Goal: Information Seeking & Learning: Learn about a topic

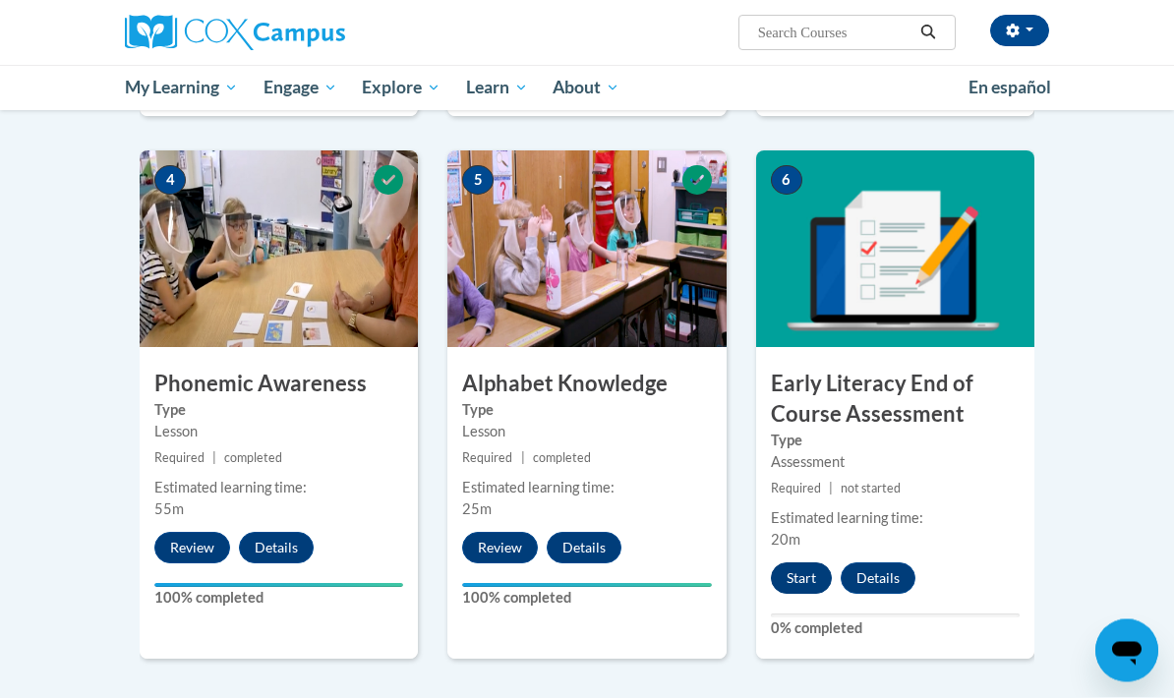
click at [801, 564] on button "Start" at bounding box center [801, 579] width 61 height 31
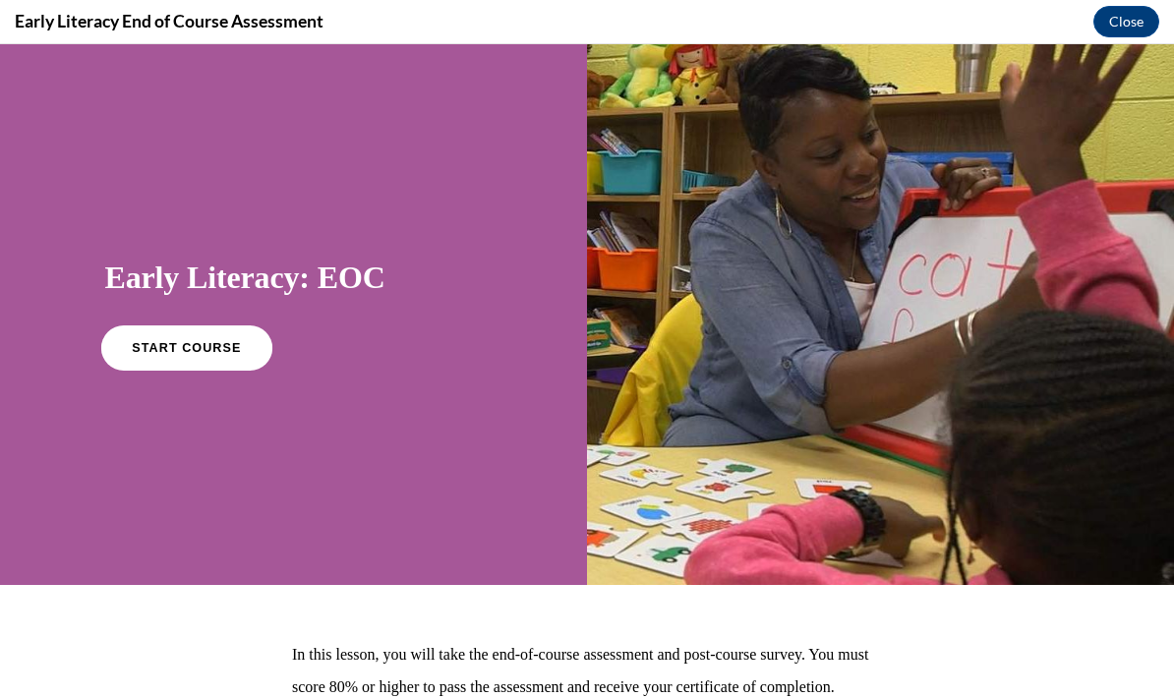
click at [186, 353] on span "START COURSE" at bounding box center [186, 348] width 109 height 15
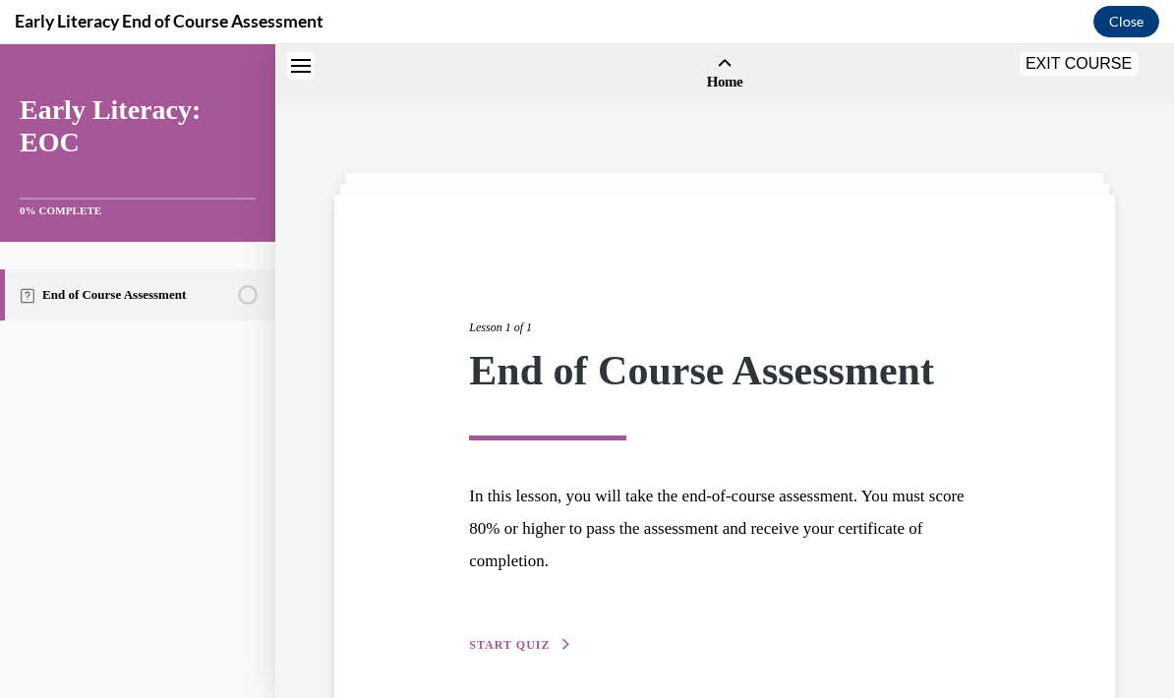
scroll to position [61, 0]
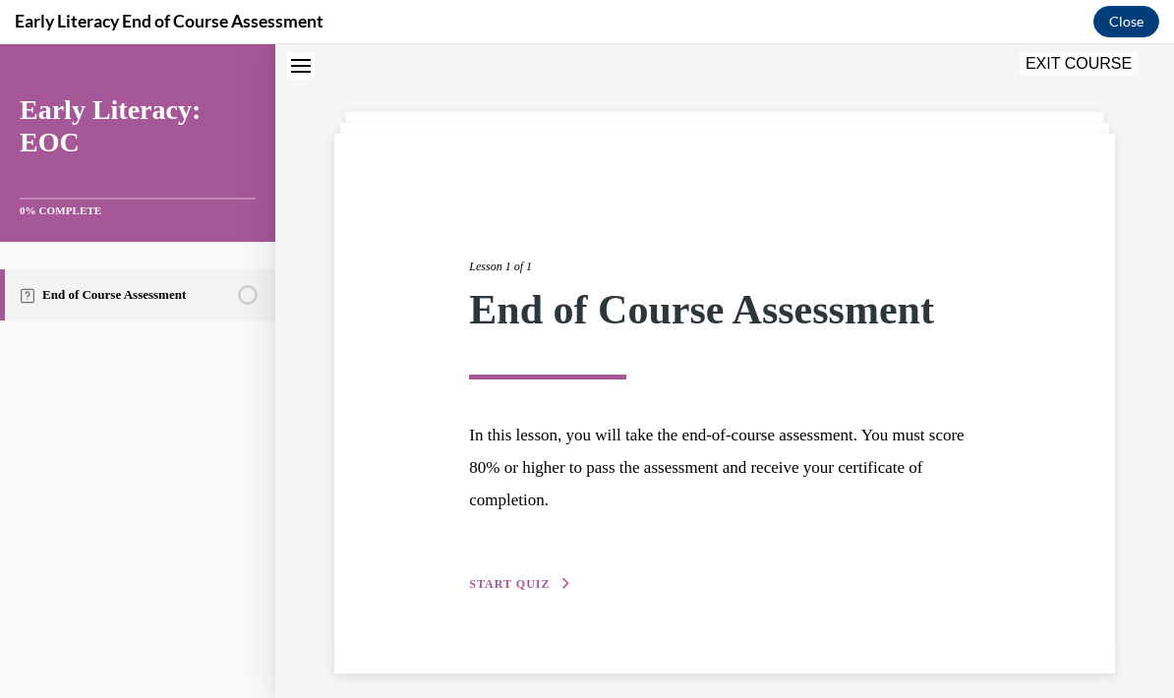
click at [182, 279] on link "End of Course Assessment" at bounding box center [137, 295] width 275 height 51
click at [530, 567] on div "Lesson 1 of 1 End of Course Assessment In this lesson, you will take the end-of…" at bounding box center [724, 403] width 540 height 383
click at [551, 576] on button "START QUIZ" at bounding box center [520, 584] width 102 height 18
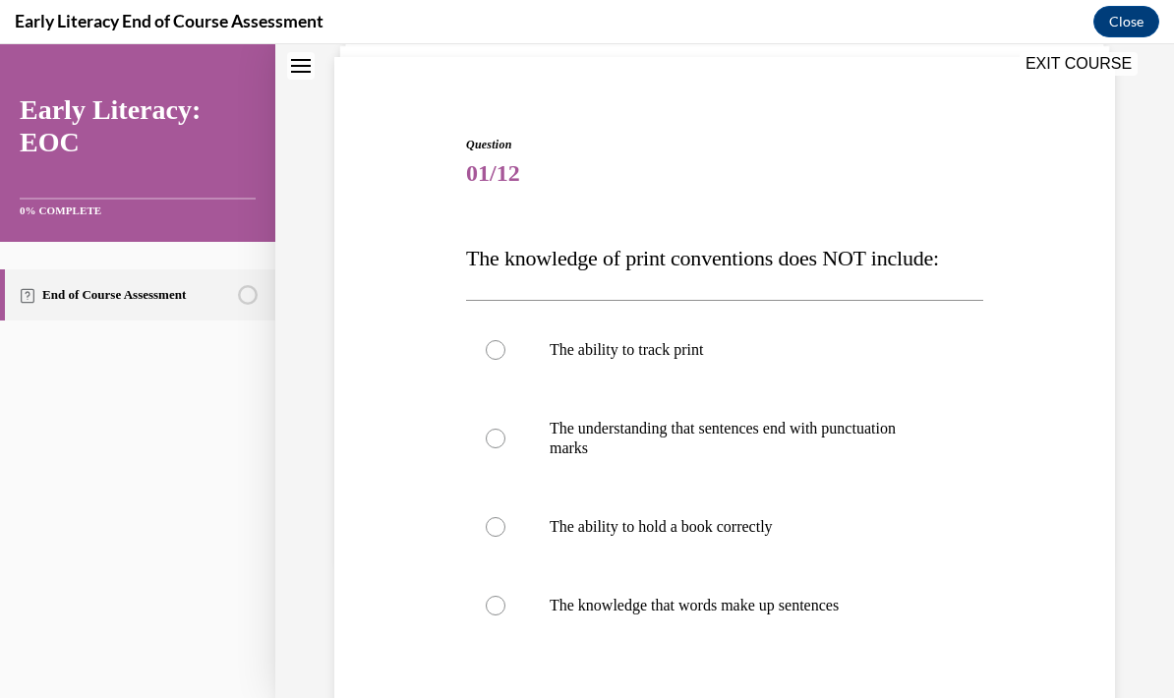
scroll to position [18, 0]
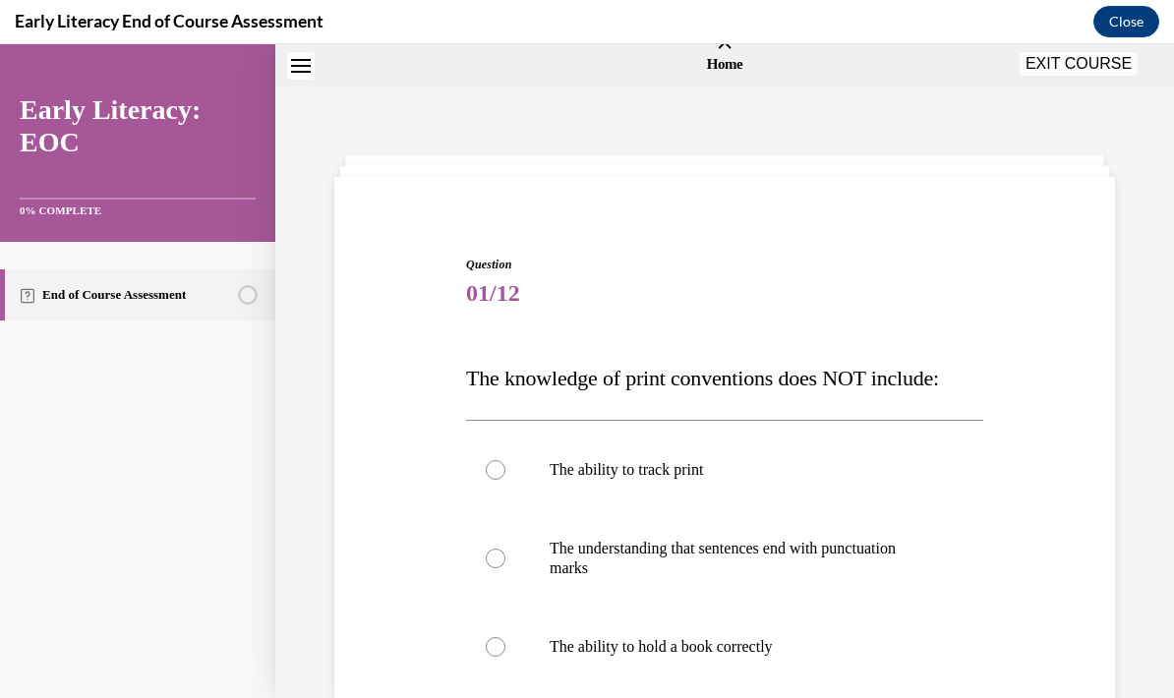
click at [1061, 210] on div "Question 01/12 The knowledge of print conventions does NOT include: The ability…" at bounding box center [724, 603] width 791 height 812
click at [926, 374] on span "The knowledge of print conventions does NOT include:" at bounding box center [702, 378] width 473 height 25
click at [799, 378] on span "The knowledge of print conventions does NOT include:" at bounding box center [702, 378] width 473 height 25
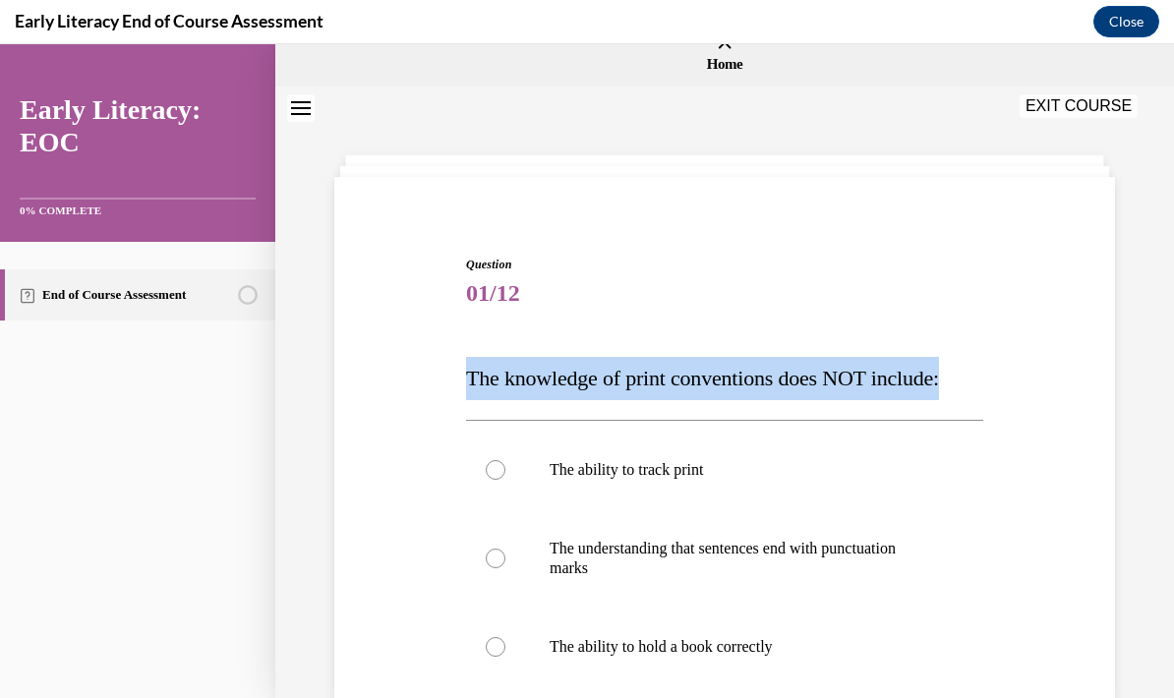
click at [799, 378] on span "The knowledge of print conventions does NOT include:" at bounding box center [702, 378] width 473 height 25
copy span "The knowledge of print conventions does NOT include:"
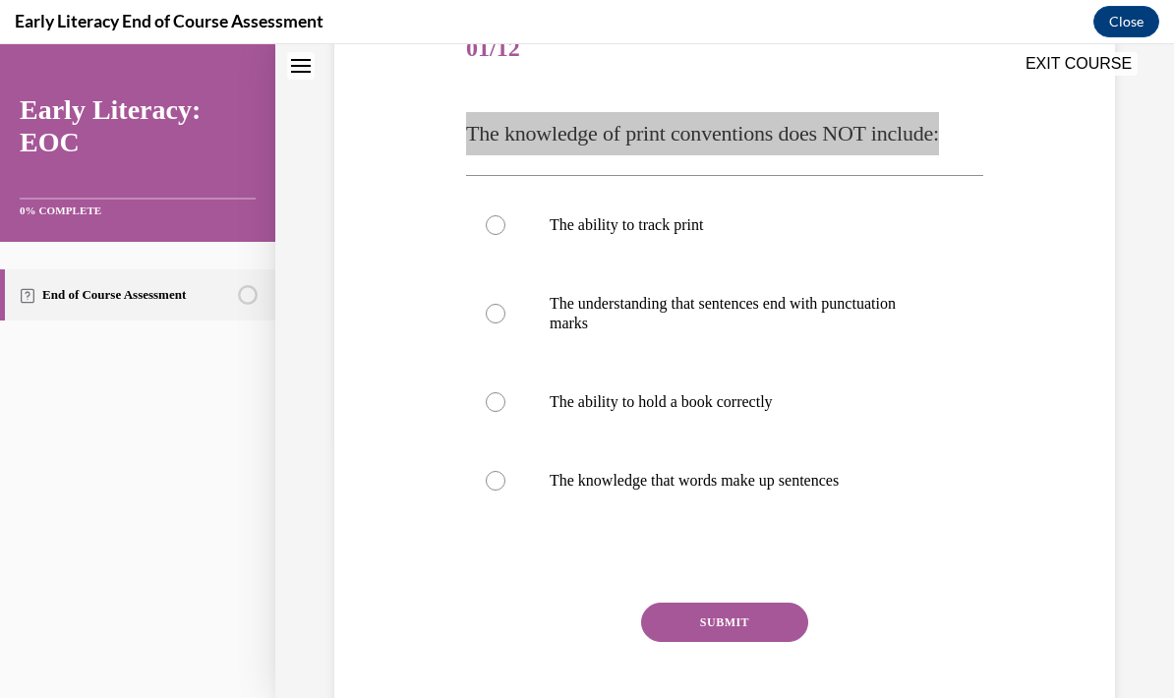
scroll to position [266, 0]
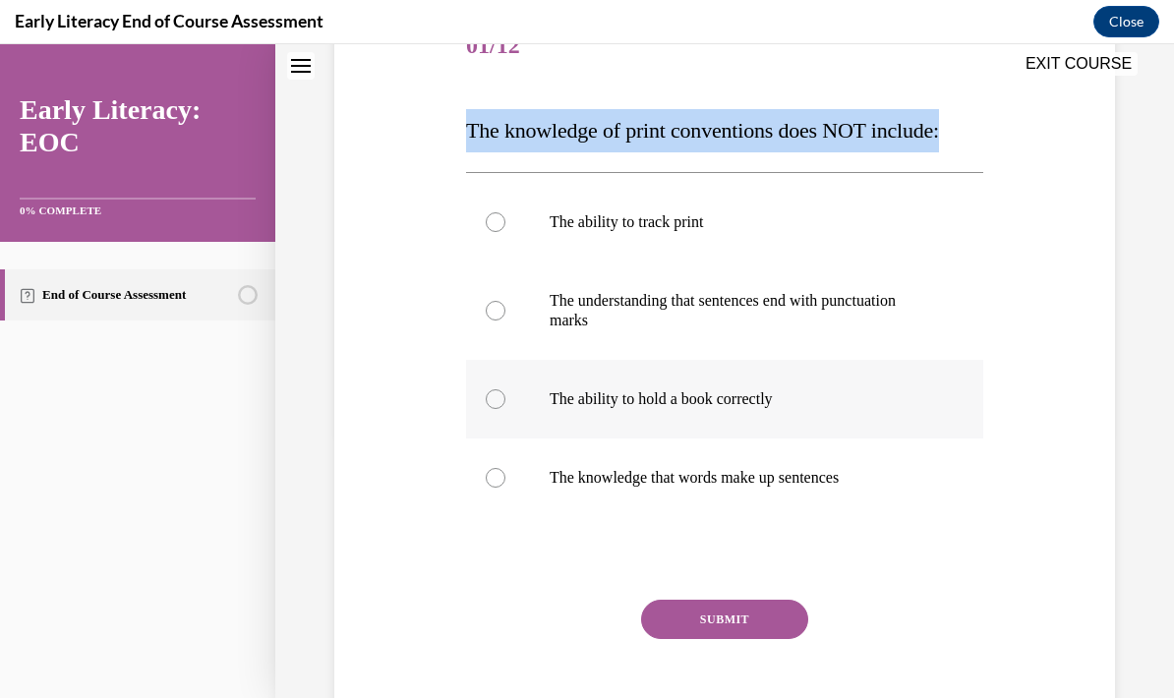
click at [764, 415] on div at bounding box center [724, 399] width 517 height 79
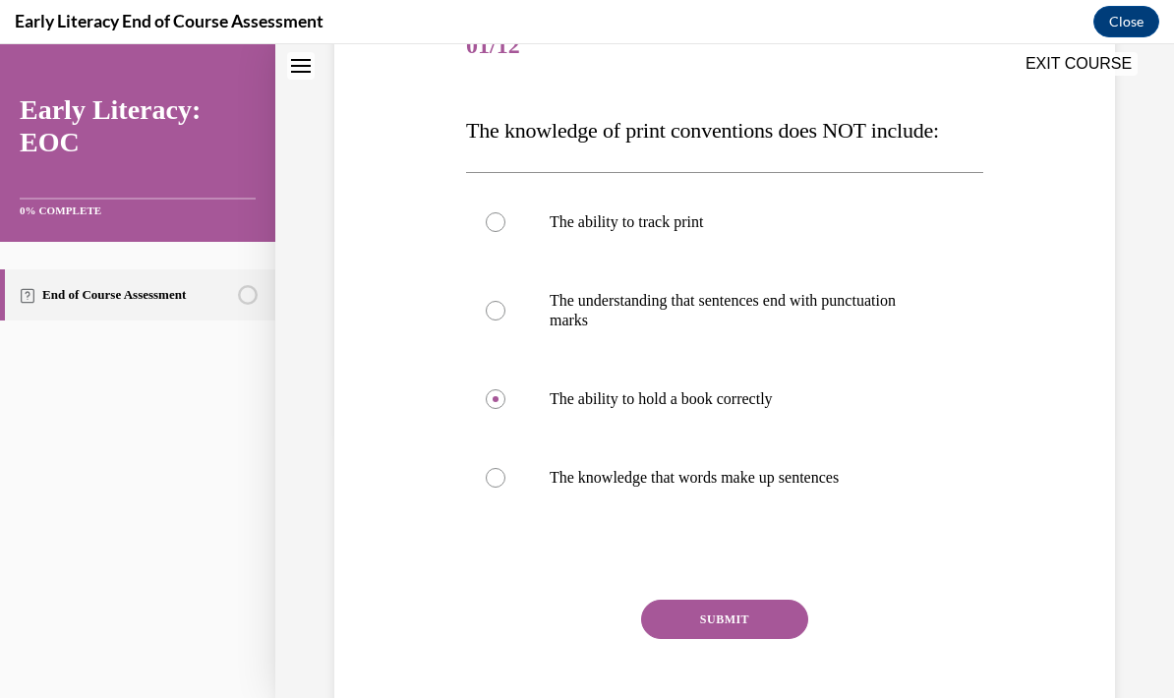
click at [746, 637] on button "SUBMIT" at bounding box center [724, 619] width 167 height 39
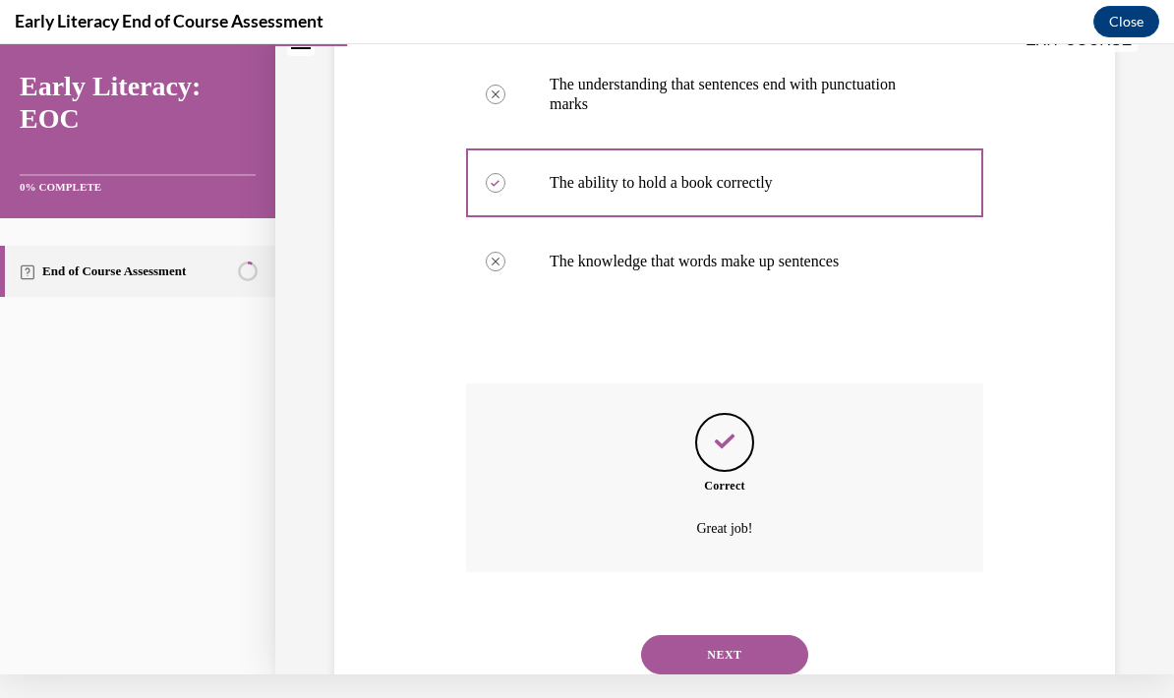
scroll to position [503, 0]
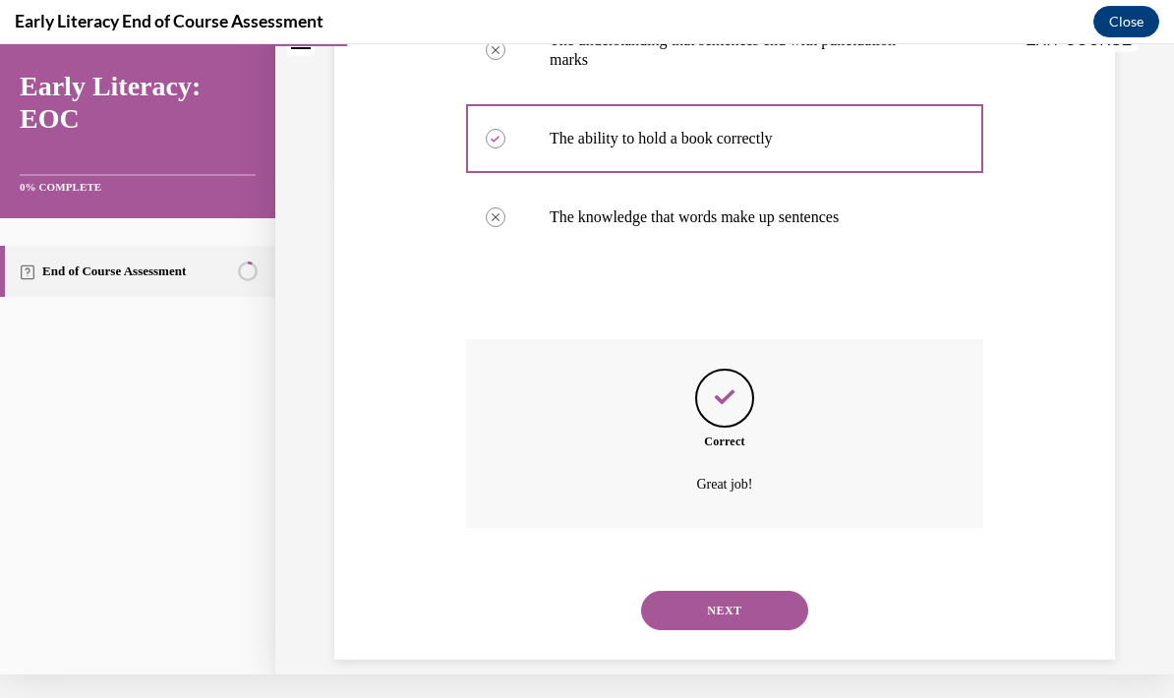
click at [759, 591] on button "NEXT" at bounding box center [724, 610] width 167 height 39
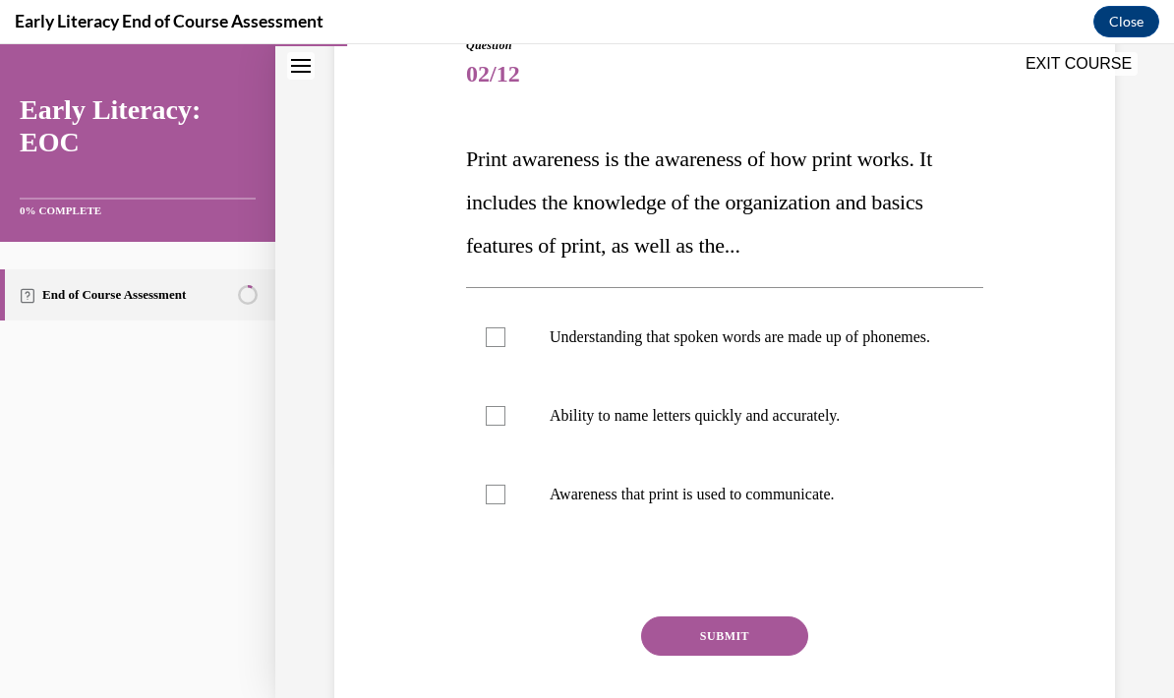
scroll to position [235, 0]
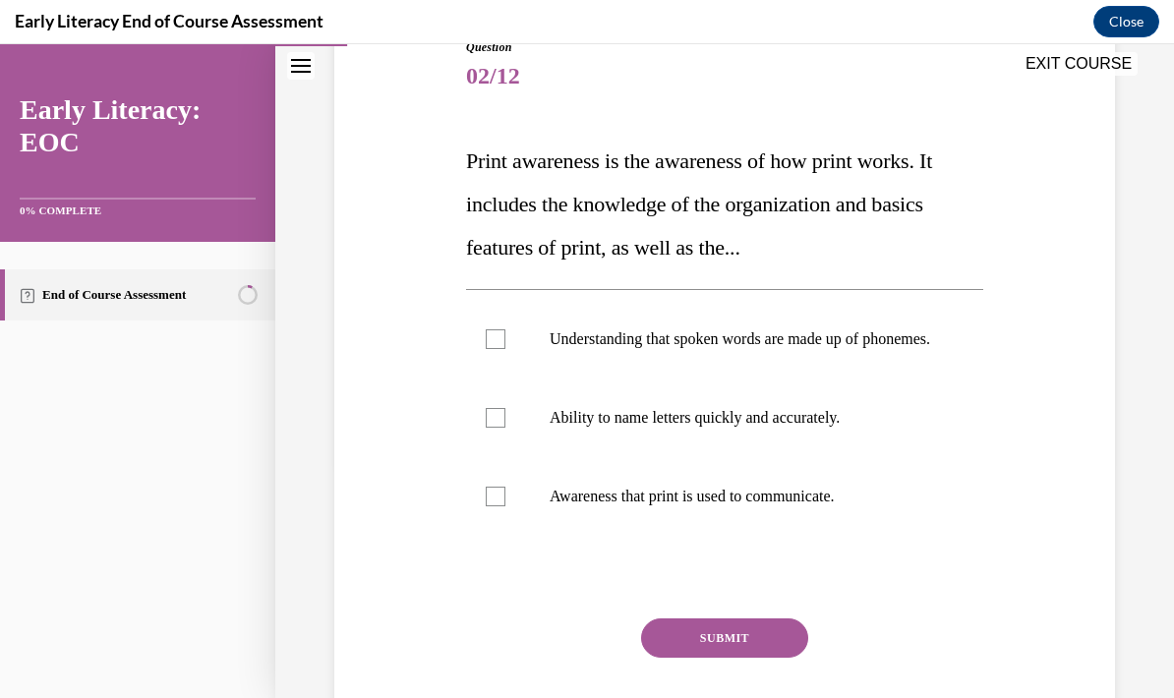
click at [688, 196] on span "Print awareness is the awareness of how print works. It includes the knowledge …" at bounding box center [699, 204] width 466 height 111
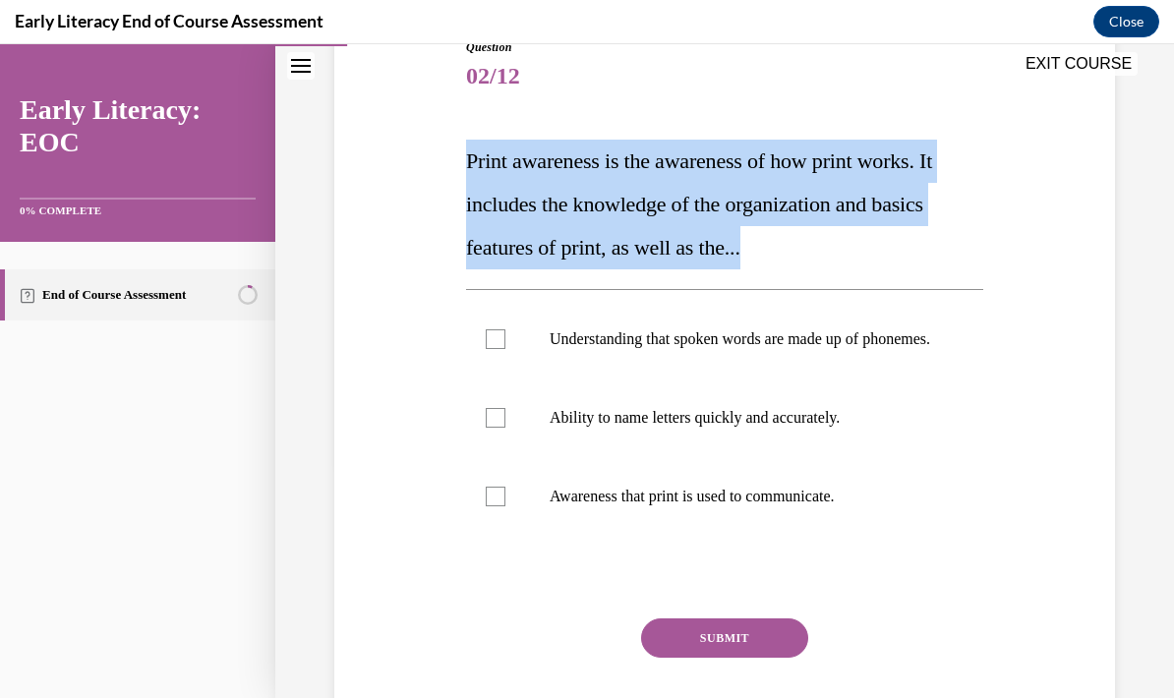
click at [688, 196] on span "Print awareness is the awareness of how print works. It includes the knowledge …" at bounding box center [699, 204] width 466 height 111
copy span "Print awareness is the awareness of how print works. It includes the knowledge …"
click at [750, 348] on p "Understanding that spoken words are made up of phonemes." at bounding box center [742, 339] width 385 height 20
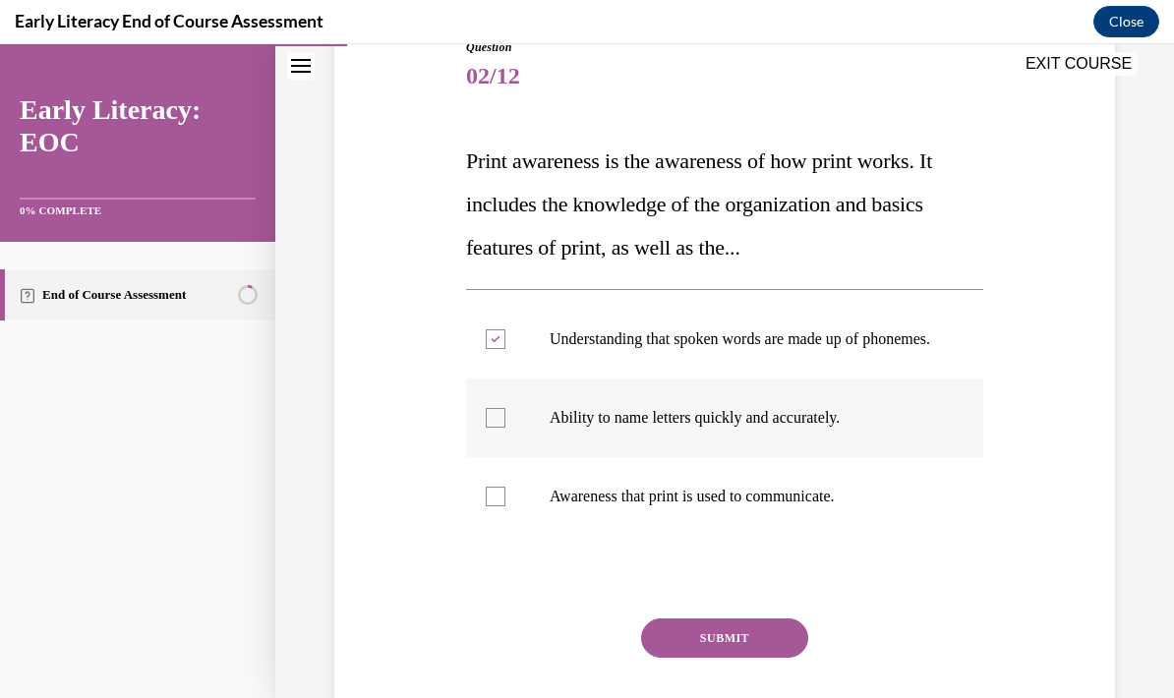
click at [761, 425] on div at bounding box center [724, 418] width 517 height 79
click at [853, 428] on p "Ability to name letters quickly and accurately." at bounding box center [742, 418] width 385 height 20
click at [826, 328] on div at bounding box center [724, 339] width 517 height 79
click at [825, 425] on div at bounding box center [724, 418] width 517 height 79
click at [831, 413] on div at bounding box center [724, 418] width 517 height 79
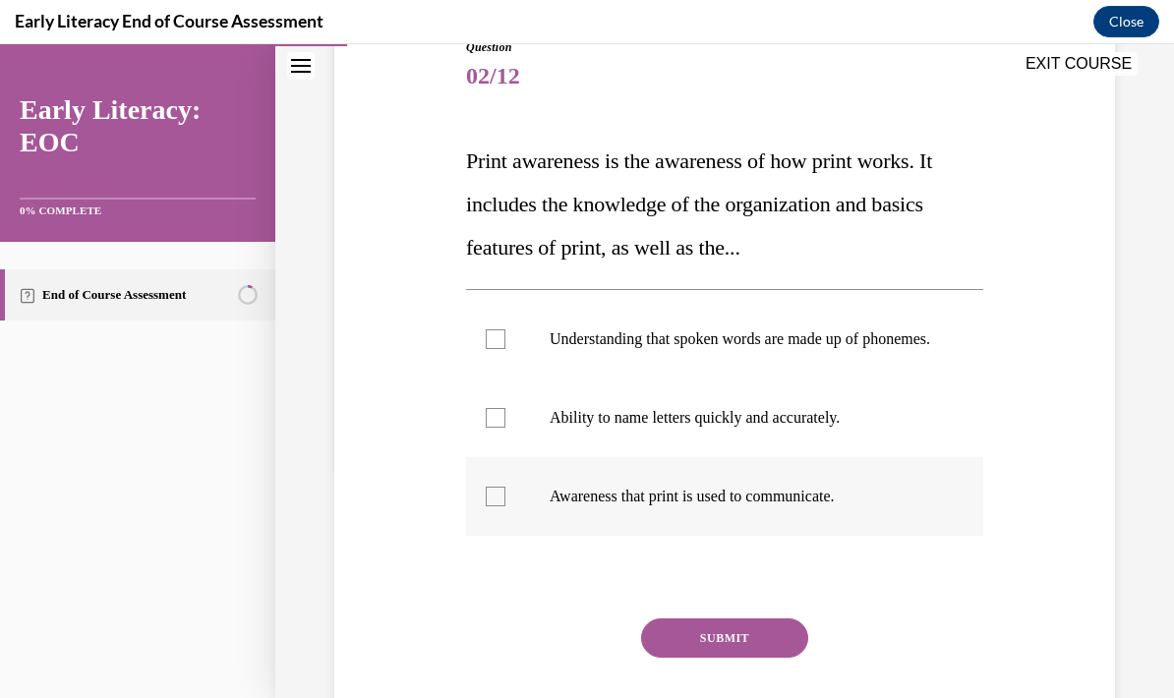
click at [765, 503] on div at bounding box center [724, 496] width 517 height 79
click at [754, 650] on button "SUBMIT" at bounding box center [724, 638] width 167 height 39
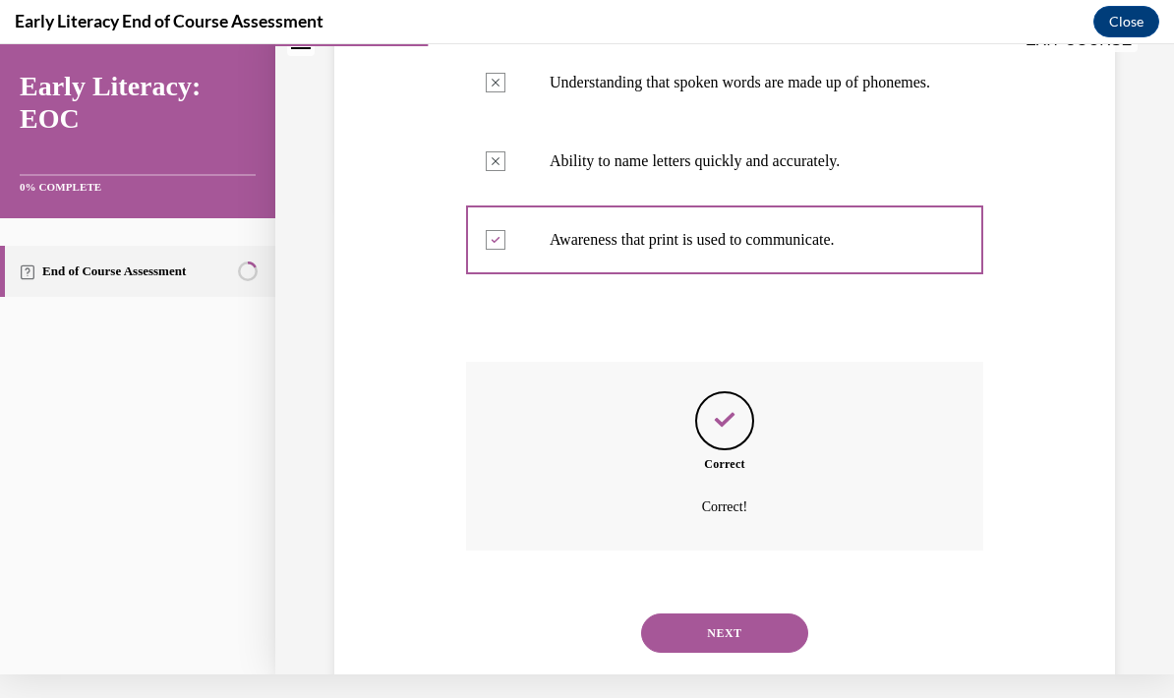
scroll to position [510, 0]
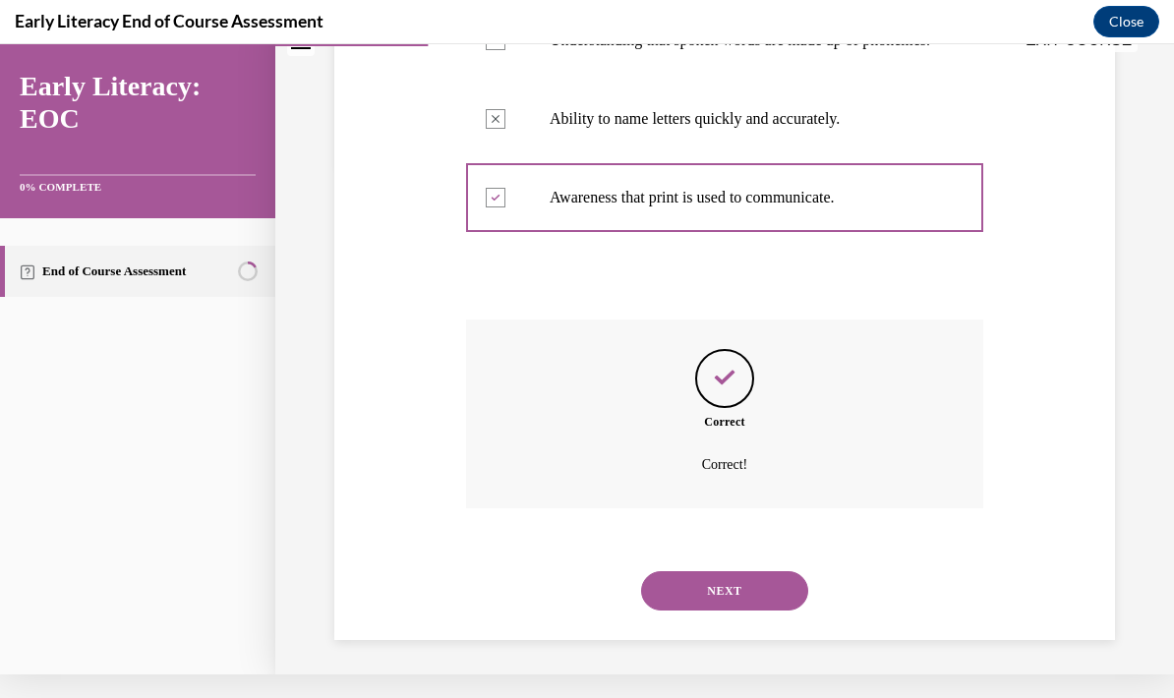
click at [730, 589] on button "NEXT" at bounding box center [724, 590] width 167 height 39
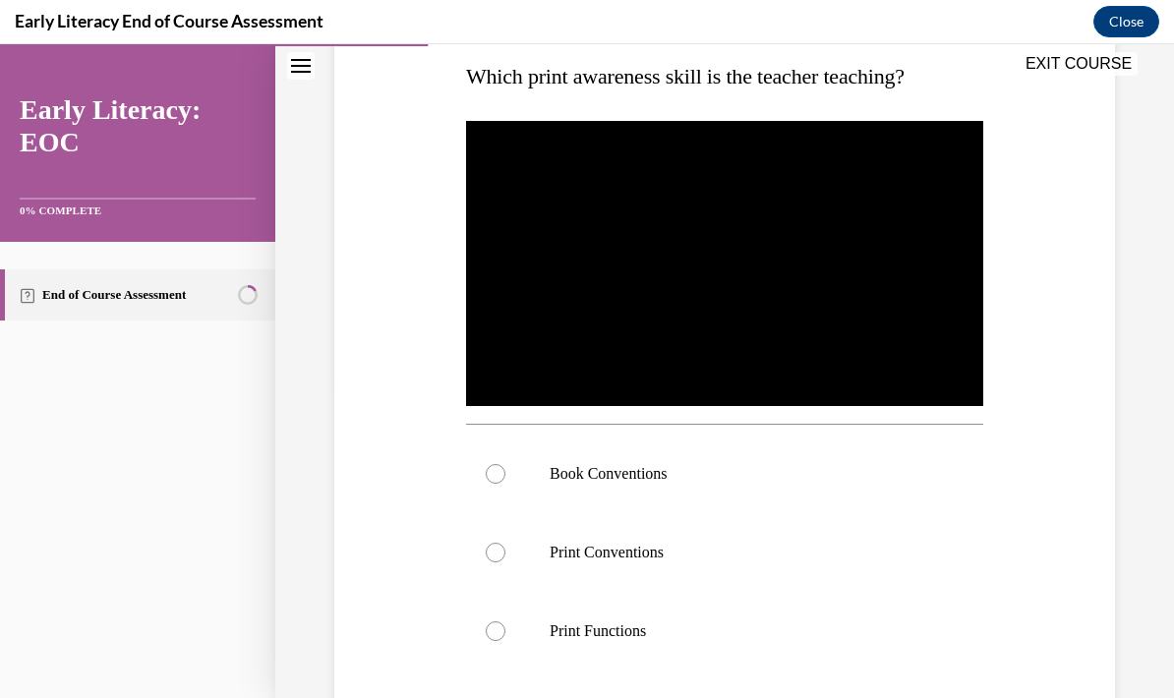
scroll to position [333, 0]
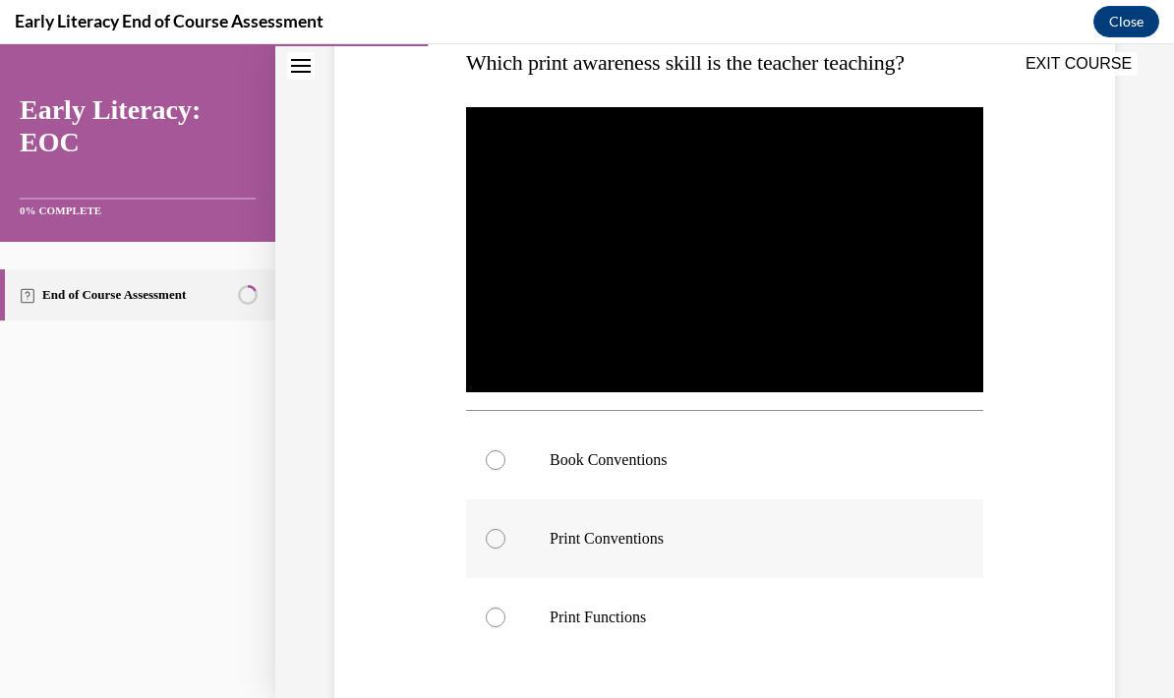
click at [659, 551] on div at bounding box center [724, 539] width 517 height 79
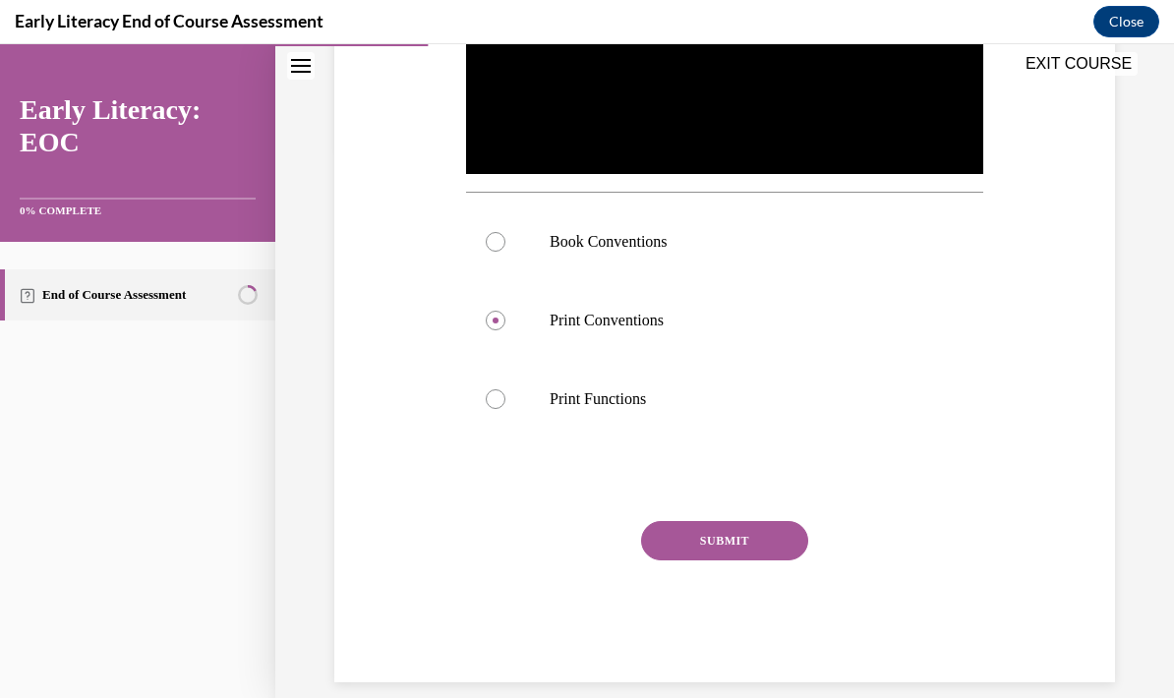
click at [758, 554] on button "SUBMIT" at bounding box center [724, 540] width 167 height 39
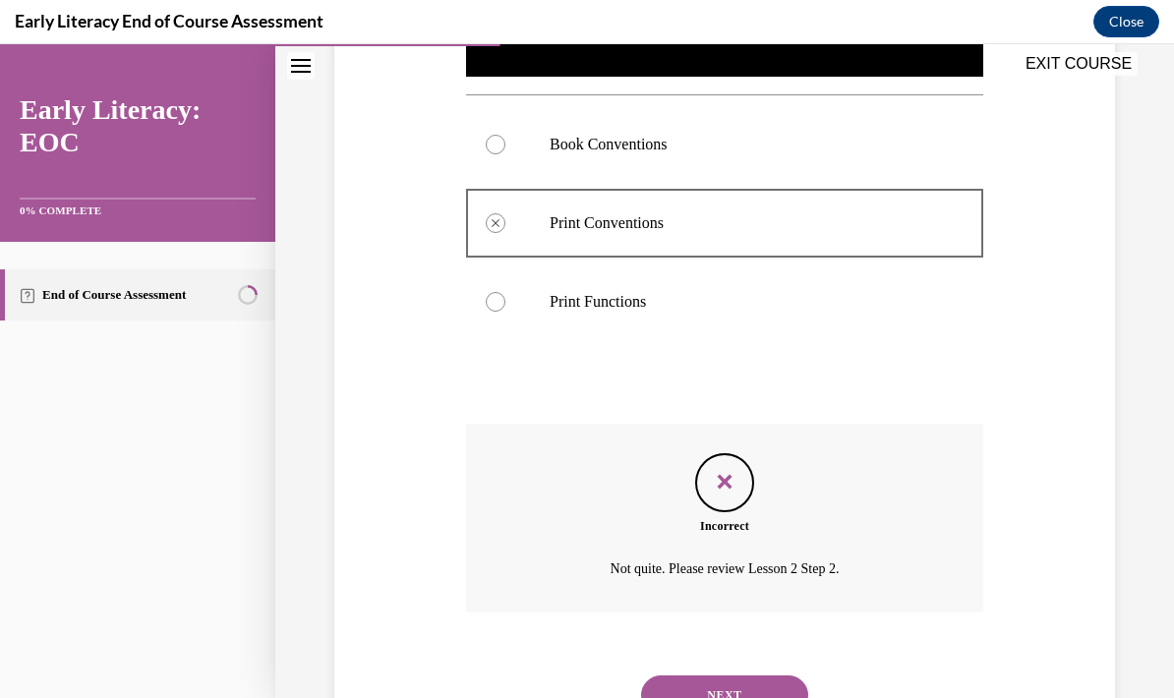
scroll to position [710, 0]
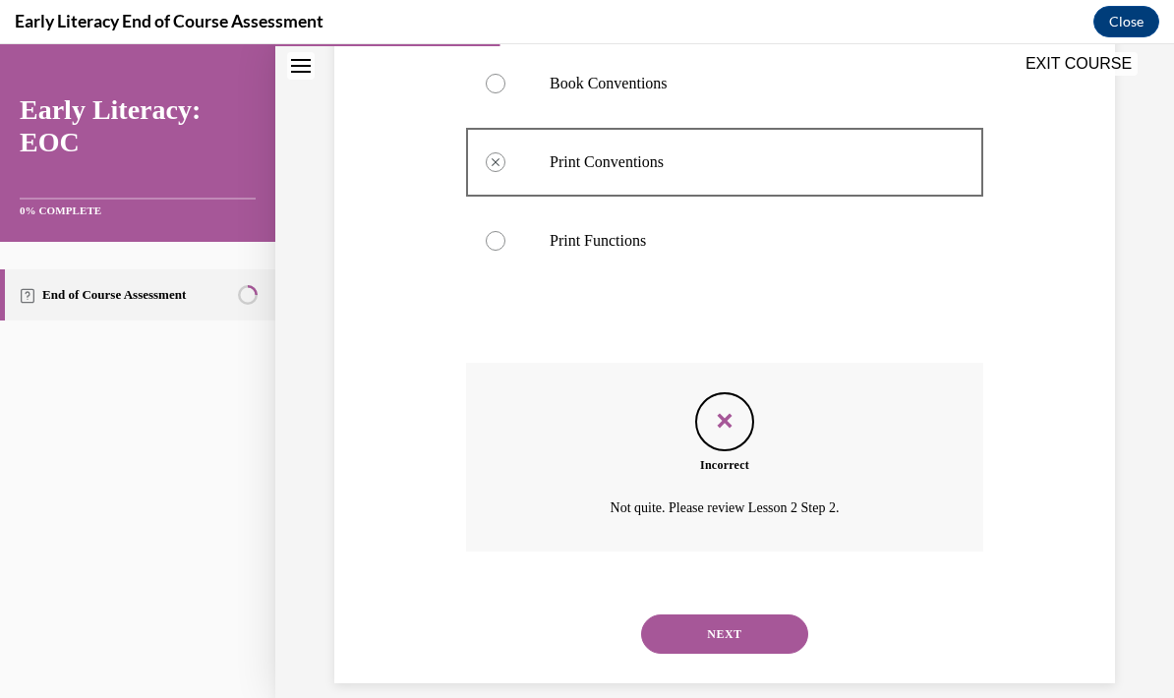
click at [764, 615] on button "NEXT" at bounding box center [724, 634] width 167 height 39
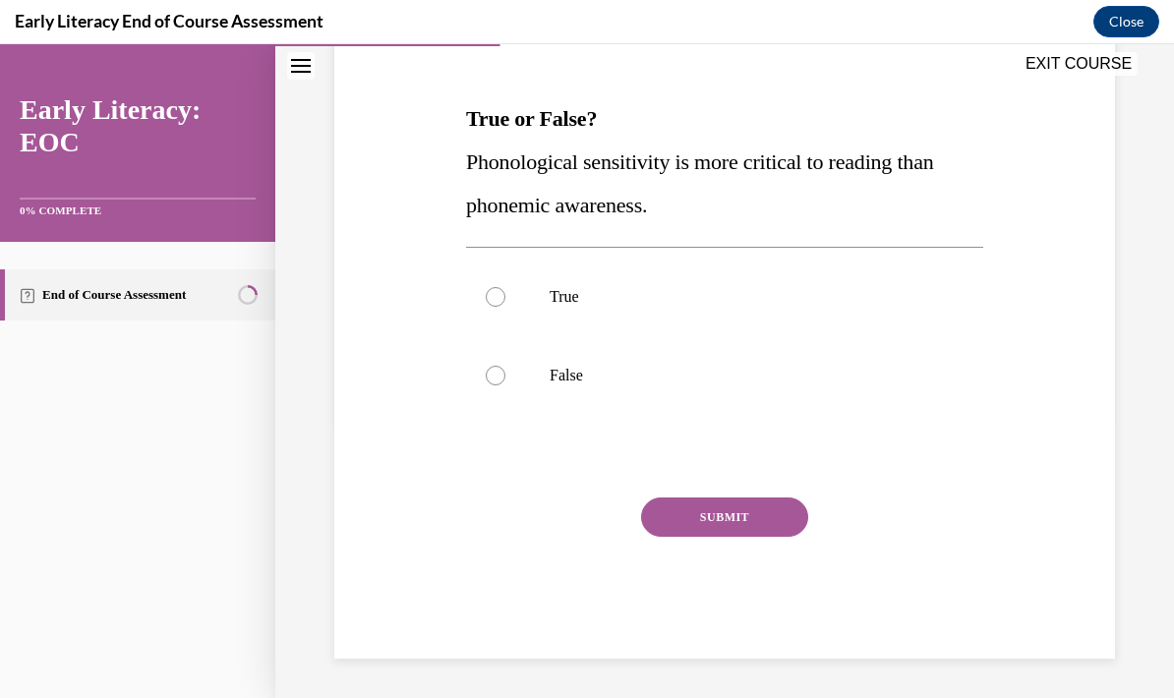
scroll to position [218, 0]
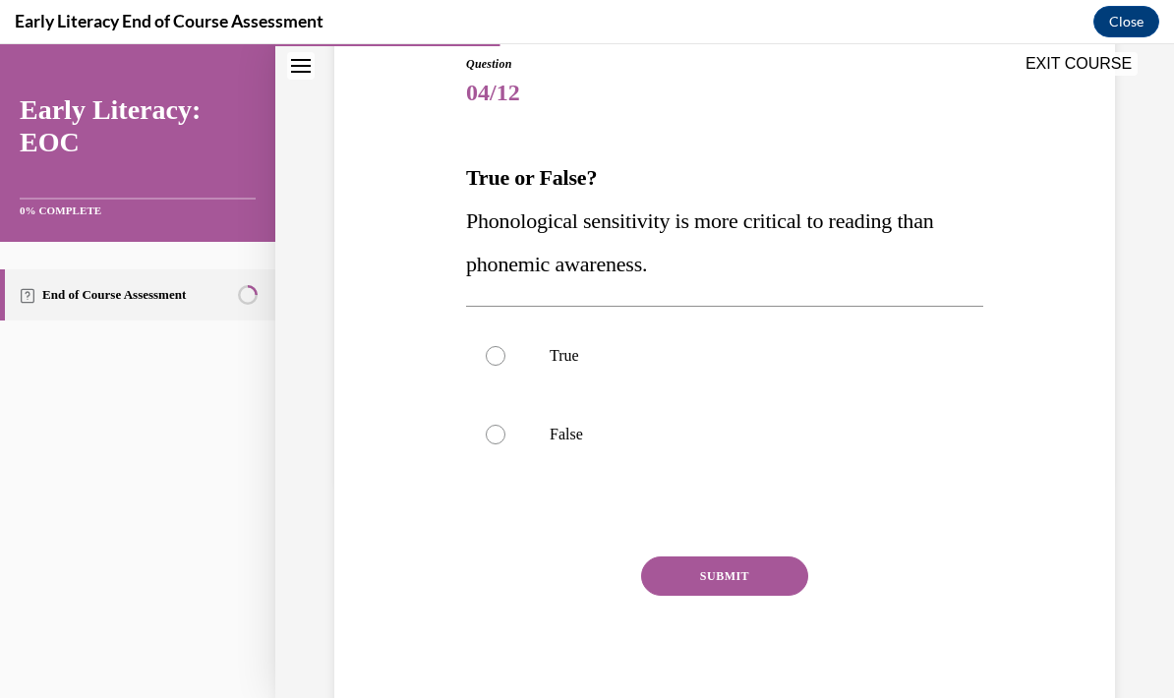
click at [823, 221] on span "Phonological sensitivity is more critical to reading than phonemic awareness." at bounding box center [700, 243] width 468 height 68
click at [825, 224] on span "Phonological sensitivity is more critical to reading than phonemic awareness." at bounding box center [700, 243] width 468 height 68
click at [652, 220] on span "Phonological sensitivity is more critical to reading than phonemic awareness." at bounding box center [700, 243] width 468 height 68
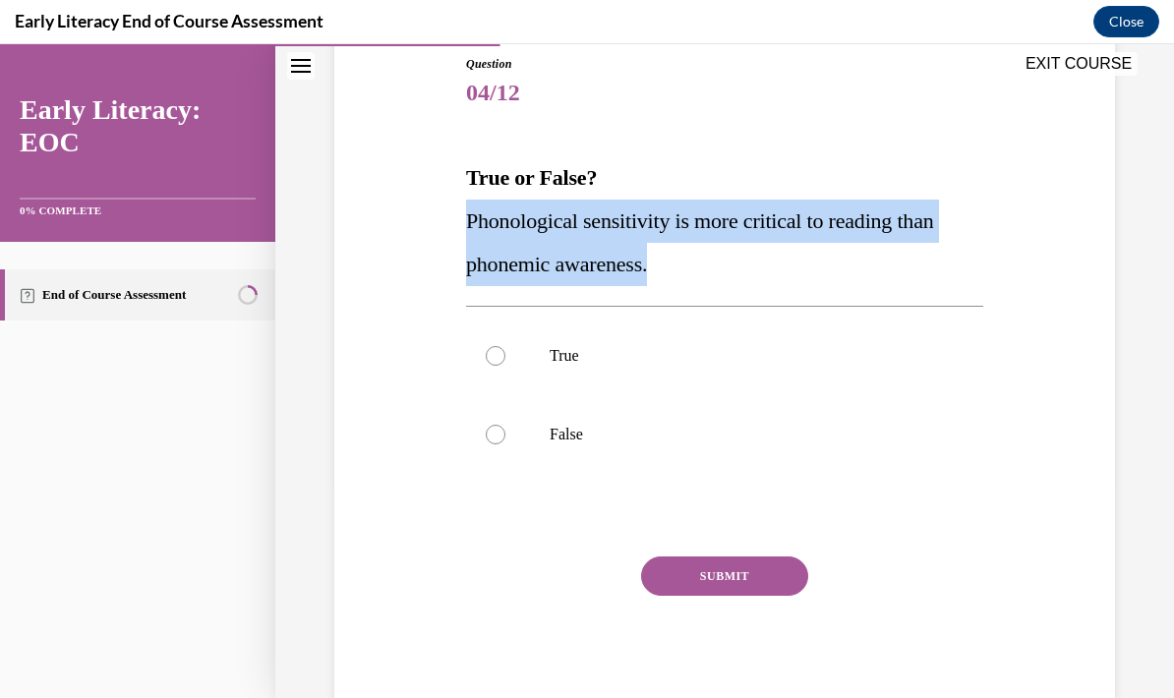
click at [652, 220] on span "Phonological sensitivity is more critical to reading than phonemic awareness." at bounding box center [700, 243] width 468 height 68
copy span "Phonological sensitivity is more critical to reading than phonemic awareness."
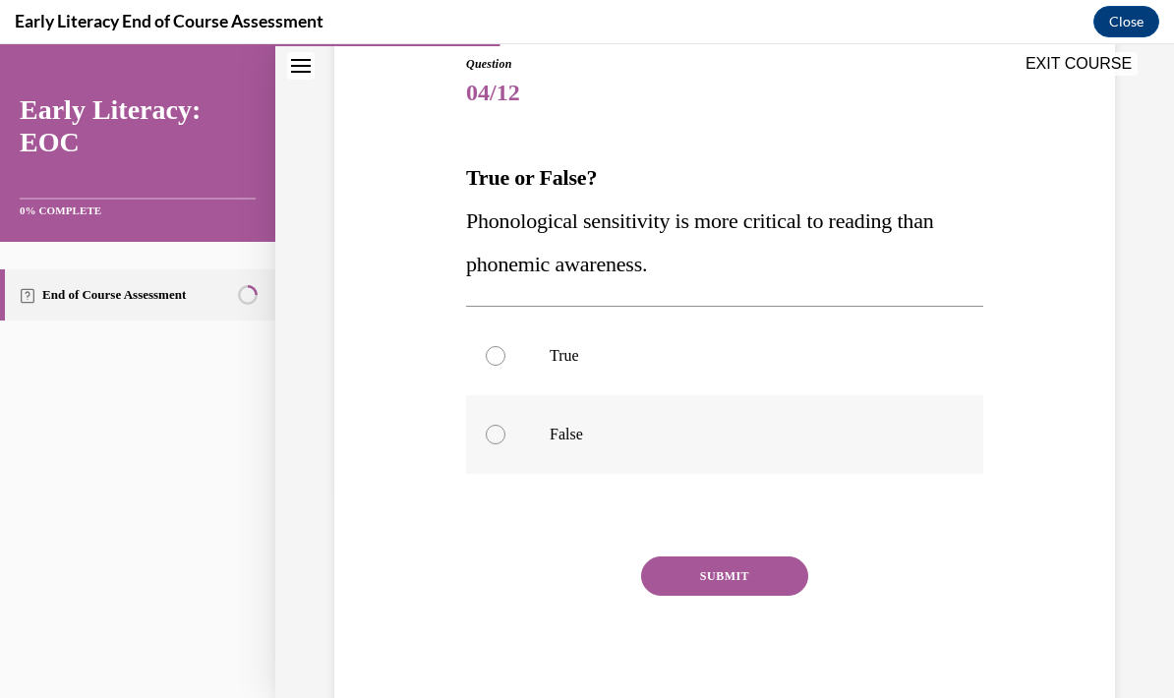
click at [560, 429] on p "False" at bounding box center [742, 435] width 385 height 20
click at [689, 559] on button "SUBMIT" at bounding box center [724, 576] width 167 height 39
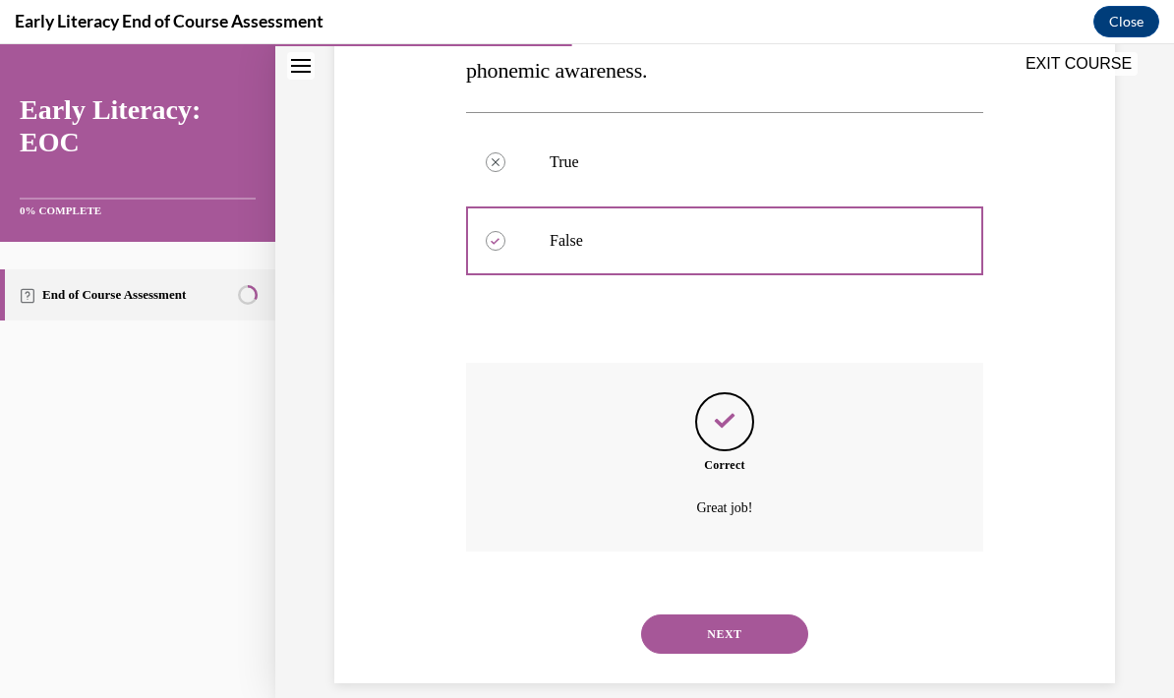
scroll to position [412, 0]
click at [742, 621] on button "NEXT" at bounding box center [724, 634] width 167 height 39
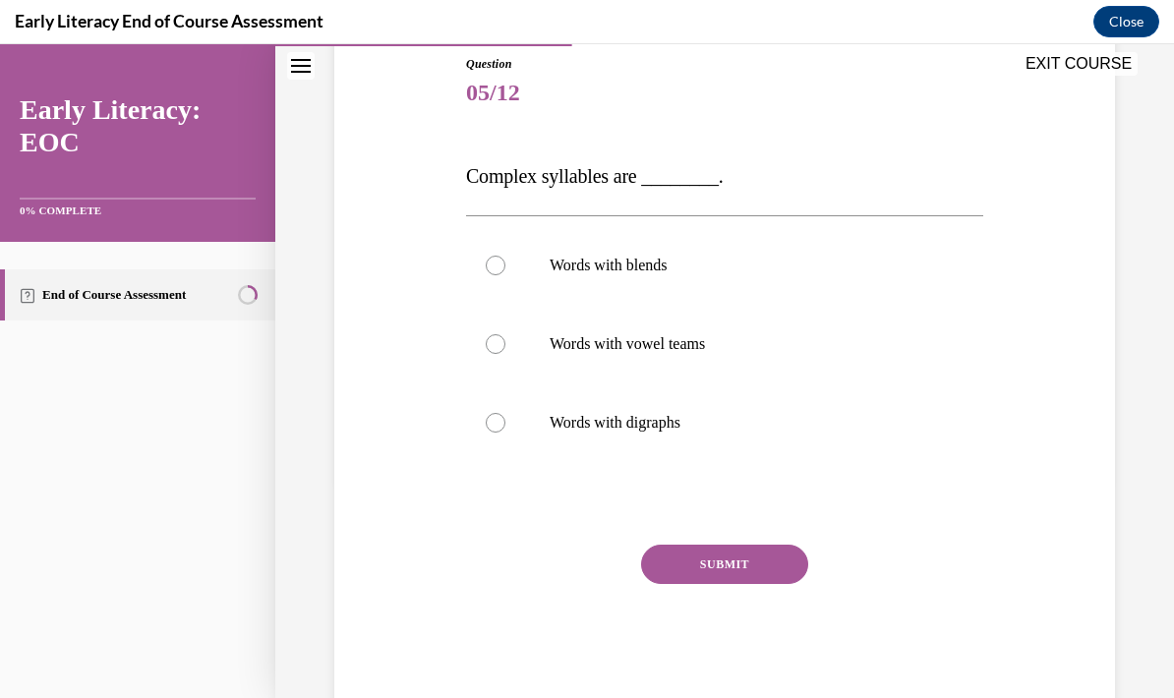
click at [496, 175] on span "Complex syllables are ________." at bounding box center [595, 176] width 258 height 22
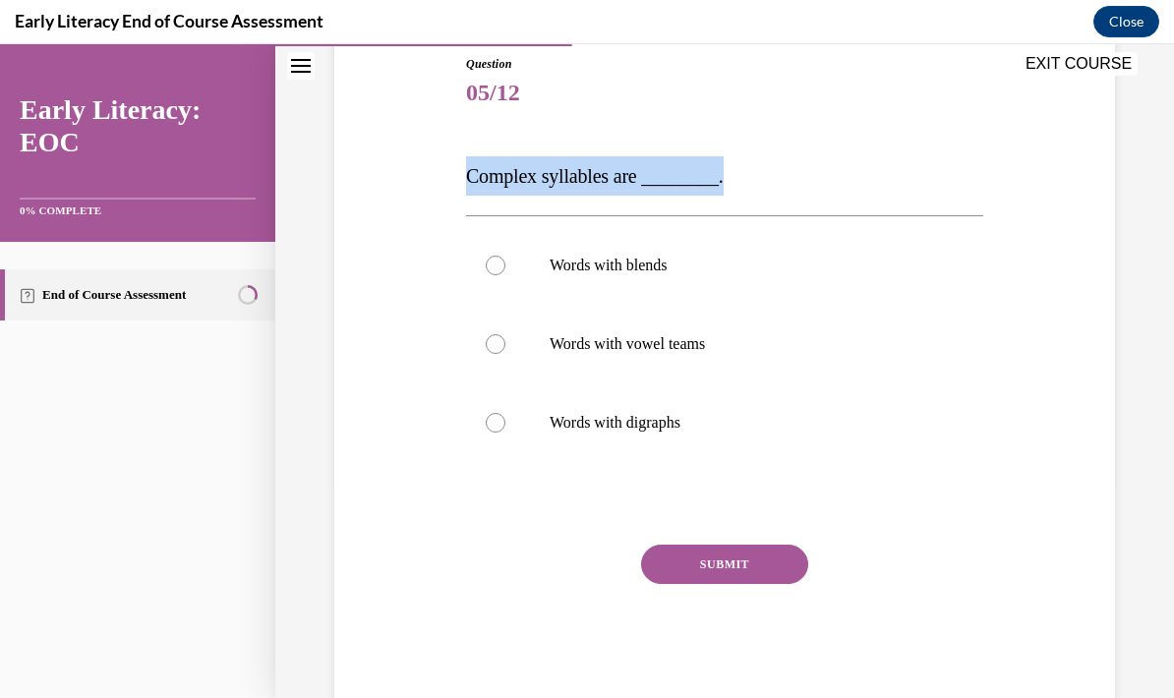
click at [496, 175] on span "Complex syllables are ________." at bounding box center [595, 176] width 258 height 22
copy span "Complex syllables are ________."
click at [677, 251] on div at bounding box center [724, 265] width 517 height 79
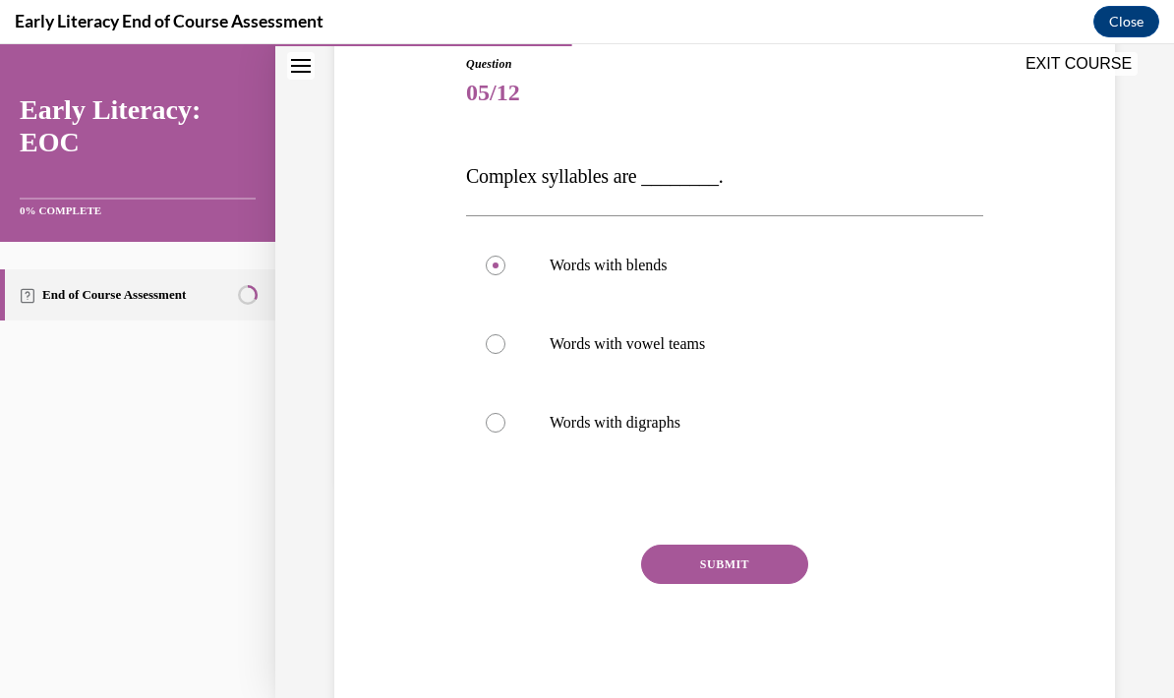
click at [756, 562] on button "SUBMIT" at bounding box center [724, 564] width 167 height 39
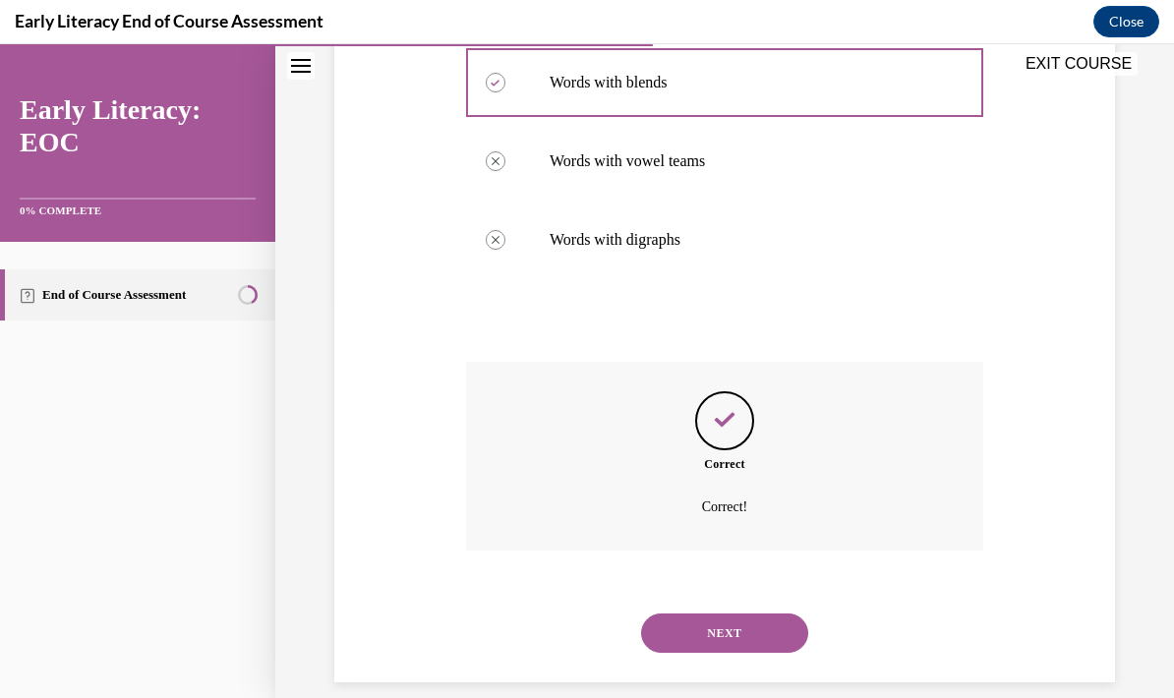
click at [762, 614] on button "NEXT" at bounding box center [724, 633] width 167 height 39
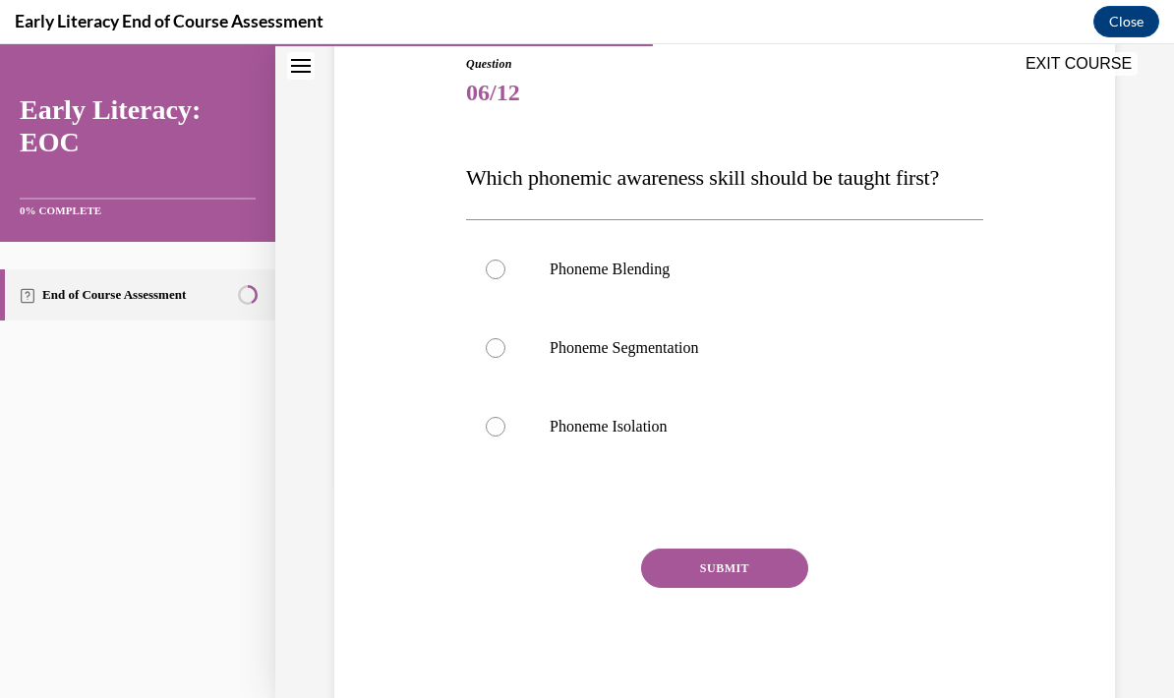
click at [689, 177] on span "Which phonemic awareness skill should be taught first?" at bounding box center [702, 177] width 473 height 25
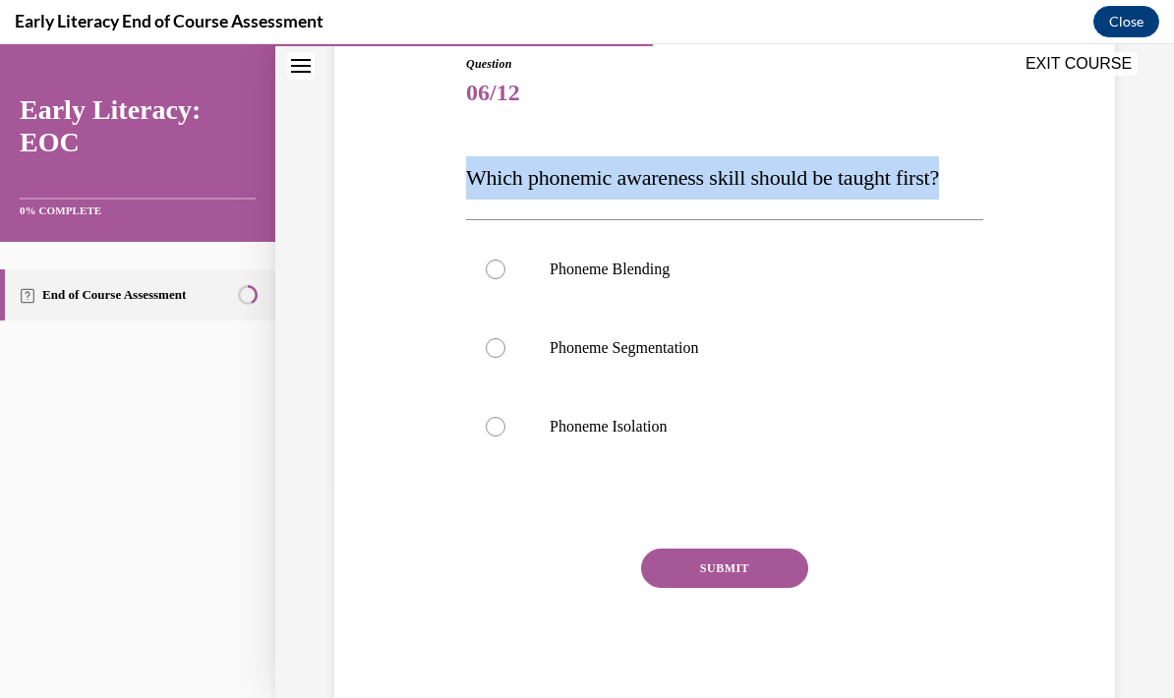
click at [689, 177] on span "Which phonemic awareness skill should be taught first?" at bounding box center [702, 177] width 473 height 25
copy span "Which phonemic awareness skill should be taught first?"
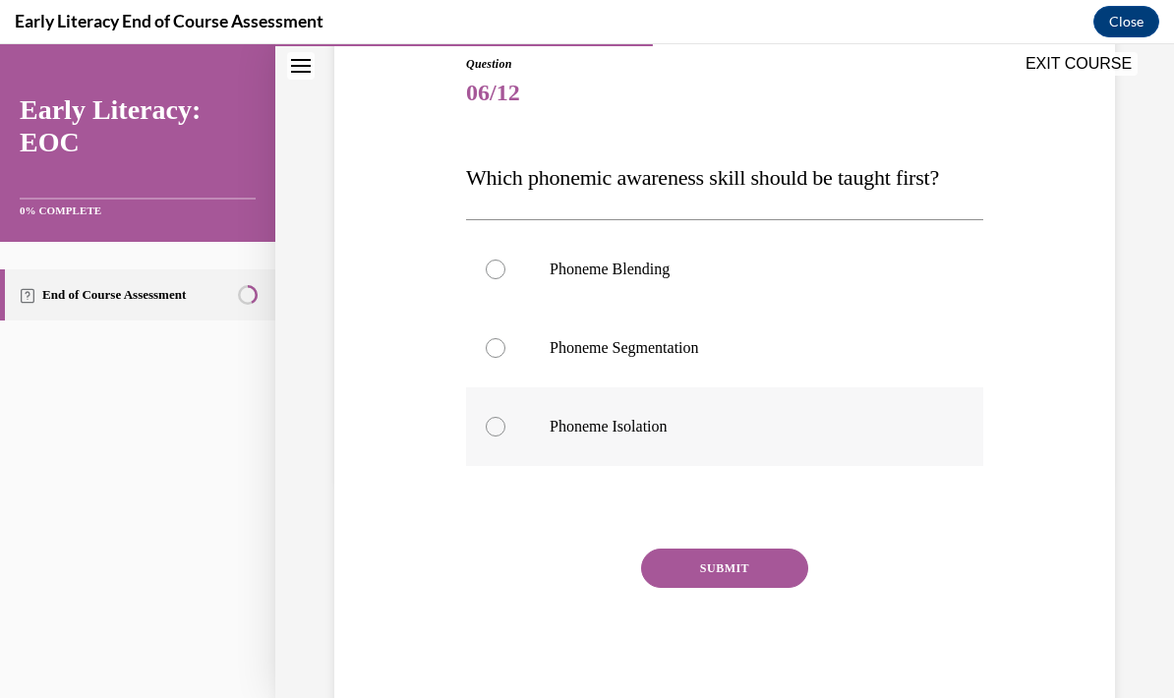
click at [627, 441] on div at bounding box center [724, 427] width 517 height 79
click at [689, 582] on button "SUBMIT" at bounding box center [724, 568] width 167 height 39
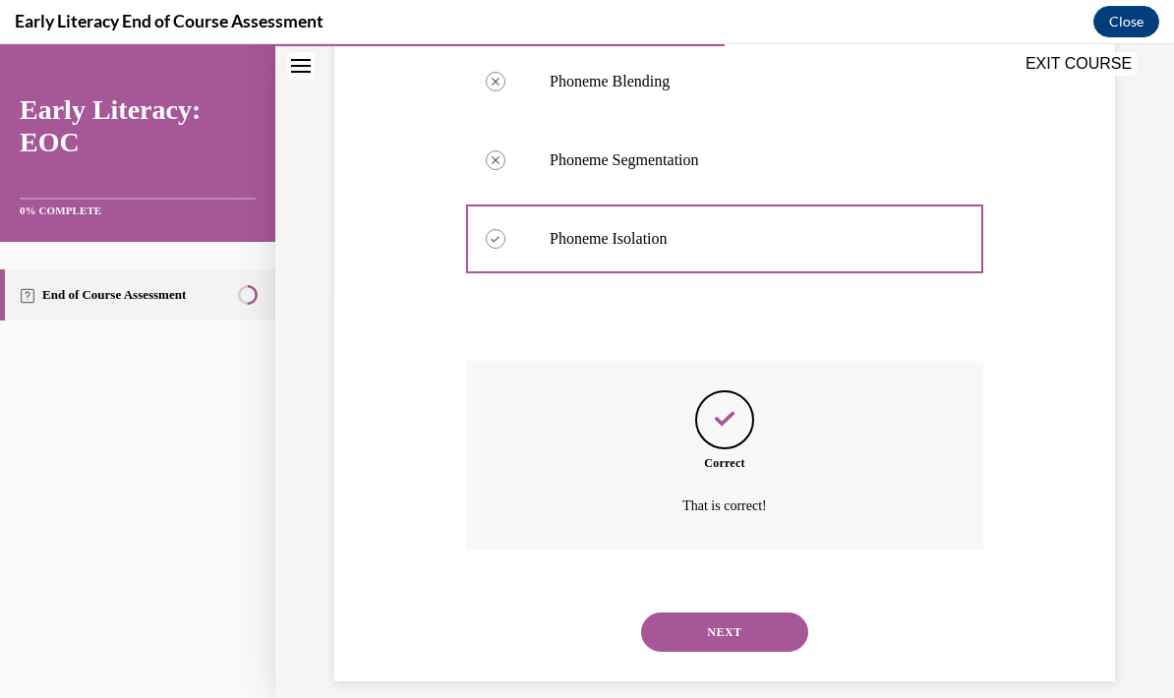
scroll to position [404, 0]
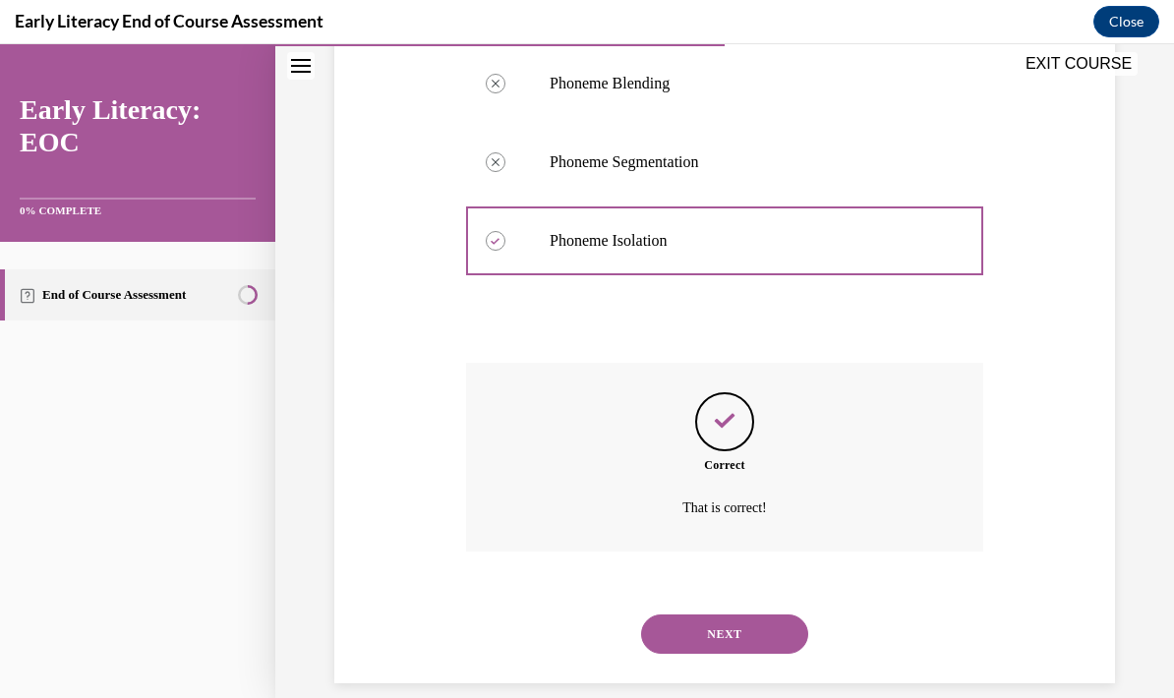
click at [758, 629] on button "NEXT" at bounding box center [724, 634] width 167 height 39
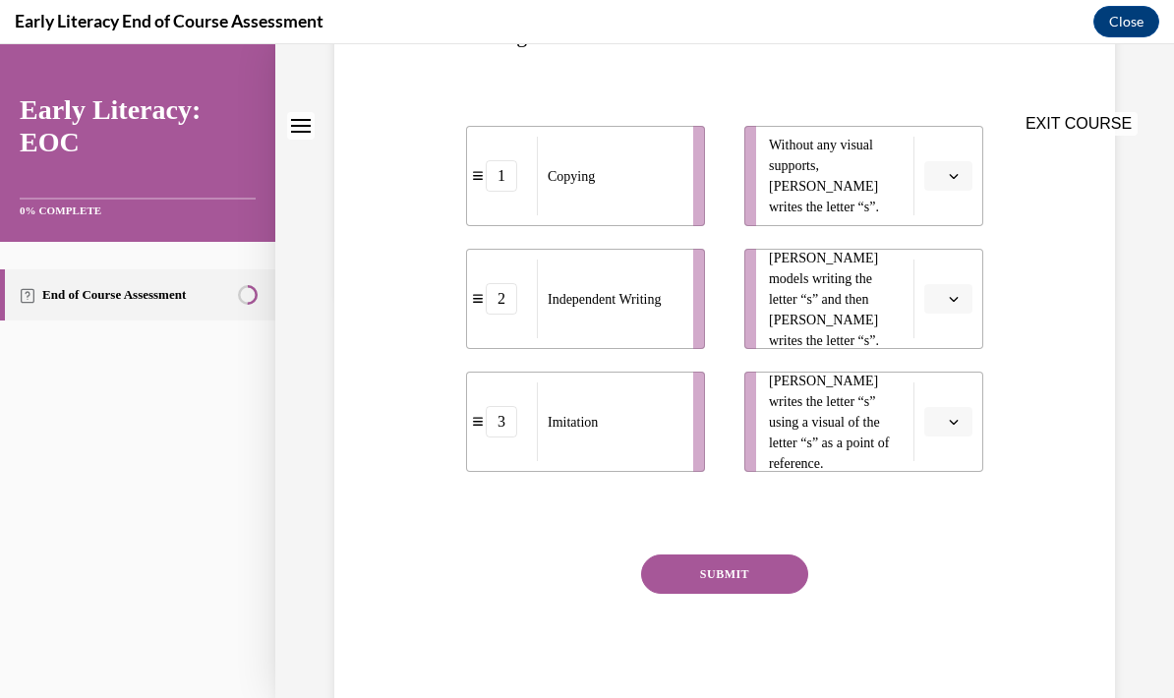
scroll to position [0, 0]
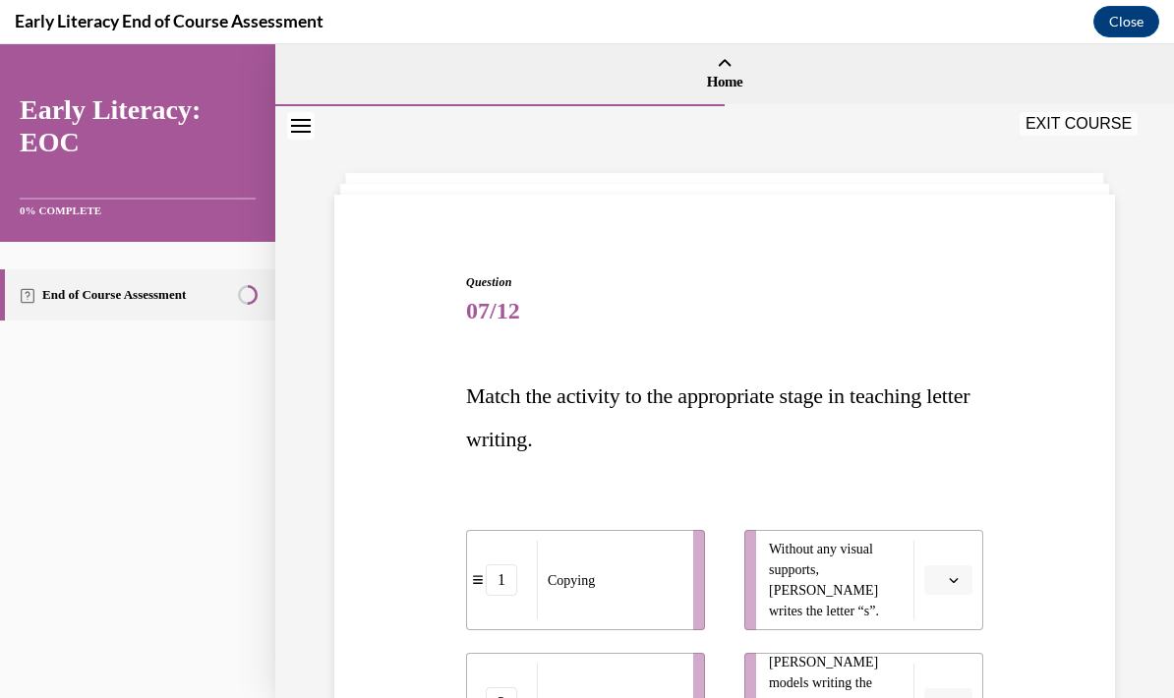
click at [542, 433] on span "Match the activity to the appropriate stage in teaching letter writing." at bounding box center [718, 418] width 504 height 68
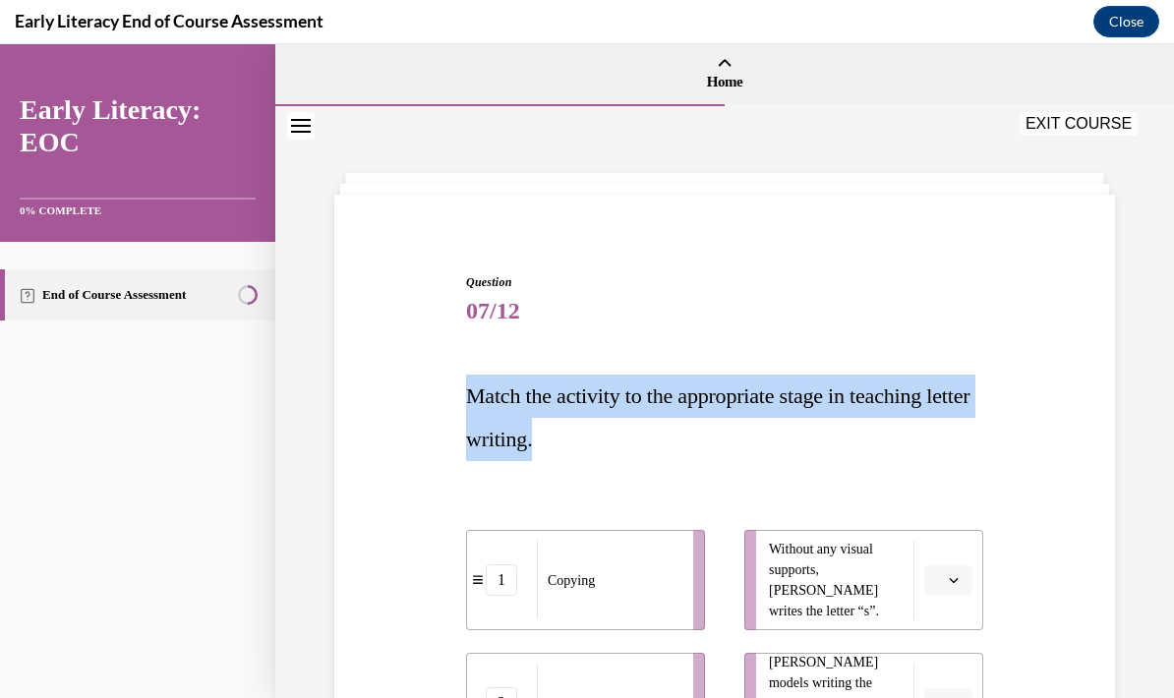
click at [542, 433] on span "Match the activity to the appropriate stage in teaching letter writing." at bounding box center [718, 418] width 504 height 68
click at [657, 429] on p "Match the activity to the appropriate stage in teaching letter writing." at bounding box center [724, 418] width 517 height 87
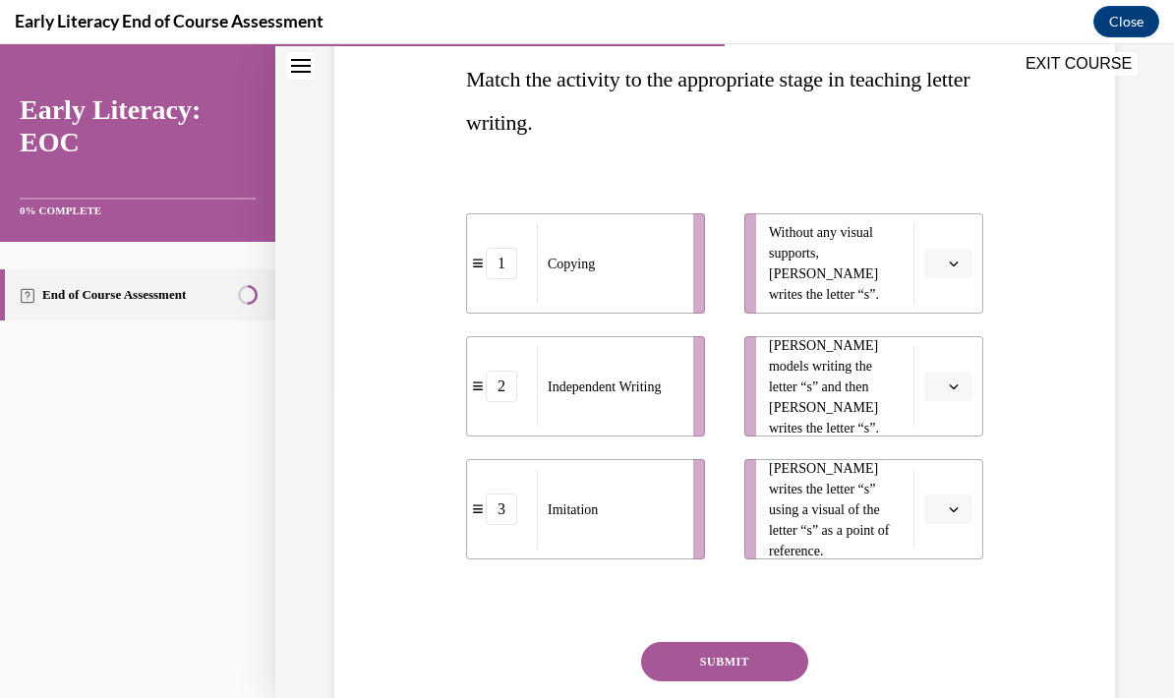
scroll to position [317, 0]
click at [957, 265] on icon "button" at bounding box center [954, 264] width 10 height 10
click at [942, 376] on div "2" at bounding box center [946, 386] width 49 height 39
click at [946, 400] on button "button" at bounding box center [949, 387] width 48 height 30
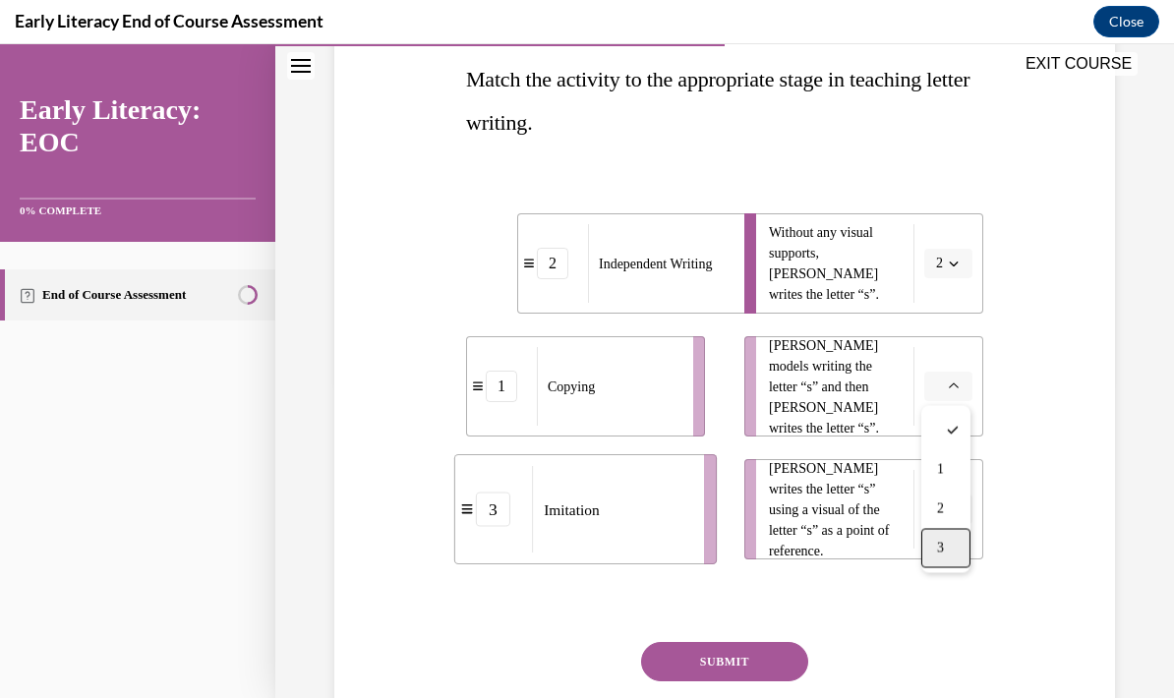
click at [949, 555] on div "3" at bounding box center [946, 548] width 49 height 39
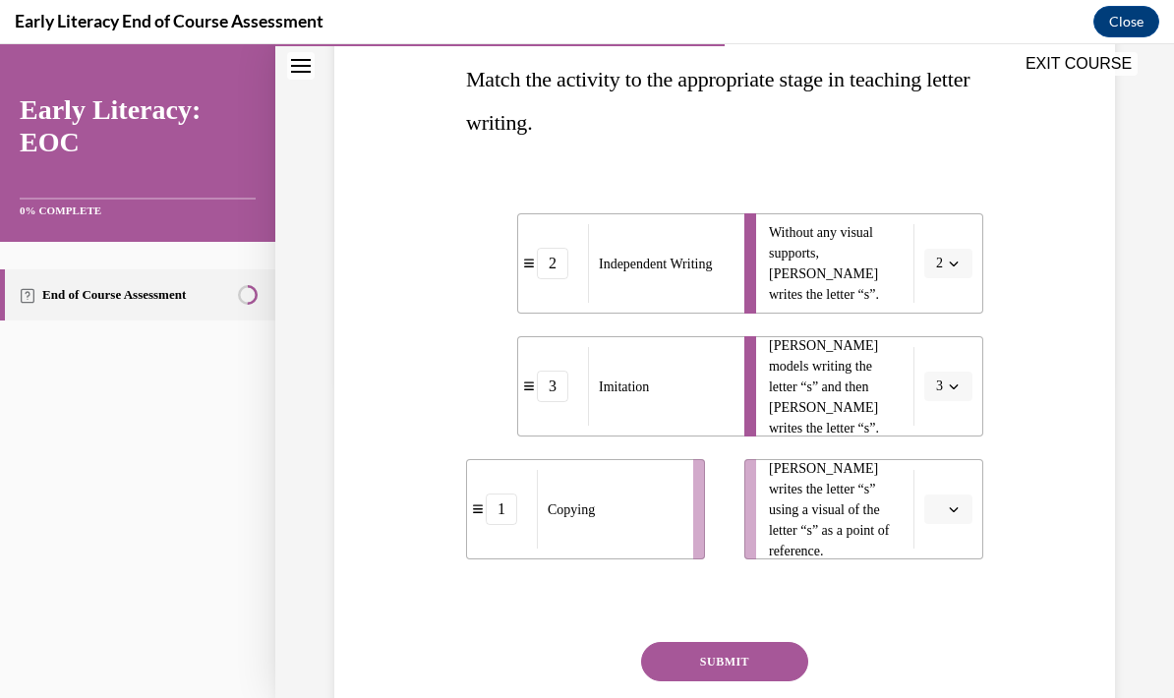
click at [954, 509] on icon "button" at bounding box center [954, 510] width 10 height 10
click at [946, 590] on div "1" at bounding box center [946, 592] width 49 height 39
click at [950, 393] on button "3" at bounding box center [949, 387] width 48 height 30
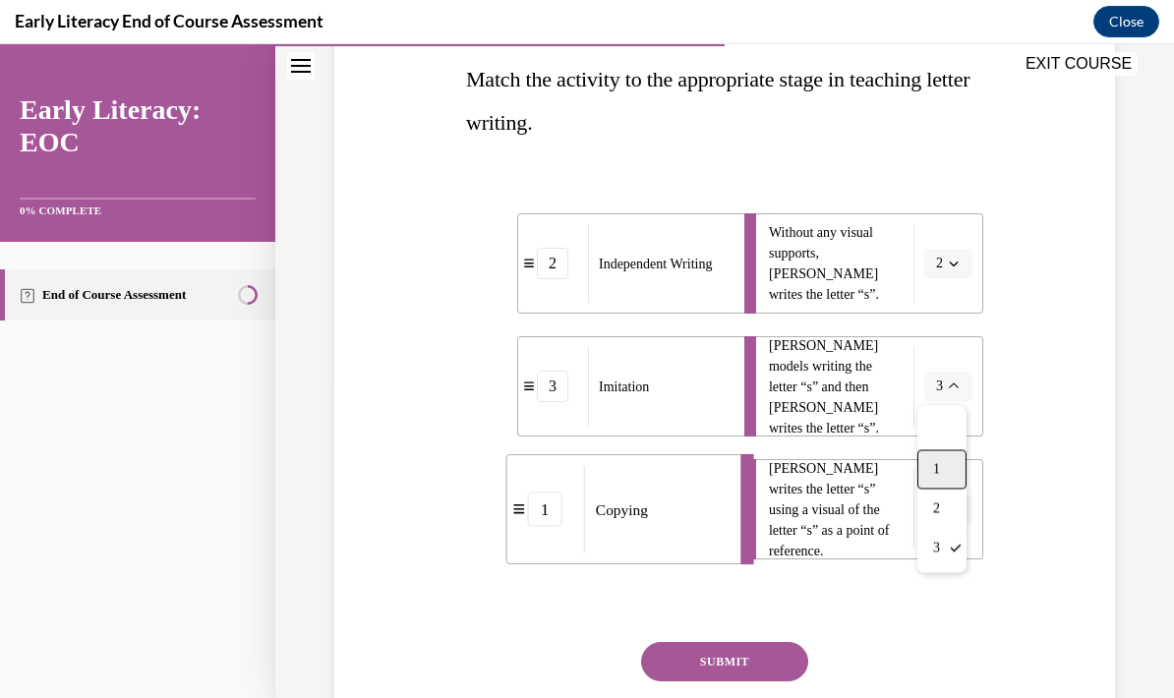
click at [944, 472] on div "1" at bounding box center [942, 469] width 49 height 39
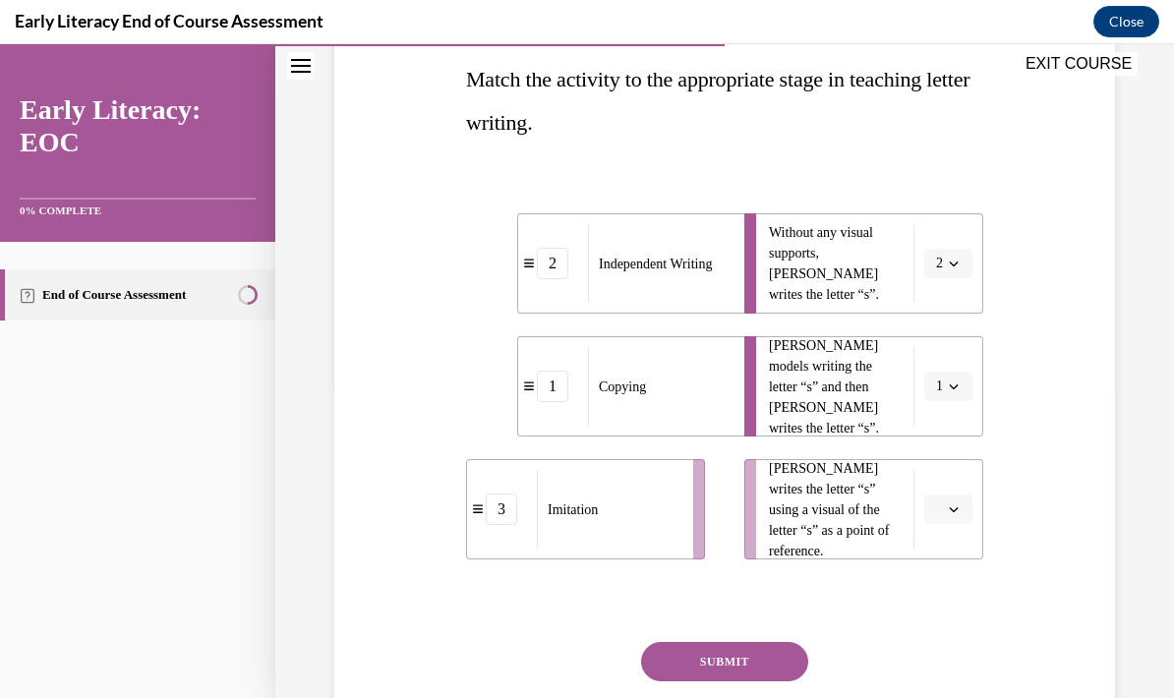
click at [941, 508] on span "Please select an option" at bounding box center [939, 510] width 7 height 20
click at [945, 389] on button "1" at bounding box center [949, 387] width 48 height 30
click at [948, 501] on div "2" at bounding box center [942, 509] width 49 height 39
click at [944, 392] on button "2" at bounding box center [949, 387] width 48 height 30
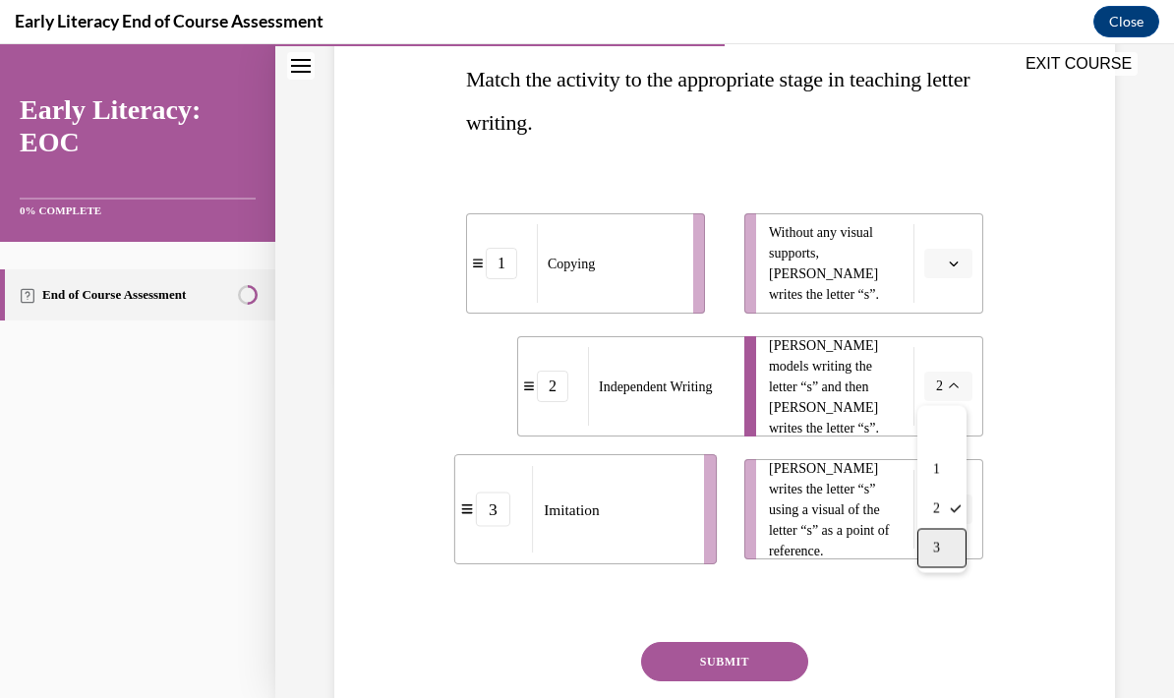
click at [938, 535] on div "3" at bounding box center [942, 548] width 49 height 39
click at [962, 253] on button "button" at bounding box center [949, 264] width 48 height 30
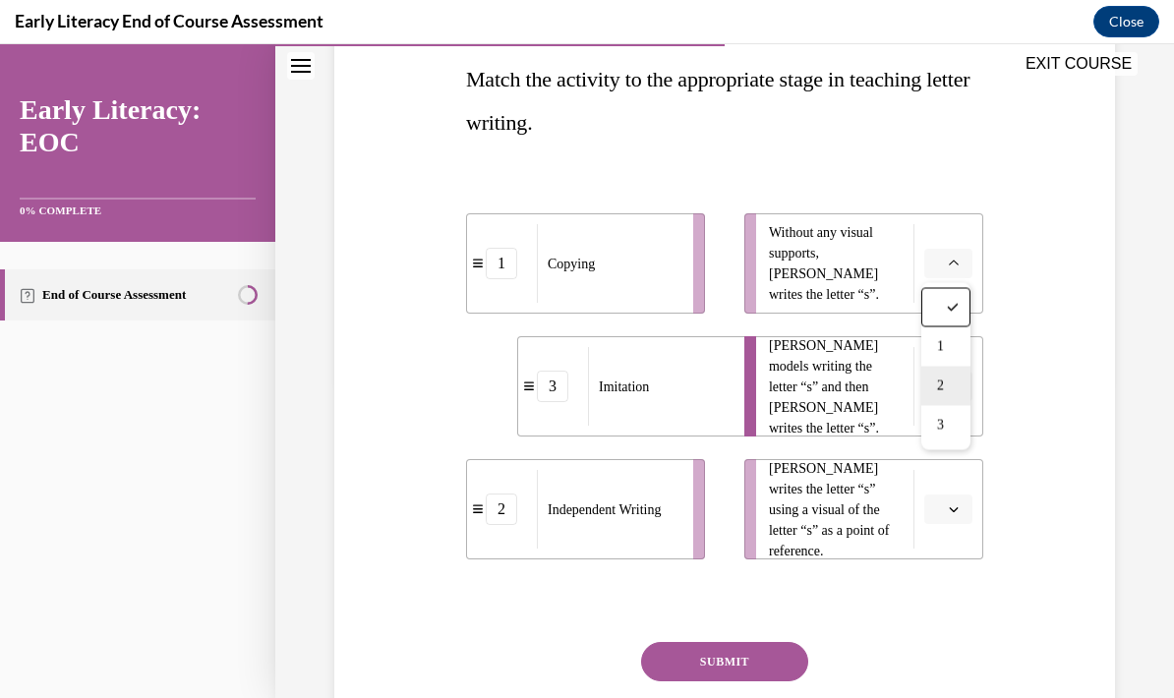
click at [954, 378] on div "2" at bounding box center [946, 386] width 49 height 39
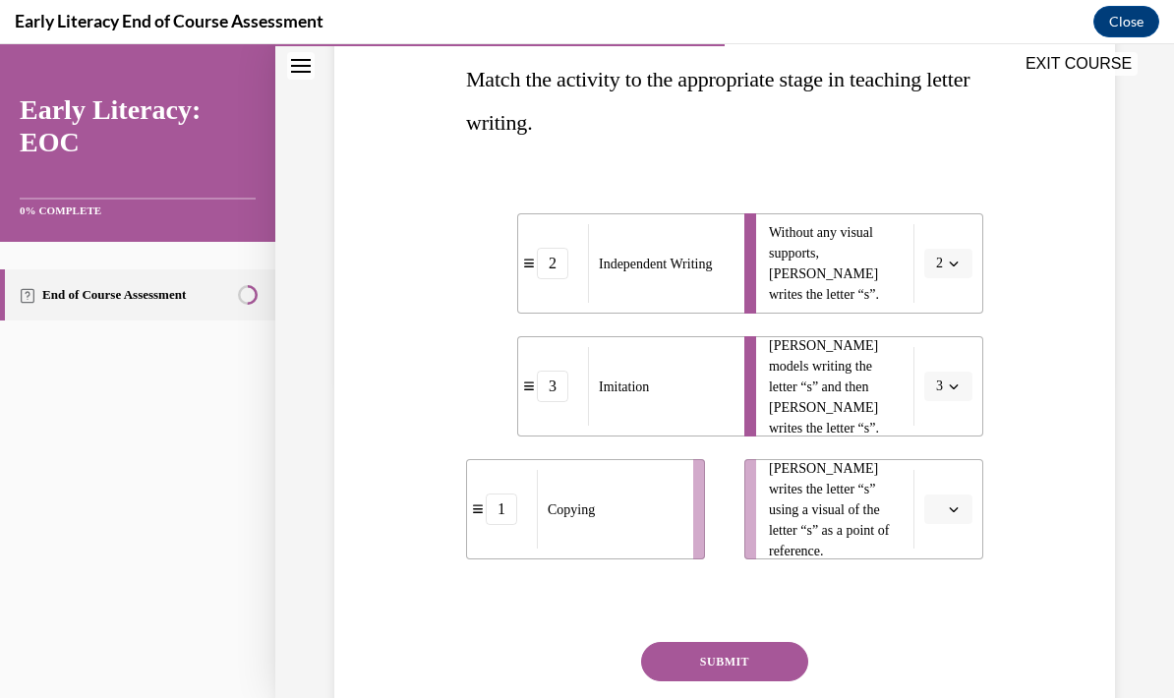
click at [956, 509] on icon "button" at bounding box center [954, 510] width 9 height 5
click at [948, 582] on div "1" at bounding box center [946, 592] width 49 height 39
click at [765, 655] on button "SUBMIT" at bounding box center [724, 661] width 167 height 39
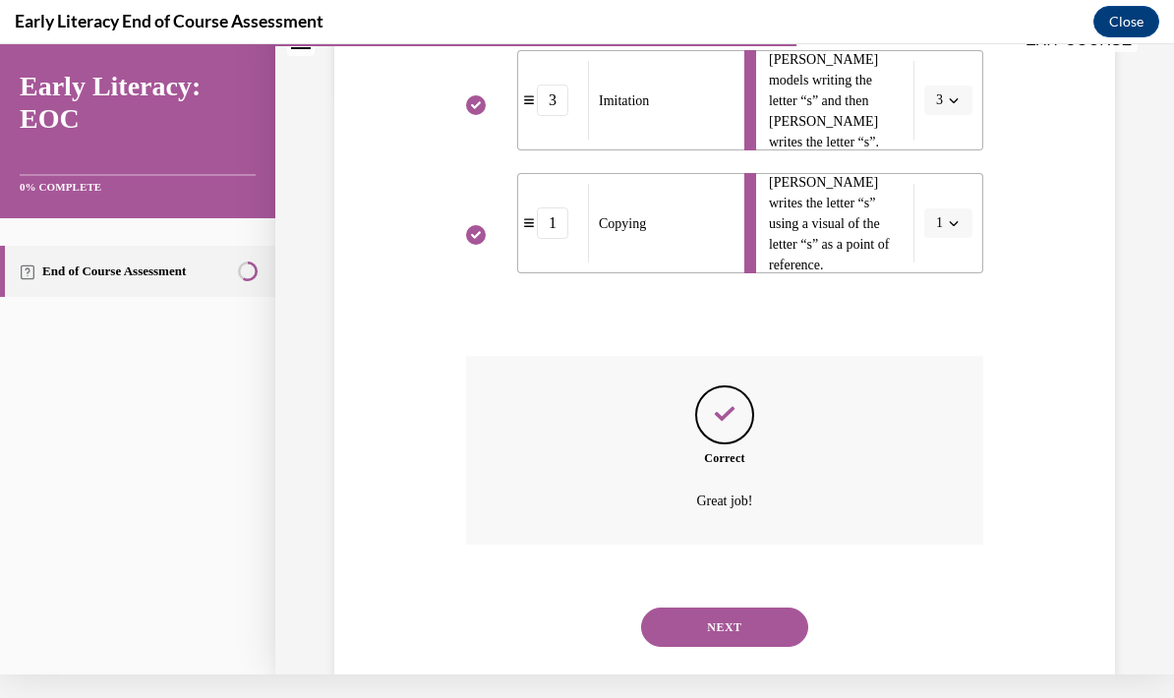
scroll to position [596, 0]
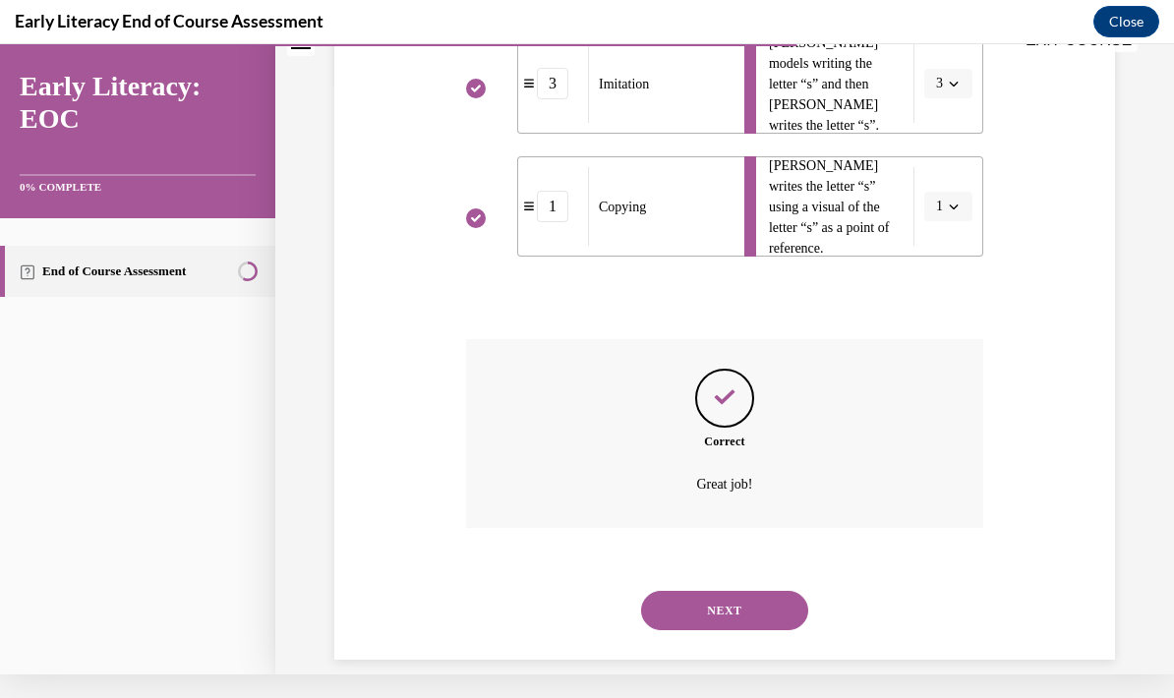
click at [774, 591] on button "NEXT" at bounding box center [724, 610] width 167 height 39
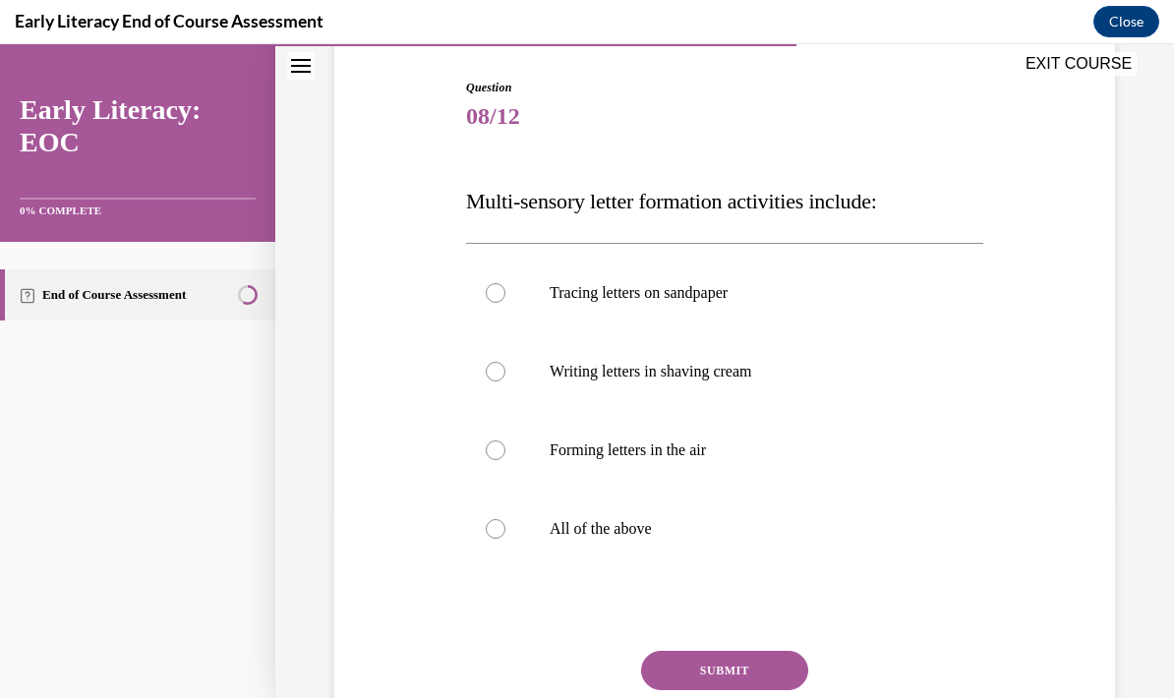
scroll to position [195, 0]
click at [625, 517] on div at bounding box center [724, 529] width 517 height 79
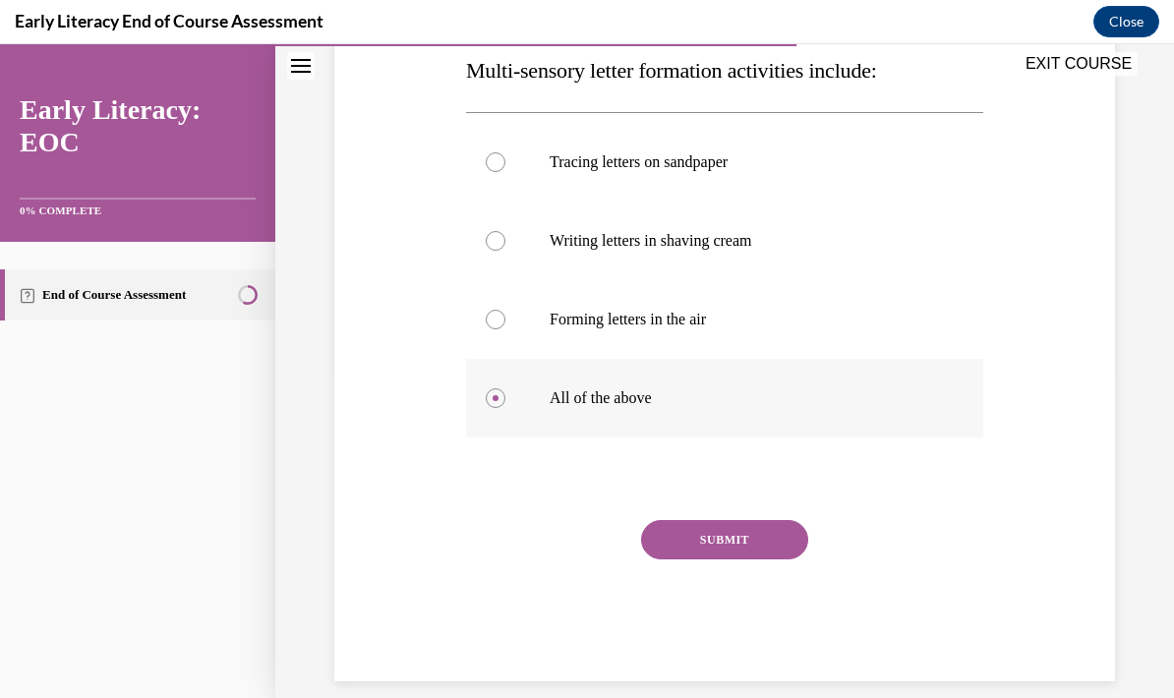
scroll to position [325, 0]
click at [749, 542] on button "SUBMIT" at bounding box center [724, 540] width 167 height 39
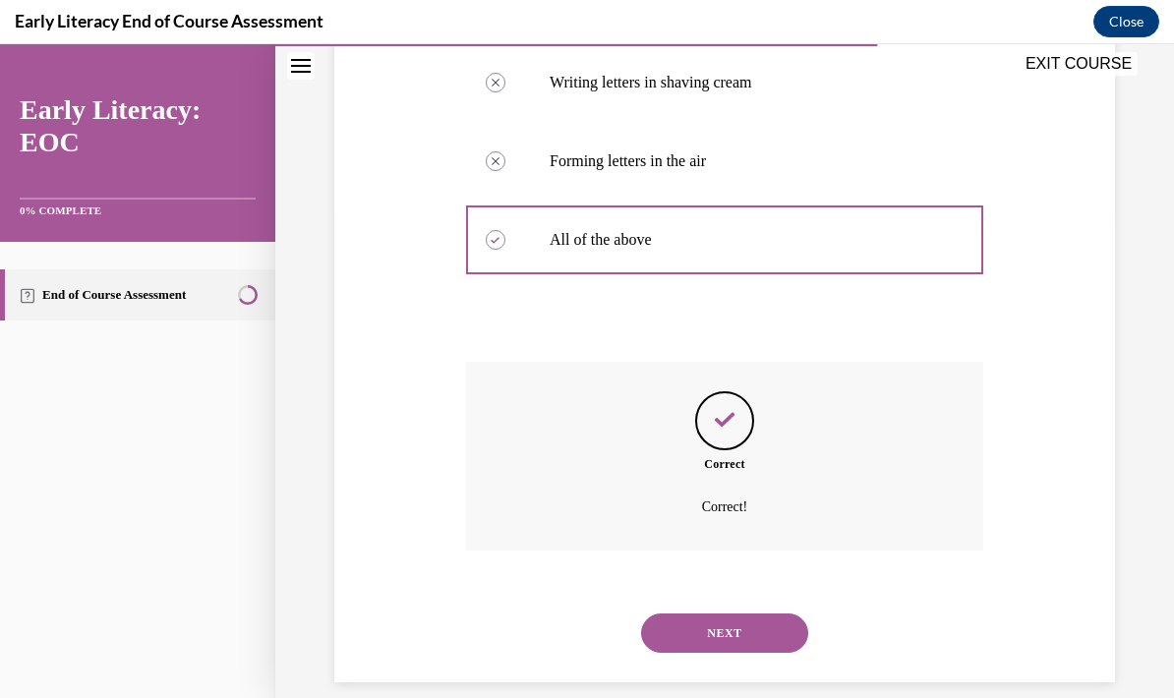
scroll to position [483, 0]
click at [763, 616] on button "NEXT" at bounding box center [724, 634] width 167 height 39
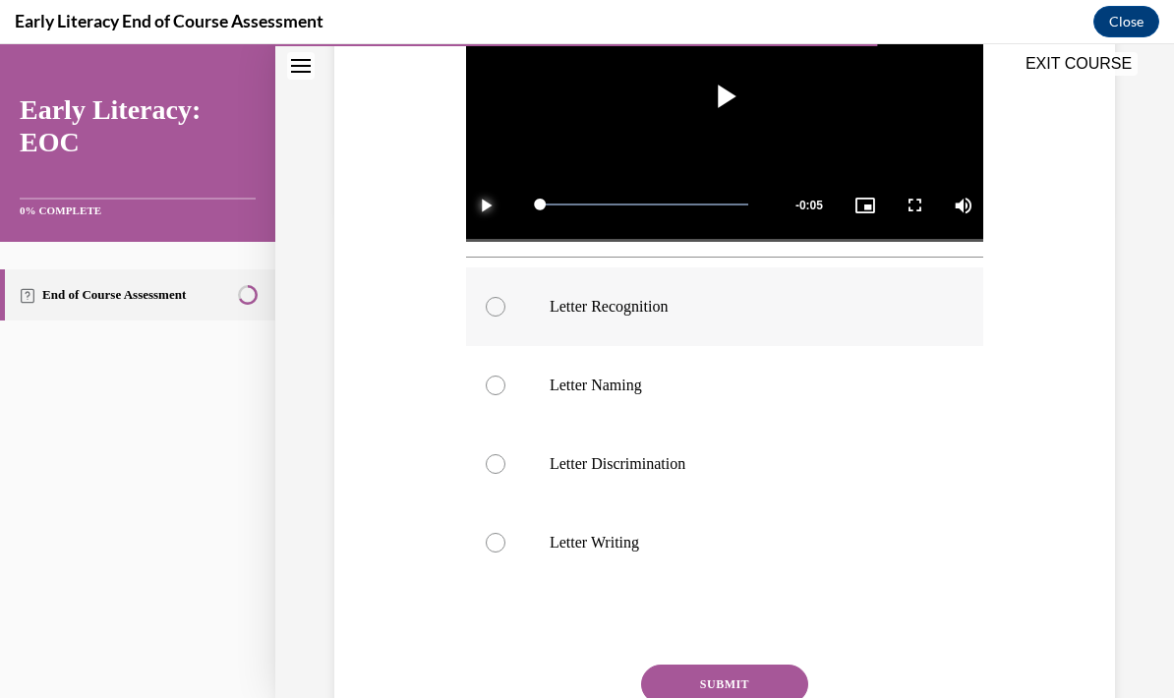
scroll to position [506, 0]
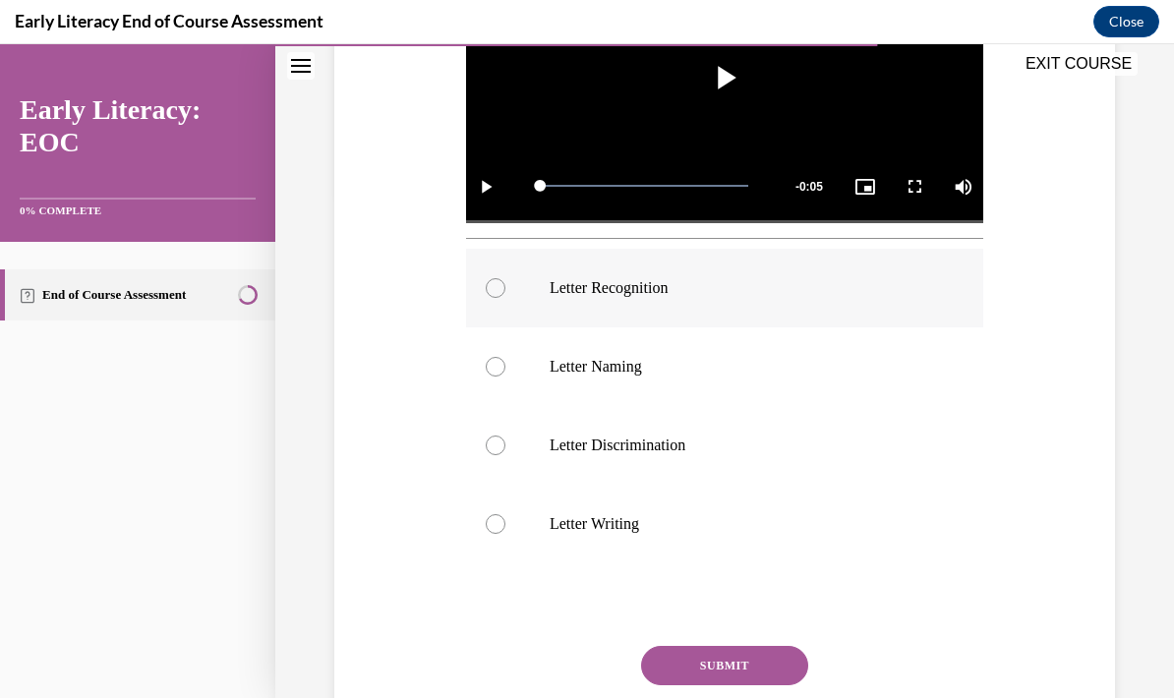
click at [636, 275] on div at bounding box center [724, 288] width 517 height 79
click at [730, 658] on button "SUBMIT" at bounding box center [724, 665] width 167 height 39
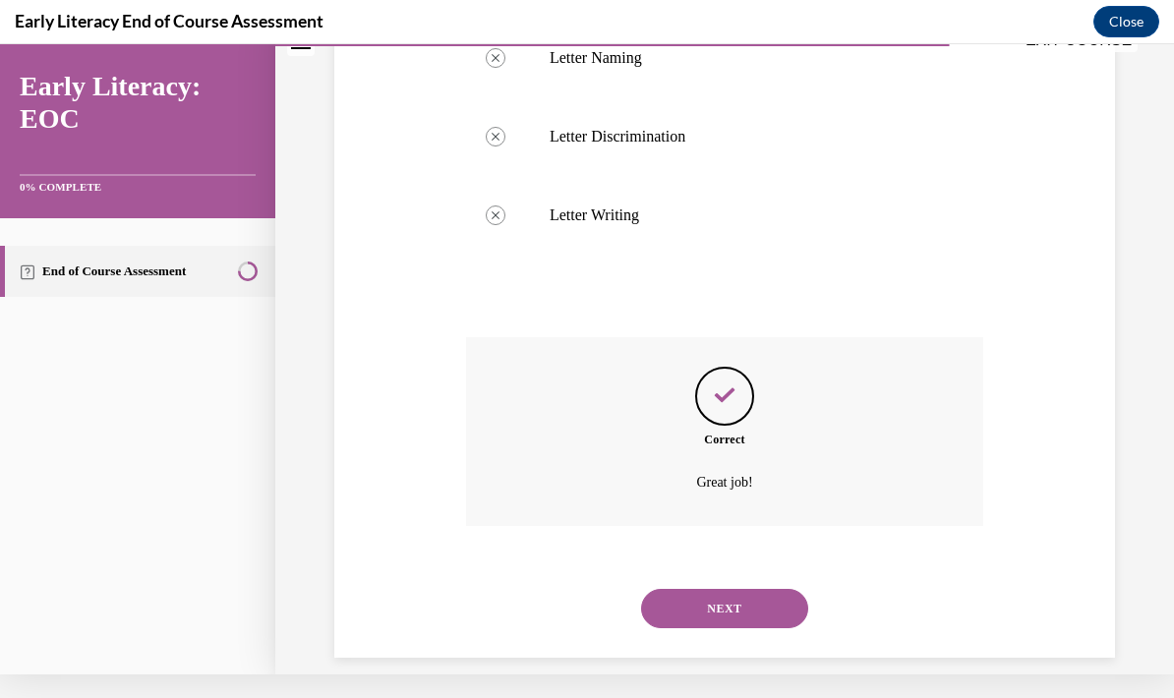
scroll to position [789, 0]
click at [740, 603] on button "NEXT" at bounding box center [724, 610] width 167 height 39
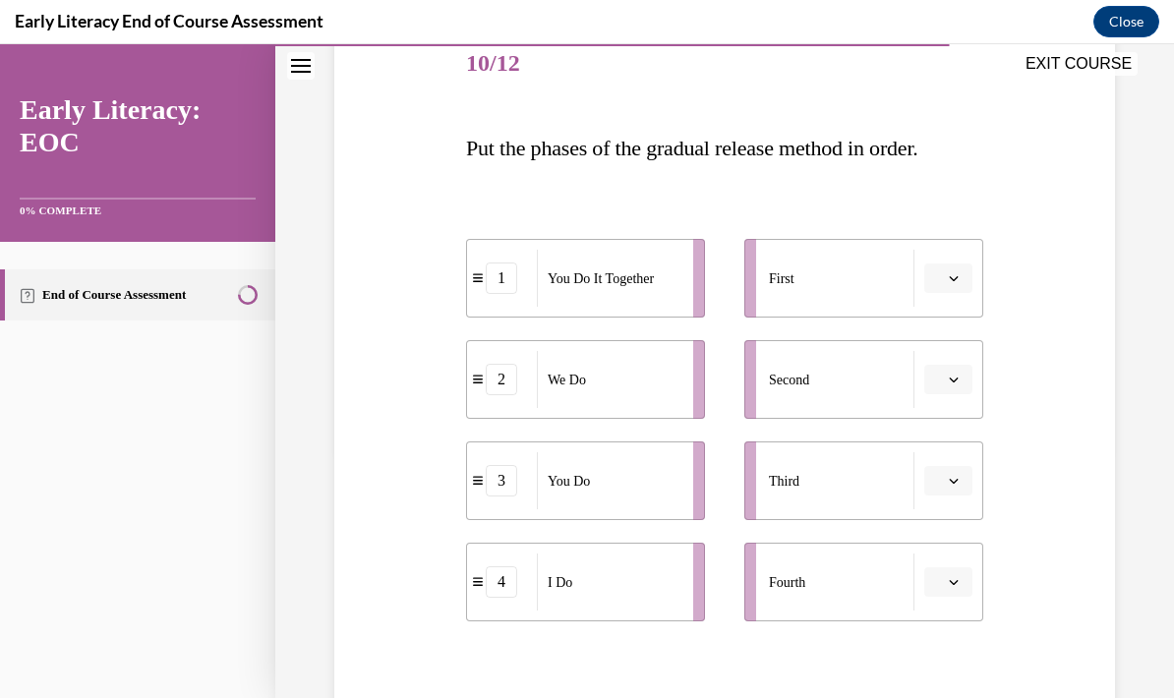
scroll to position [249, 0]
click at [949, 593] on button "button" at bounding box center [949, 582] width 48 height 30
click at [944, 423] on span "1" at bounding box center [940, 420] width 7 height 16
click at [958, 390] on button "button" at bounding box center [949, 379] width 48 height 30
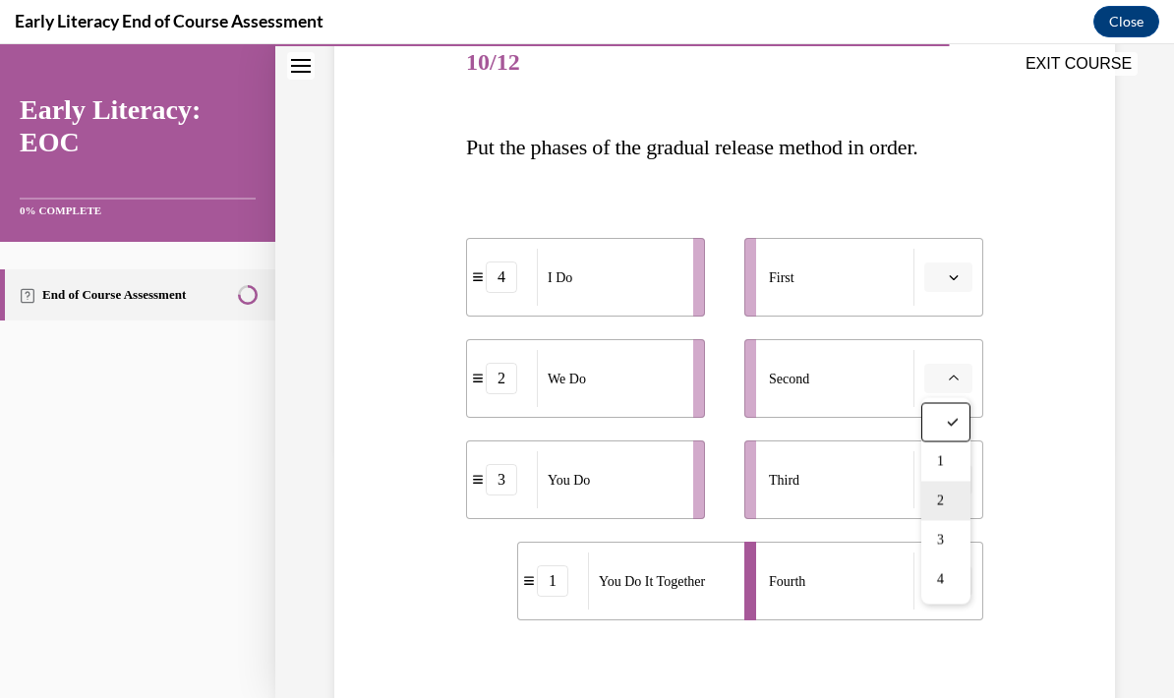
click at [947, 507] on div "2" at bounding box center [946, 501] width 49 height 39
click at [949, 280] on icon "button" at bounding box center [954, 277] width 10 height 10
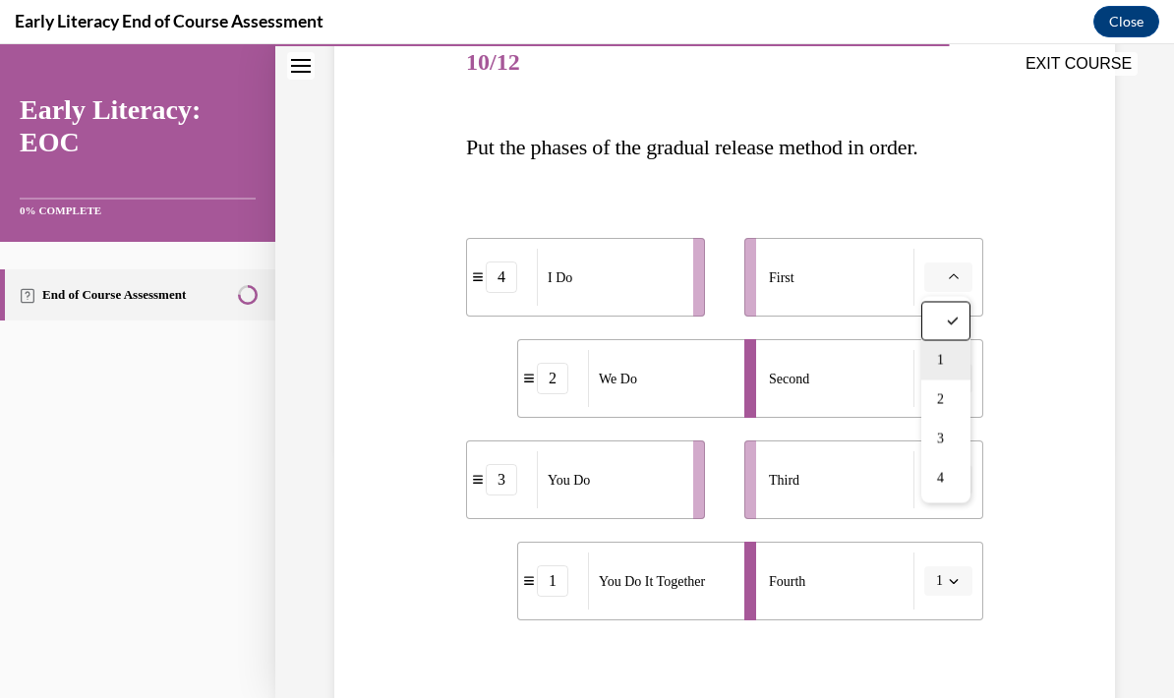
click at [942, 364] on span "1" at bounding box center [940, 361] width 7 height 16
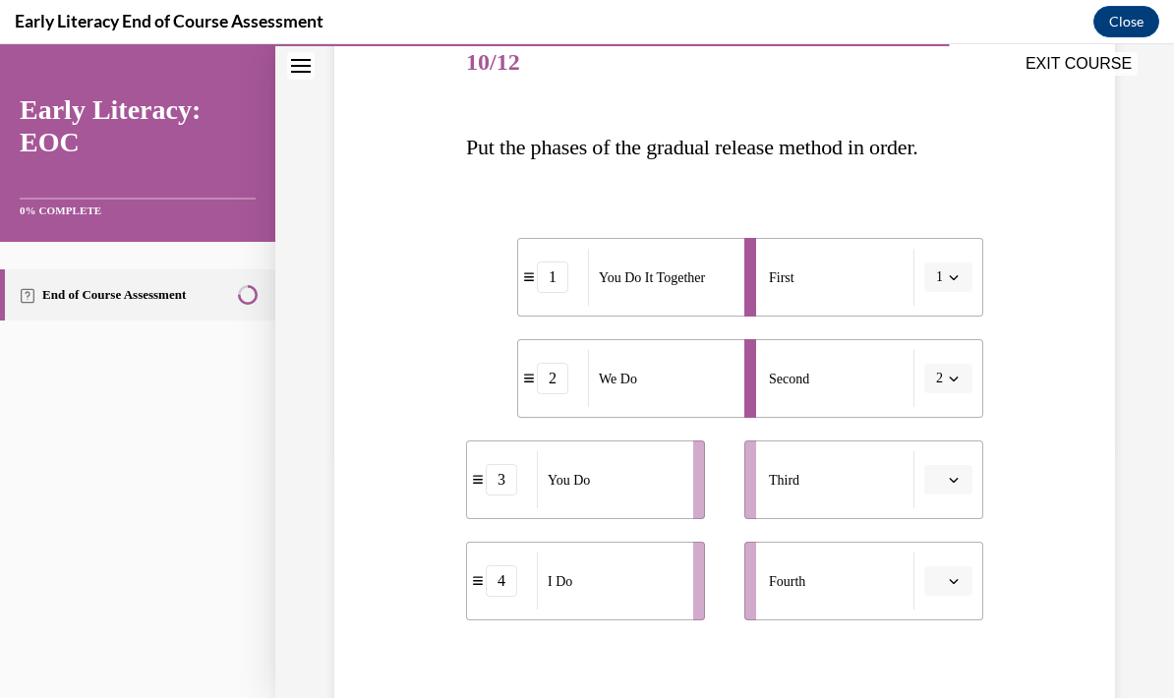
click at [954, 288] on button "1" at bounding box center [949, 278] width 48 height 30
click at [934, 486] on span "4" at bounding box center [936, 479] width 7 height 16
click at [948, 486] on span "button" at bounding box center [954, 480] width 14 height 14
click at [949, 486] on span "button" at bounding box center [954, 480] width 14 height 14
click at [957, 481] on icon "button" at bounding box center [954, 480] width 10 height 10
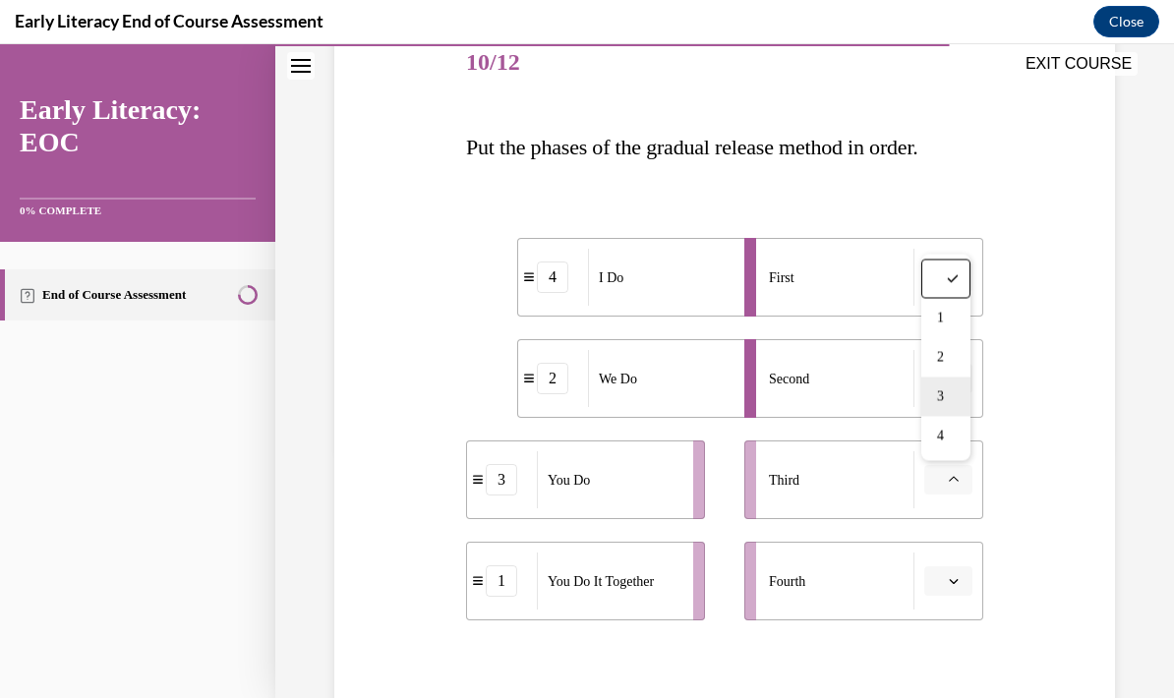
click at [940, 399] on span "3" at bounding box center [940, 397] width 7 height 16
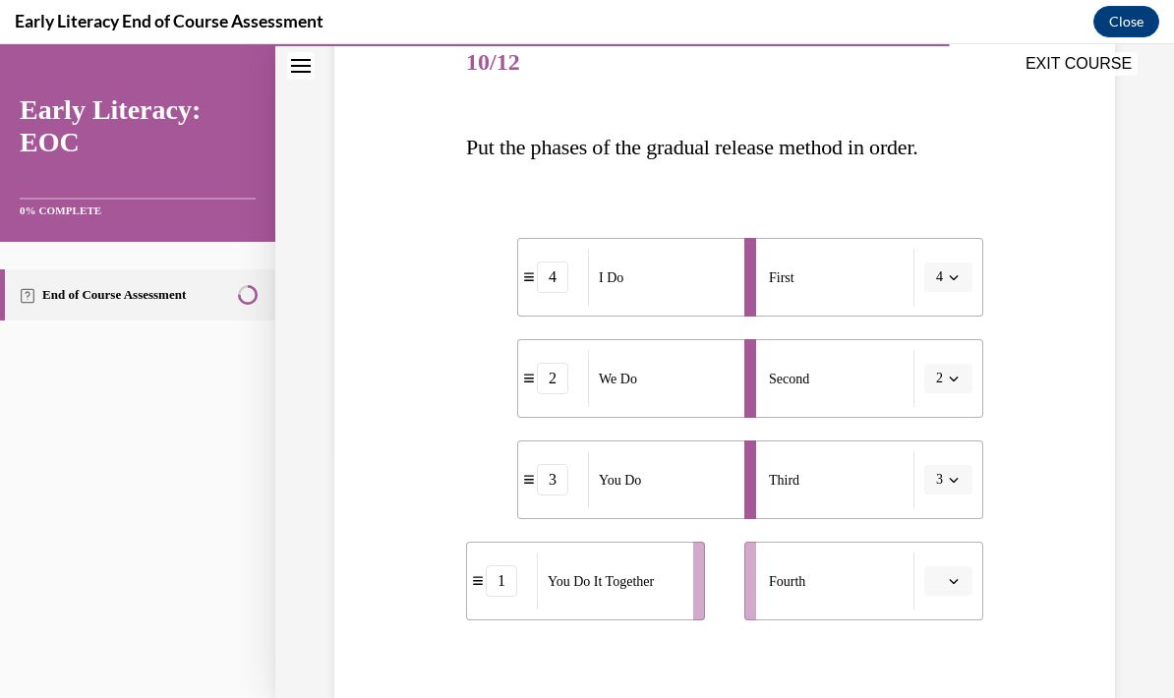
click at [947, 594] on button "button" at bounding box center [949, 582] width 48 height 30
click at [944, 413] on span "1" at bounding box center [940, 420] width 7 height 16
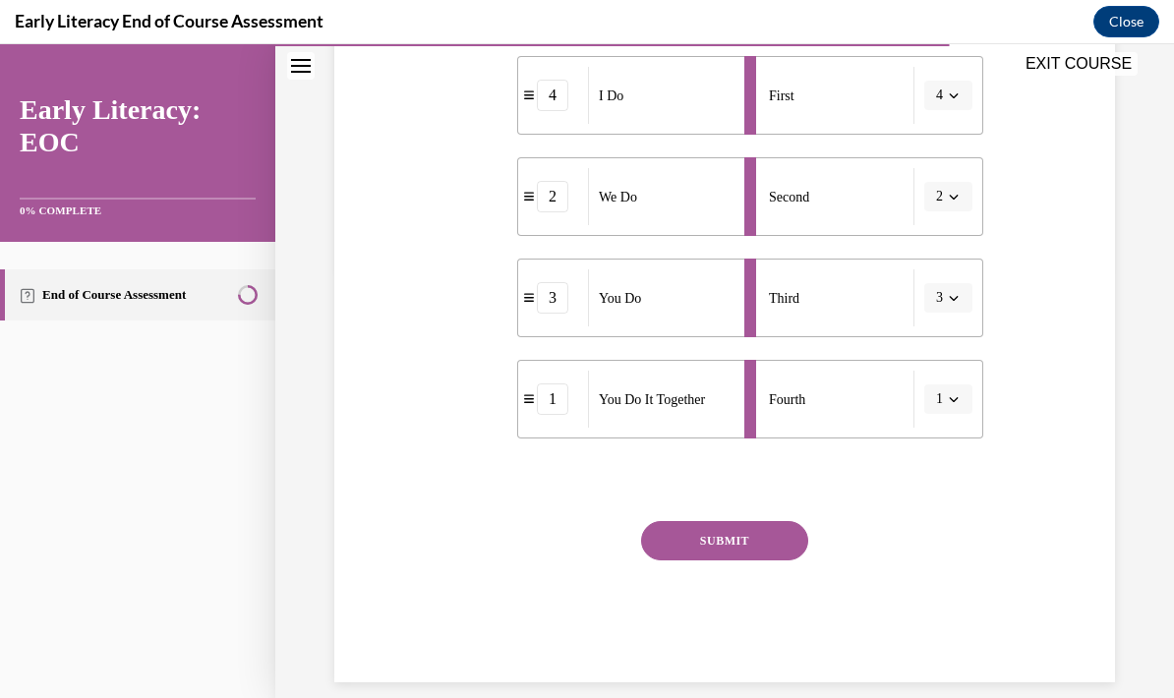
click at [747, 540] on button "SUBMIT" at bounding box center [724, 540] width 167 height 39
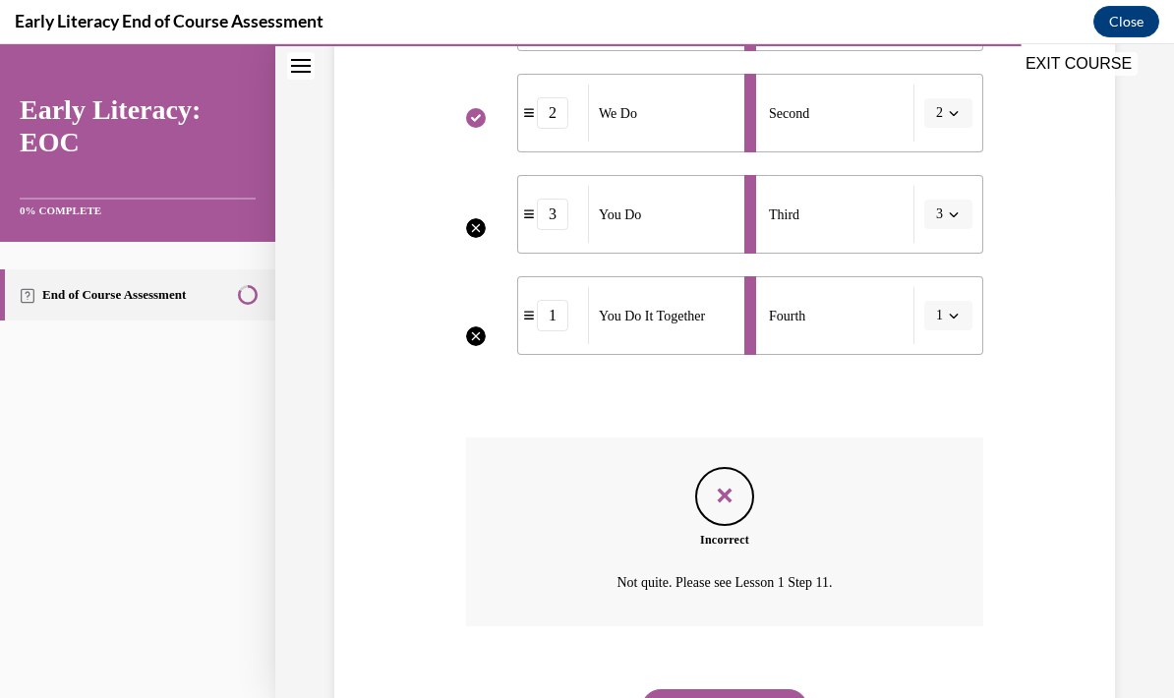
scroll to position [589, 0]
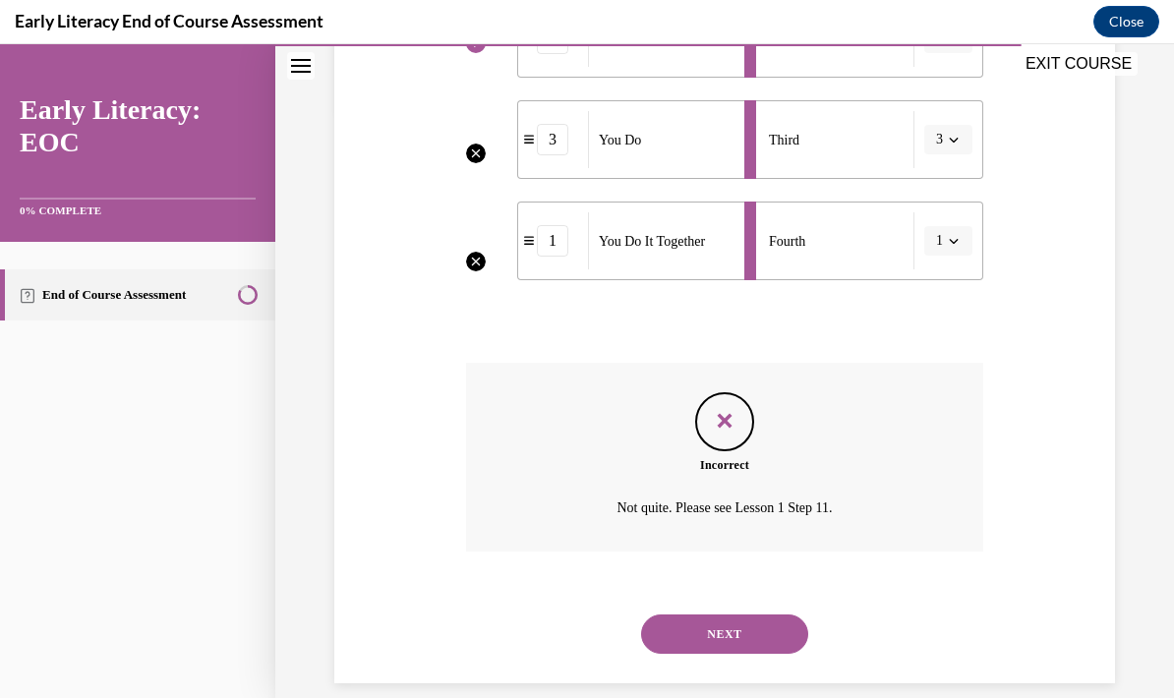
click at [954, 255] on li "Fourth 1" at bounding box center [864, 241] width 239 height 79
click at [958, 224] on li "Fourth 1" at bounding box center [864, 241] width 239 height 79
click at [957, 223] on li "Fourth 1" at bounding box center [864, 241] width 239 height 79
click at [957, 128] on li "Third 3" at bounding box center [864, 139] width 239 height 79
click at [723, 627] on button "NEXT" at bounding box center [724, 634] width 167 height 39
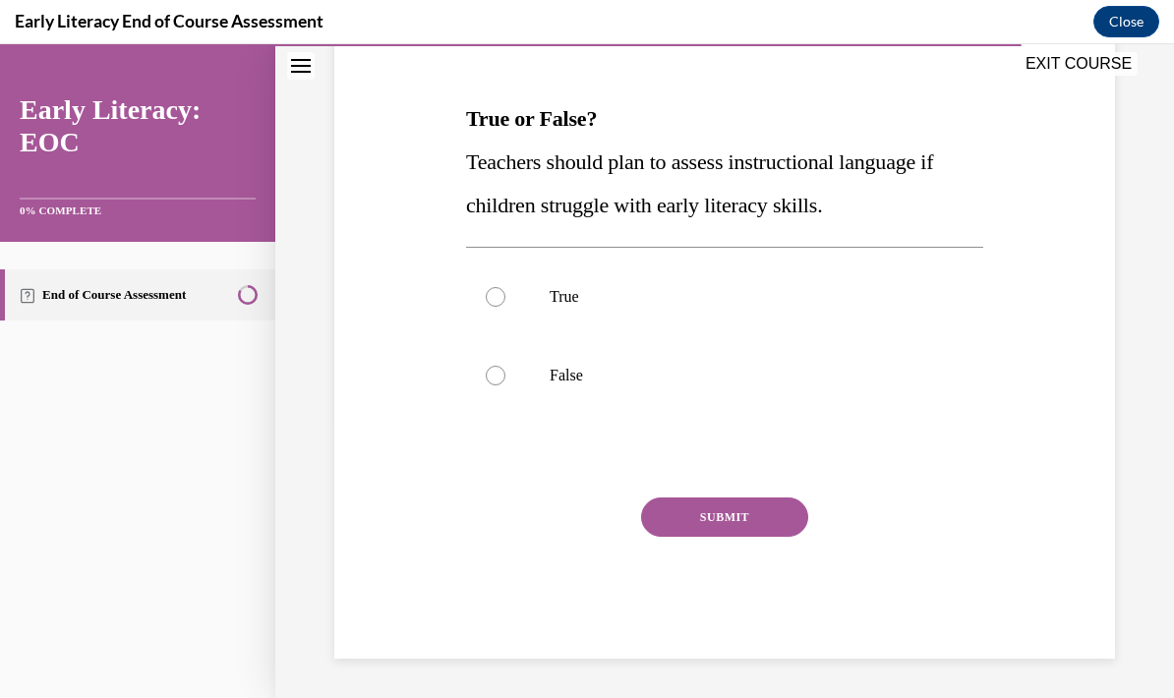
scroll to position [218, 0]
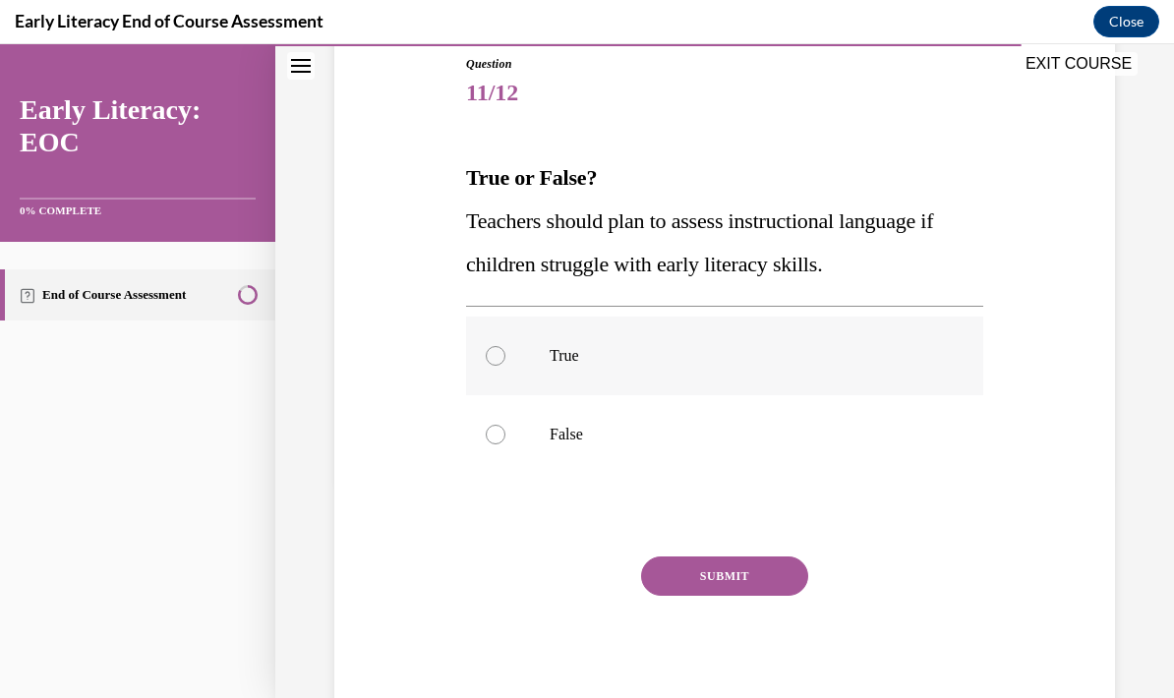
click at [744, 376] on div at bounding box center [724, 356] width 517 height 79
click at [711, 422] on div at bounding box center [724, 434] width 517 height 79
click at [758, 582] on button "SUBMIT" at bounding box center [724, 576] width 167 height 39
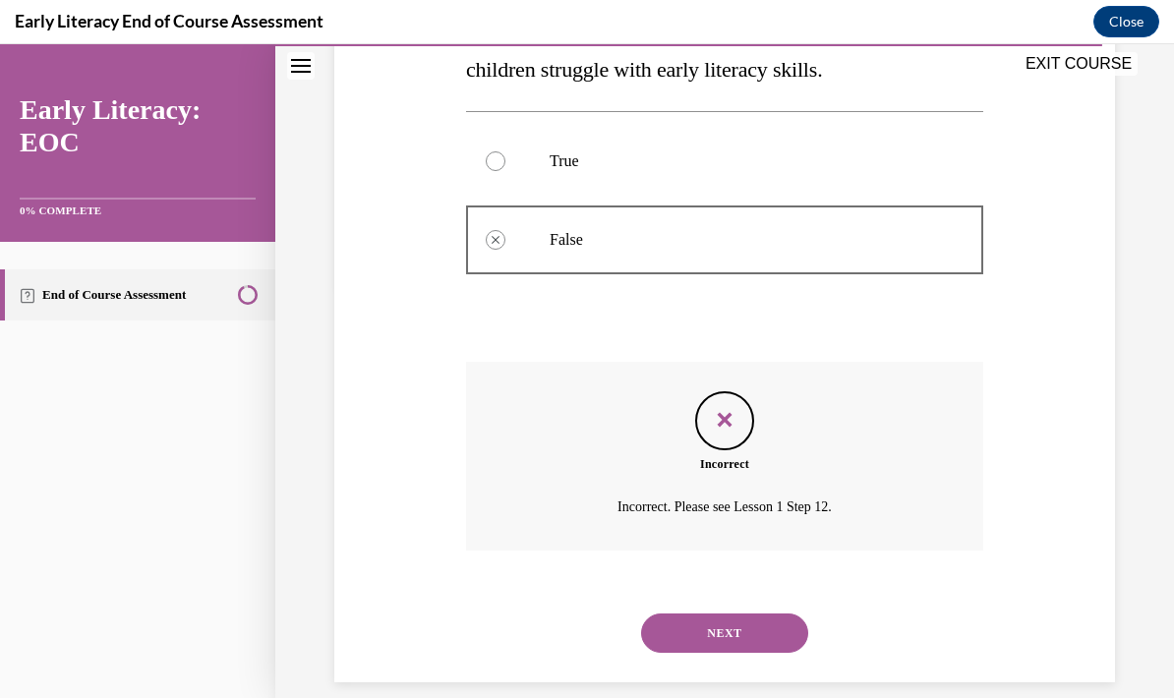
scroll to position [412, 0]
click at [769, 619] on button "NEXT" at bounding box center [724, 634] width 167 height 39
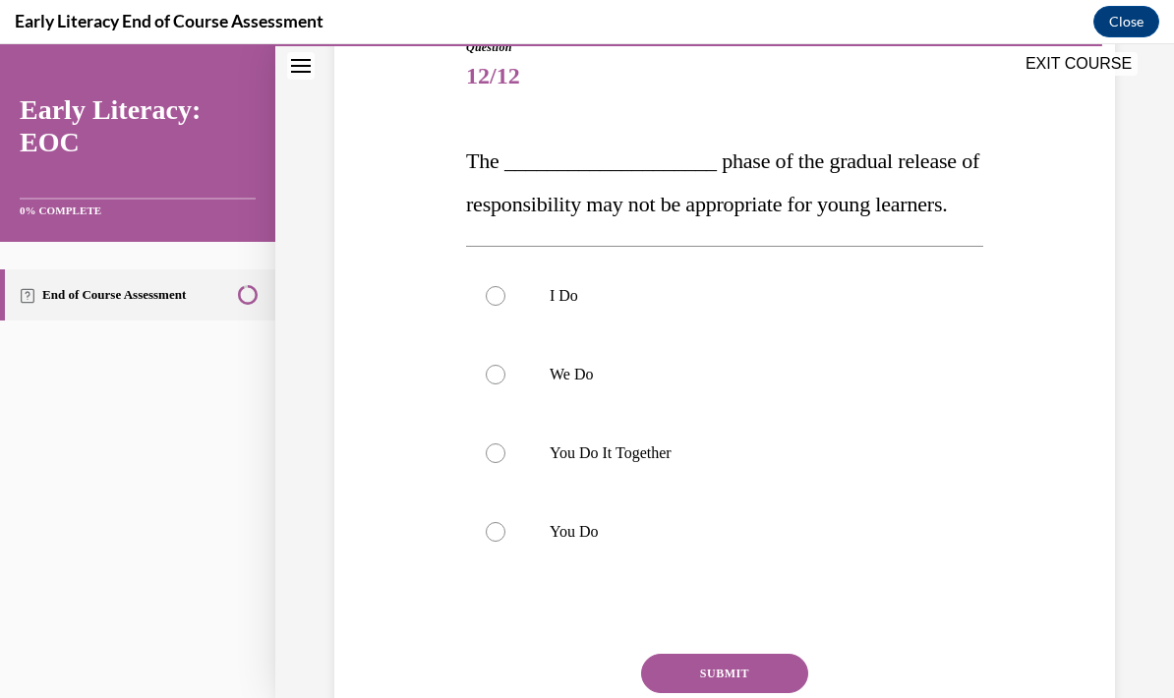
scroll to position [229, 0]
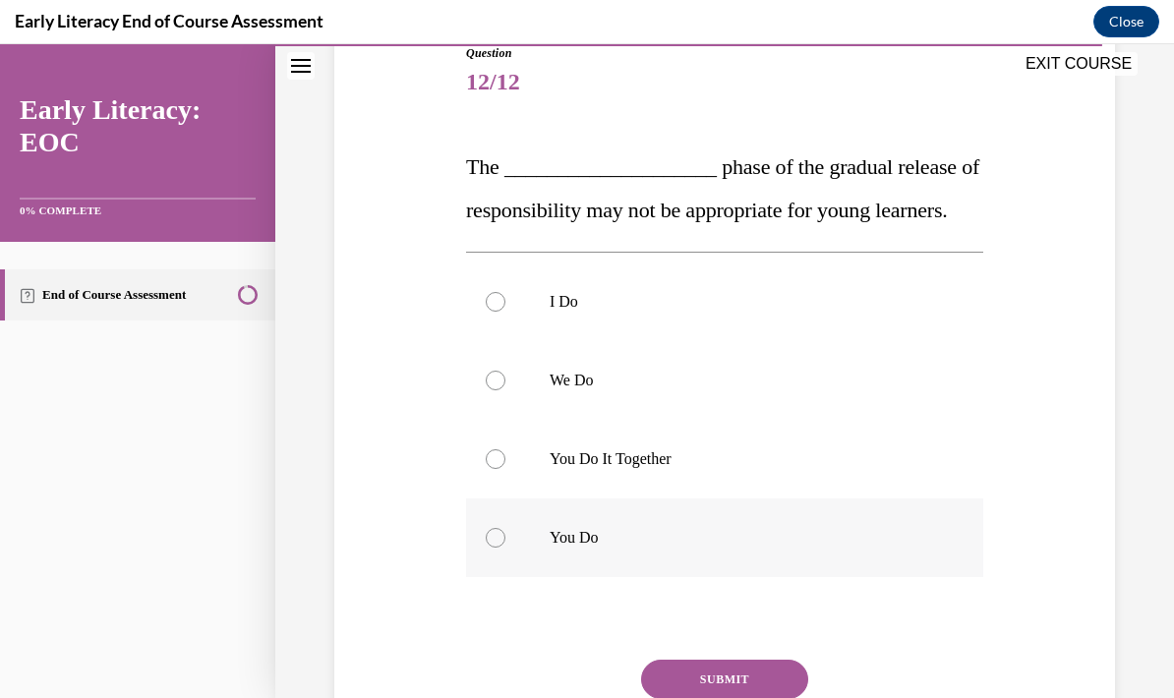
click at [583, 577] on div at bounding box center [724, 538] width 517 height 79
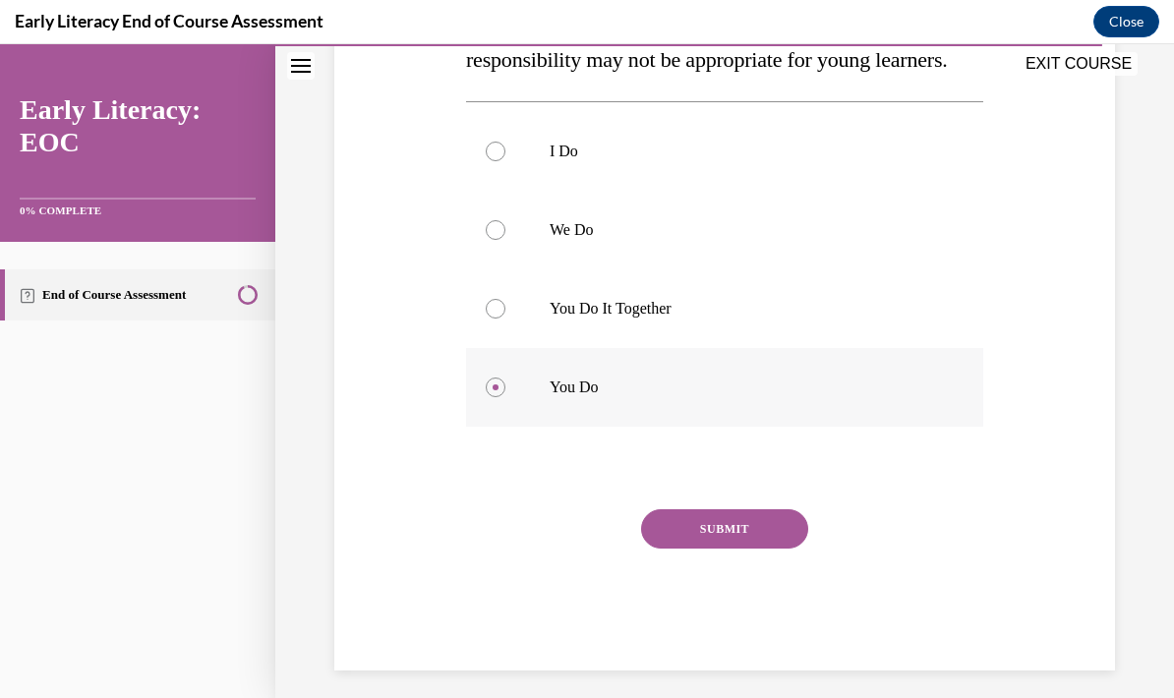
scroll to position [382, 0]
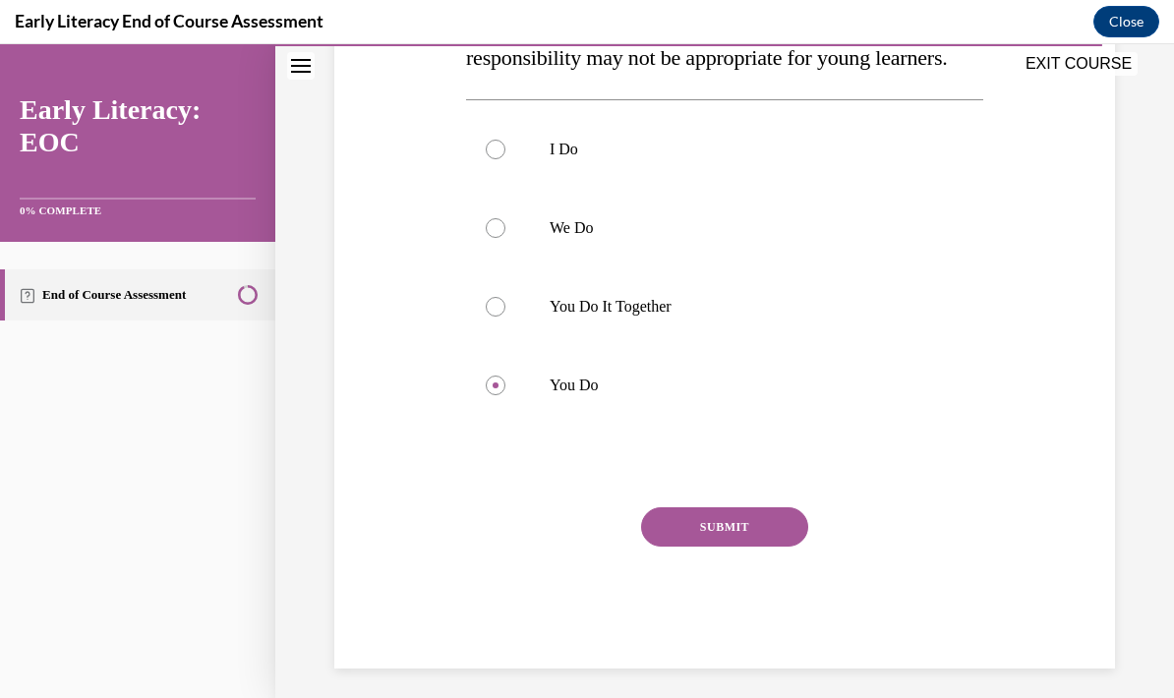
click at [768, 547] on button "SUBMIT" at bounding box center [724, 527] width 167 height 39
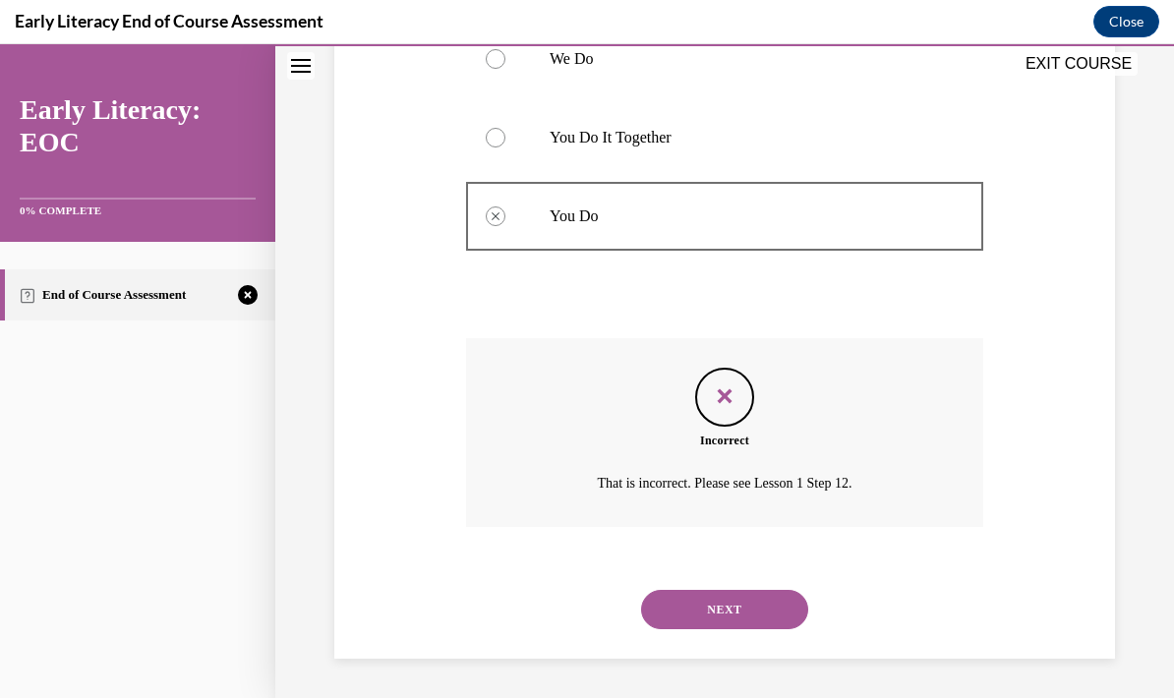
scroll to position [569, 0]
click at [771, 600] on button "NEXT" at bounding box center [724, 609] width 167 height 39
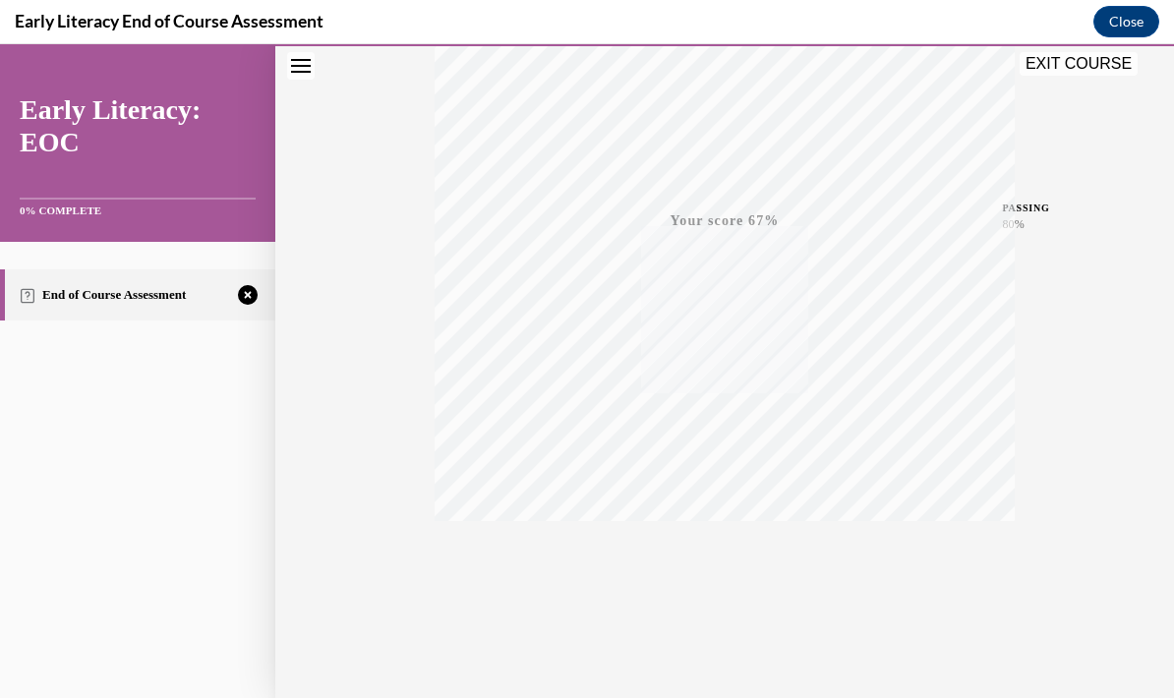
scroll to position [360, 0]
click at [717, 569] on icon "button" at bounding box center [725, 579] width 70 height 22
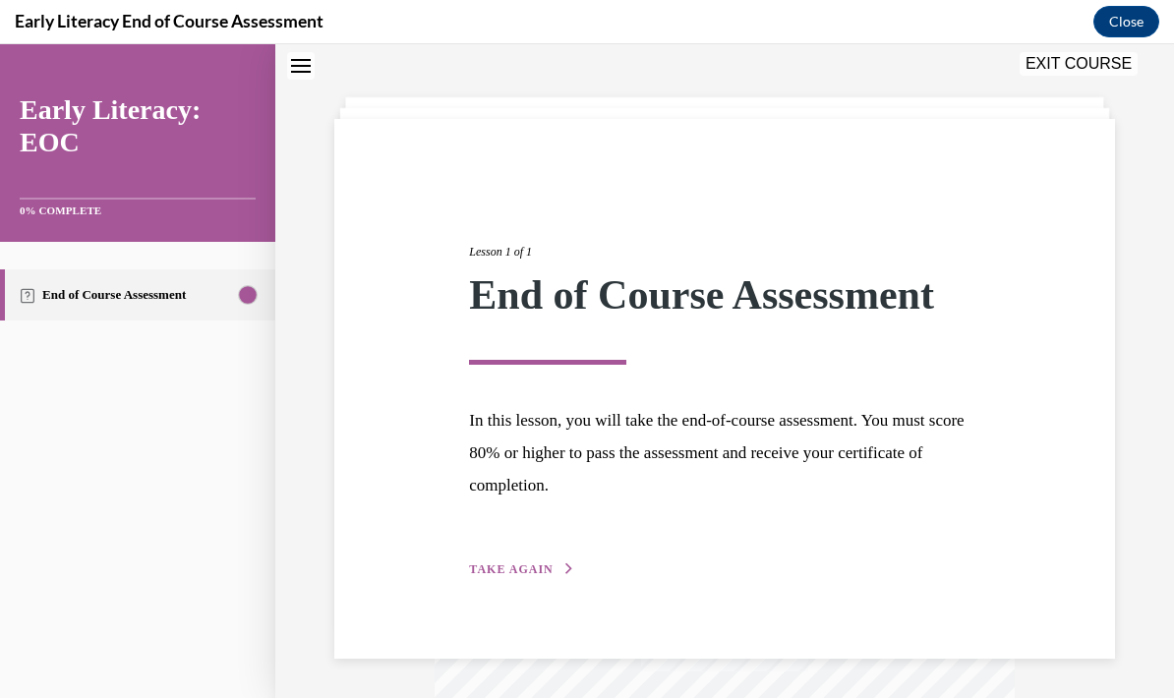
scroll to position [75, 0]
click at [547, 571] on span "TAKE AGAIN" at bounding box center [511, 571] width 84 height 14
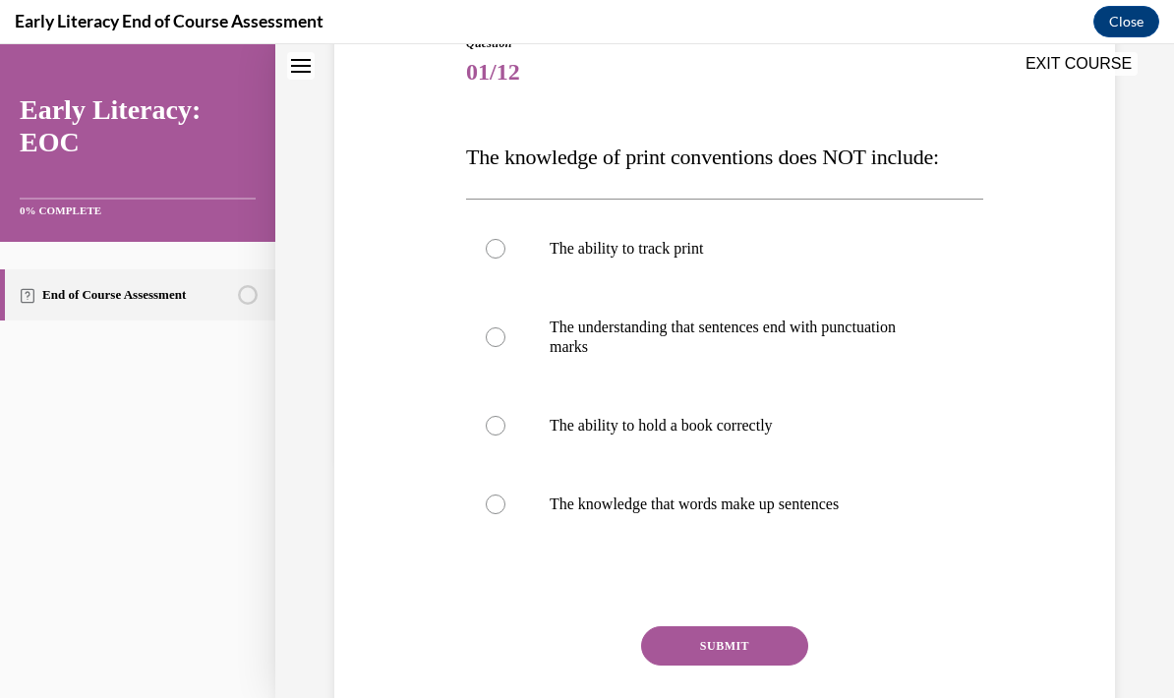
scroll to position [239, 0]
click at [939, 157] on span "The knowledge of print conventions does NOT include:" at bounding box center [702, 157] width 473 height 25
click at [939, 156] on span "The knowledge of print conventions does NOT include:" at bounding box center [702, 157] width 473 height 25
click at [756, 156] on span "The knowledge of print conventions does NOT include:" at bounding box center [702, 157] width 473 height 25
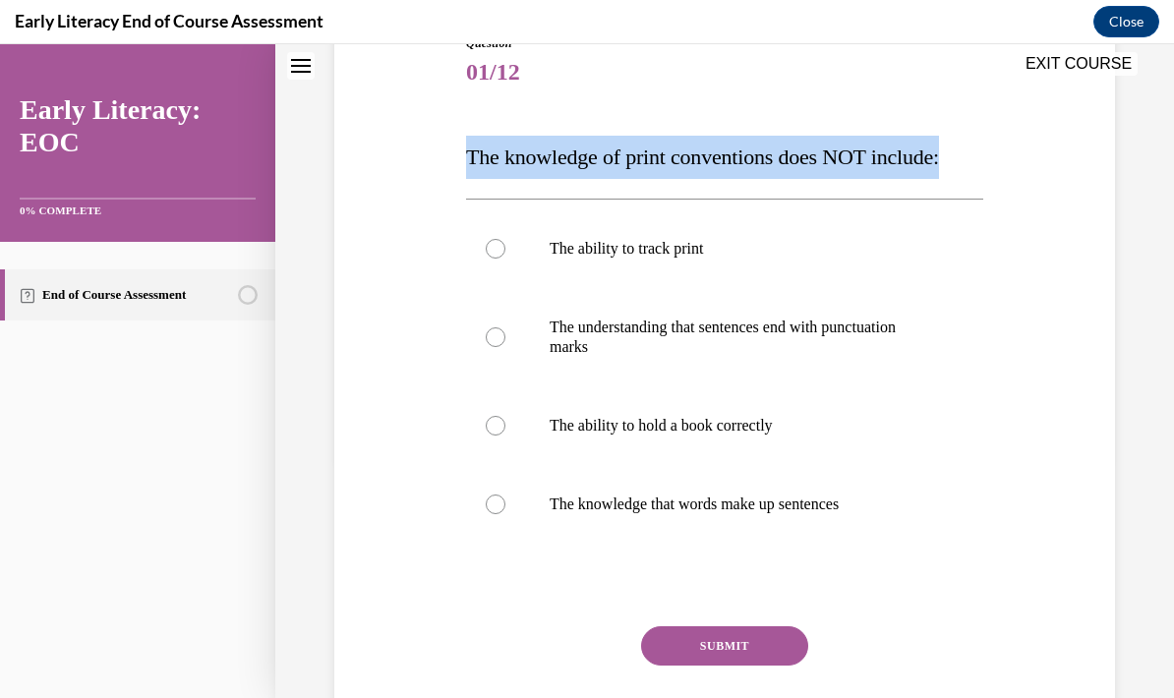
click at [756, 156] on span "The knowledge of print conventions does NOT include:" at bounding box center [702, 157] width 473 height 25
copy span "The knowledge of print conventions does NOT include:"
click at [725, 438] on div at bounding box center [724, 426] width 517 height 79
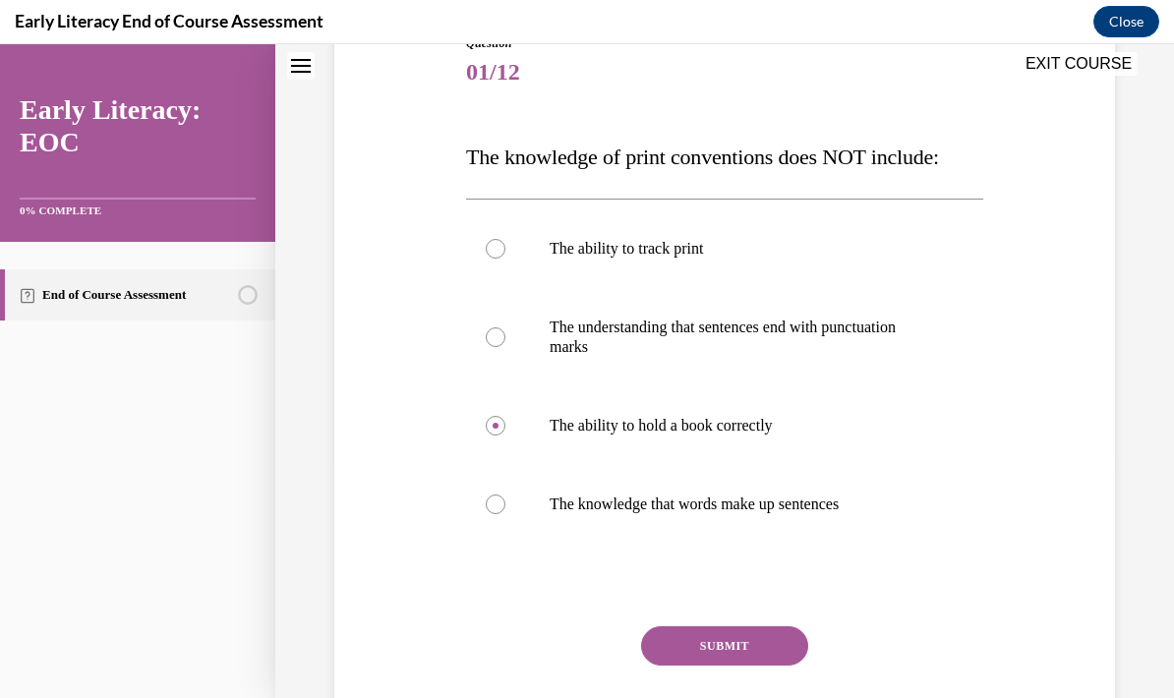
click at [735, 649] on button "SUBMIT" at bounding box center [724, 646] width 167 height 39
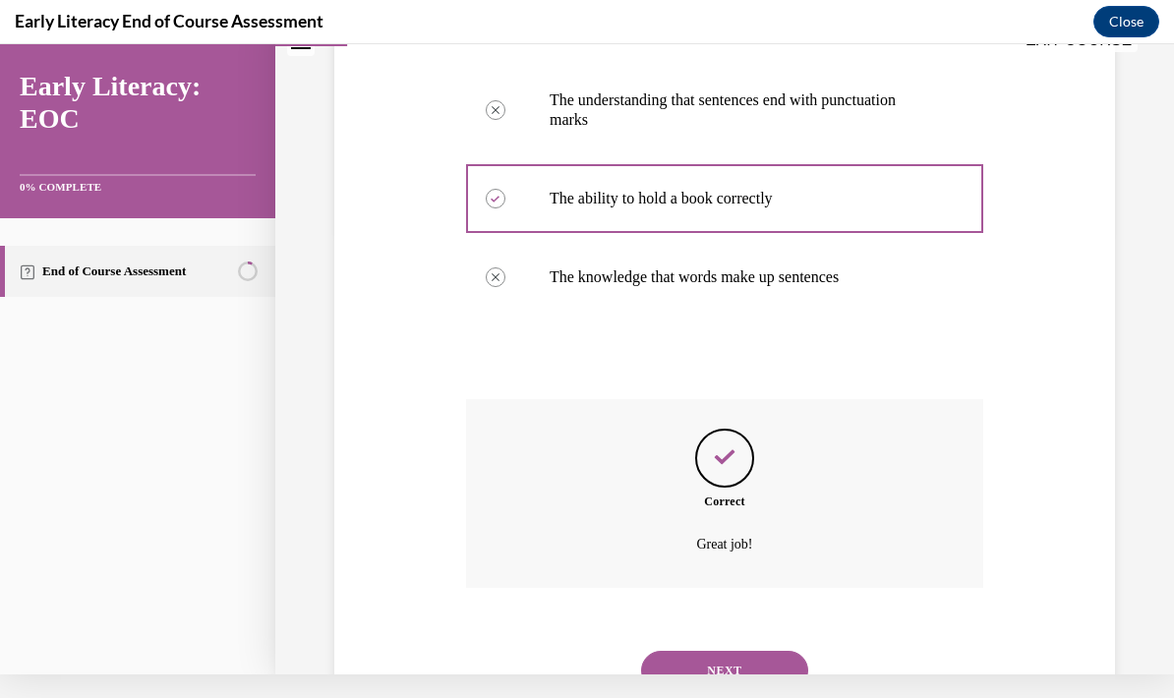
scroll to position [503, 0]
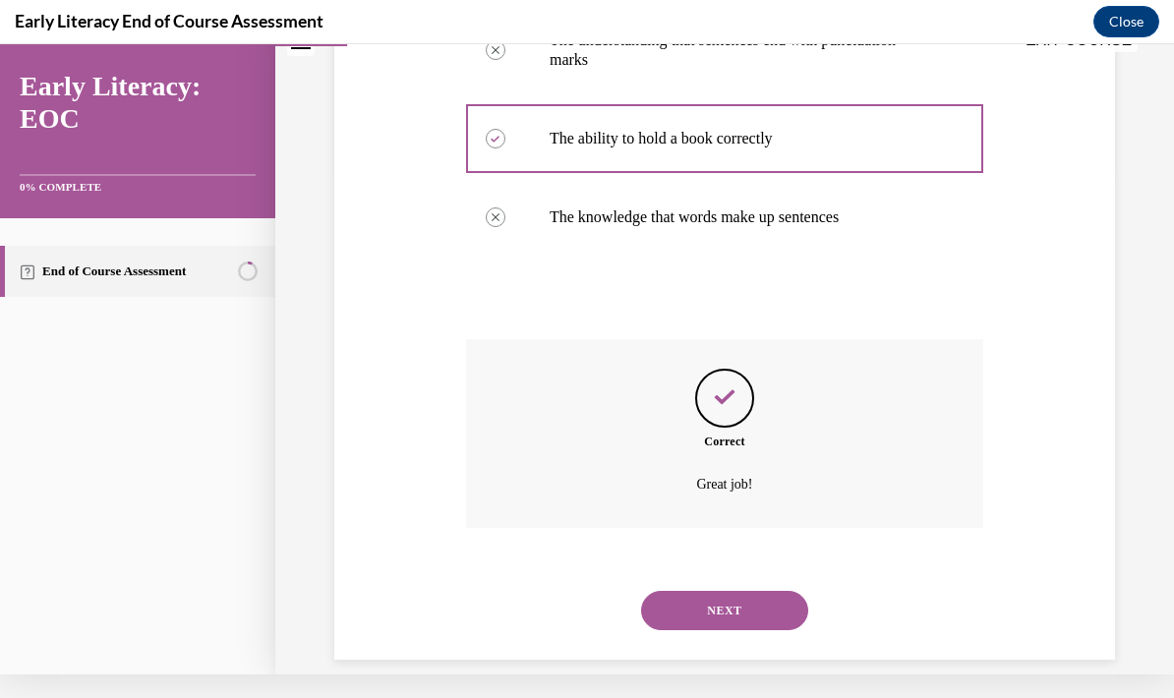
click at [724, 591] on button "NEXT" at bounding box center [724, 610] width 167 height 39
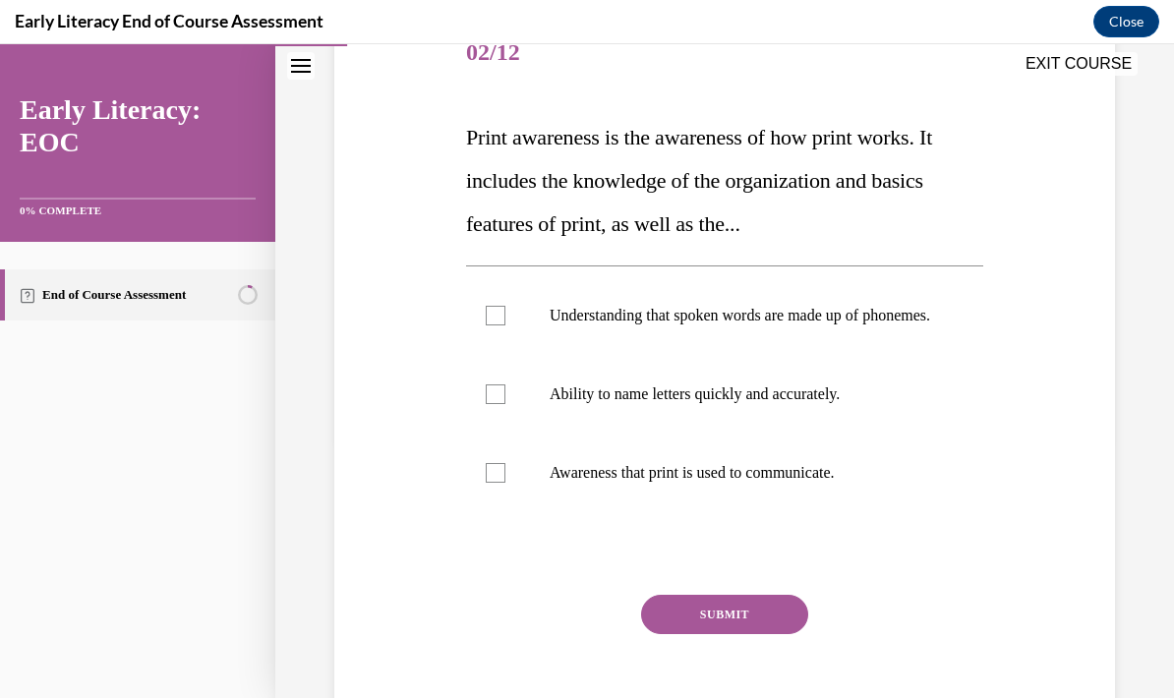
scroll to position [259, 0]
click at [703, 215] on span "Print awareness is the awareness of how print works. It includes the knowledge …" at bounding box center [699, 180] width 466 height 111
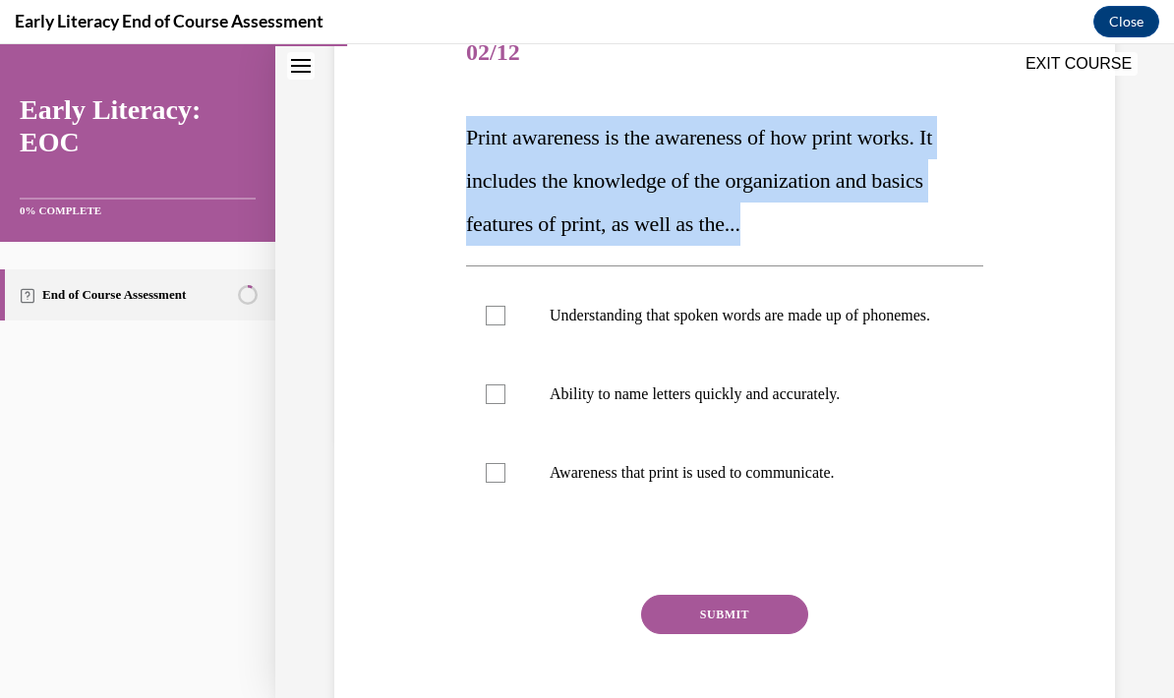
click at [703, 215] on span "Print awareness is the awareness of how print works. It includes the knowledge …" at bounding box center [699, 180] width 466 height 111
copy span "Print awareness is the awareness of how print works. It includes the knowledge …"
click at [833, 504] on div at bounding box center [724, 473] width 517 height 79
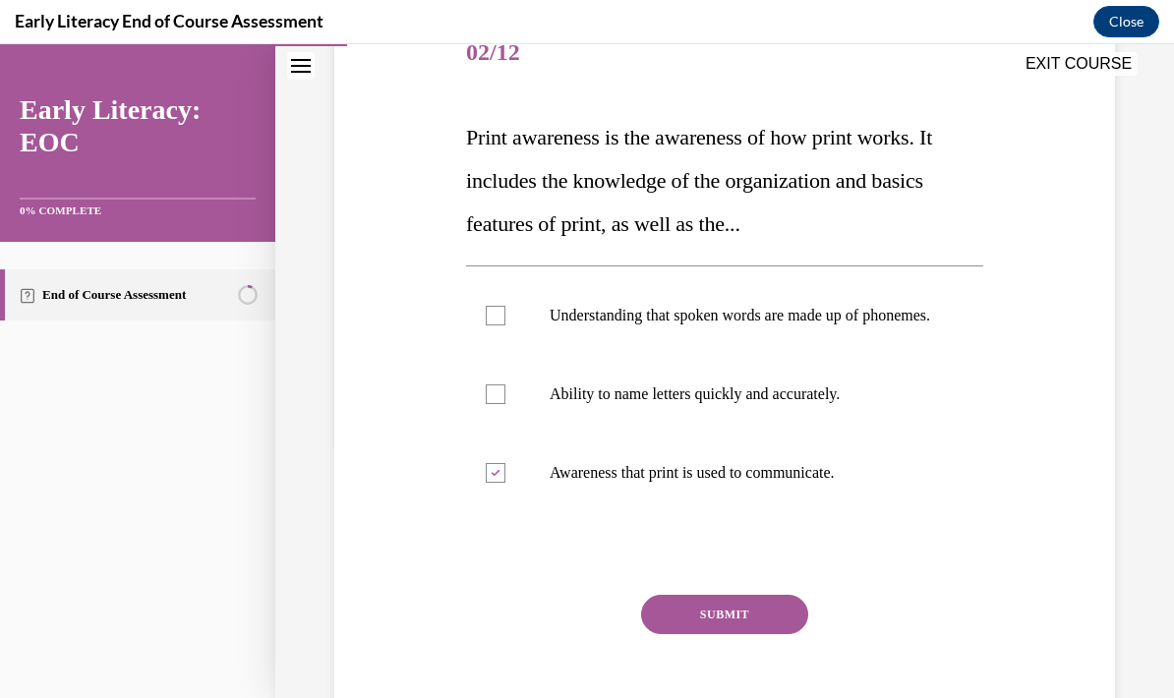
click at [718, 632] on button "SUBMIT" at bounding box center [724, 614] width 167 height 39
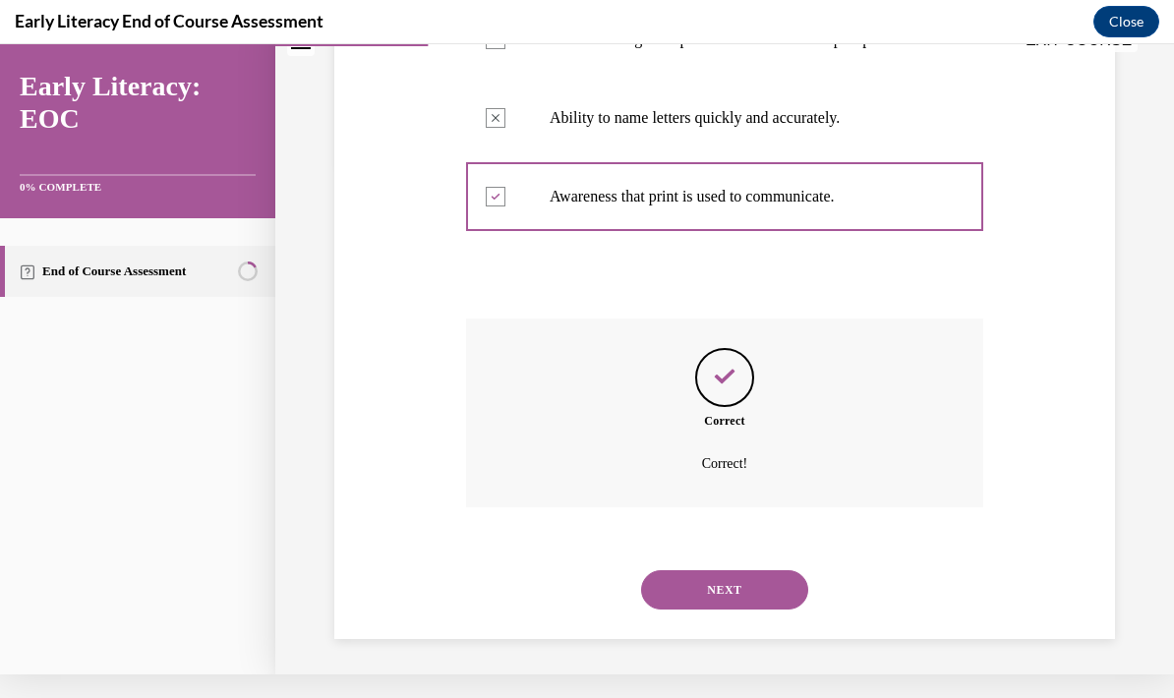
scroll to position [510, 0]
click at [725, 590] on button "NEXT" at bounding box center [724, 590] width 167 height 39
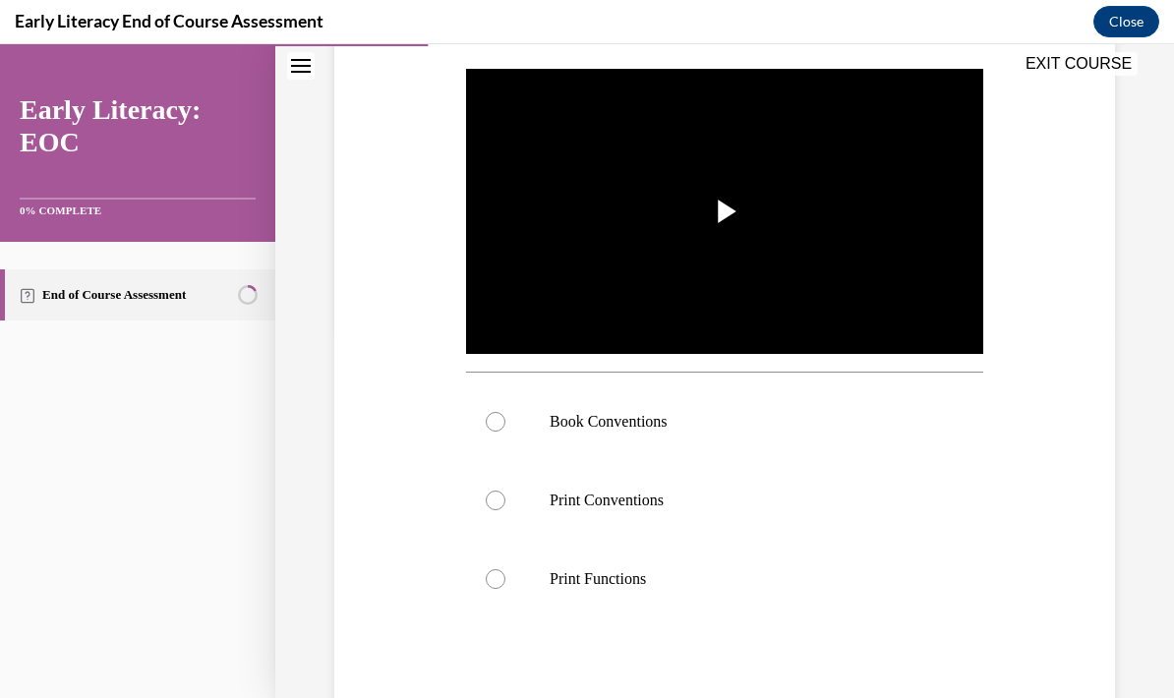
scroll to position [372, 0]
click at [642, 487] on div at bounding box center [724, 500] width 517 height 79
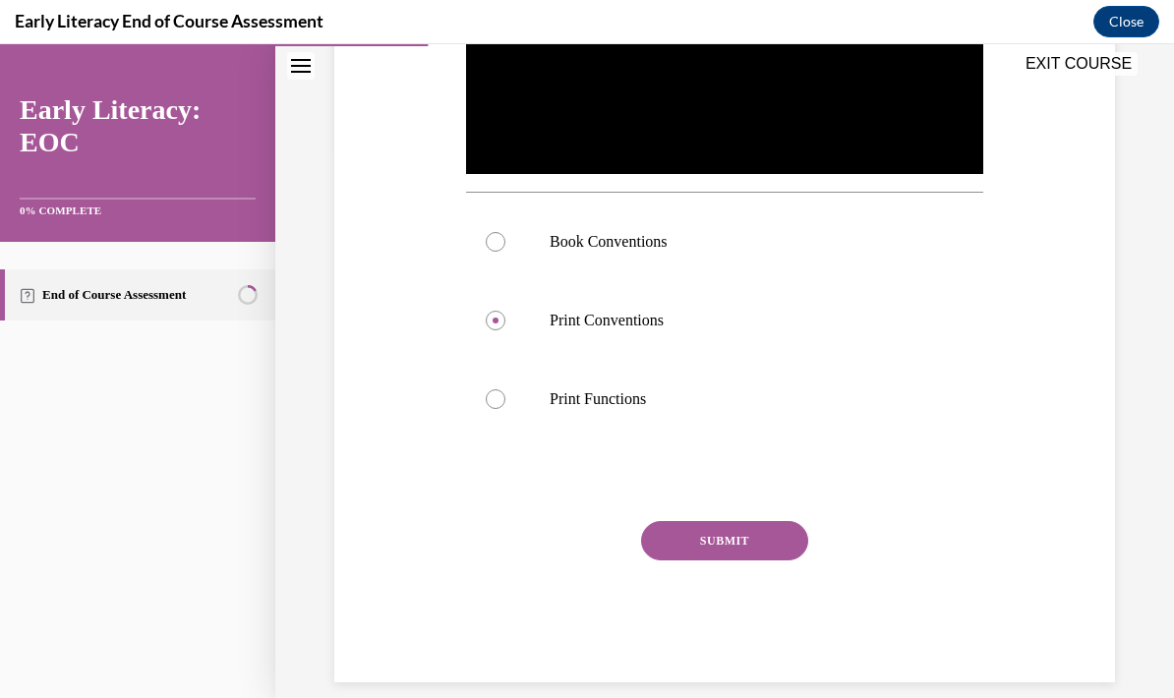
click at [752, 554] on button "SUBMIT" at bounding box center [724, 540] width 167 height 39
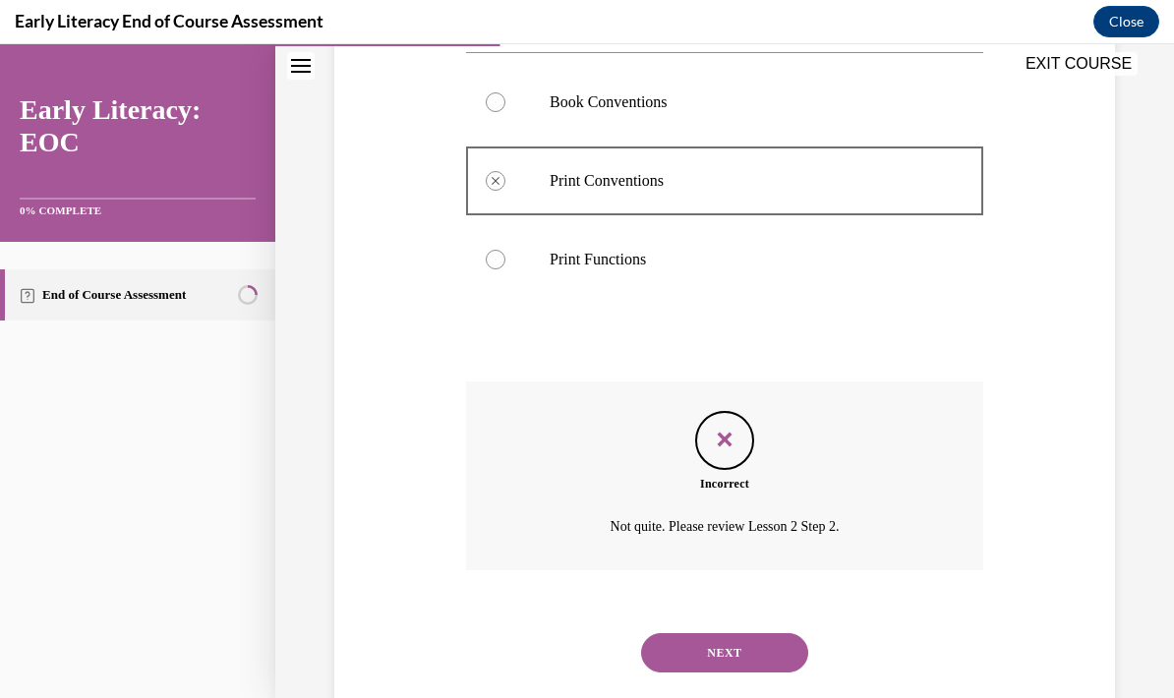
scroll to position [710, 0]
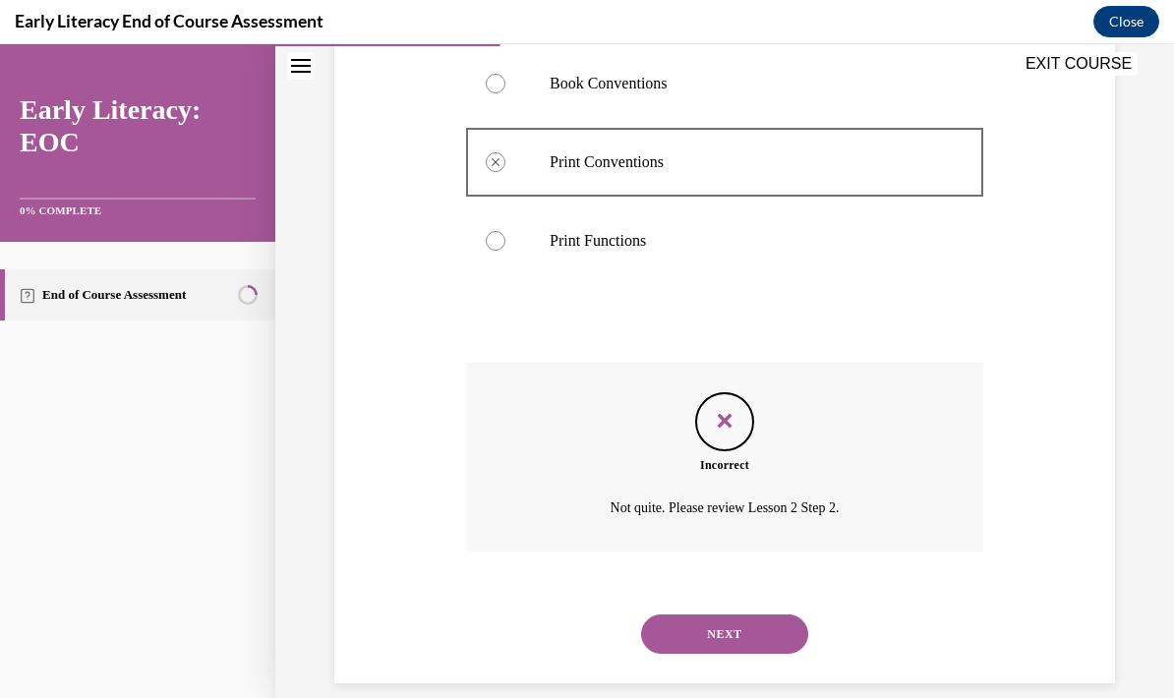
click at [754, 615] on button "NEXT" at bounding box center [724, 634] width 167 height 39
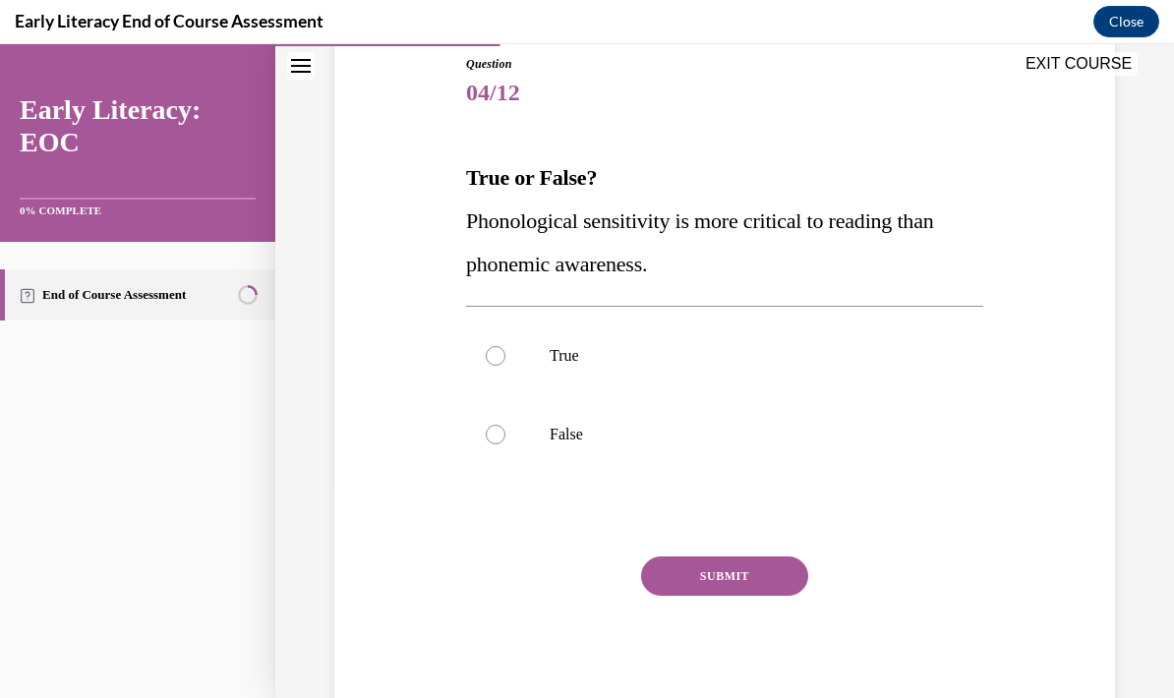
click at [844, 223] on span "Phonological sensitivity is more critical to reading than phonemic awareness." at bounding box center [700, 243] width 468 height 68
click at [566, 446] on div at bounding box center [724, 434] width 517 height 79
click at [761, 578] on button "SUBMIT" at bounding box center [724, 576] width 167 height 39
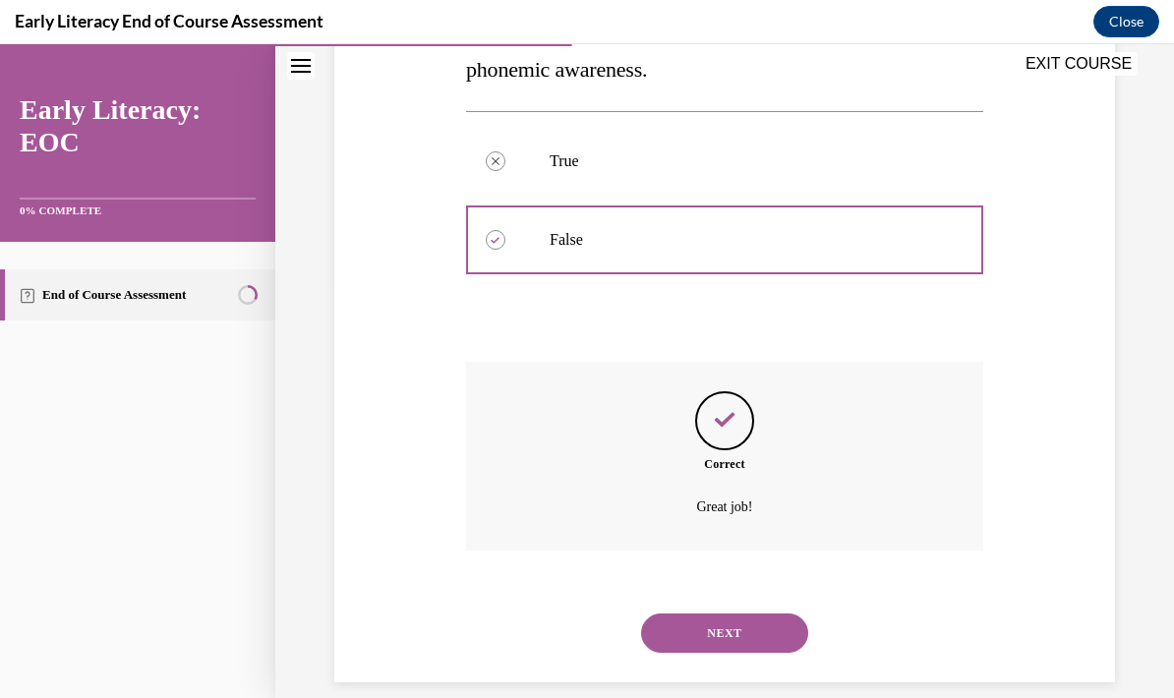
click at [758, 614] on button "NEXT" at bounding box center [724, 633] width 167 height 39
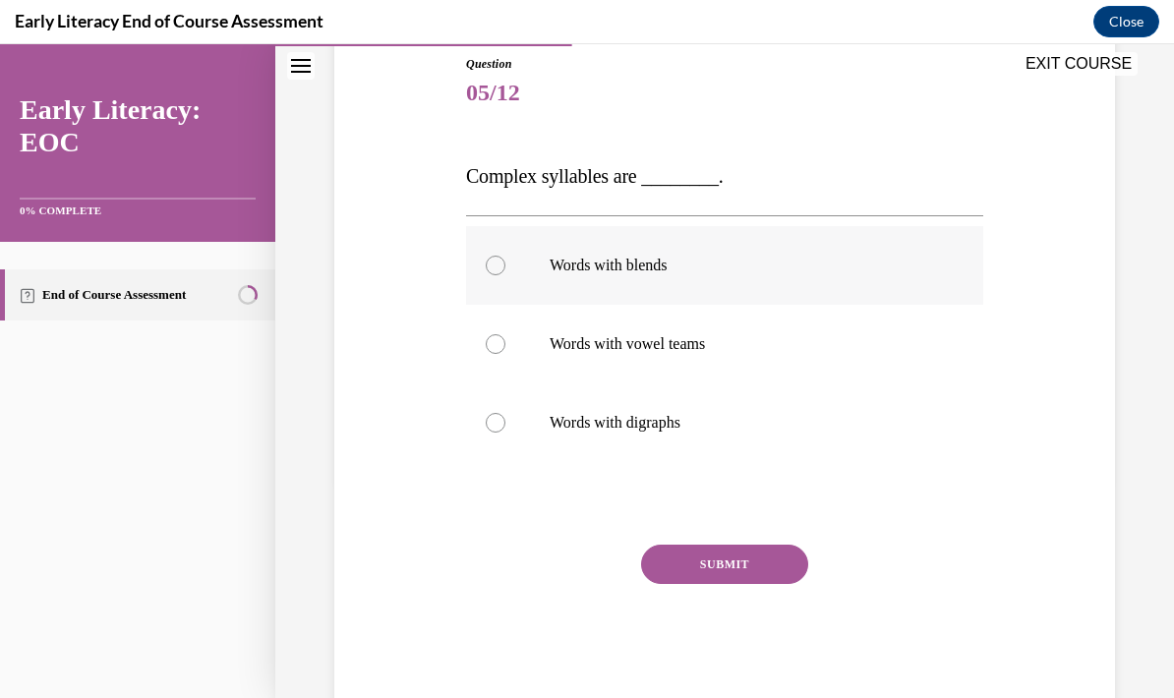
click at [657, 277] on div at bounding box center [724, 265] width 517 height 79
click at [750, 565] on button "SUBMIT" at bounding box center [724, 564] width 167 height 39
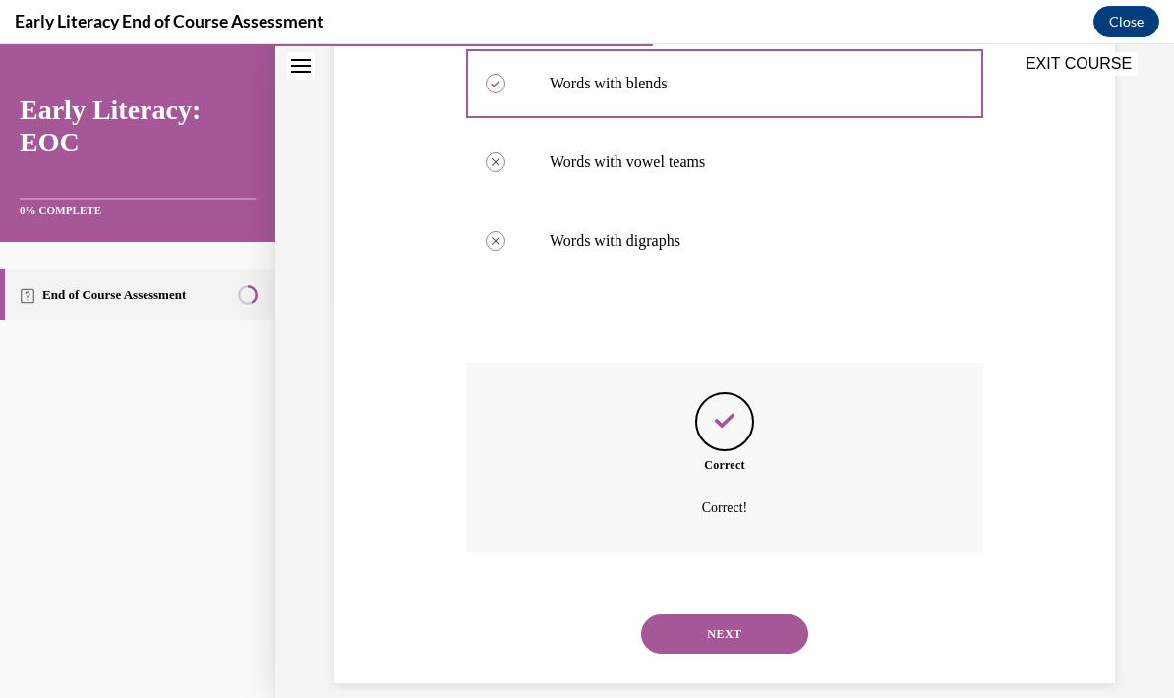
click at [748, 619] on button "NEXT" at bounding box center [724, 634] width 167 height 39
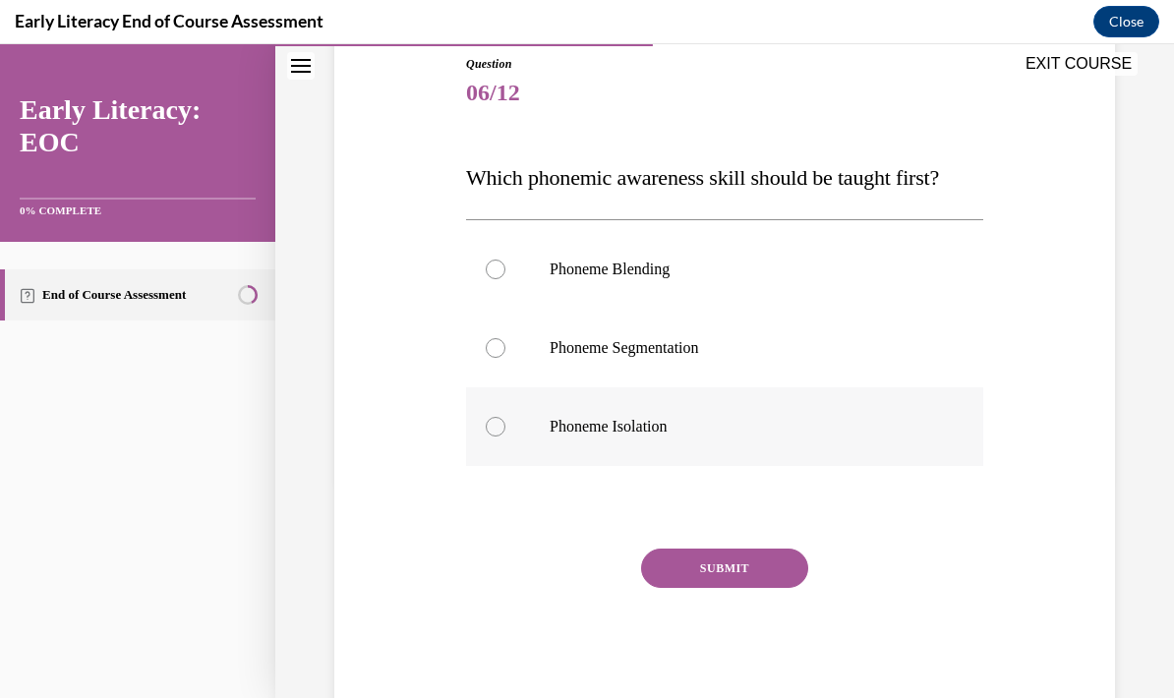
click at [654, 439] on div at bounding box center [724, 427] width 517 height 79
click at [766, 580] on button "SUBMIT" at bounding box center [724, 568] width 167 height 39
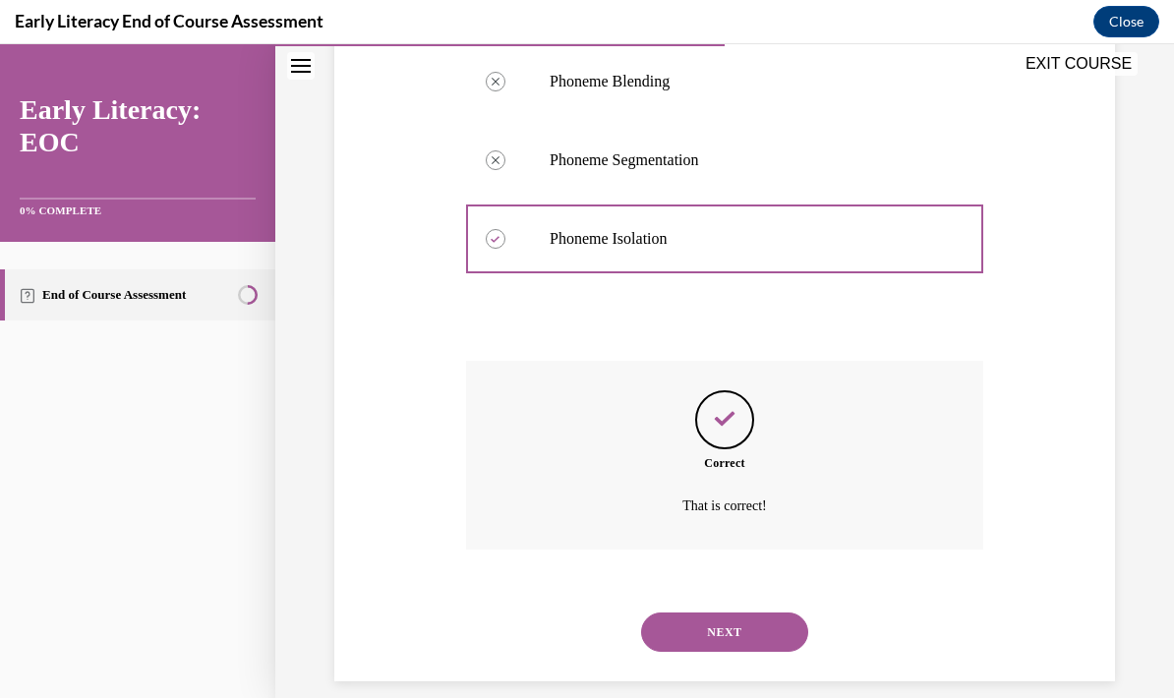
scroll to position [404, 0]
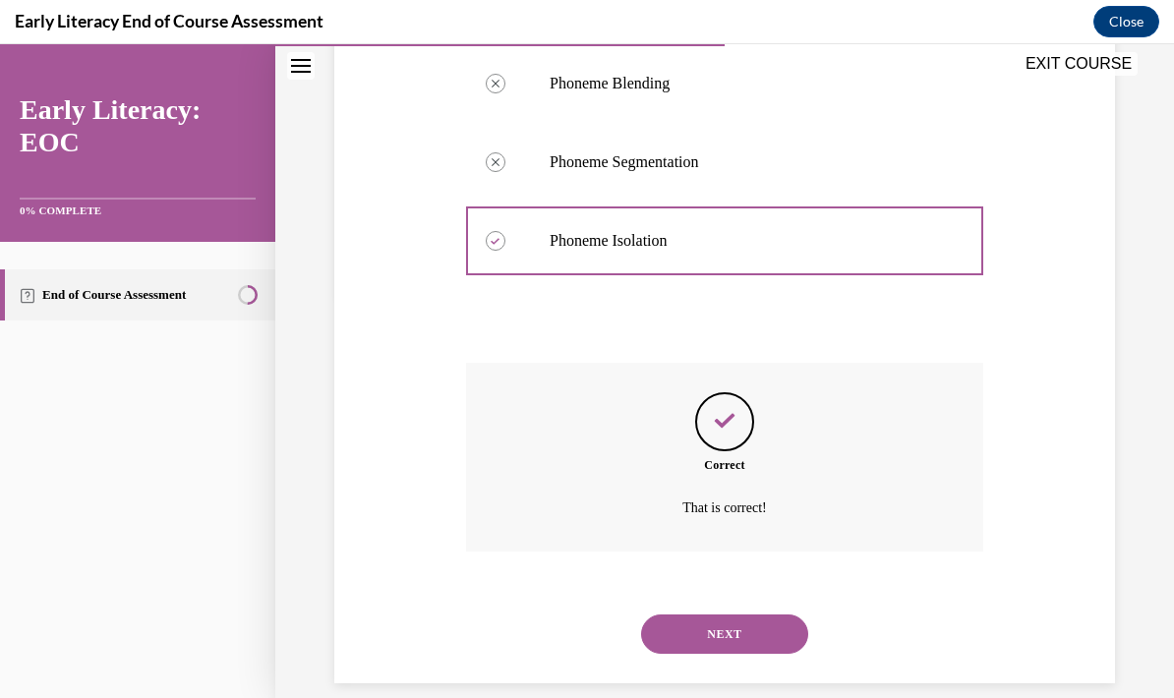
click at [752, 615] on button "NEXT" at bounding box center [724, 634] width 167 height 39
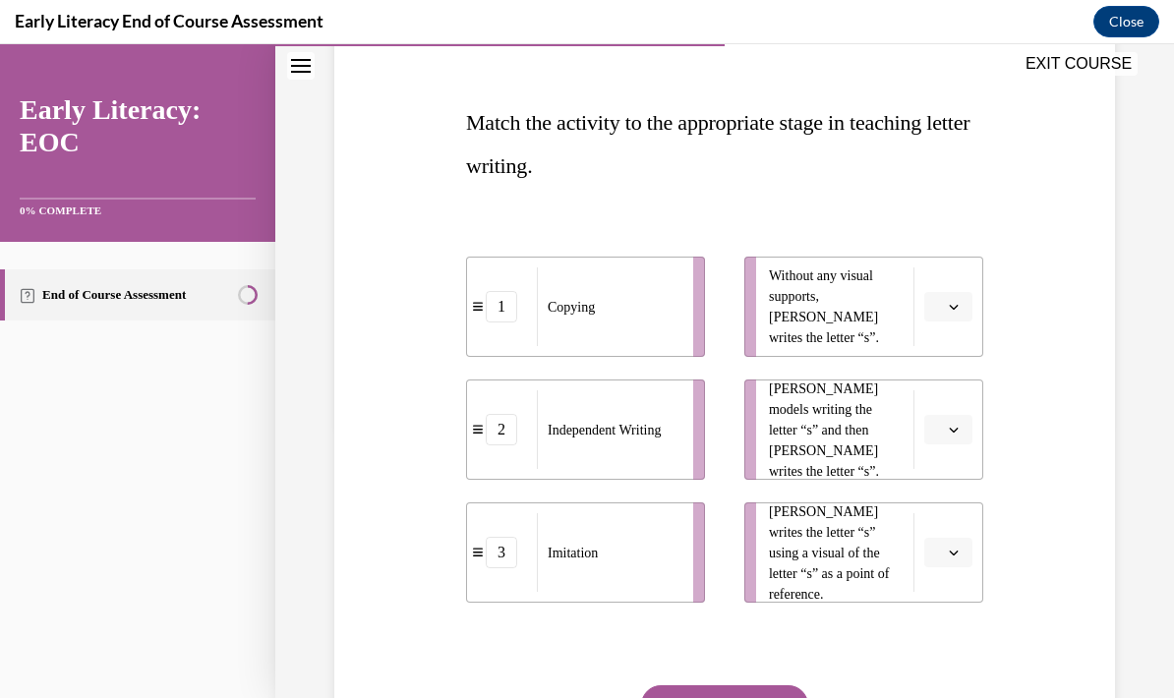
scroll to position [299, 0]
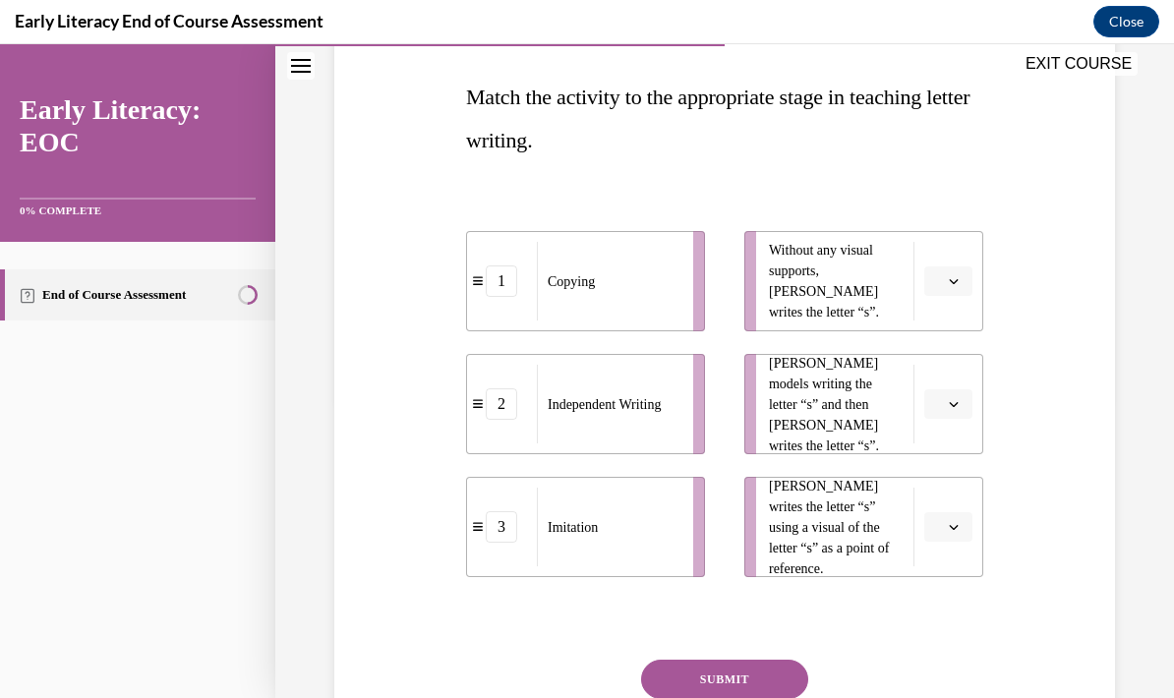
click at [950, 294] on button "button" at bounding box center [949, 282] width 48 height 30
click at [944, 399] on span "2" at bounding box center [940, 404] width 7 height 16
click at [953, 406] on icon "button" at bounding box center [954, 404] width 9 height 5
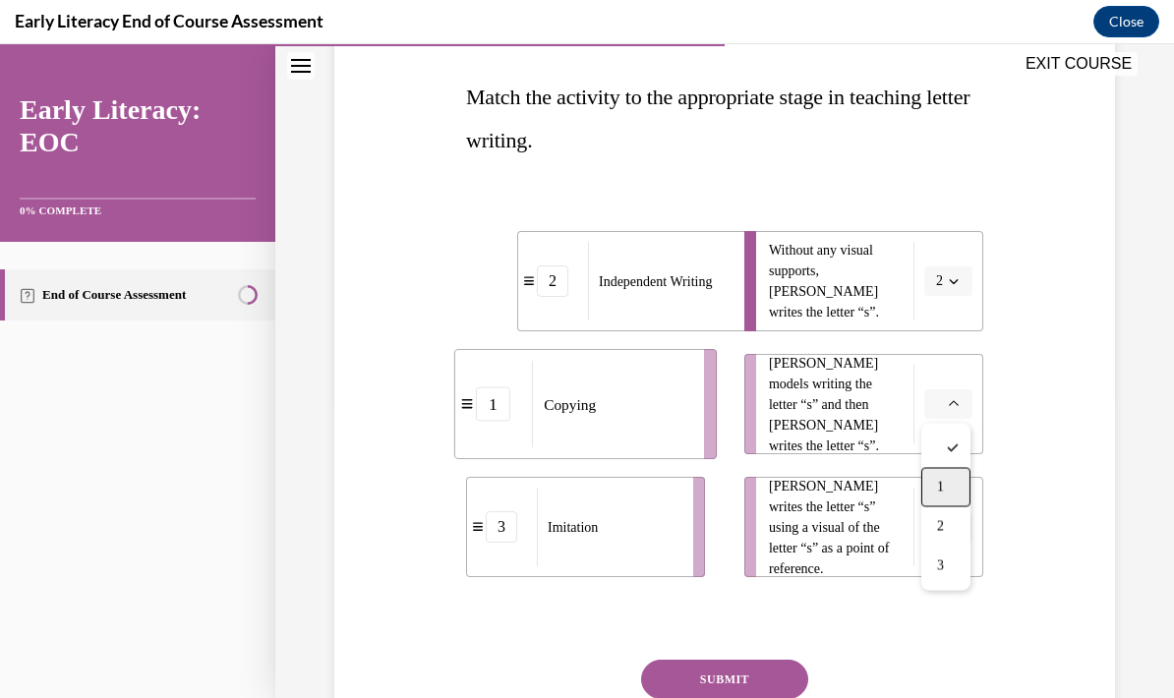
click at [952, 481] on div "1" at bounding box center [946, 487] width 49 height 39
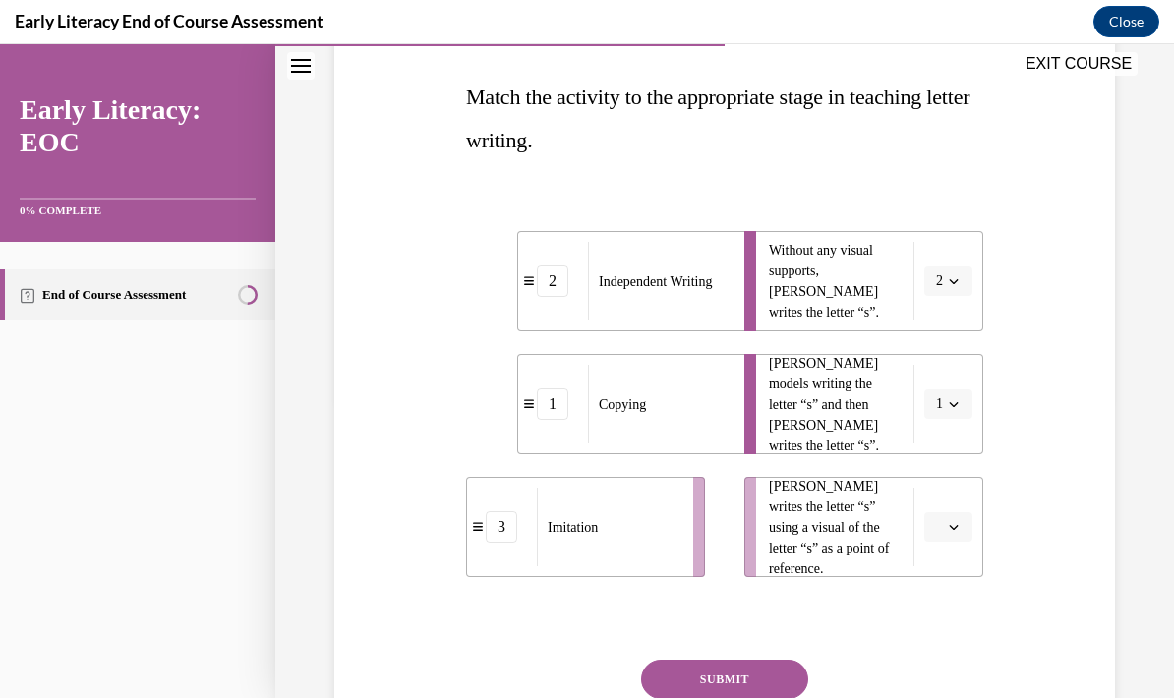
click at [936, 412] on span "1" at bounding box center [939, 404] width 7 height 20
click at [943, 519] on div "2" at bounding box center [942, 527] width 49 height 39
click at [949, 281] on icon "button" at bounding box center [954, 281] width 10 height 10
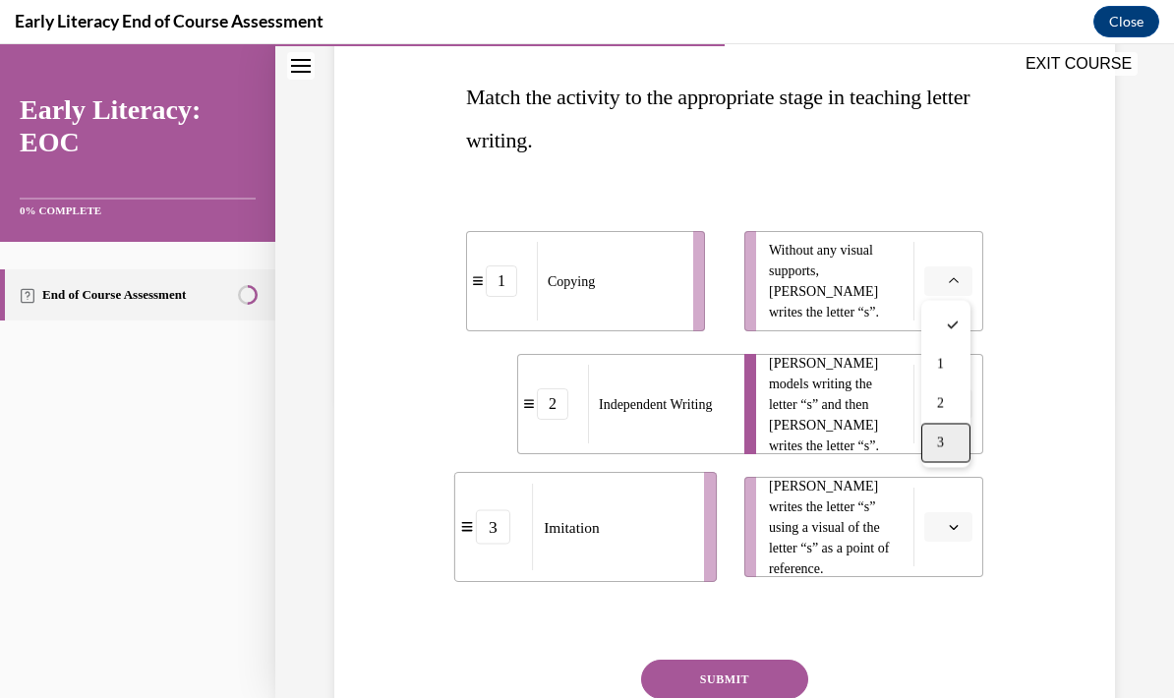
click at [947, 449] on div "3" at bounding box center [946, 443] width 49 height 39
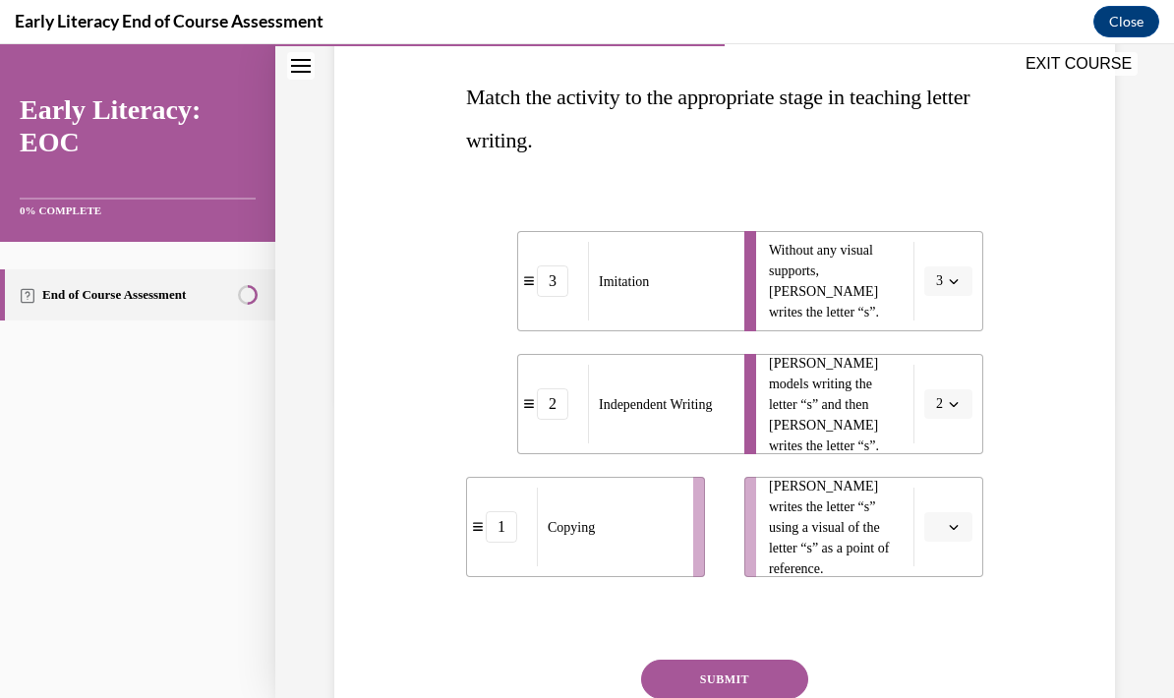
click at [947, 278] on span "button" at bounding box center [954, 281] width 14 height 14
click at [1047, 342] on div "Question 07/12 Match the activity to the appropriate stage in teaching letter w…" at bounding box center [724, 368] width 791 height 906
click at [948, 286] on span "button" at bounding box center [954, 281] width 14 height 14
click at [945, 404] on div "2" at bounding box center [942, 404] width 49 height 39
click at [951, 407] on icon "button" at bounding box center [954, 404] width 10 height 10
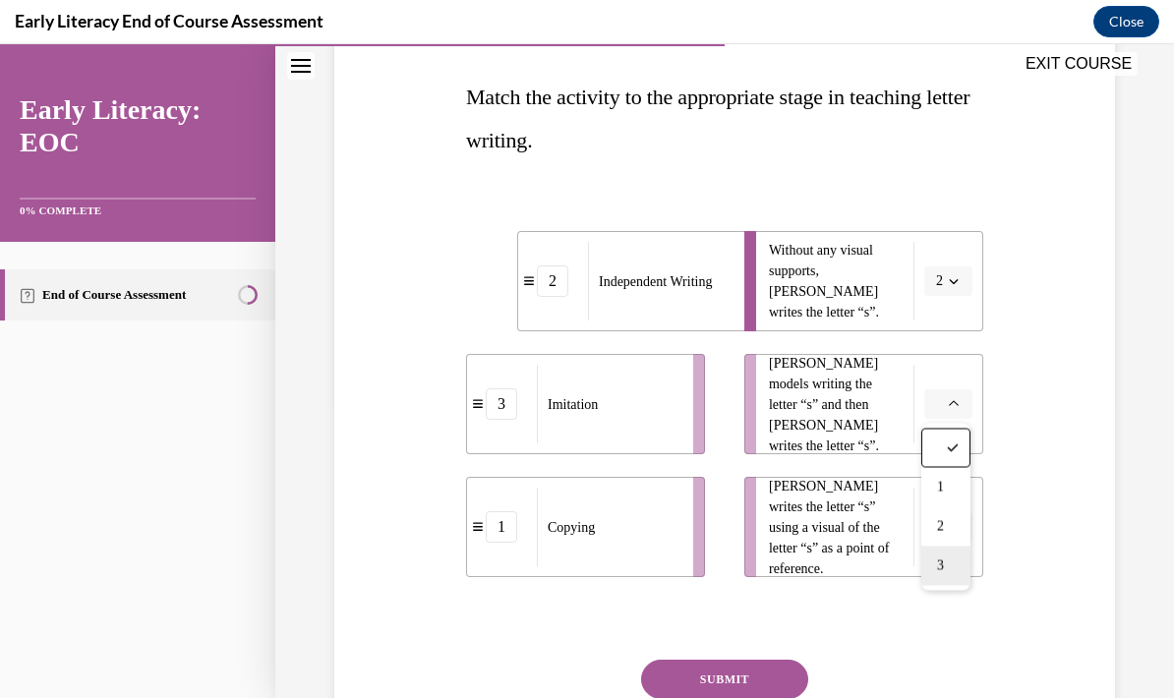
click at [947, 570] on div "3" at bounding box center [946, 566] width 49 height 39
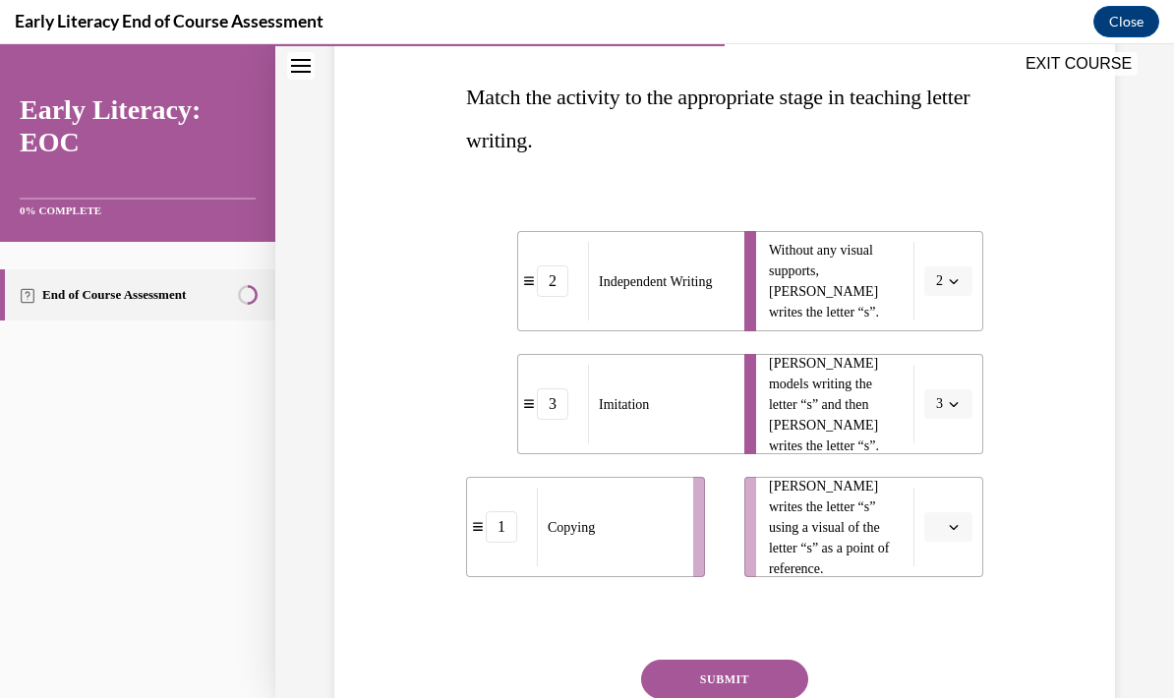
click at [968, 526] on button "button" at bounding box center [949, 527] width 48 height 30
click at [952, 407] on div "1" at bounding box center [946, 405] width 49 height 39
click at [740, 671] on button "SUBMIT" at bounding box center [724, 679] width 167 height 39
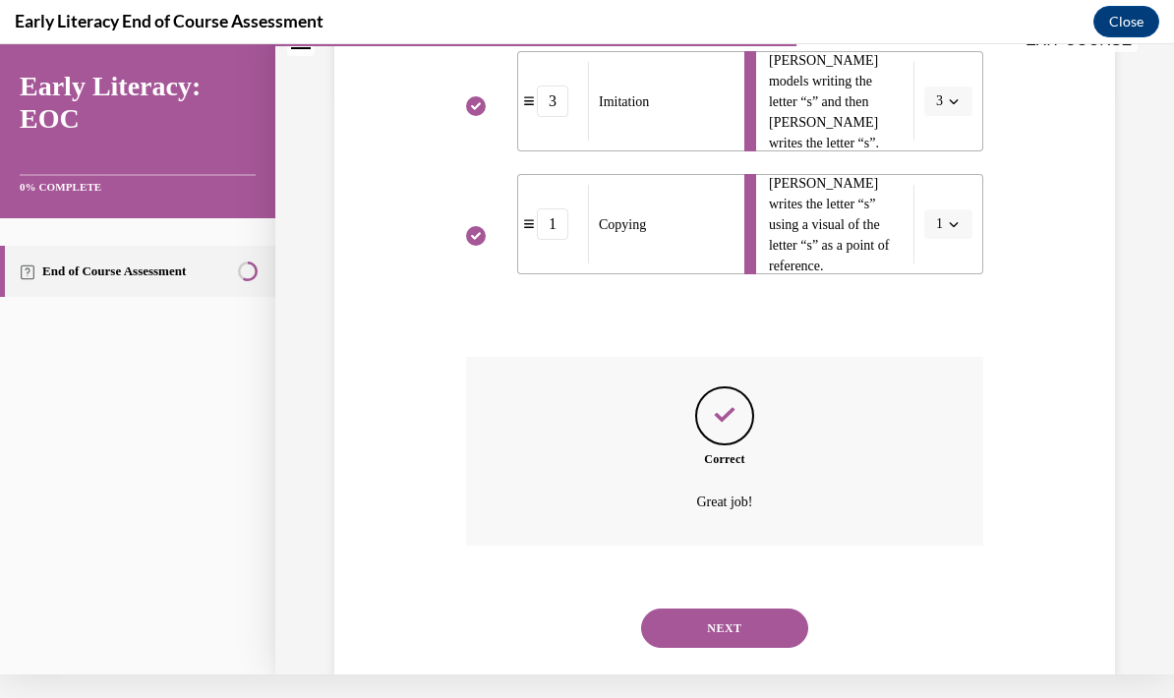
scroll to position [596, 0]
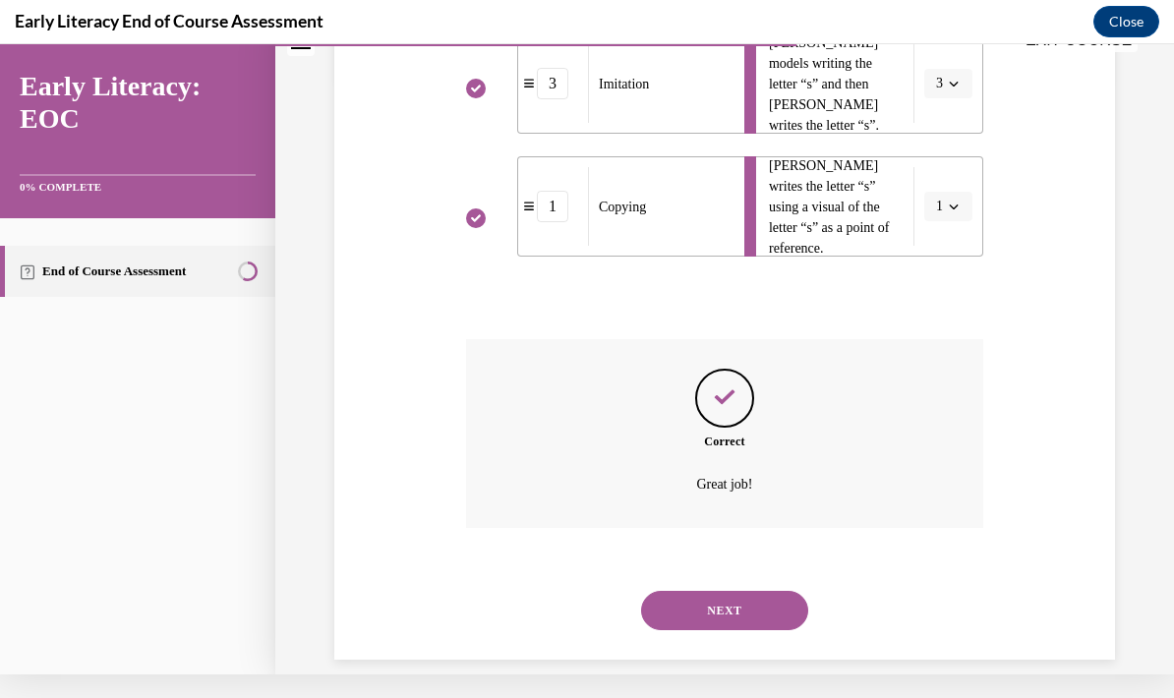
click at [761, 592] on button "NEXT" at bounding box center [724, 610] width 167 height 39
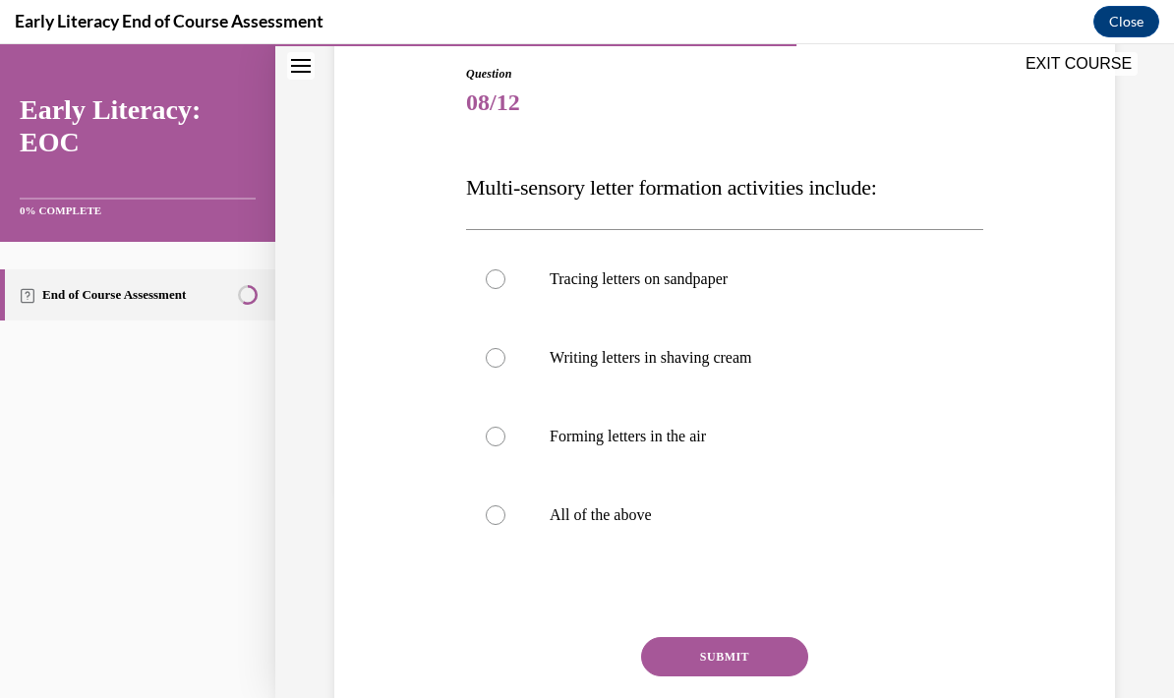
scroll to position [209, 0]
click at [628, 485] on div at bounding box center [724, 515] width 517 height 79
click at [725, 642] on button "SUBMIT" at bounding box center [724, 656] width 167 height 39
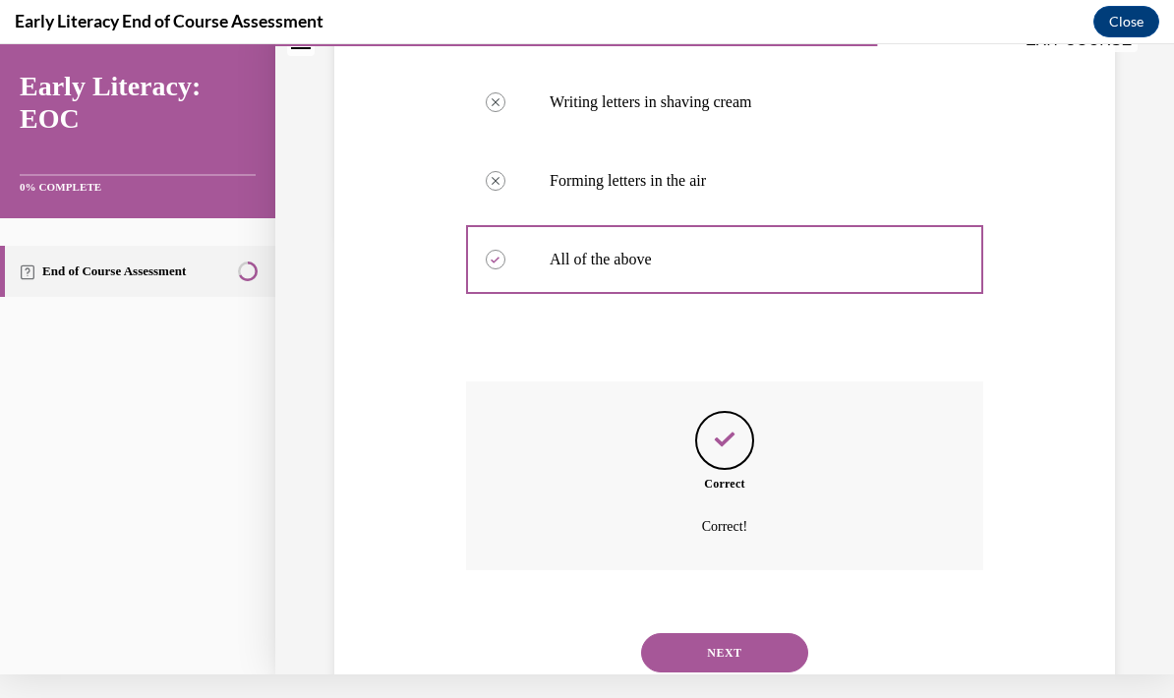
scroll to position [483, 0]
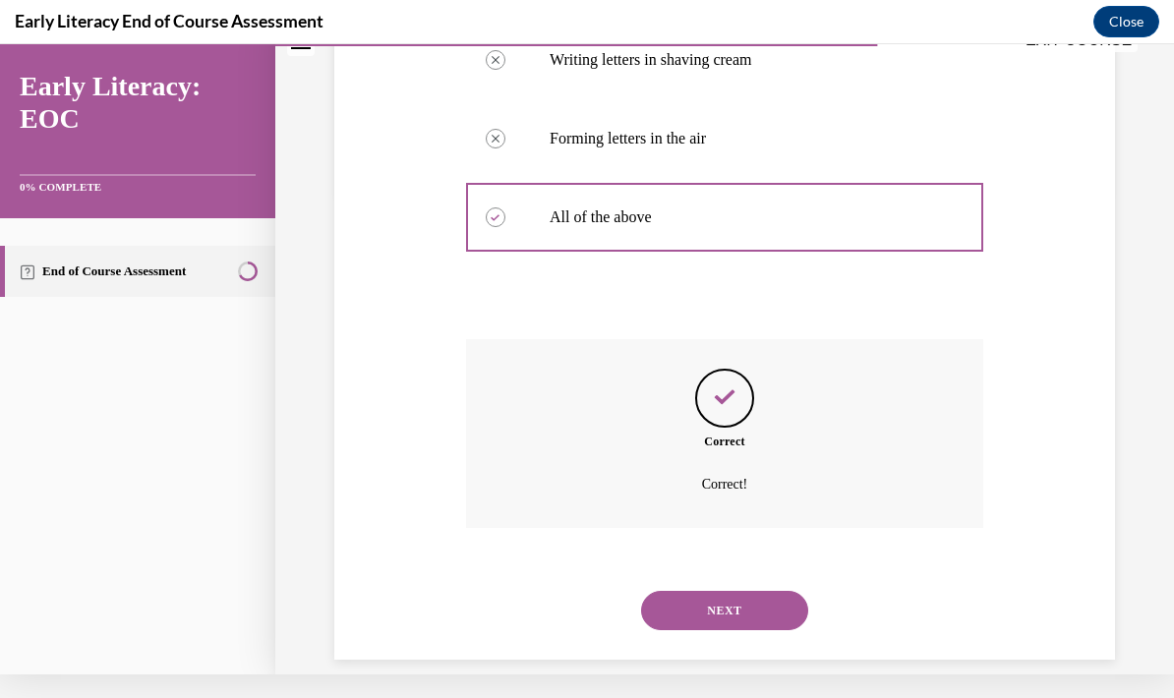
click at [747, 600] on button "NEXT" at bounding box center [724, 610] width 167 height 39
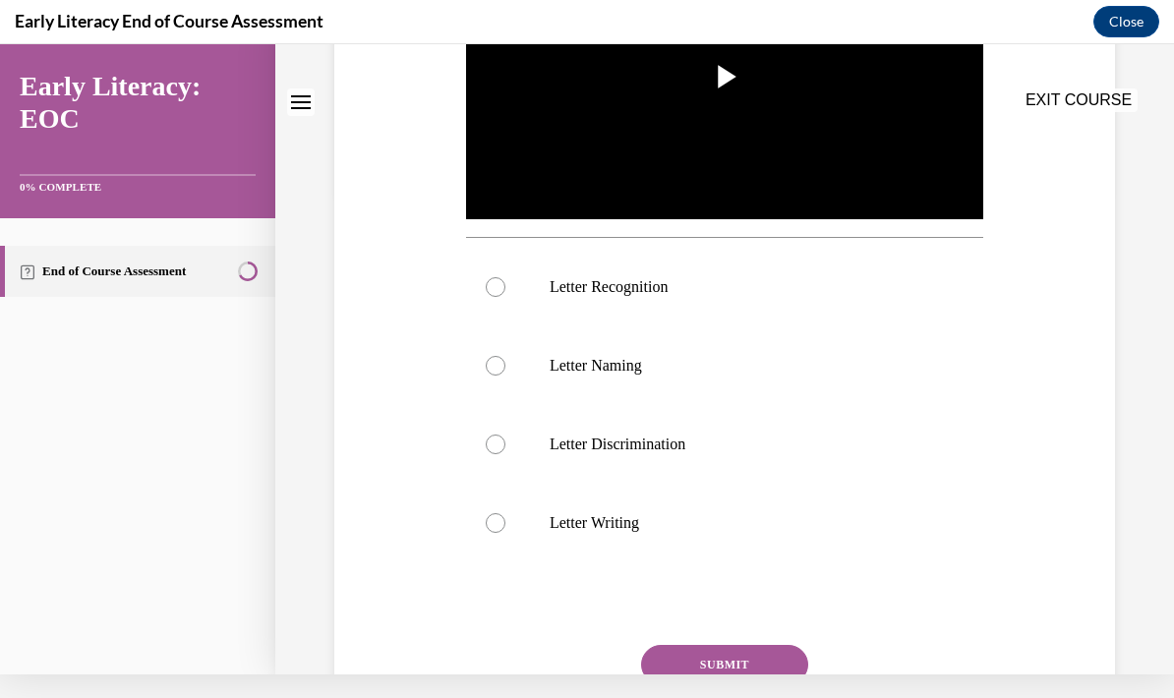
scroll to position [0, 0]
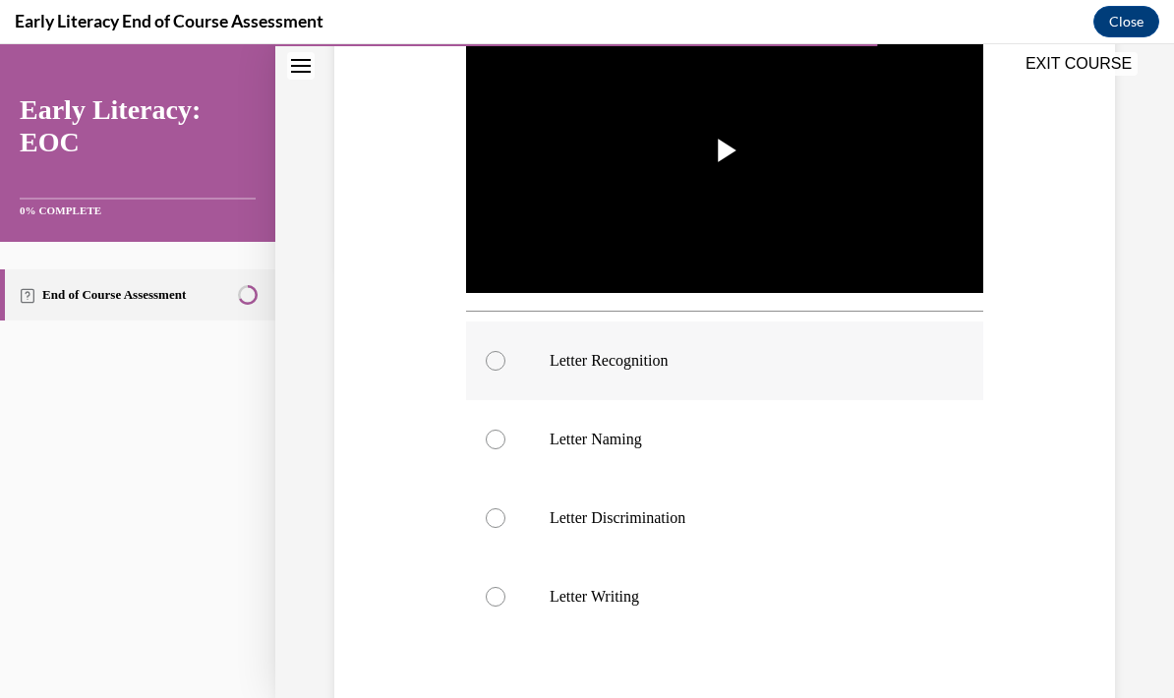
click at [705, 347] on div at bounding box center [724, 361] width 517 height 79
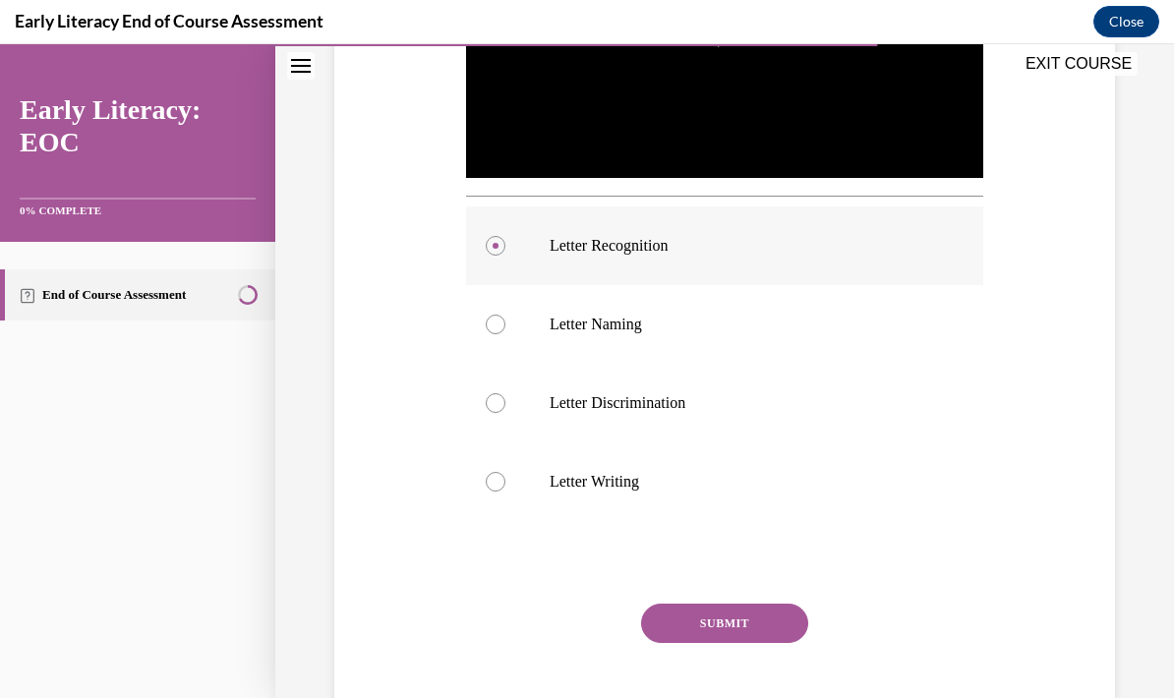
scroll to position [548, 0]
click at [737, 329] on p "Letter Naming" at bounding box center [742, 325] width 385 height 20
click at [736, 629] on button "SUBMIT" at bounding box center [724, 623] width 167 height 39
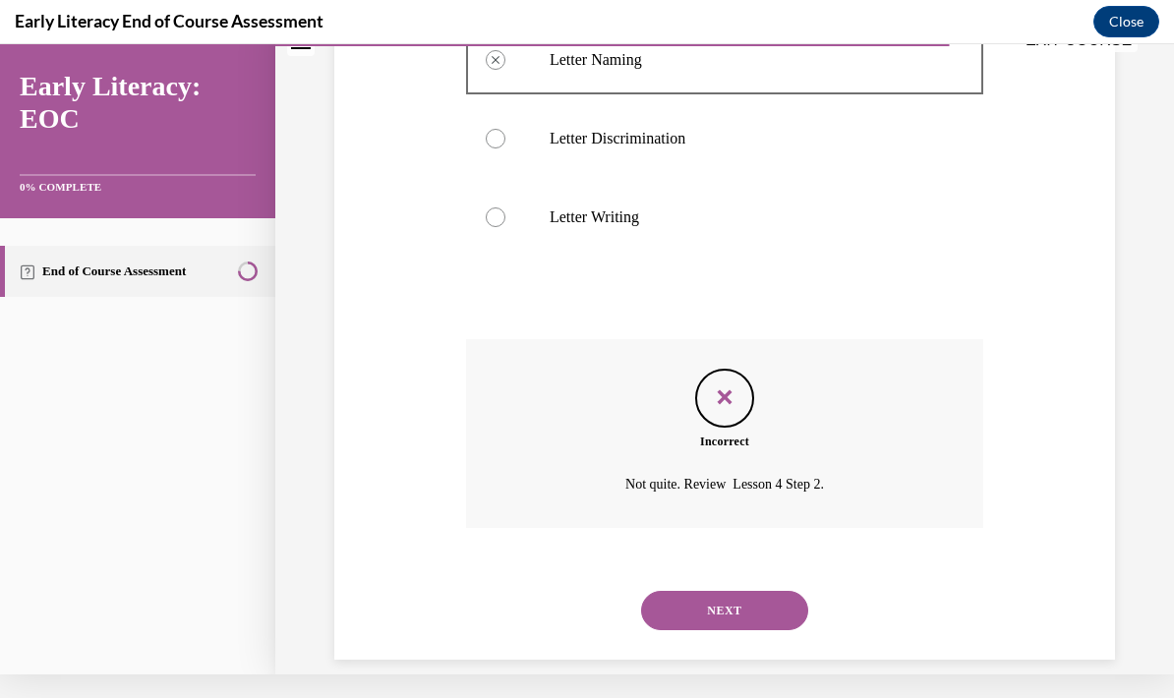
scroll to position [789, 0]
click at [739, 604] on button "NEXT" at bounding box center [724, 610] width 167 height 39
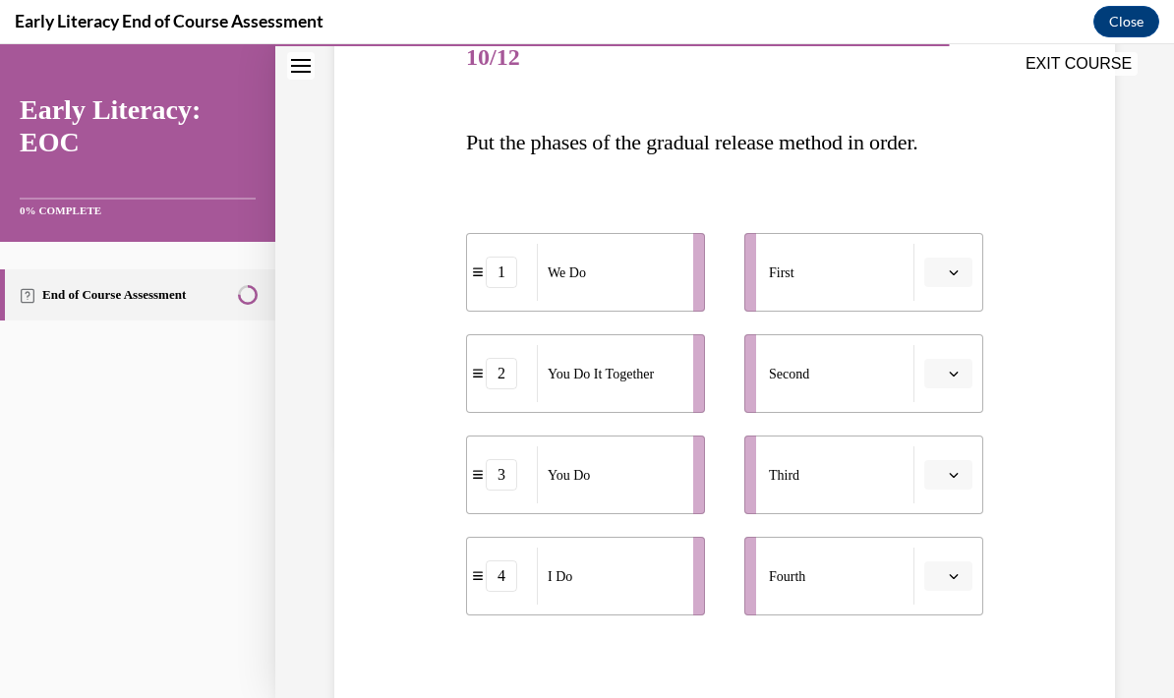
scroll to position [257, 0]
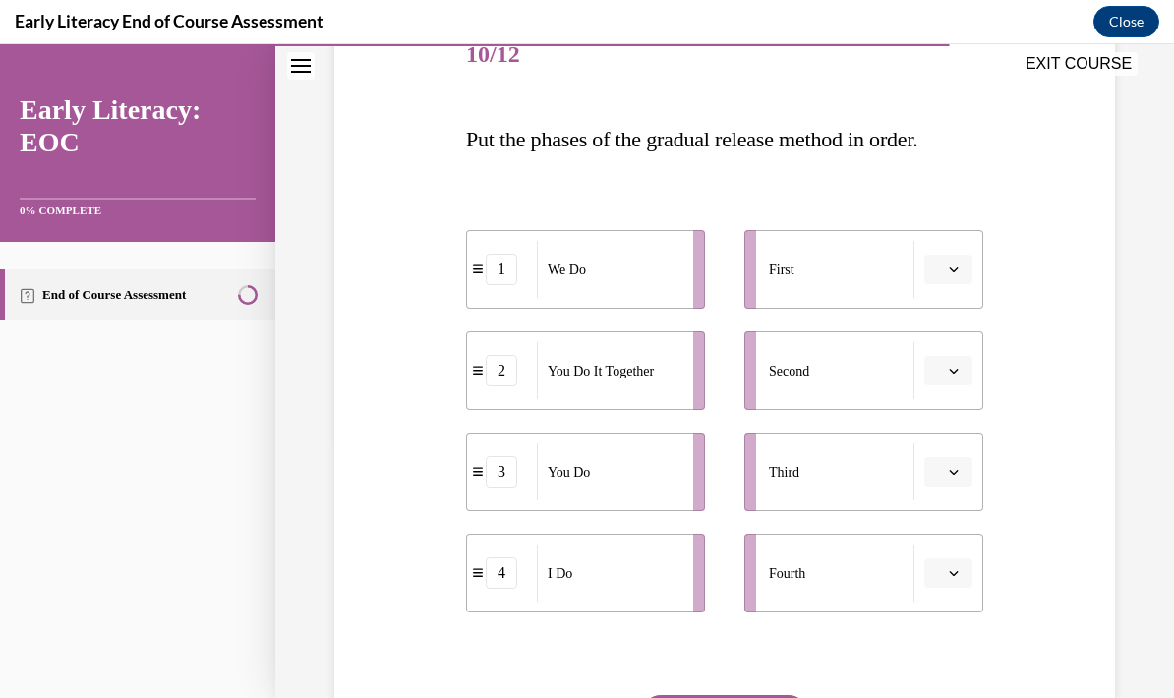
click at [954, 281] on button "button" at bounding box center [949, 270] width 48 height 30
click at [941, 482] on div "4" at bounding box center [946, 470] width 49 height 39
click at [953, 380] on button "button" at bounding box center [949, 371] width 48 height 30
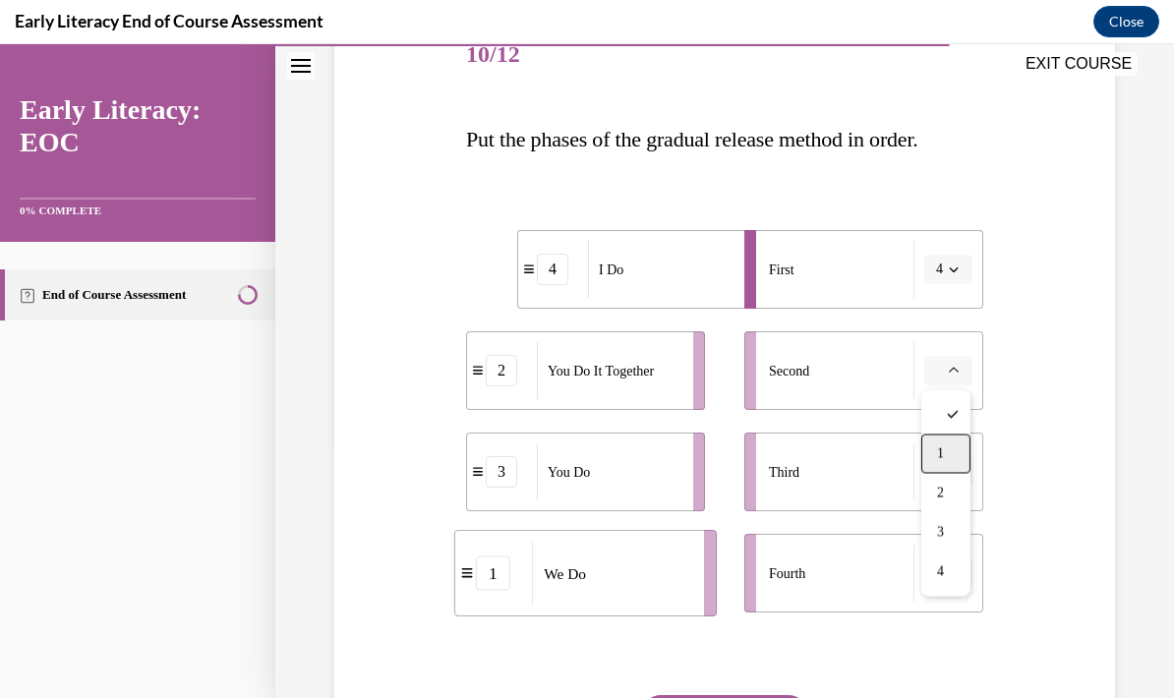
click at [938, 449] on span "1" at bounding box center [940, 455] width 7 height 16
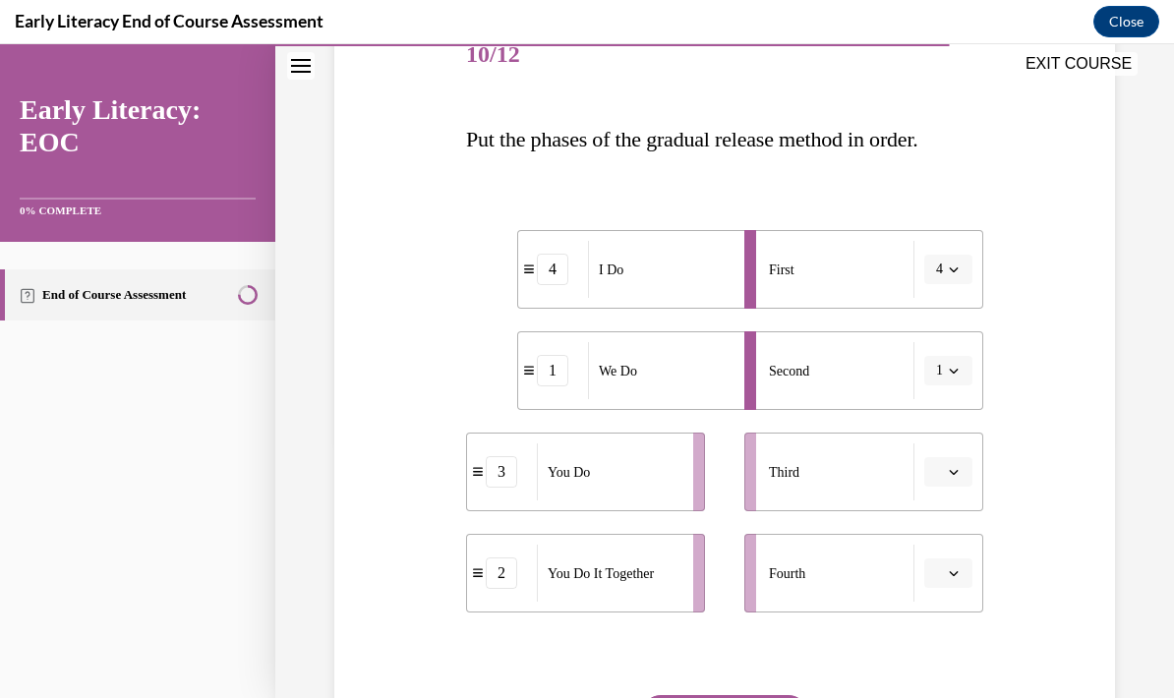
click at [955, 481] on button "button" at bounding box center [949, 472] width 48 height 30
click at [949, 593] on div "2" at bounding box center [946, 594] width 49 height 39
click at [956, 577] on icon "button" at bounding box center [954, 574] width 10 height 10
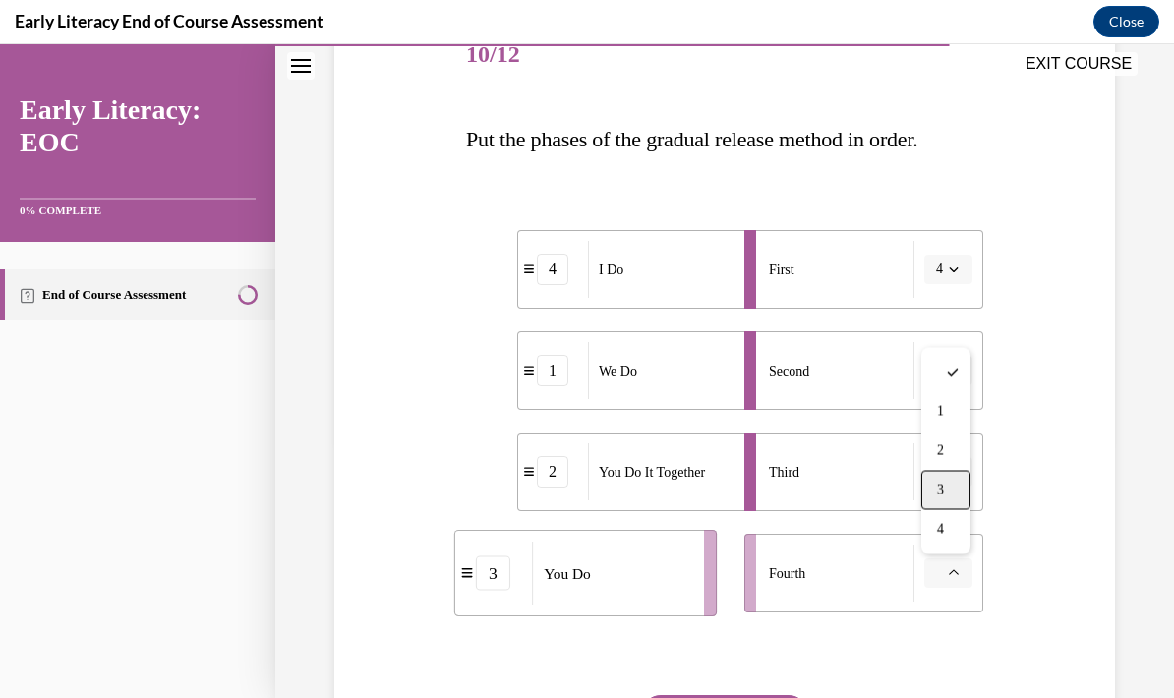
click at [949, 488] on div "3" at bounding box center [946, 490] width 49 height 39
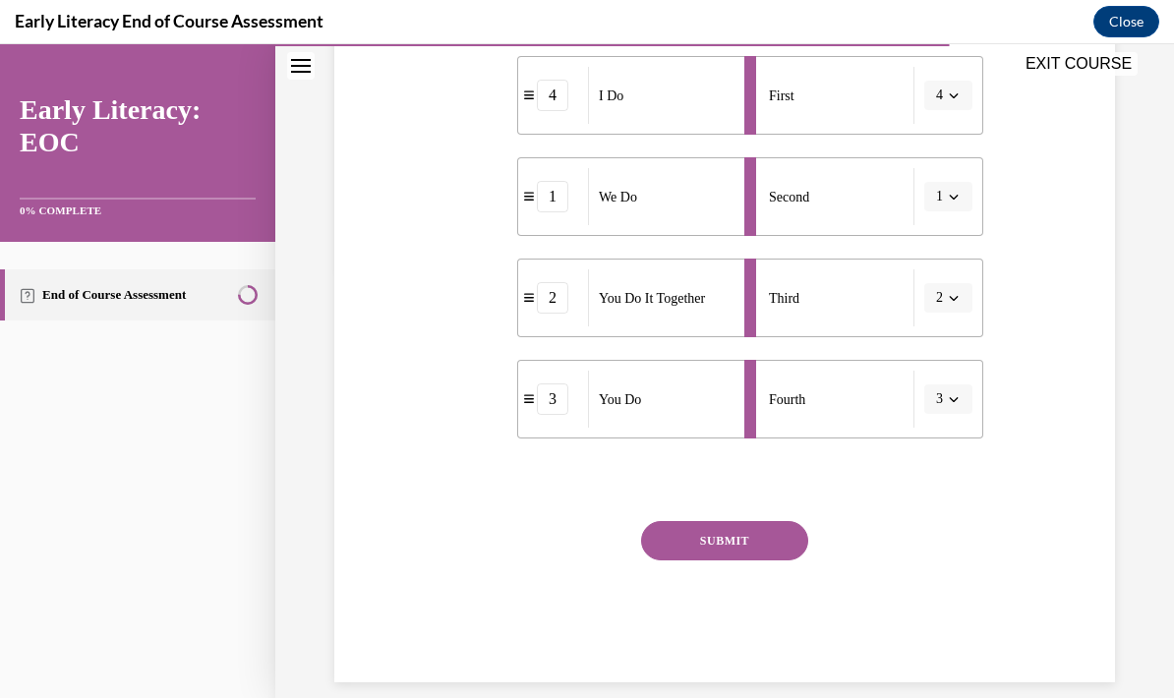
click at [771, 549] on button "SUBMIT" at bounding box center [724, 540] width 167 height 39
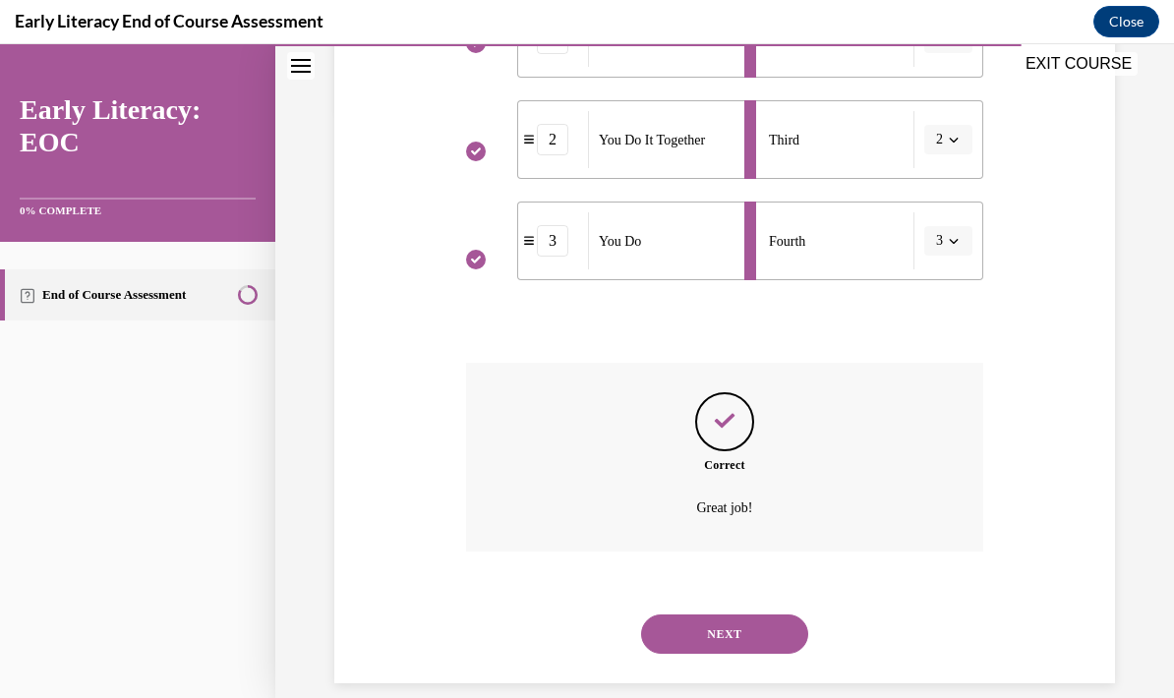
click at [762, 626] on button "NEXT" at bounding box center [724, 634] width 167 height 39
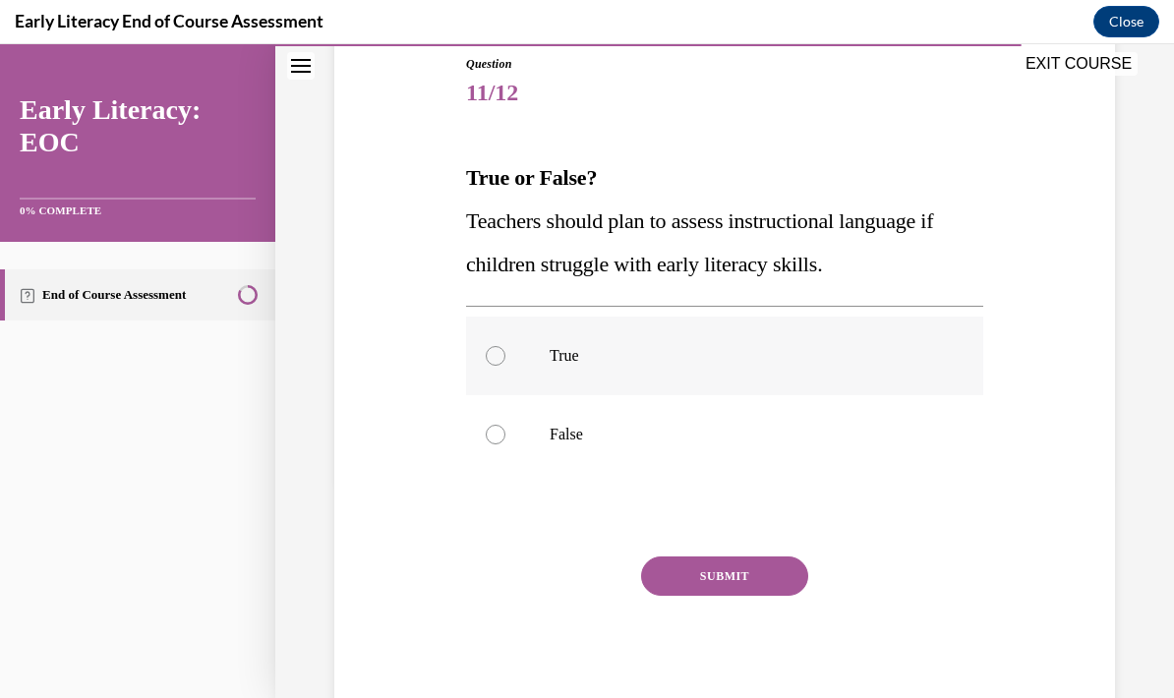
click at [609, 388] on div at bounding box center [724, 356] width 517 height 79
click at [784, 422] on div at bounding box center [724, 434] width 517 height 79
click at [791, 340] on div at bounding box center [724, 356] width 517 height 79
click at [757, 574] on button "SUBMIT" at bounding box center [724, 576] width 167 height 39
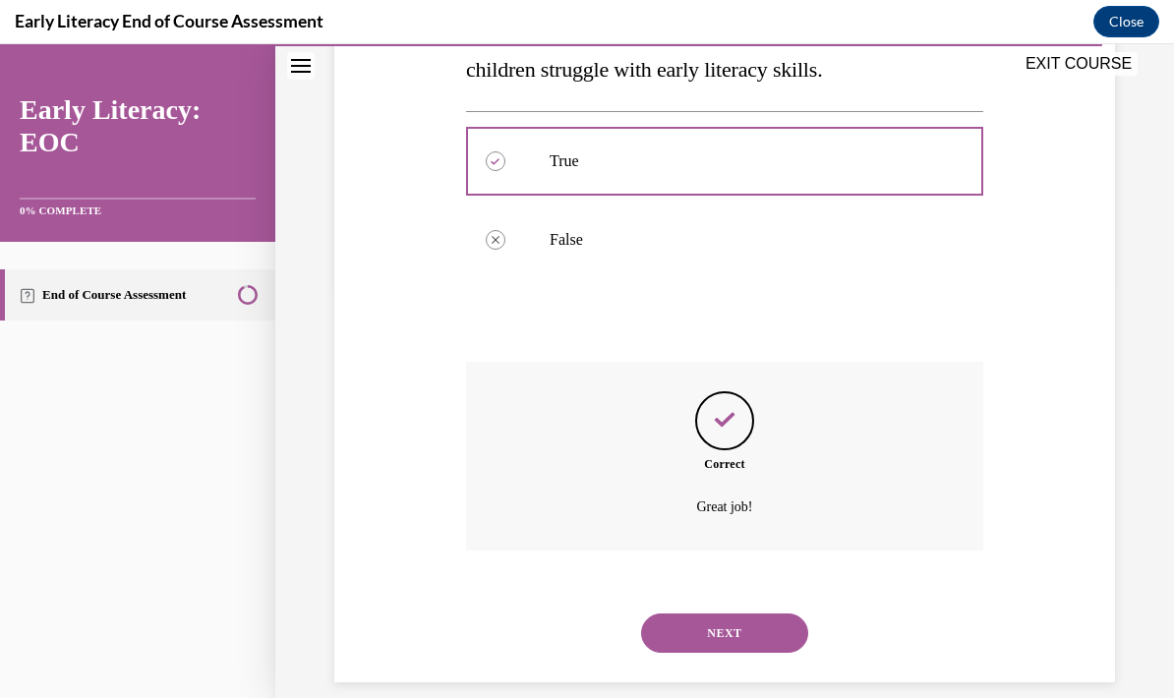
scroll to position [412, 0]
click at [753, 615] on button "NEXT" at bounding box center [724, 634] width 167 height 39
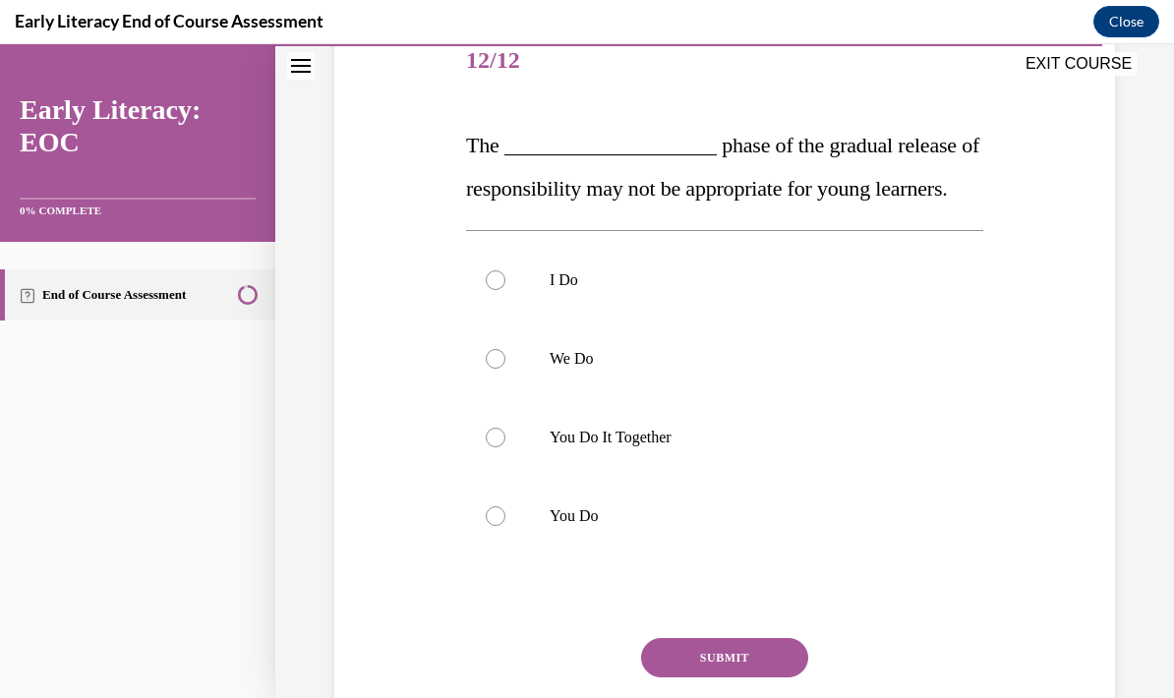
scroll to position [249, 0]
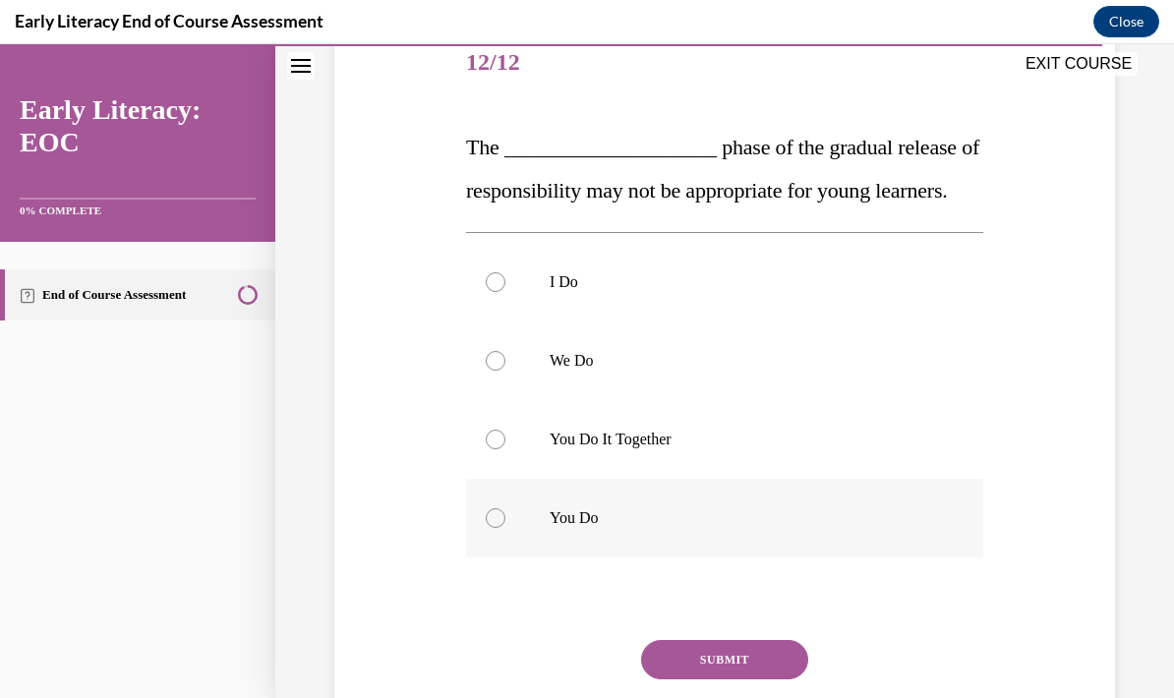
click at [602, 551] on div at bounding box center [724, 518] width 517 height 79
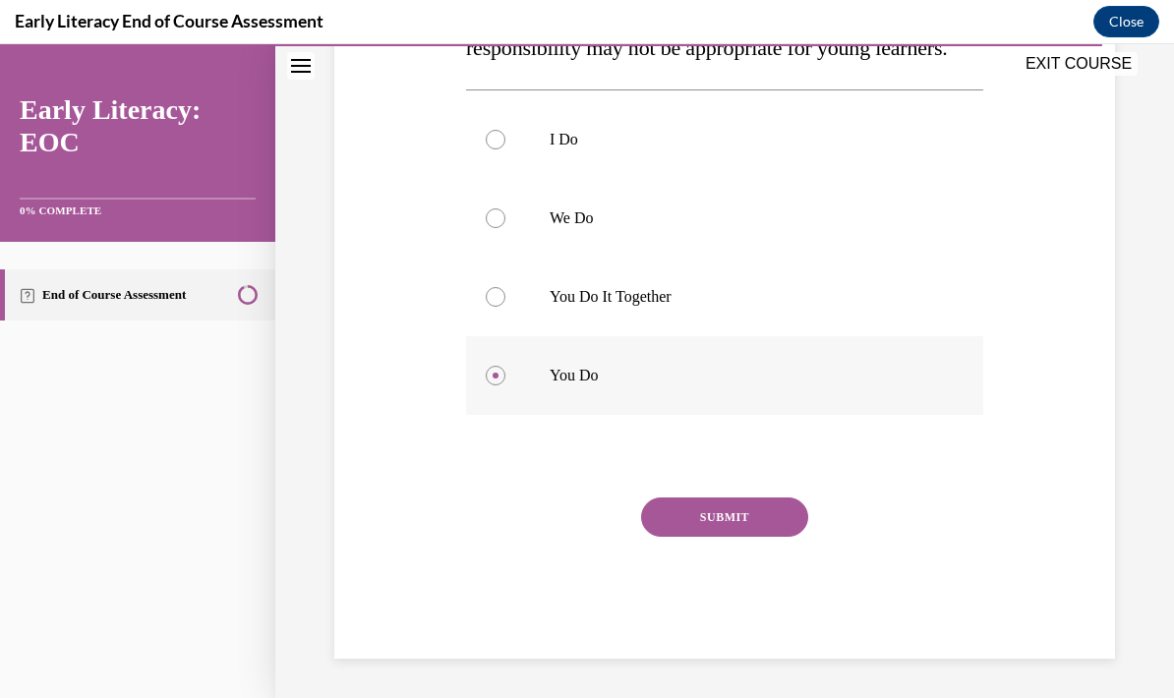
scroll to position [411, 0]
click at [848, 330] on div at bounding box center [724, 297] width 517 height 79
click at [842, 228] on p "We Do" at bounding box center [742, 219] width 385 height 20
click at [908, 146] on div at bounding box center [724, 139] width 517 height 79
click at [857, 228] on p "We Do" at bounding box center [742, 219] width 385 height 20
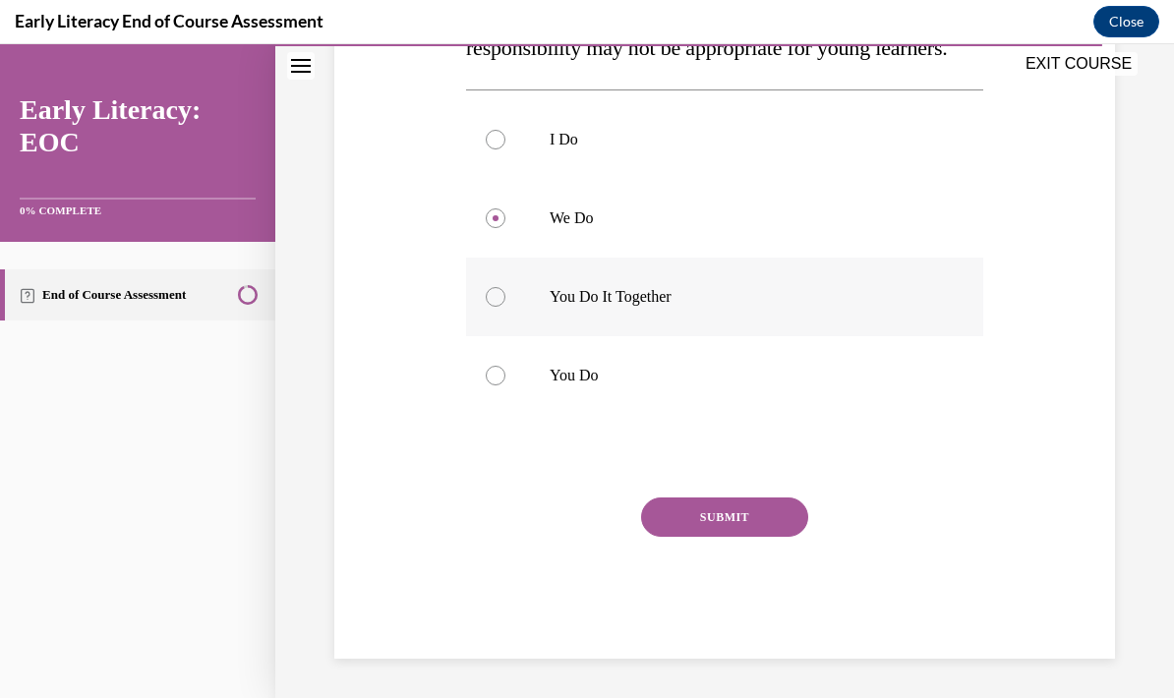
click at [805, 309] on div at bounding box center [724, 297] width 517 height 79
click at [727, 415] on div at bounding box center [724, 375] width 517 height 79
click at [768, 537] on button "SUBMIT" at bounding box center [724, 517] width 167 height 39
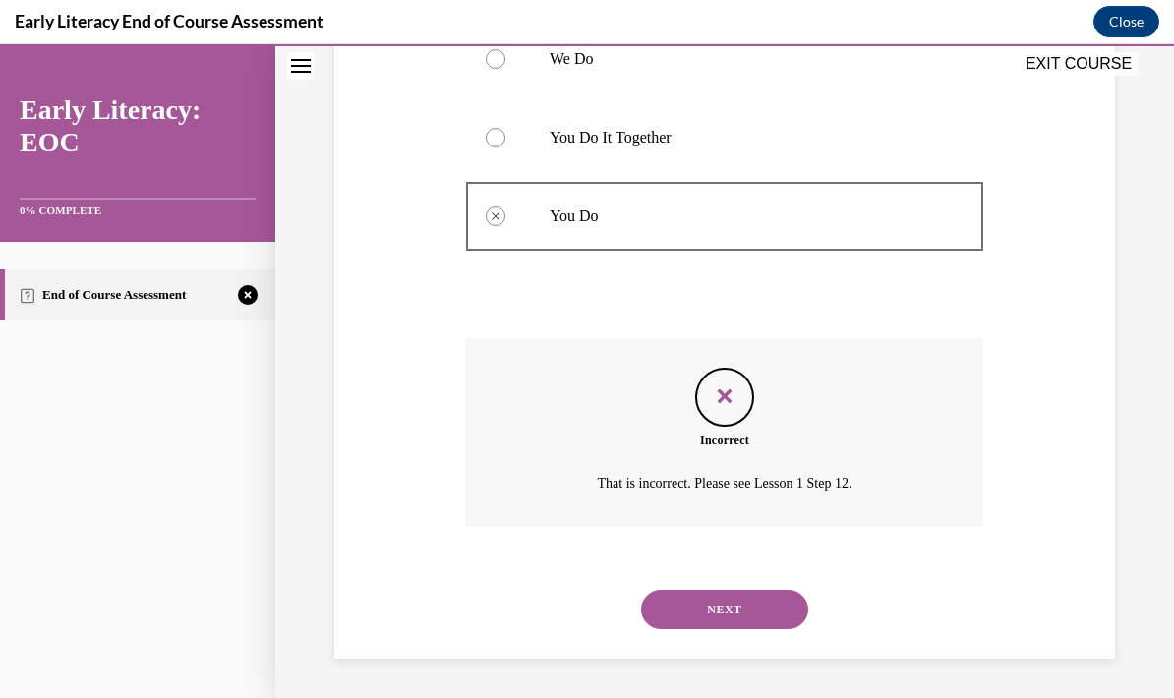
scroll to position [569, 0]
click at [770, 617] on button "NEXT" at bounding box center [724, 609] width 167 height 39
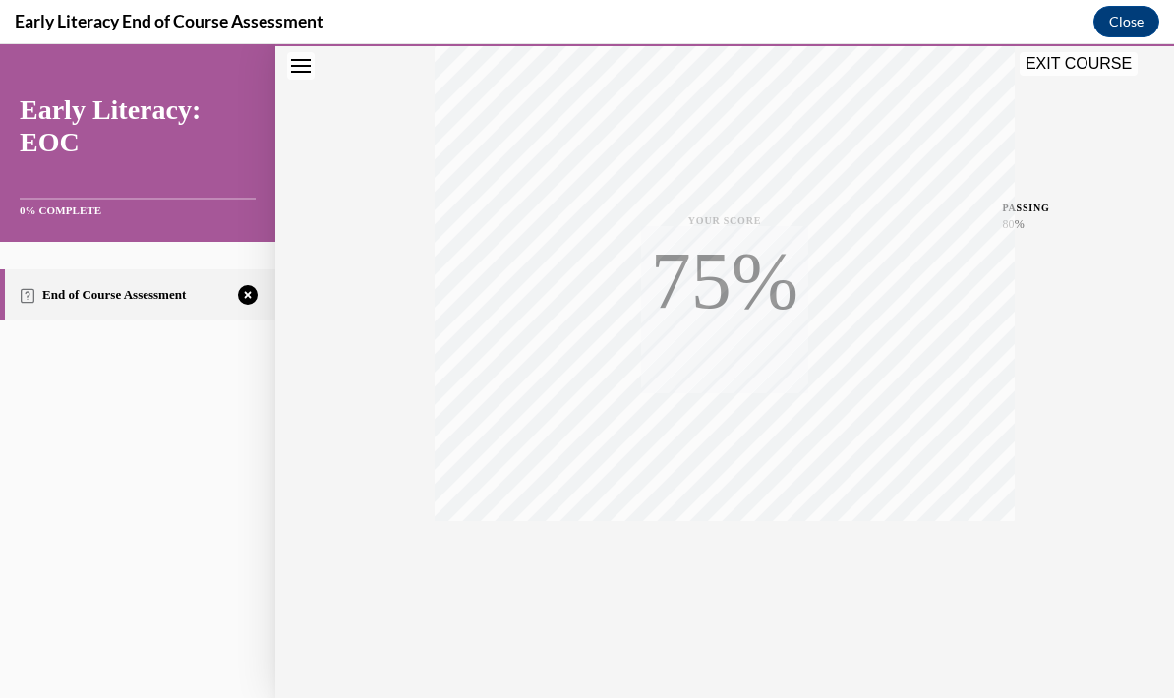
scroll to position [354, 0]
click at [737, 568] on icon "button" at bounding box center [725, 579] width 70 height 22
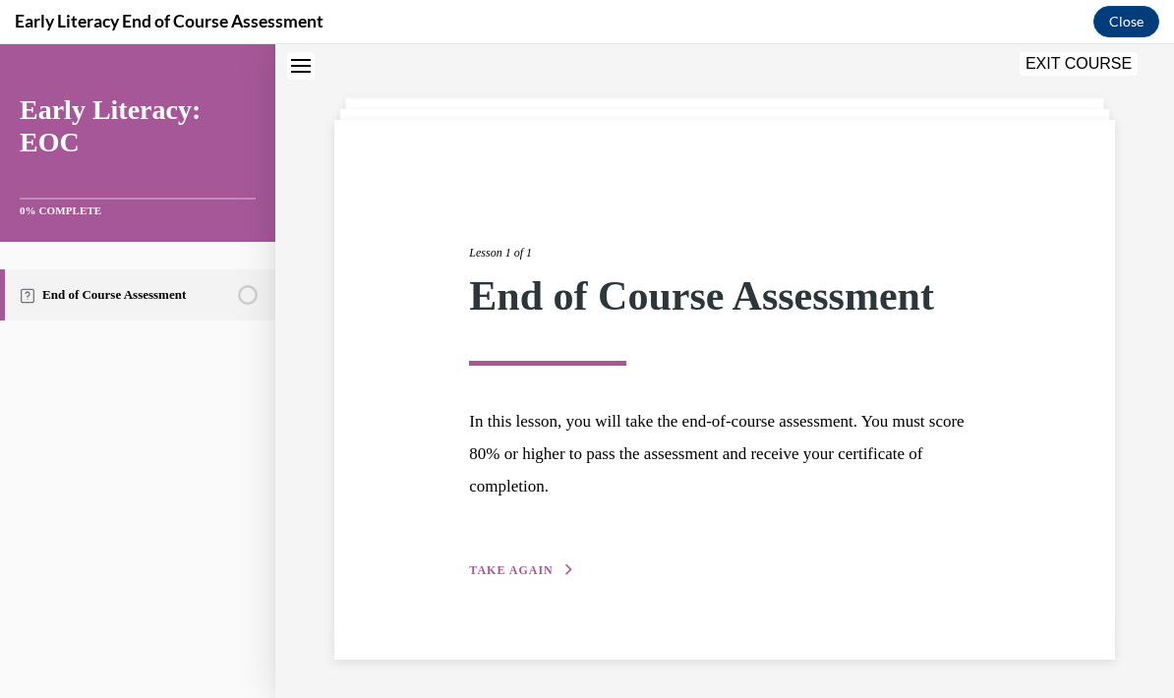
click at [539, 555] on div "Lesson 1 of 1 End of Course Assessment In this lesson, you will take the end-of…" at bounding box center [724, 390] width 540 height 383
click at [541, 578] on button "TAKE AGAIN" at bounding box center [521, 571] width 105 height 18
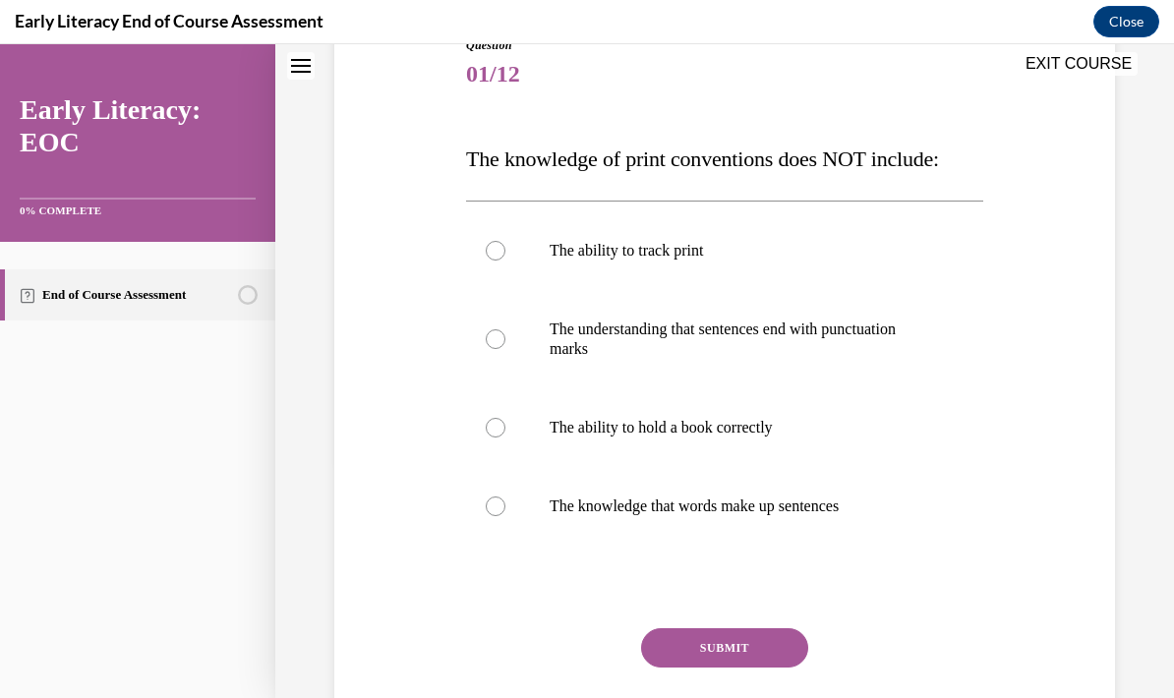
scroll to position [237, 0]
click at [787, 432] on p "The ability to hold a book correctly" at bounding box center [742, 428] width 385 height 20
click at [762, 645] on button "SUBMIT" at bounding box center [724, 648] width 167 height 39
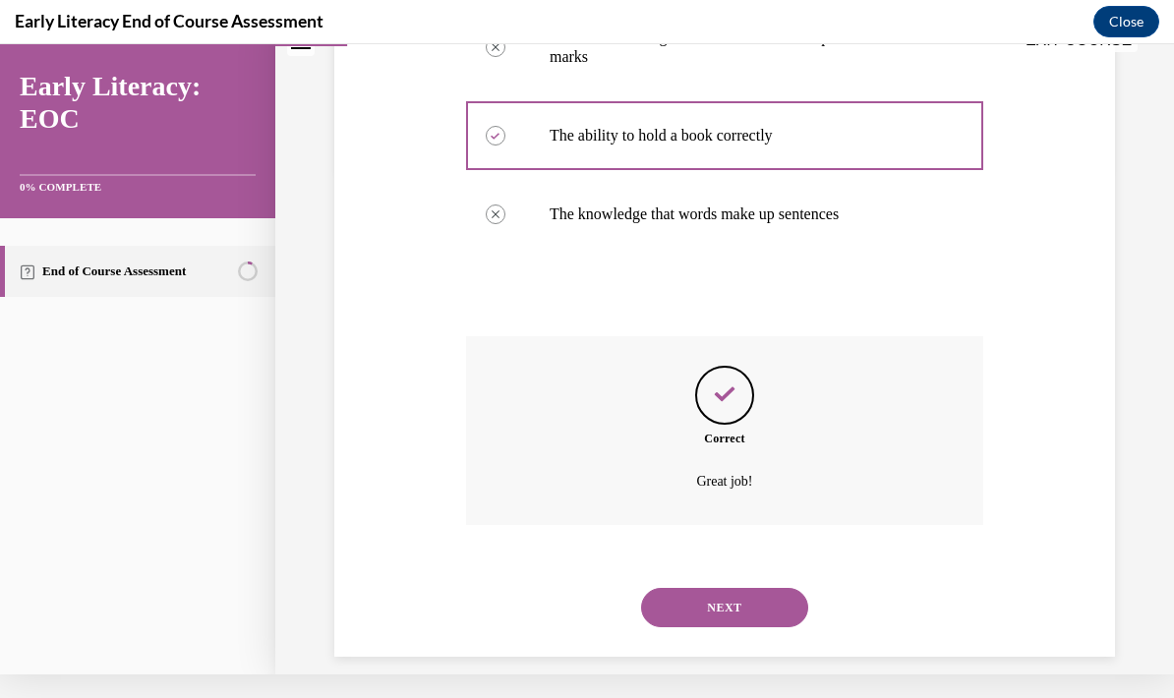
scroll to position [503, 0]
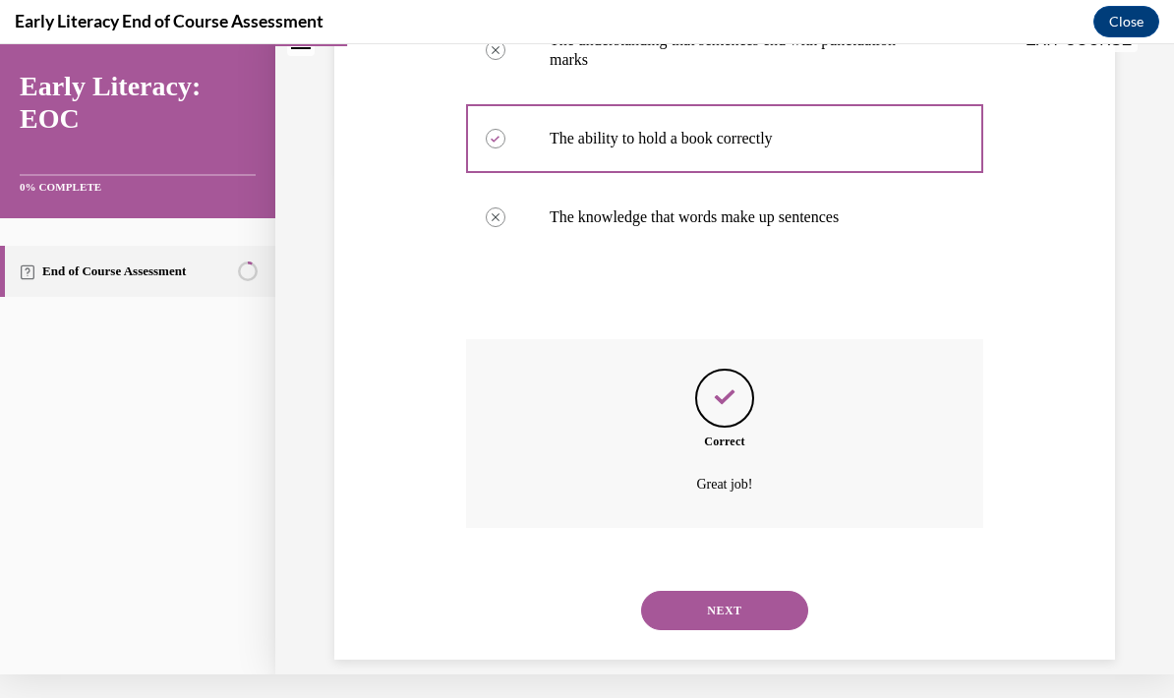
click at [758, 598] on button "NEXT" at bounding box center [724, 610] width 167 height 39
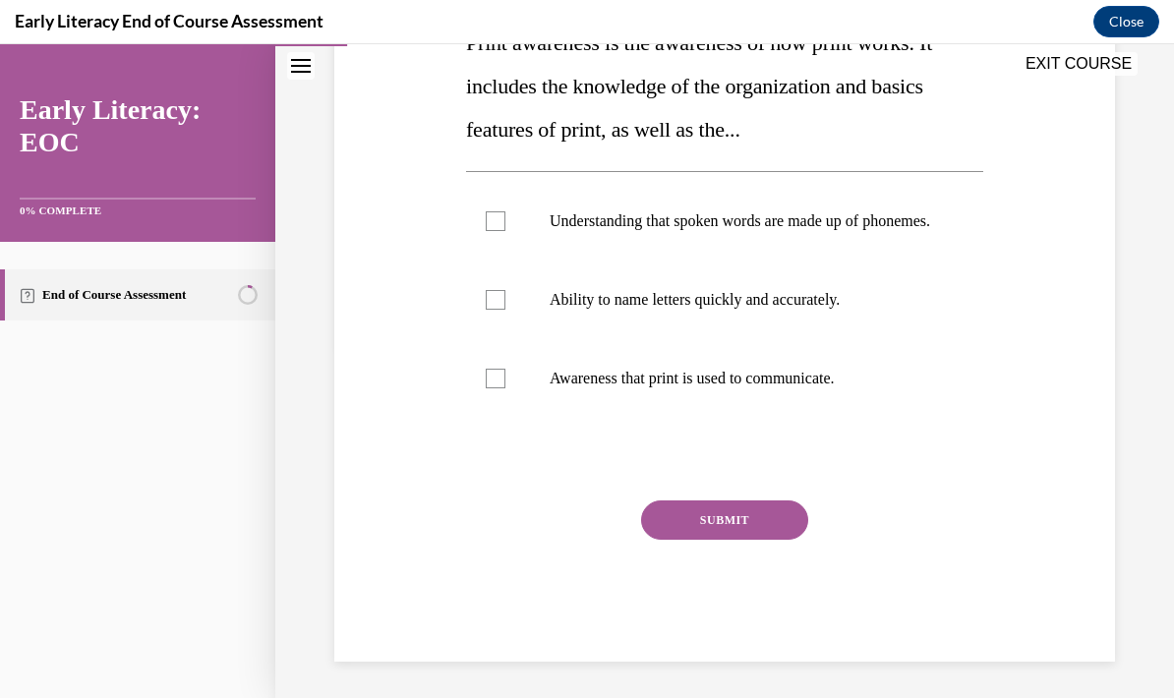
scroll to position [352, 0]
click at [827, 340] on div at bounding box center [724, 301] width 517 height 79
click at [763, 521] on button "SUBMIT" at bounding box center [724, 521] width 167 height 39
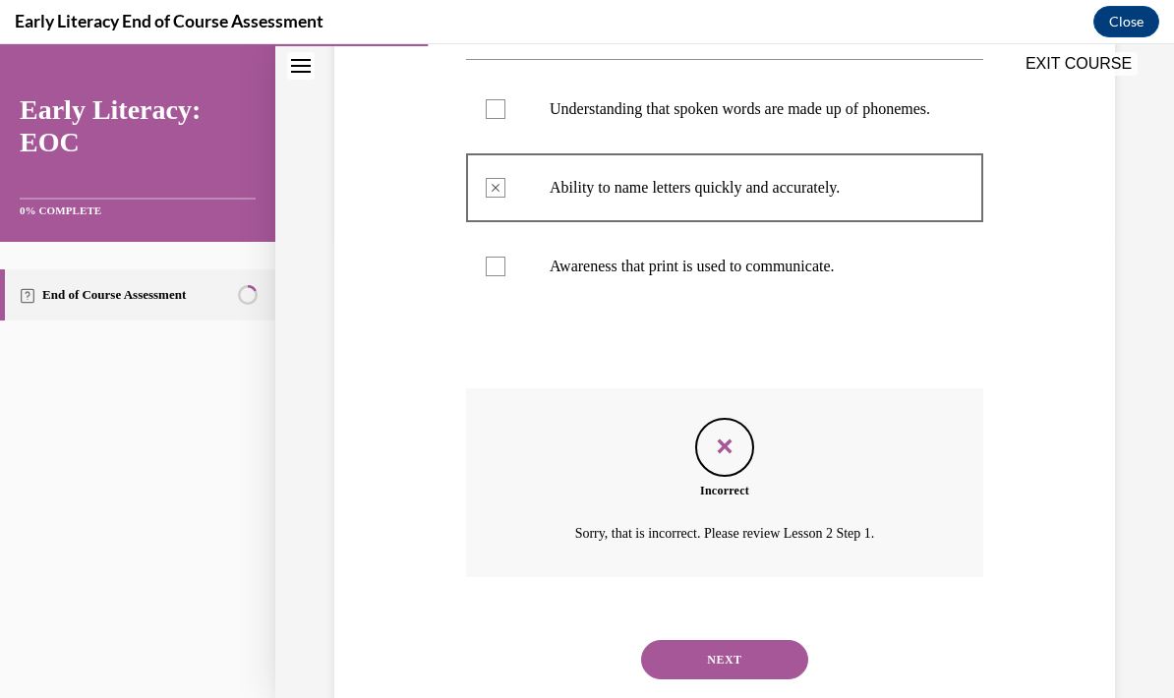
scroll to position [510, 0]
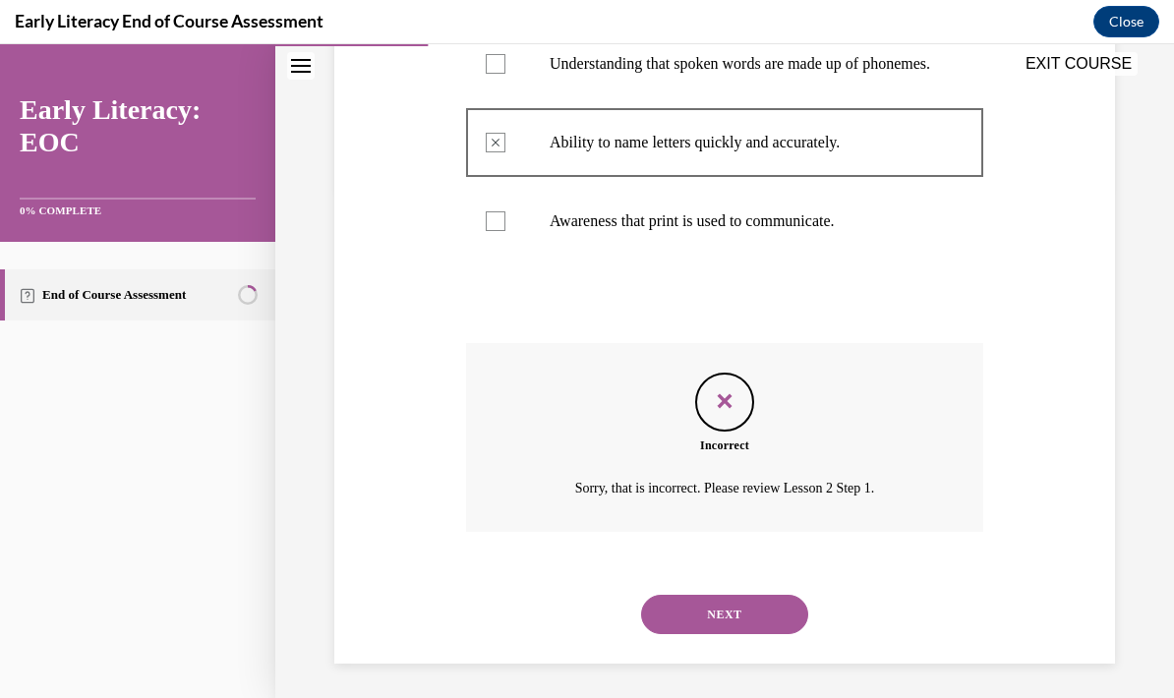
click at [786, 595] on button "NEXT" at bounding box center [724, 614] width 167 height 39
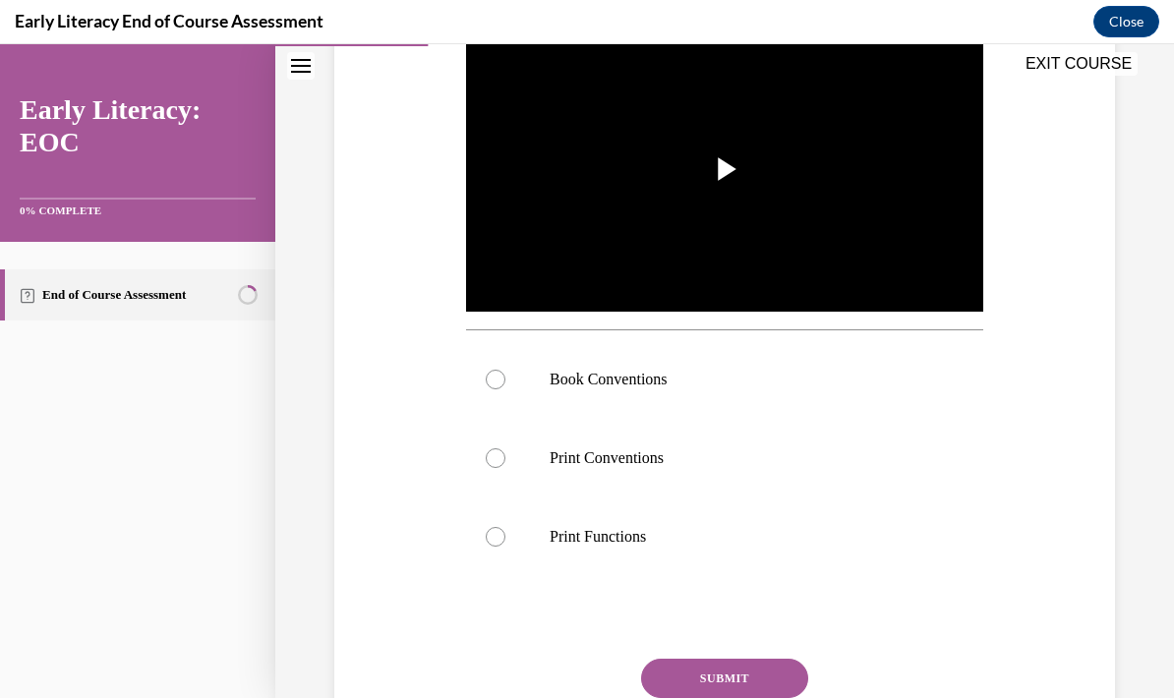
scroll to position [421, 0]
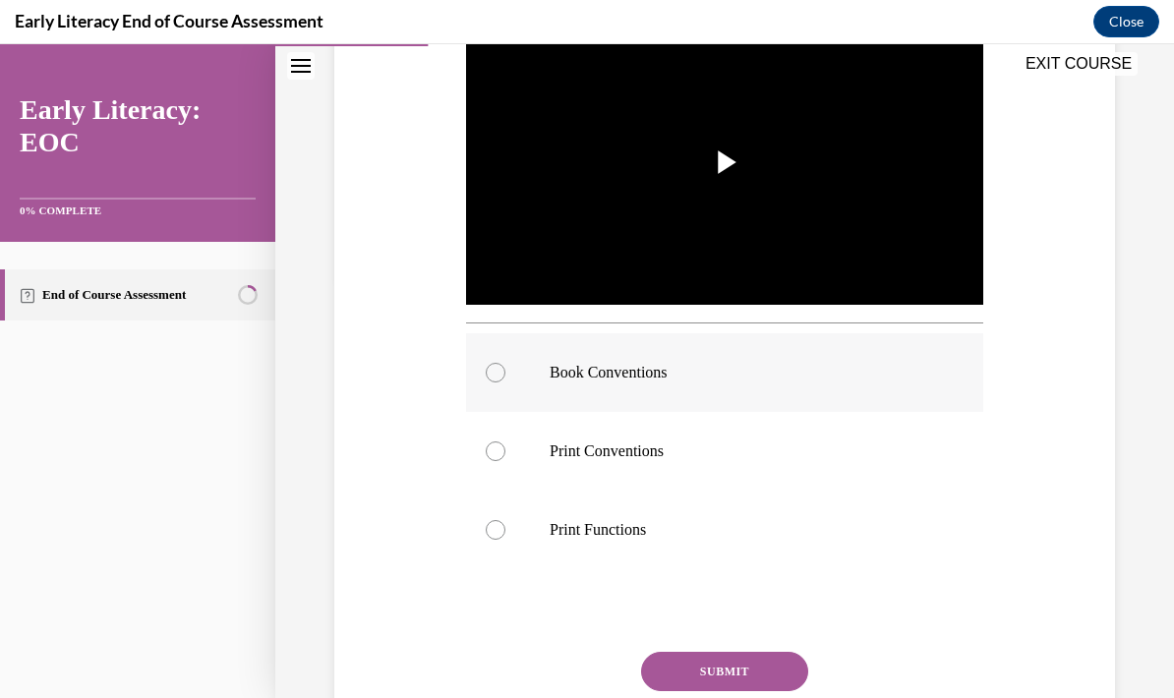
click at [652, 359] on div at bounding box center [724, 372] width 517 height 79
click at [754, 653] on button "SUBMIT" at bounding box center [724, 671] width 167 height 39
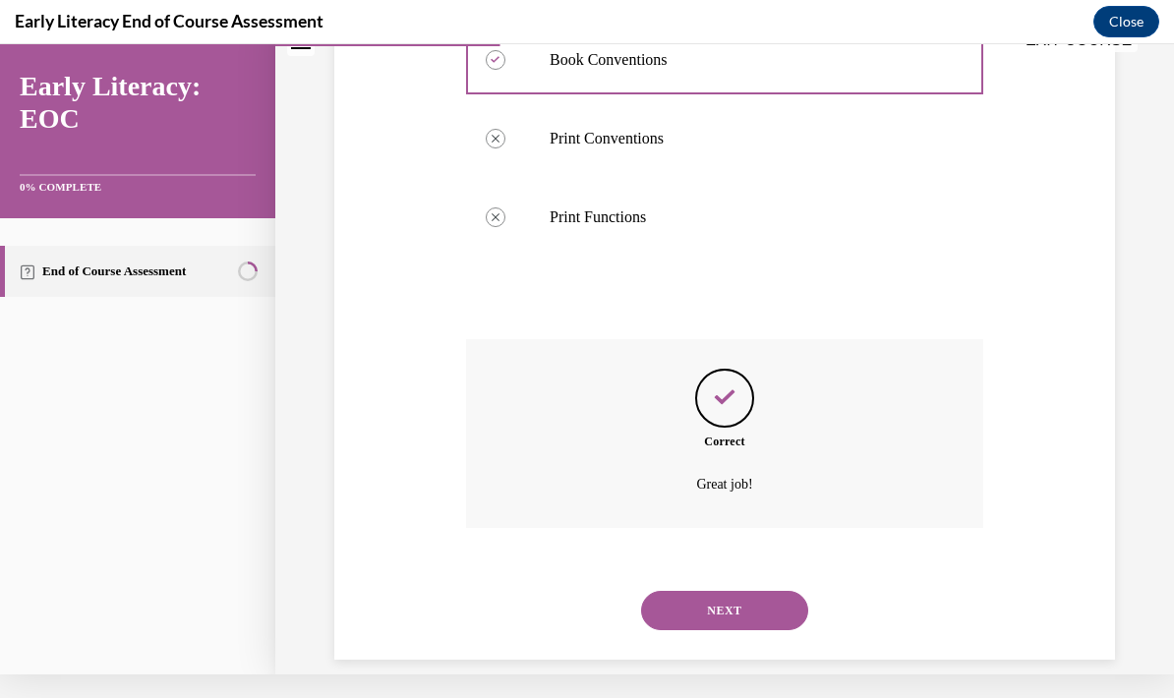
click at [746, 591] on button "NEXT" at bounding box center [724, 610] width 167 height 39
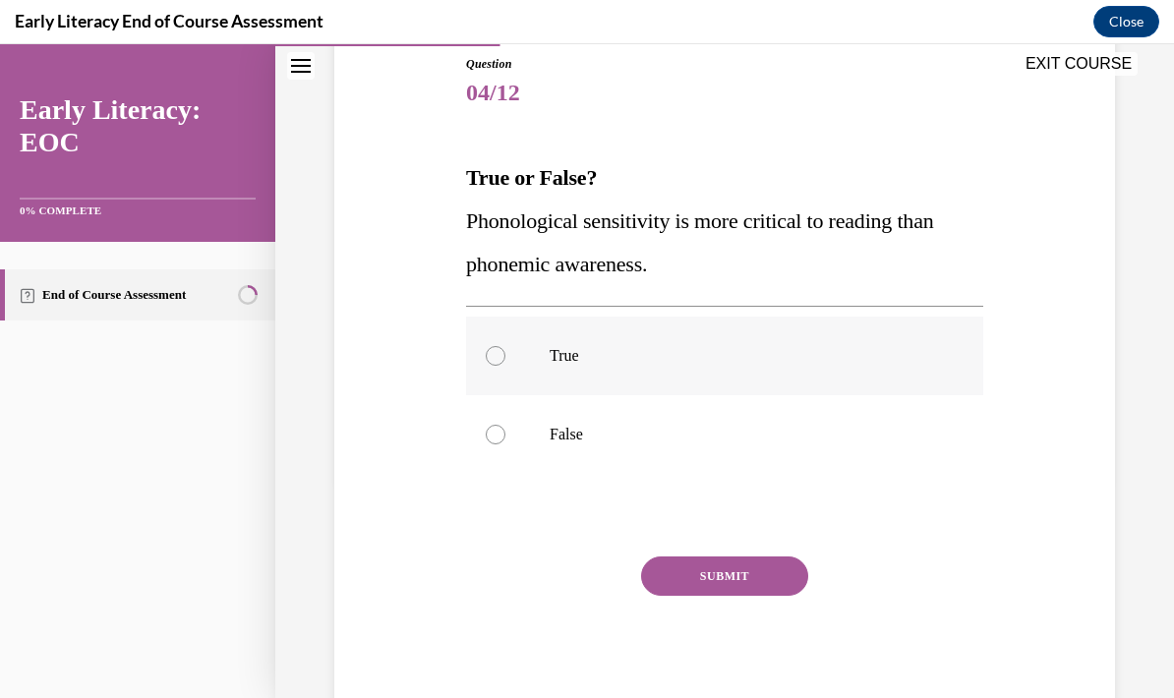
click at [629, 332] on div at bounding box center [724, 356] width 517 height 79
click at [646, 440] on p "False" at bounding box center [742, 435] width 385 height 20
click at [762, 578] on button "SUBMIT" at bounding box center [724, 576] width 167 height 39
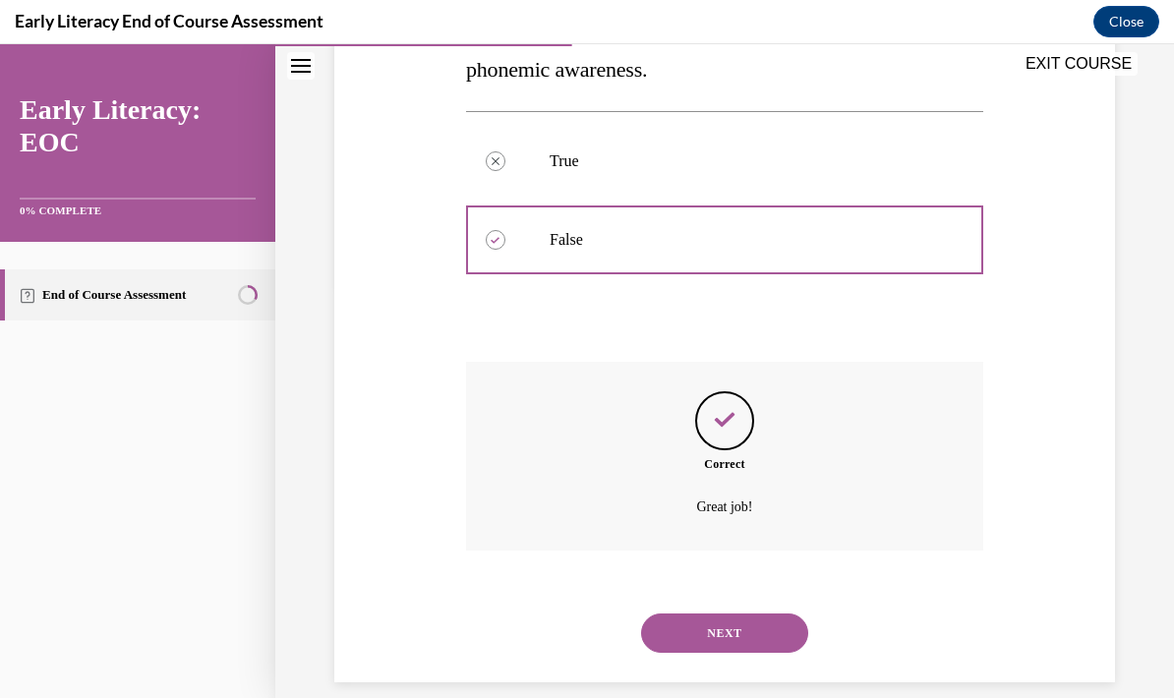
click at [746, 619] on button "NEXT" at bounding box center [724, 633] width 167 height 39
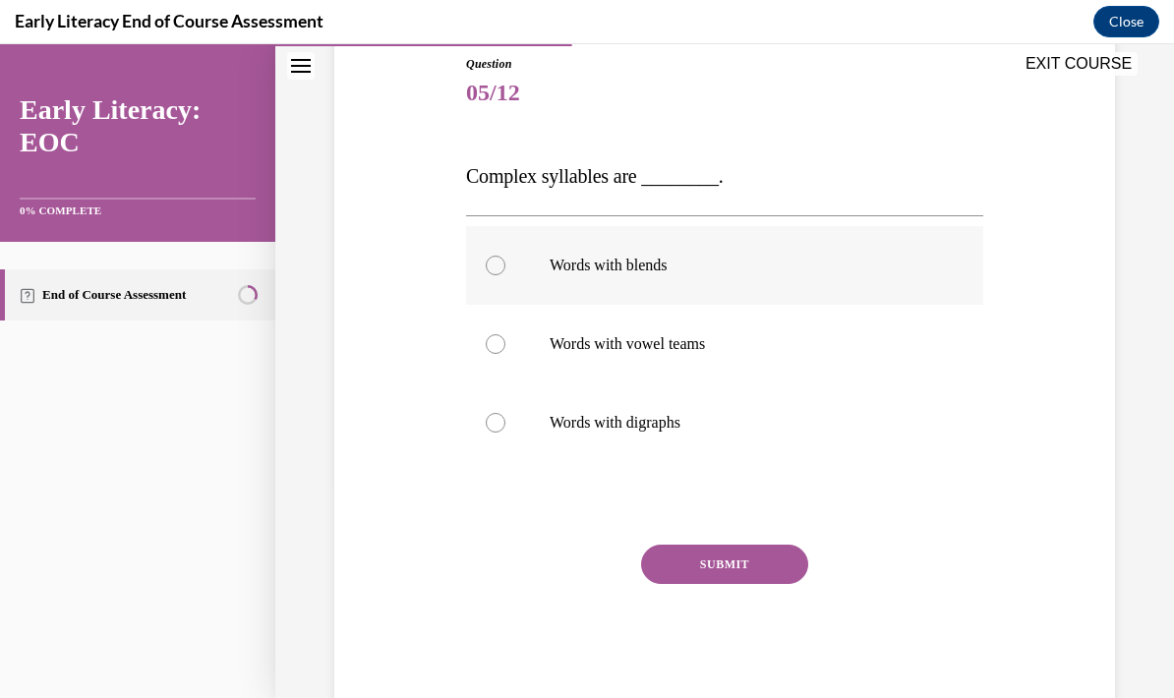
click at [746, 291] on div at bounding box center [724, 265] width 517 height 79
click at [764, 566] on button "SUBMIT" at bounding box center [724, 564] width 167 height 39
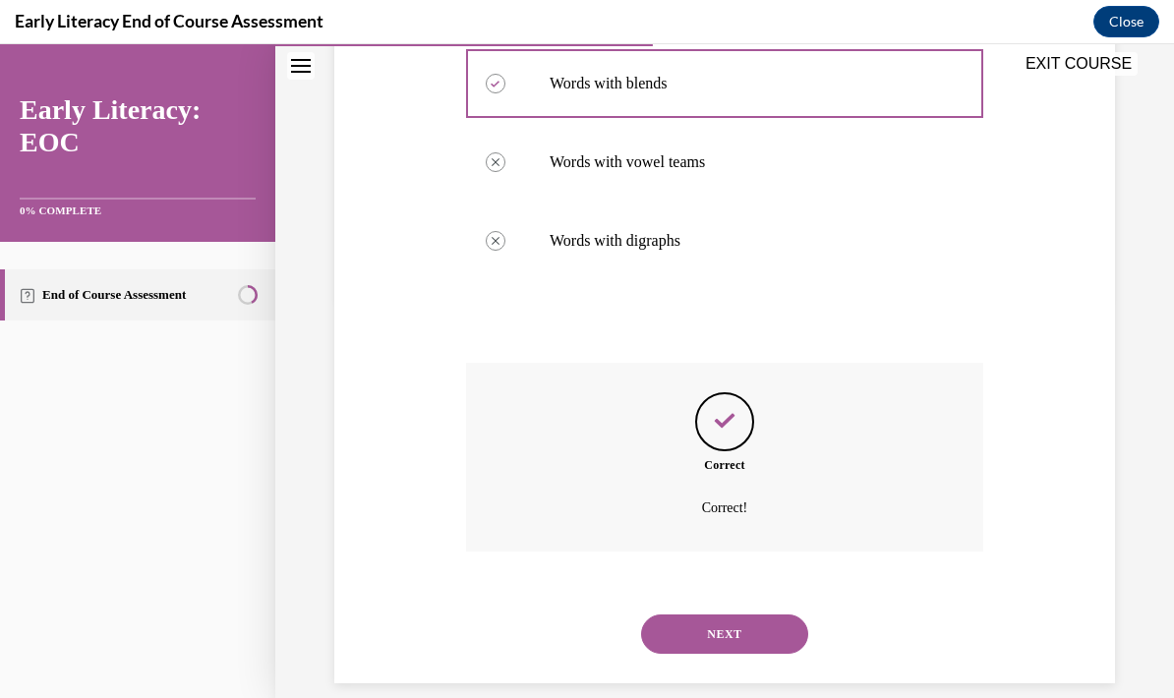
click at [752, 619] on button "NEXT" at bounding box center [724, 634] width 167 height 39
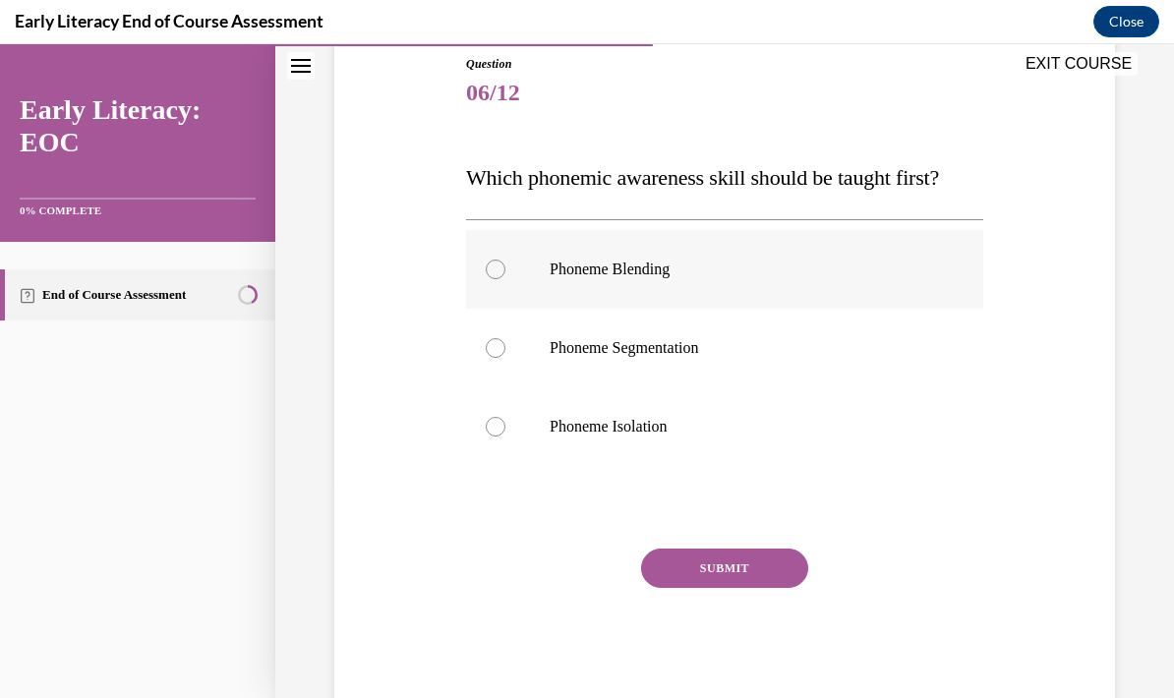
click at [752, 257] on div at bounding box center [724, 269] width 517 height 79
click at [676, 414] on div at bounding box center [724, 427] width 517 height 79
click at [754, 565] on button "SUBMIT" at bounding box center [724, 568] width 167 height 39
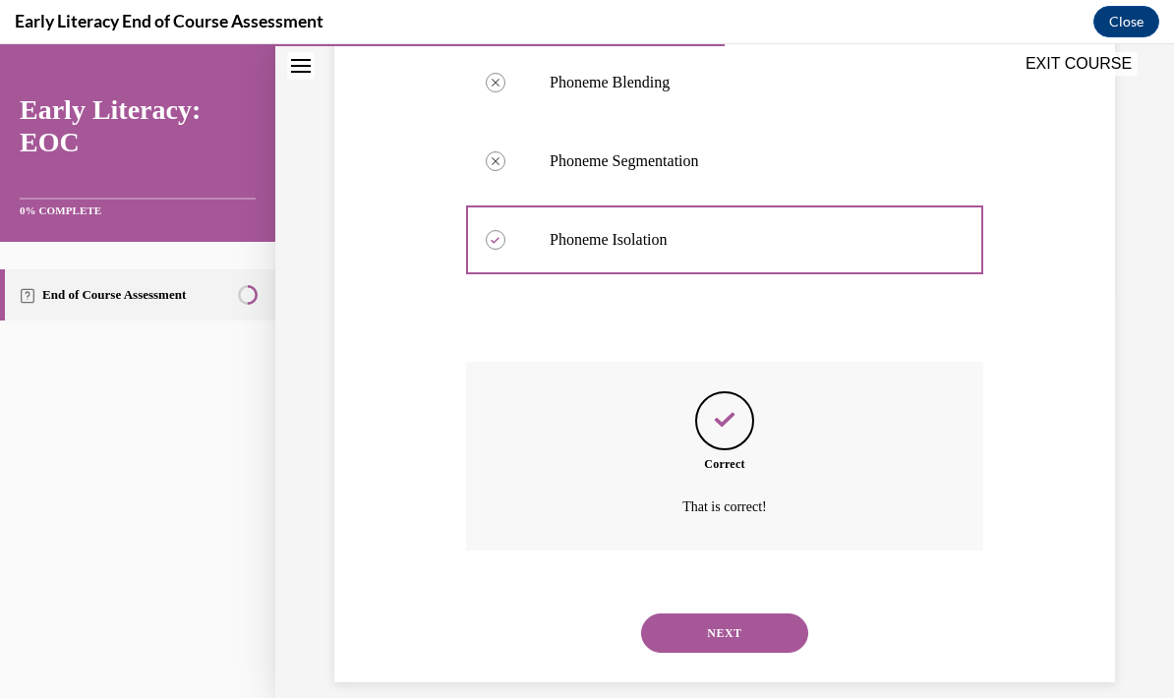
scroll to position [404, 0]
click at [743, 615] on button "NEXT" at bounding box center [724, 634] width 167 height 39
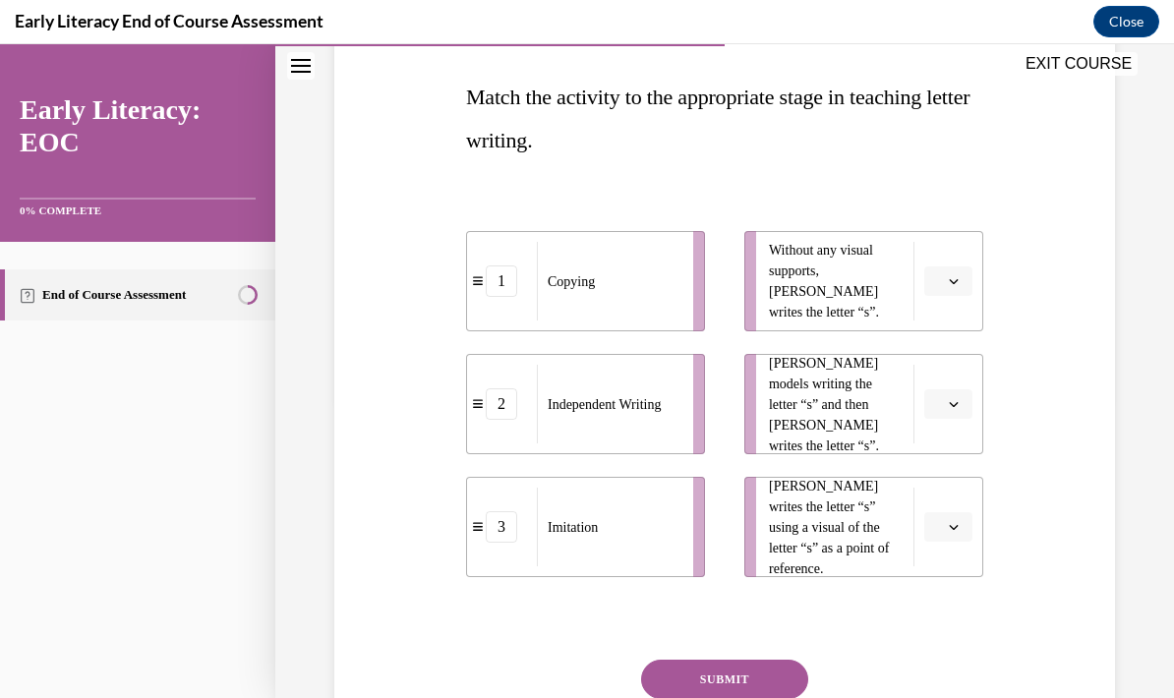
scroll to position [299, 0]
click at [941, 283] on span "Please select an option" at bounding box center [939, 281] width 7 height 20
click at [941, 401] on span "2" at bounding box center [940, 404] width 7 height 16
click at [959, 408] on span "button" at bounding box center [954, 404] width 14 height 14
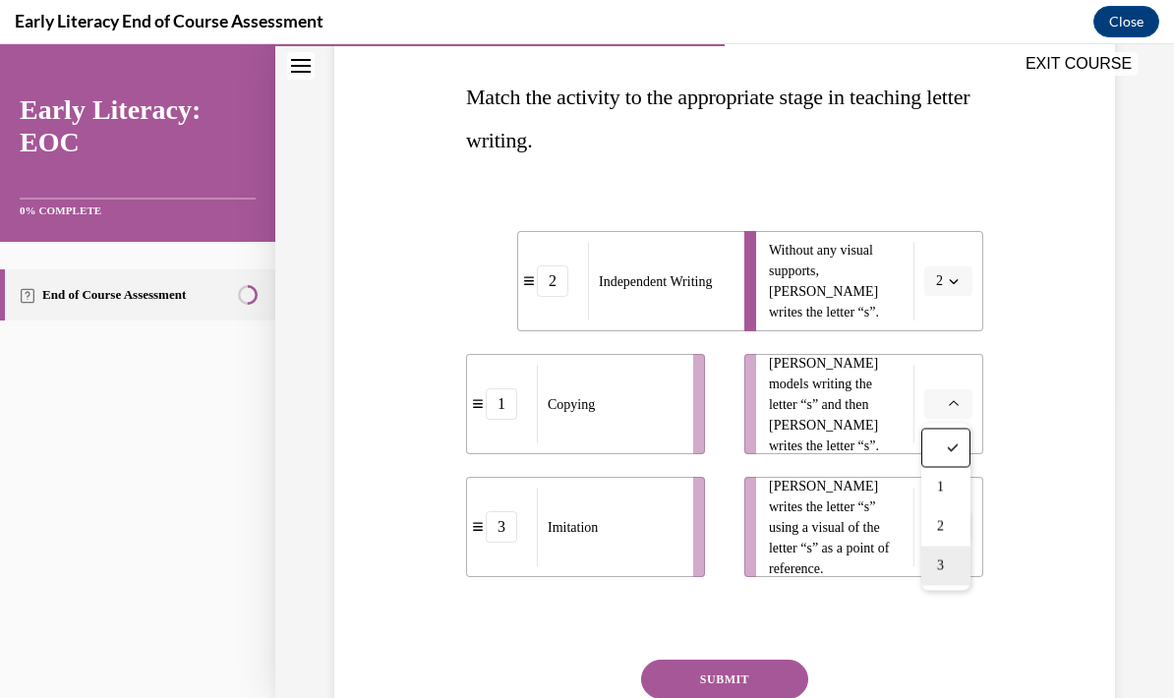
click at [952, 566] on div "3" at bounding box center [946, 566] width 49 height 39
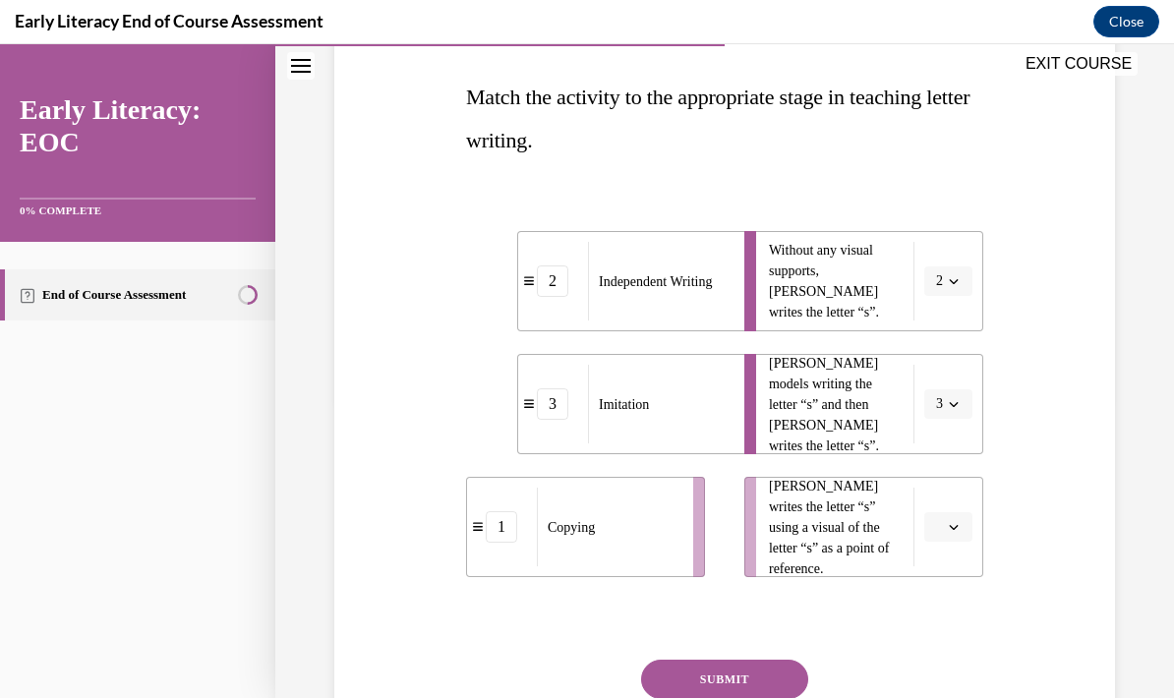
click at [951, 516] on button "button" at bounding box center [949, 527] width 48 height 30
click at [953, 403] on div "1" at bounding box center [946, 405] width 49 height 39
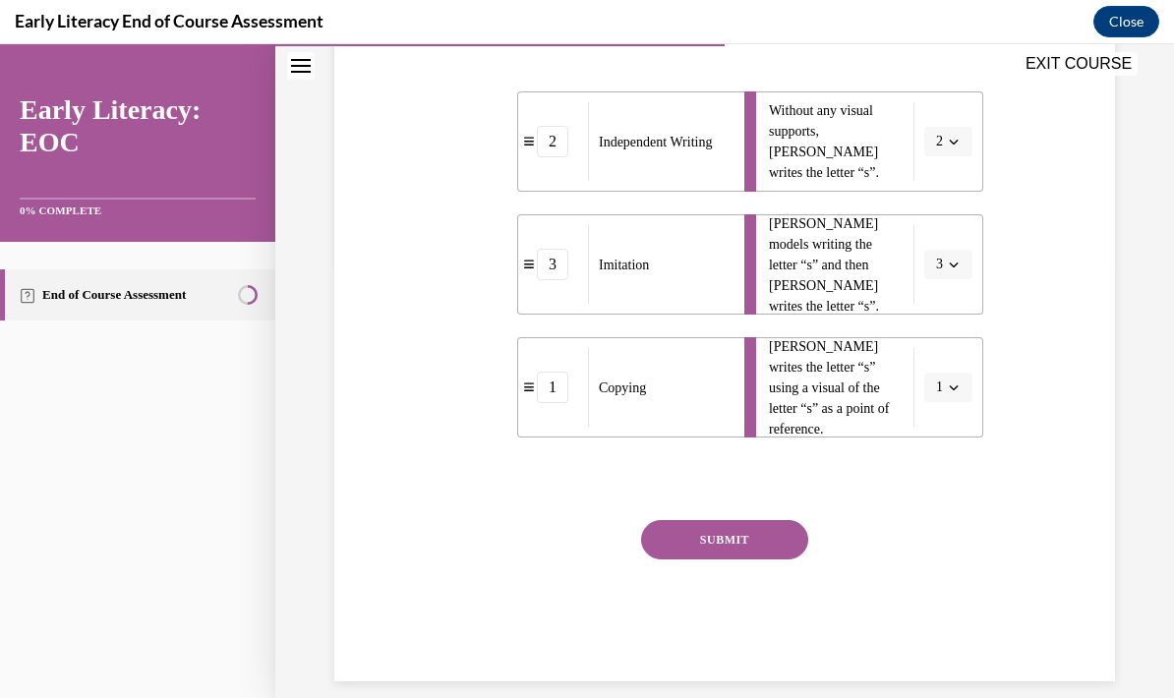
scroll to position [438, 0]
click at [770, 549] on button "SUBMIT" at bounding box center [724, 540] width 167 height 39
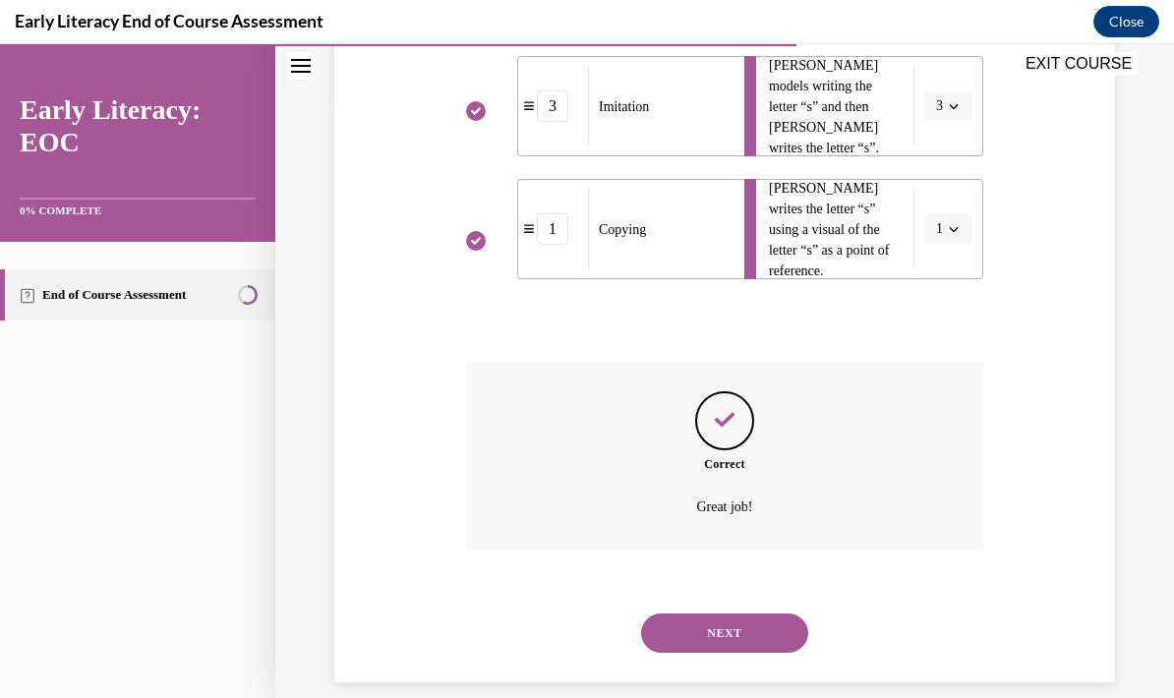
scroll to position [596, 0]
click at [755, 615] on button "NEXT" at bounding box center [724, 634] width 167 height 39
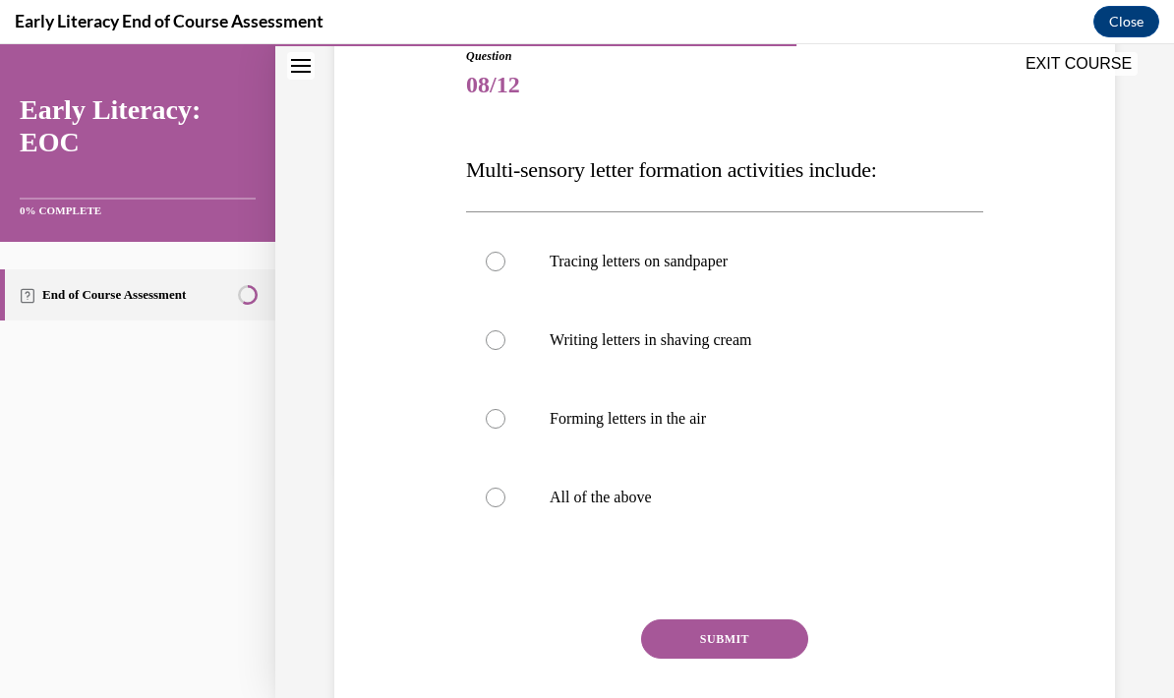
scroll to position [227, 0]
click at [712, 501] on p "All of the above" at bounding box center [742, 497] width 385 height 20
click at [755, 636] on button "SUBMIT" at bounding box center [724, 638] width 167 height 39
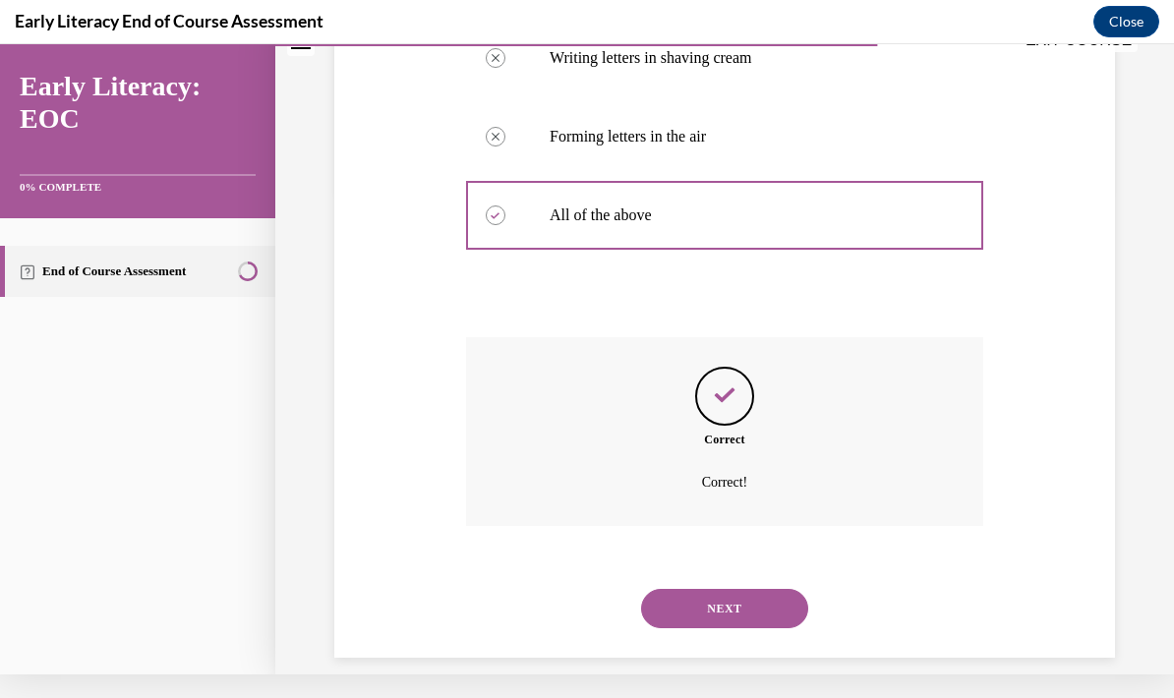
scroll to position [484, 0]
click at [736, 590] on button "NEXT" at bounding box center [724, 609] width 167 height 39
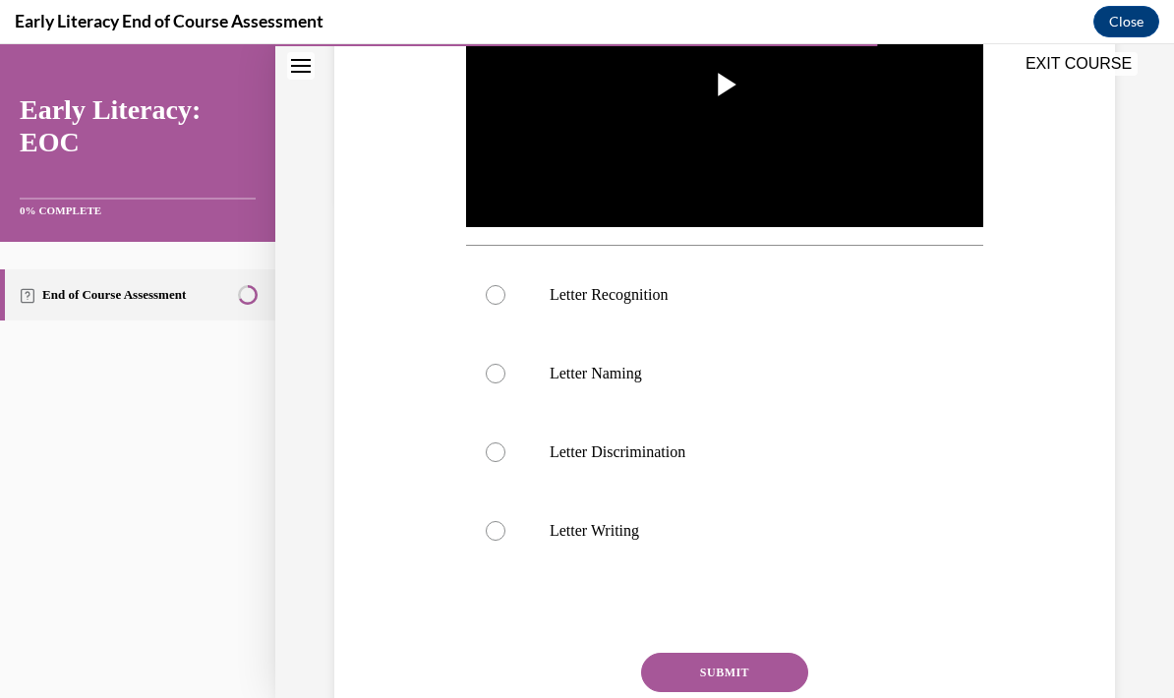
scroll to position [495, 0]
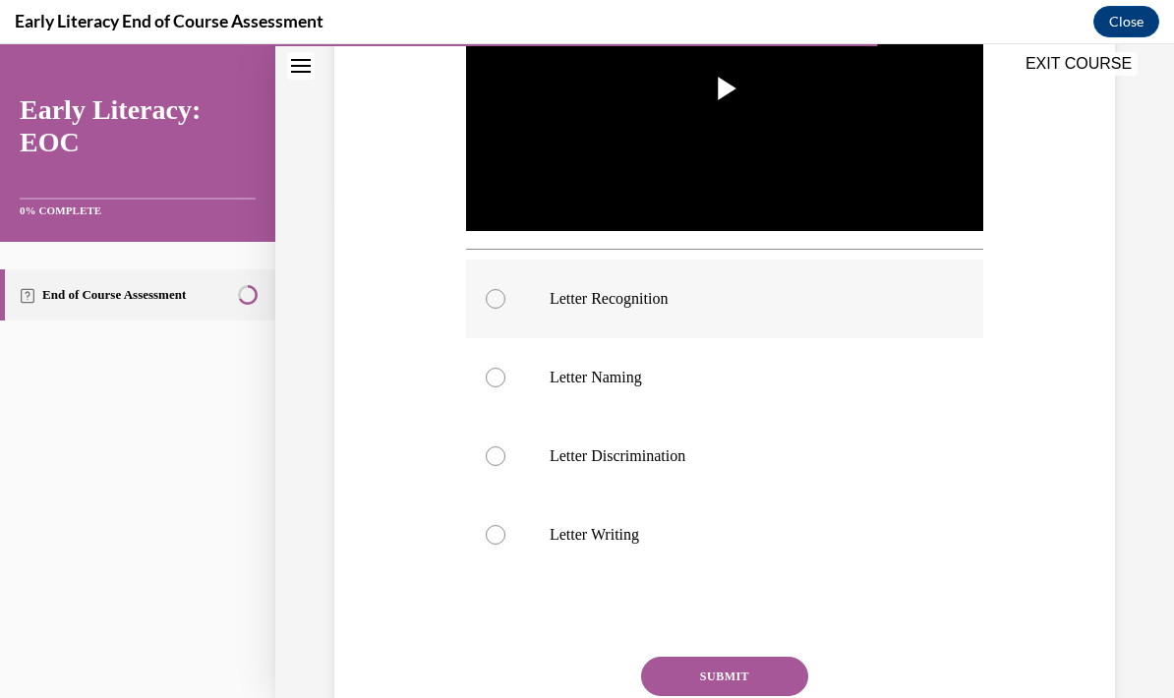
click at [850, 281] on div at bounding box center [724, 299] width 517 height 79
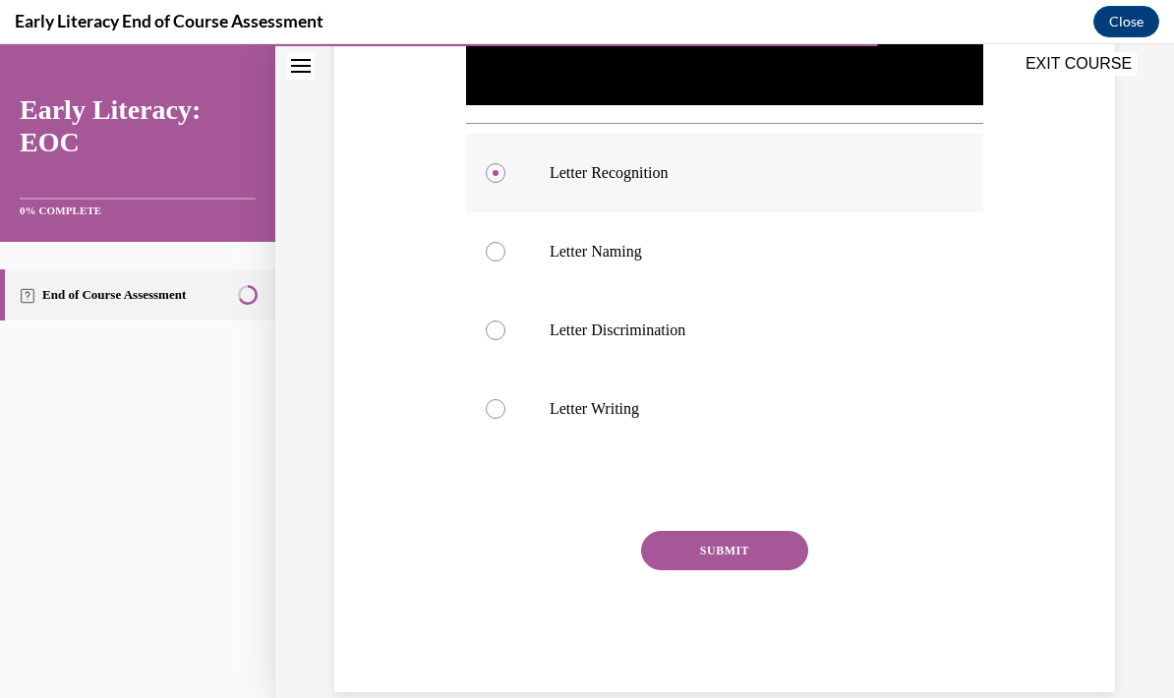
scroll to position [627, 0]
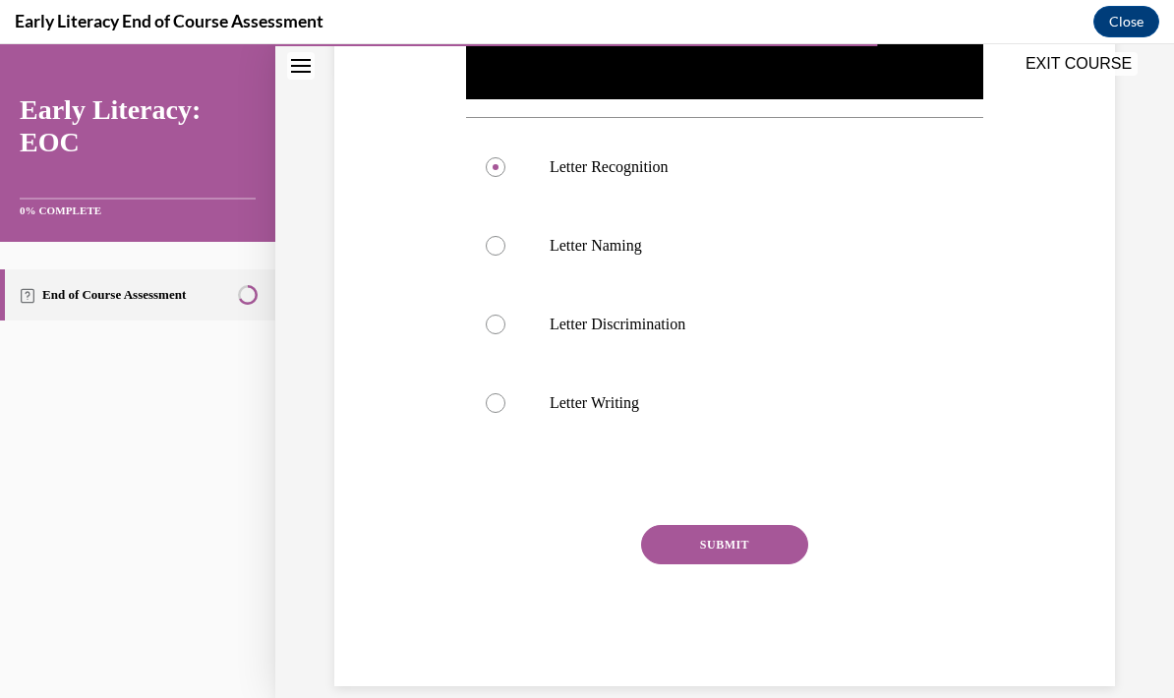
click at [763, 548] on button "SUBMIT" at bounding box center [724, 544] width 167 height 39
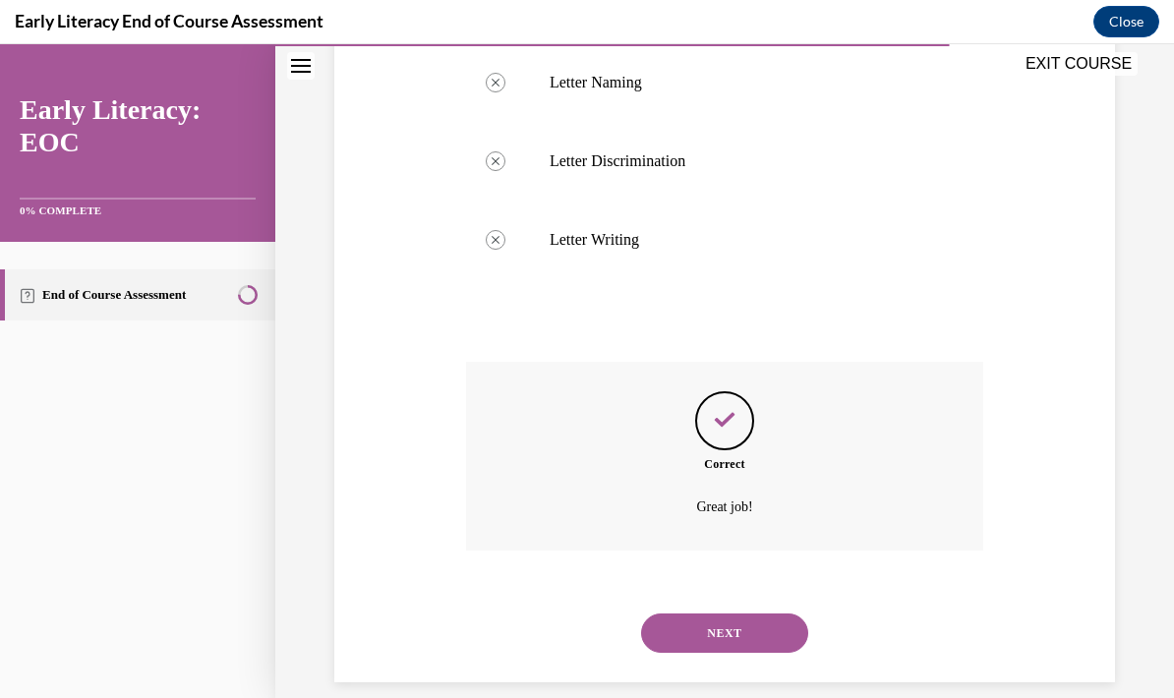
scroll to position [789, 0]
click at [722, 615] on button "NEXT" at bounding box center [724, 634] width 167 height 39
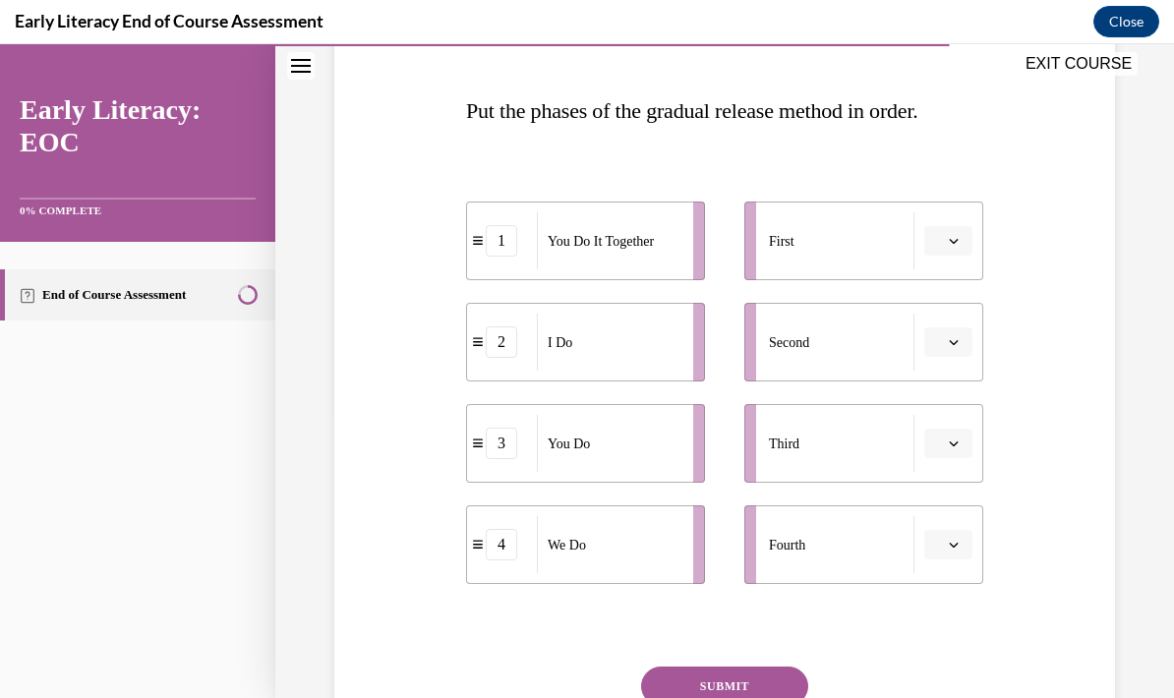
scroll to position [285, 0]
click at [952, 244] on icon "button" at bounding box center [954, 241] width 10 height 10
click at [946, 367] on div "2" at bounding box center [946, 363] width 49 height 39
click at [950, 341] on icon "button" at bounding box center [954, 342] width 9 height 5
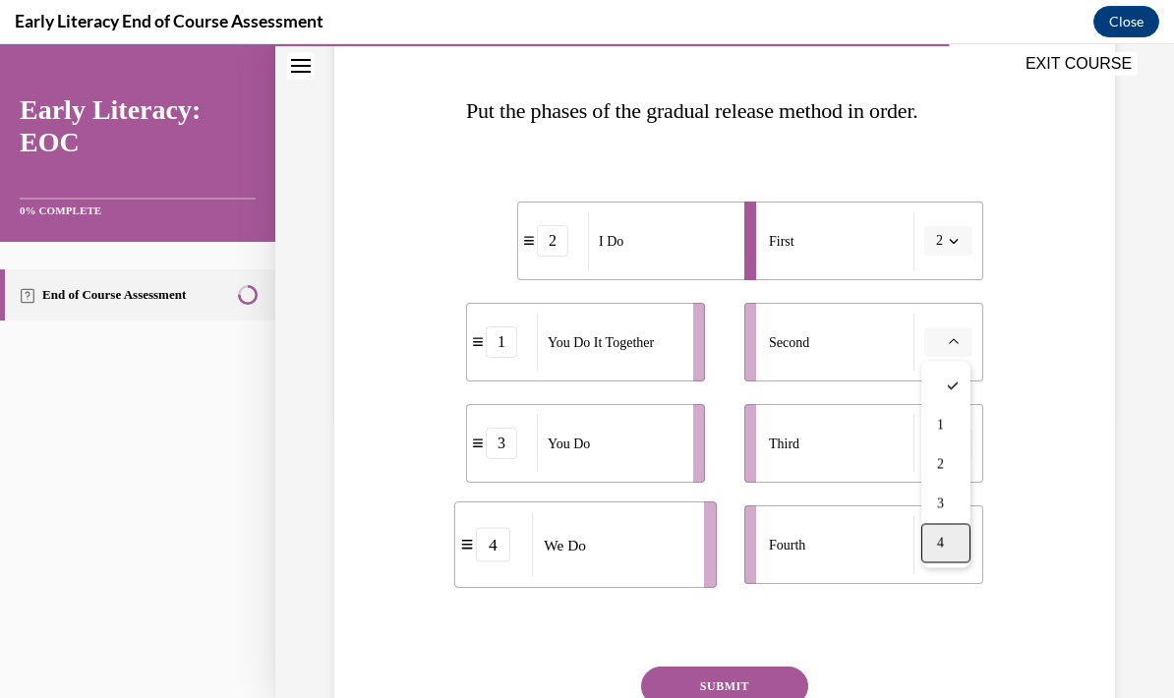
click at [954, 540] on div "4" at bounding box center [946, 543] width 49 height 39
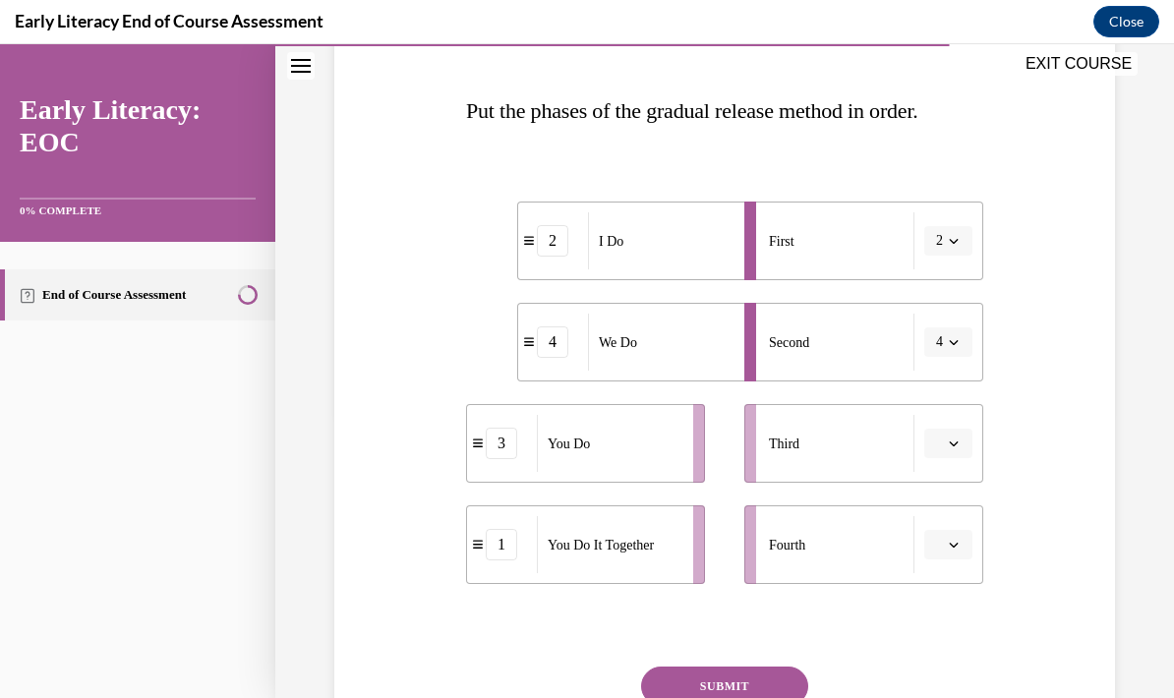
click at [952, 437] on span "button" at bounding box center [954, 444] width 14 height 14
click at [944, 519] on span "1" at bounding box center [940, 527] width 7 height 16
click at [952, 533] on button "button" at bounding box center [949, 545] width 48 height 30
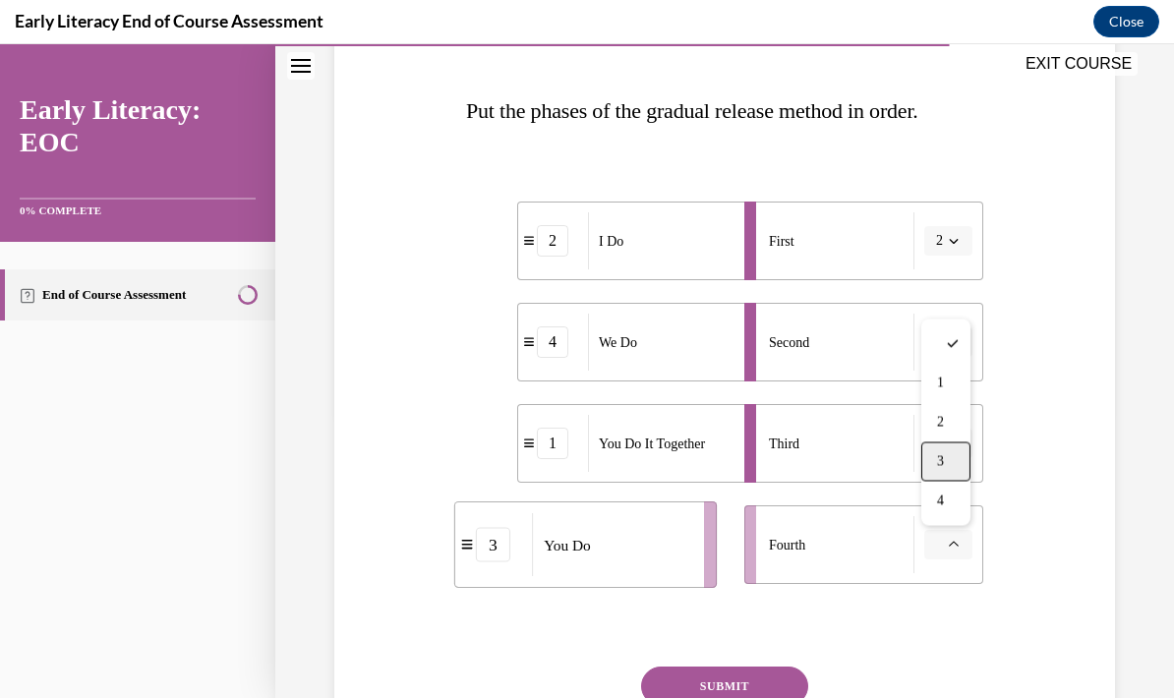
click at [953, 460] on div "3" at bounding box center [946, 462] width 49 height 39
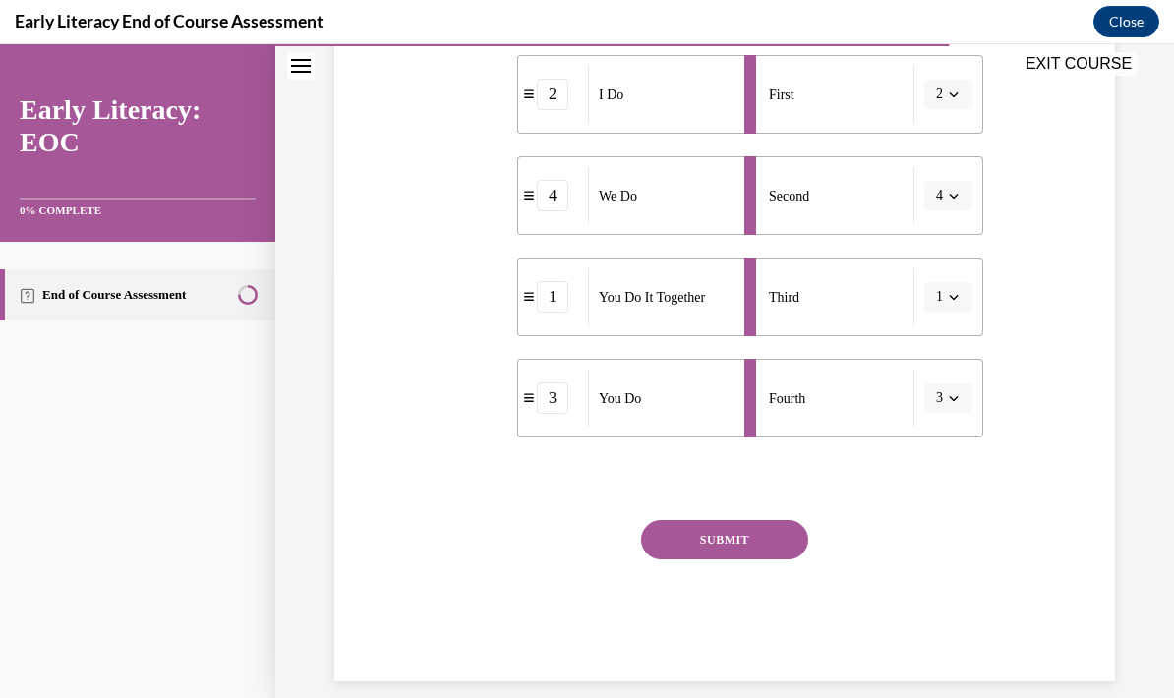
scroll to position [431, 0]
click at [755, 538] on button "SUBMIT" at bounding box center [724, 540] width 167 height 39
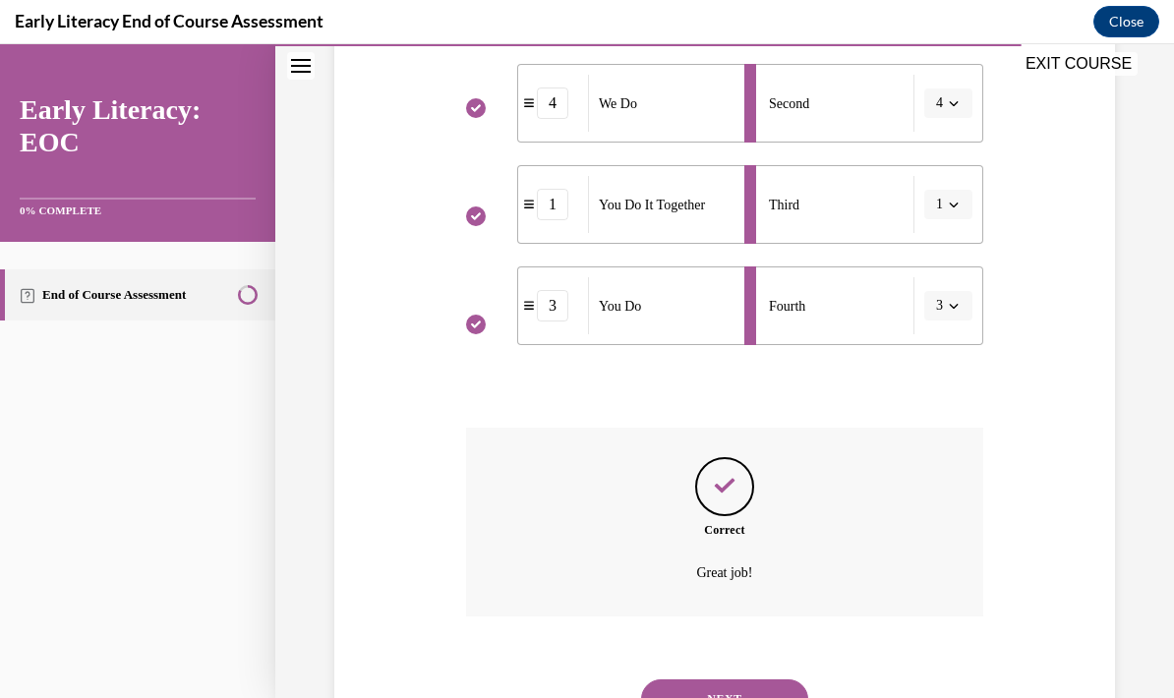
scroll to position [589, 0]
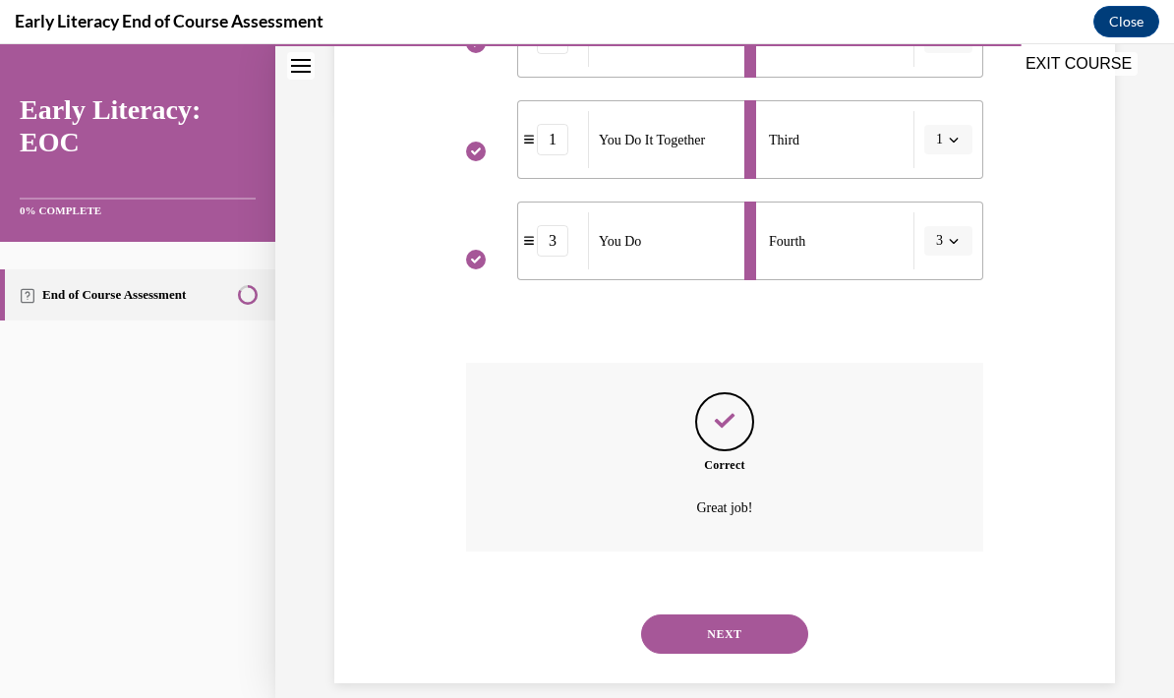
click at [747, 595] on div "NEXT" at bounding box center [724, 634] width 517 height 79
click at [749, 616] on button "NEXT" at bounding box center [724, 634] width 167 height 39
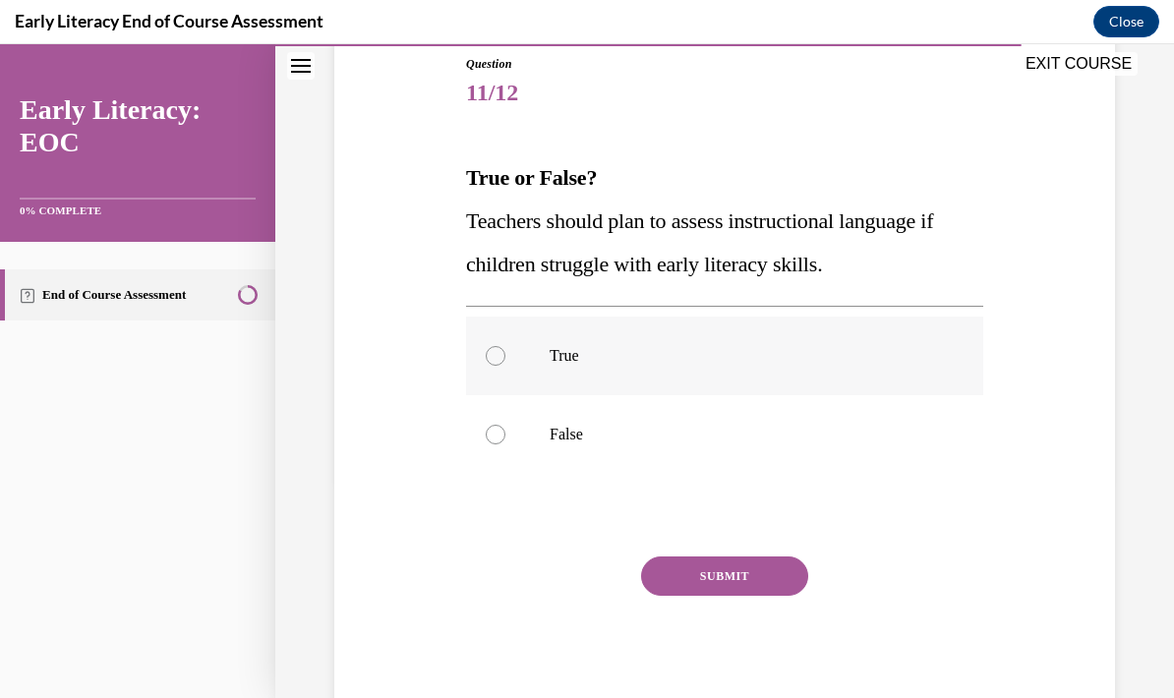
click at [568, 358] on p "True" at bounding box center [742, 356] width 385 height 20
click at [703, 575] on button "SUBMIT" at bounding box center [724, 576] width 167 height 39
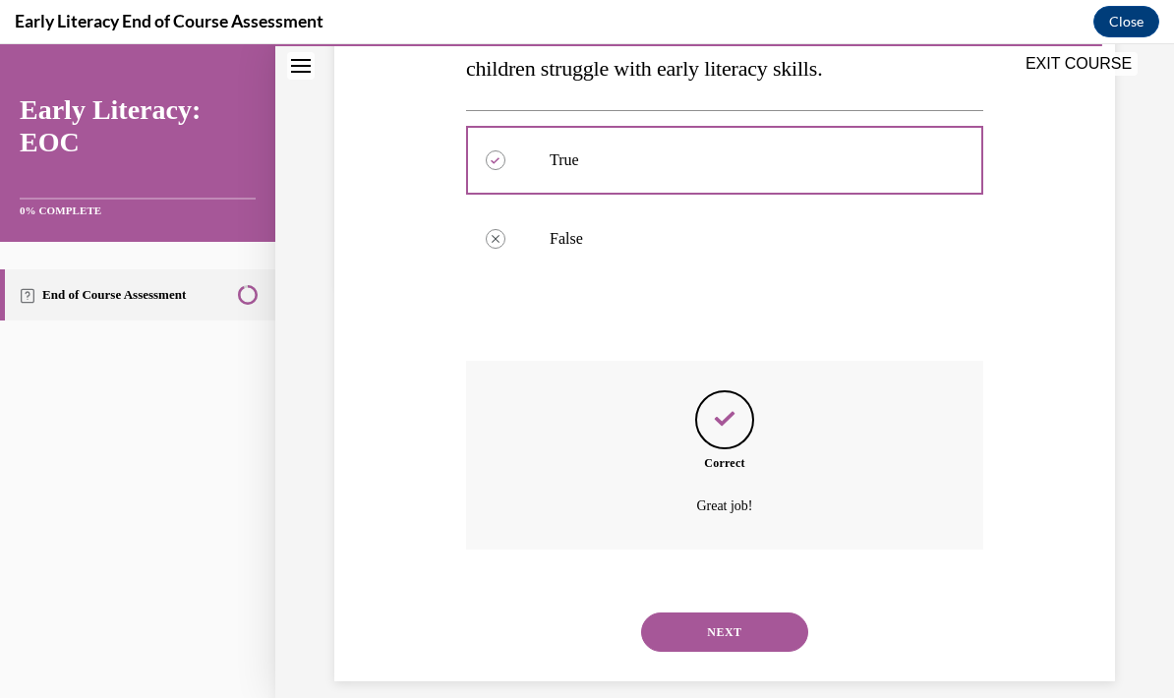
scroll to position [412, 0]
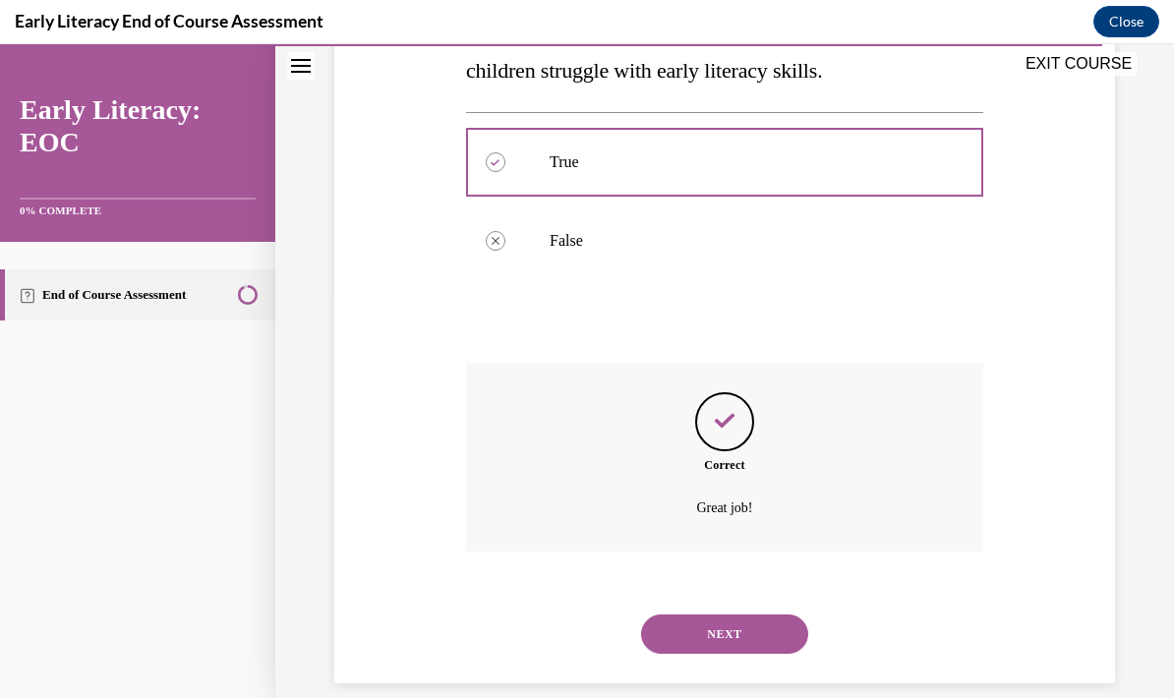
click at [745, 615] on button "NEXT" at bounding box center [724, 634] width 167 height 39
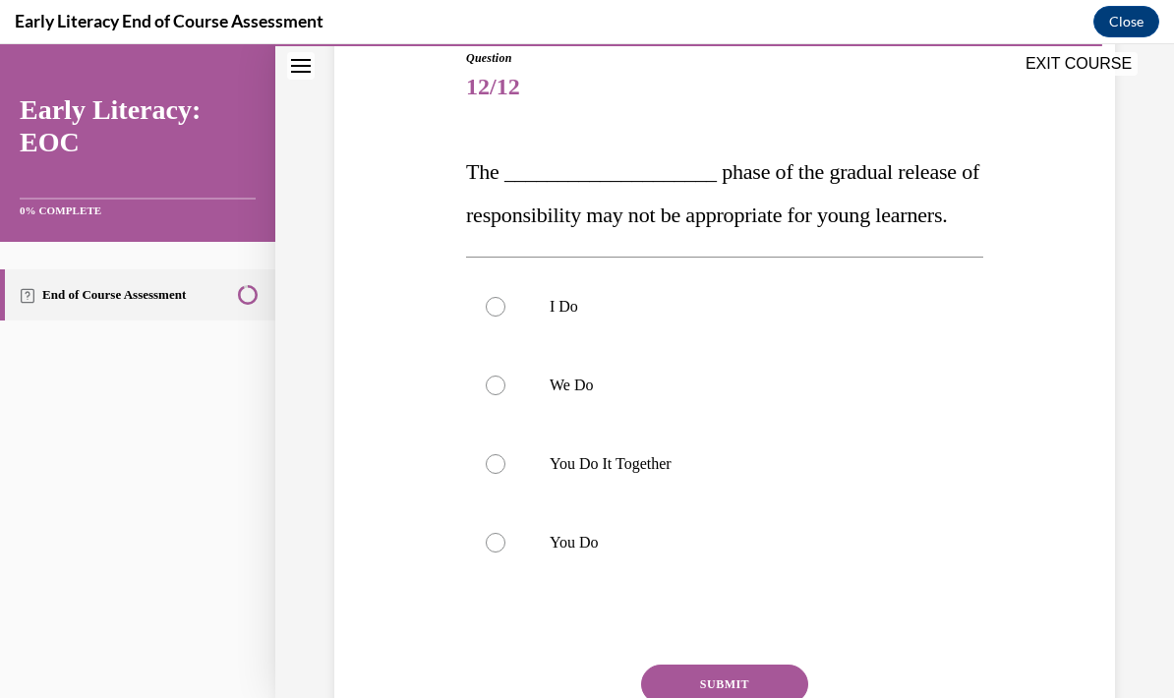
scroll to position [224, 0]
click at [674, 504] on div at bounding box center [724, 464] width 517 height 79
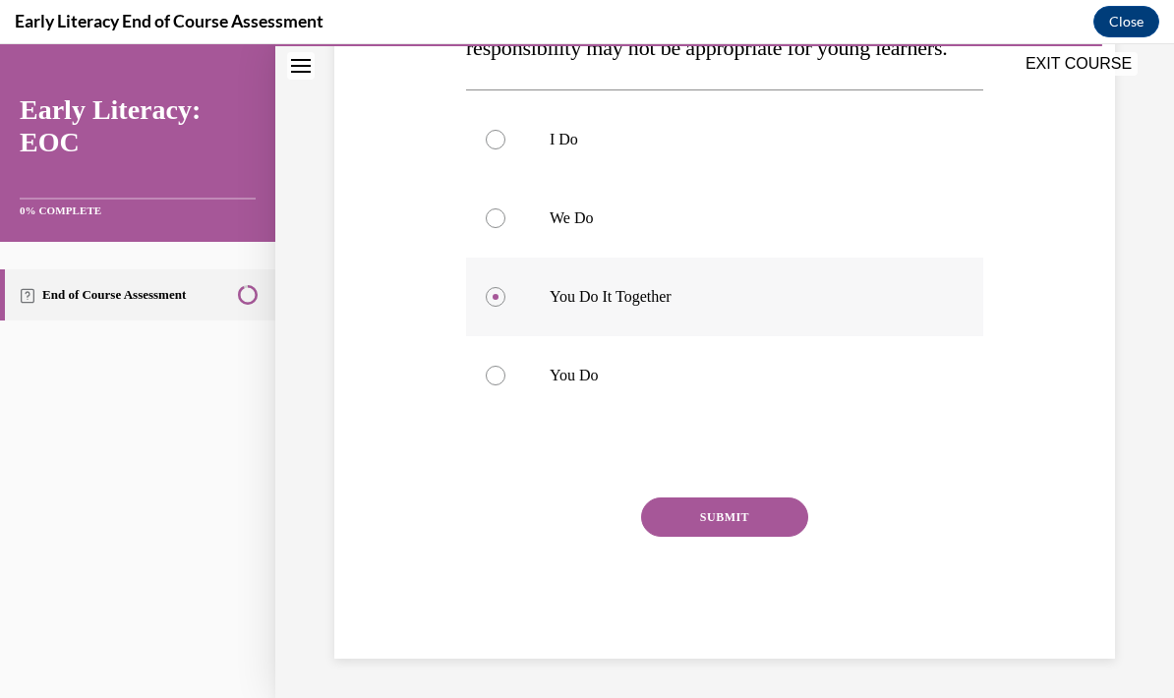
scroll to position [411, 0]
click at [764, 537] on button "SUBMIT" at bounding box center [724, 517] width 167 height 39
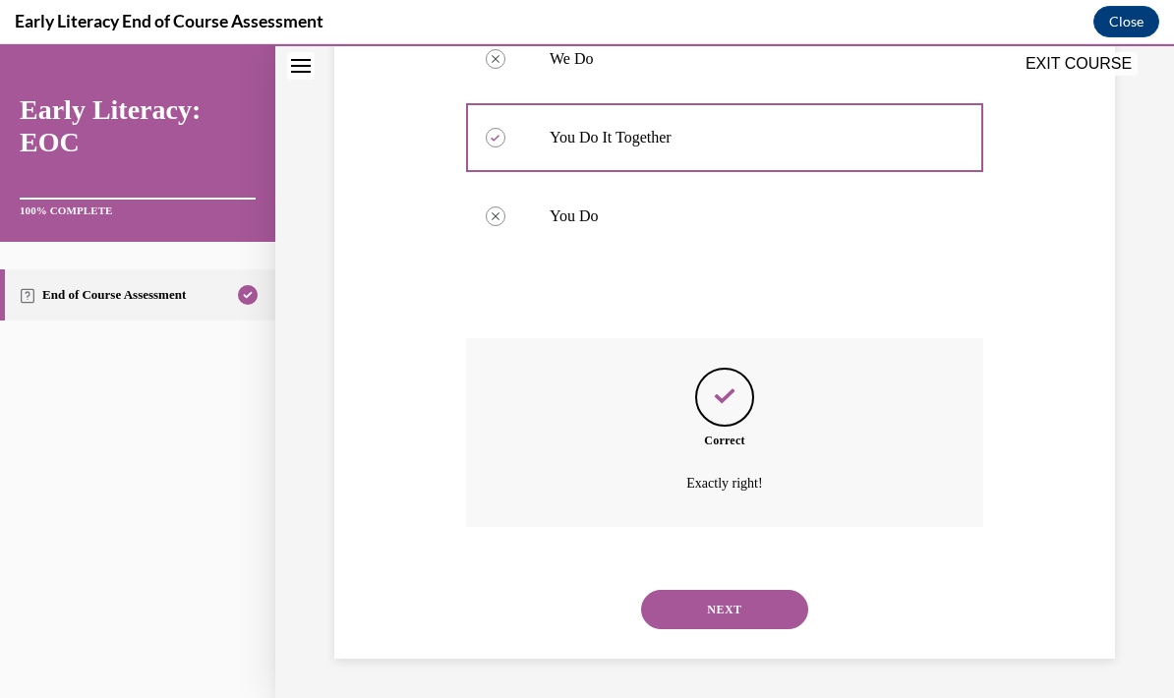
scroll to position [569, 0]
click at [751, 603] on button "NEXT" at bounding box center [724, 609] width 167 height 39
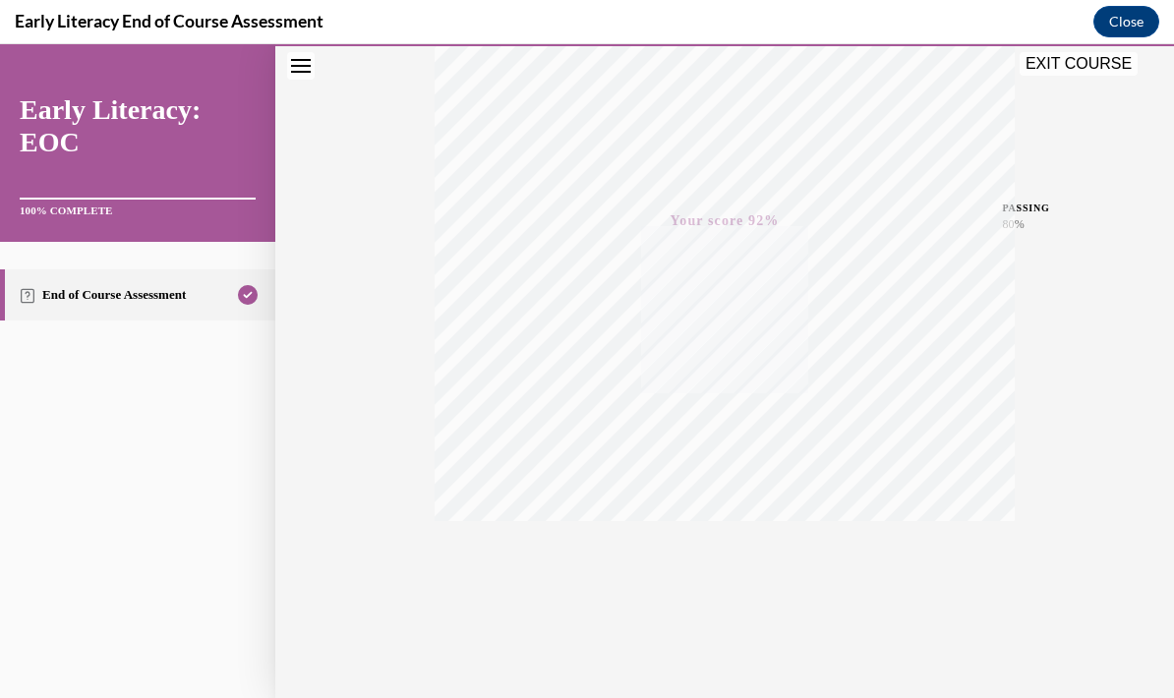
scroll to position [354, 0]
click at [1130, 71] on button "EXIT COURSE" at bounding box center [1079, 64] width 118 height 24
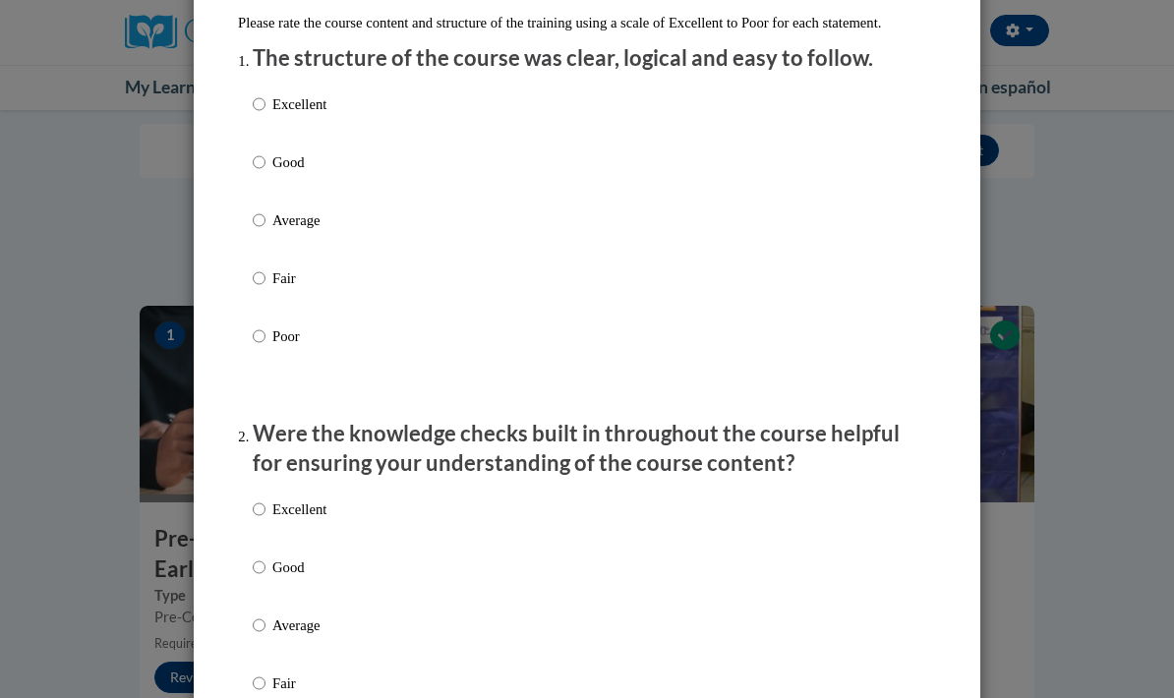
scroll to position [224, 0]
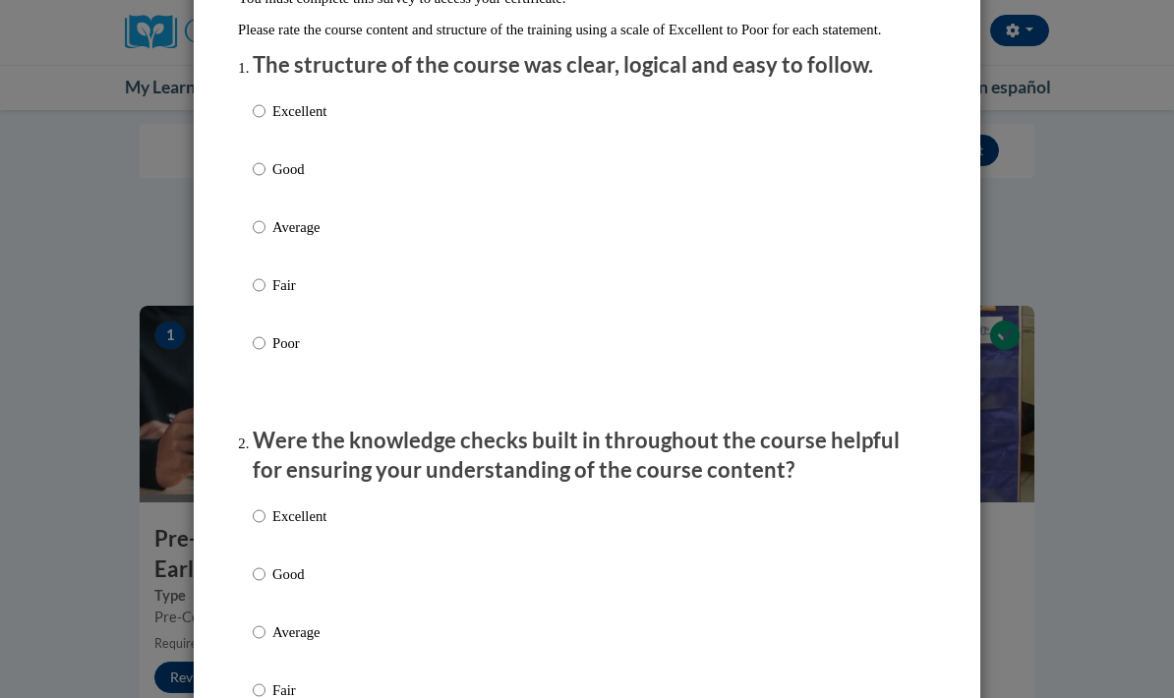
click at [279, 181] on label "Good" at bounding box center [290, 184] width 74 height 53
click at [266, 180] on input "Good" at bounding box center [259, 169] width 13 height 22
radio input "true"
click at [289, 581] on p "Good" at bounding box center [299, 575] width 54 height 22
click at [266, 581] on input "Good" at bounding box center [259, 575] width 13 height 22
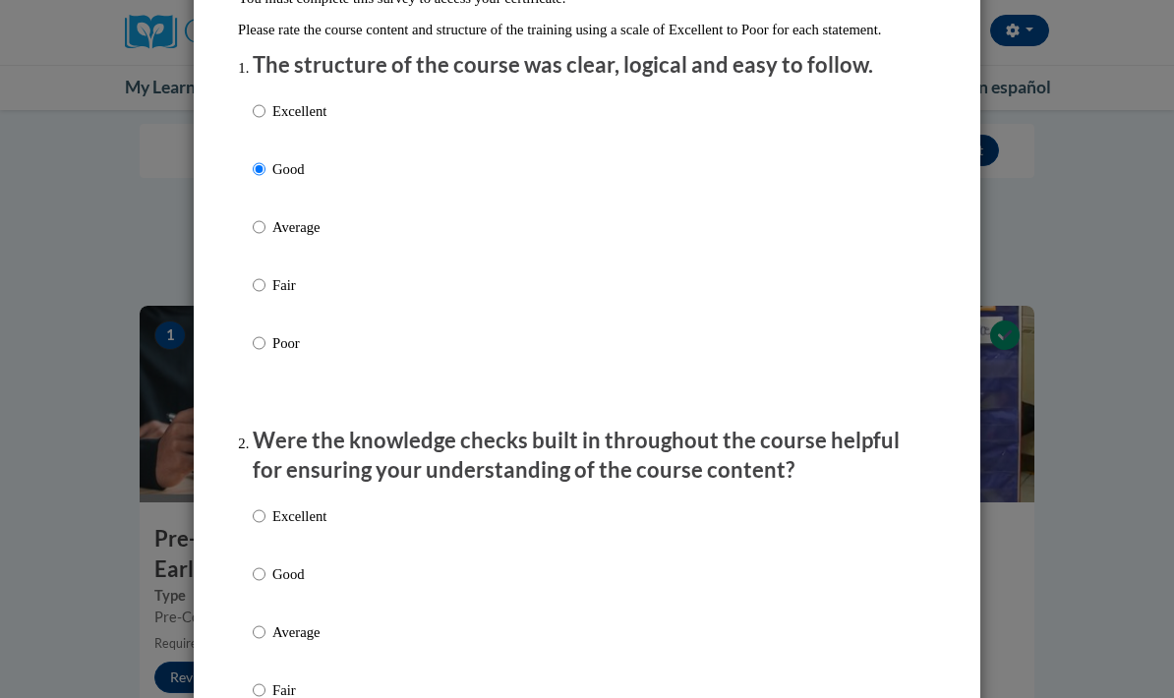
radio input "true"
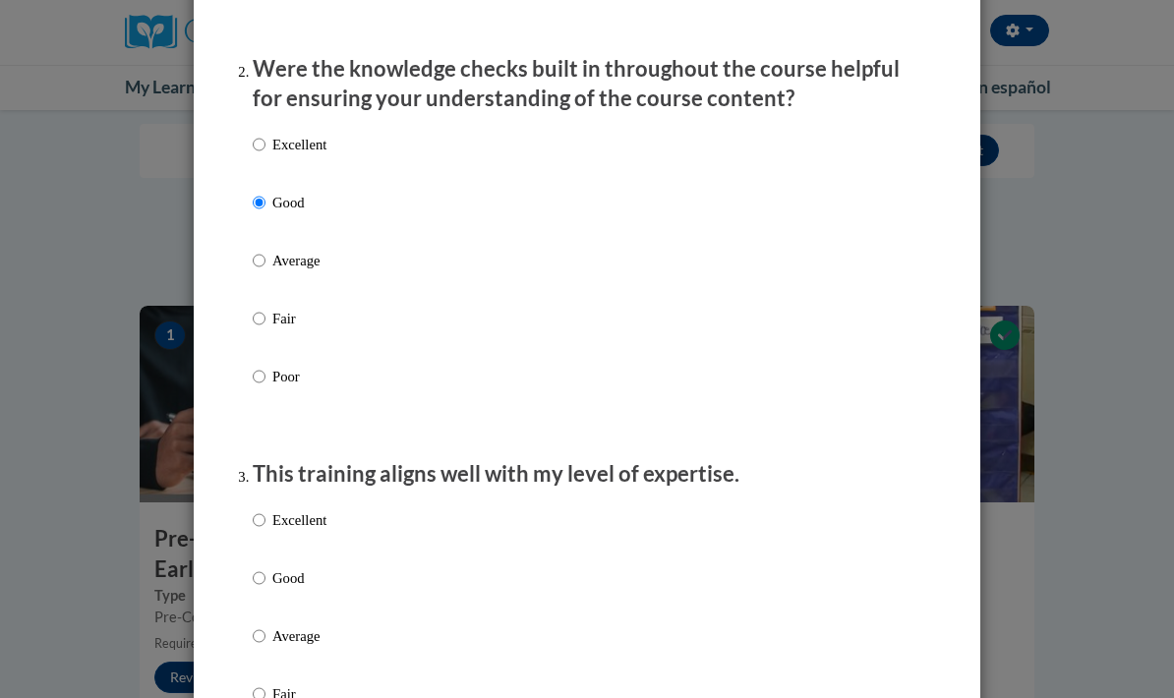
click at [306, 591] on label "Good" at bounding box center [290, 594] width 74 height 53
click at [266, 589] on input "Good" at bounding box center [259, 579] width 13 height 22
radio input "true"
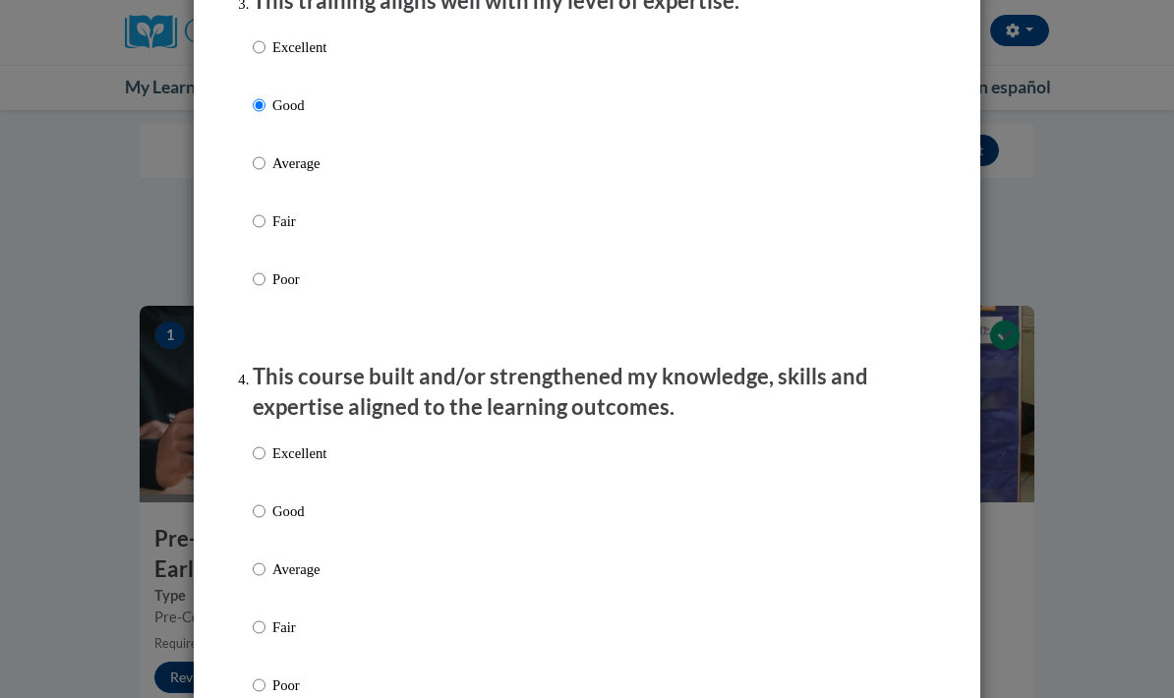
scroll to position [1076, 0]
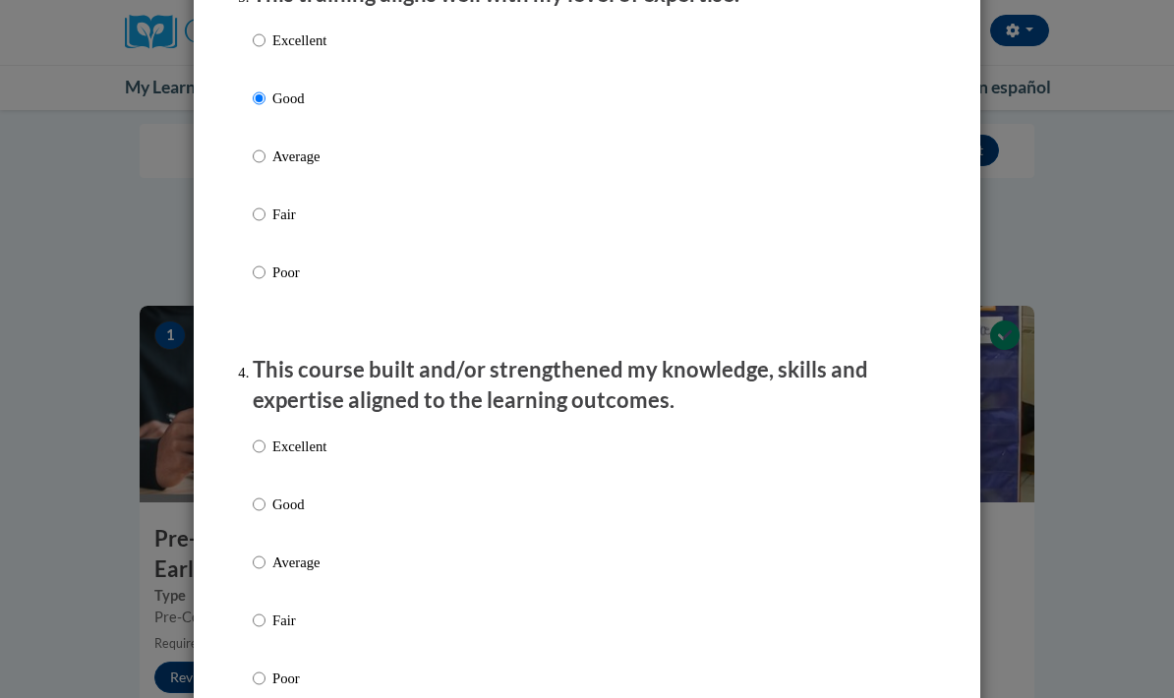
click at [307, 502] on p "Good" at bounding box center [299, 505] width 54 height 22
click at [266, 502] on input "Good" at bounding box center [259, 505] width 13 height 22
radio input "true"
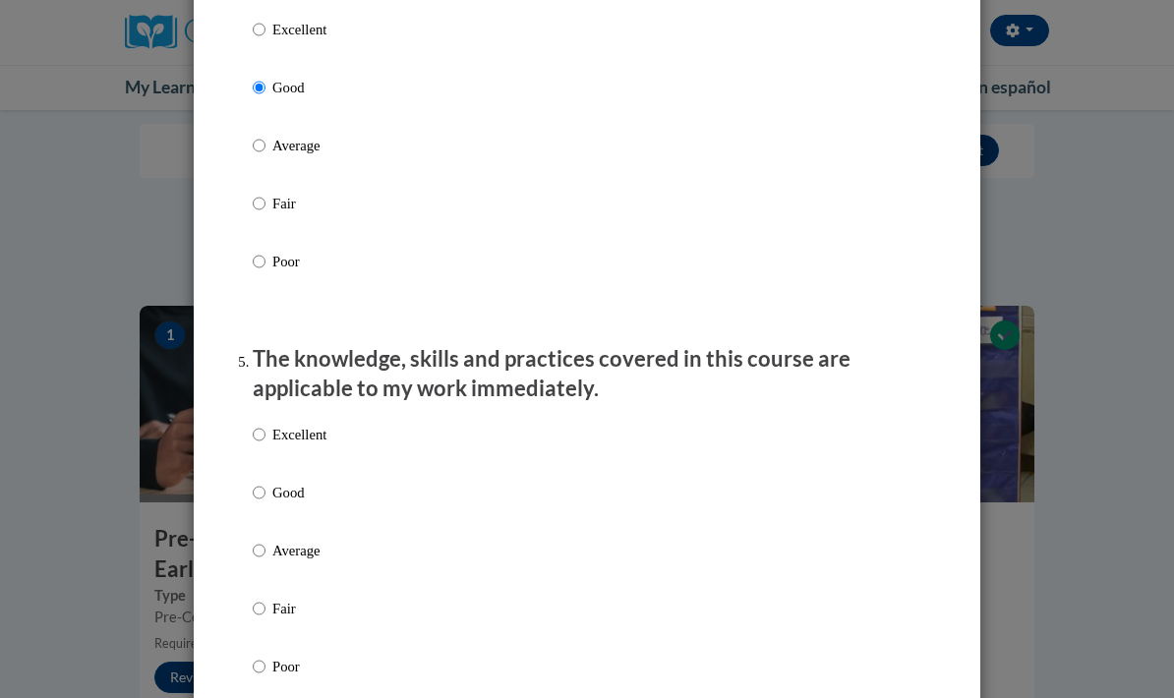
scroll to position [1569, 0]
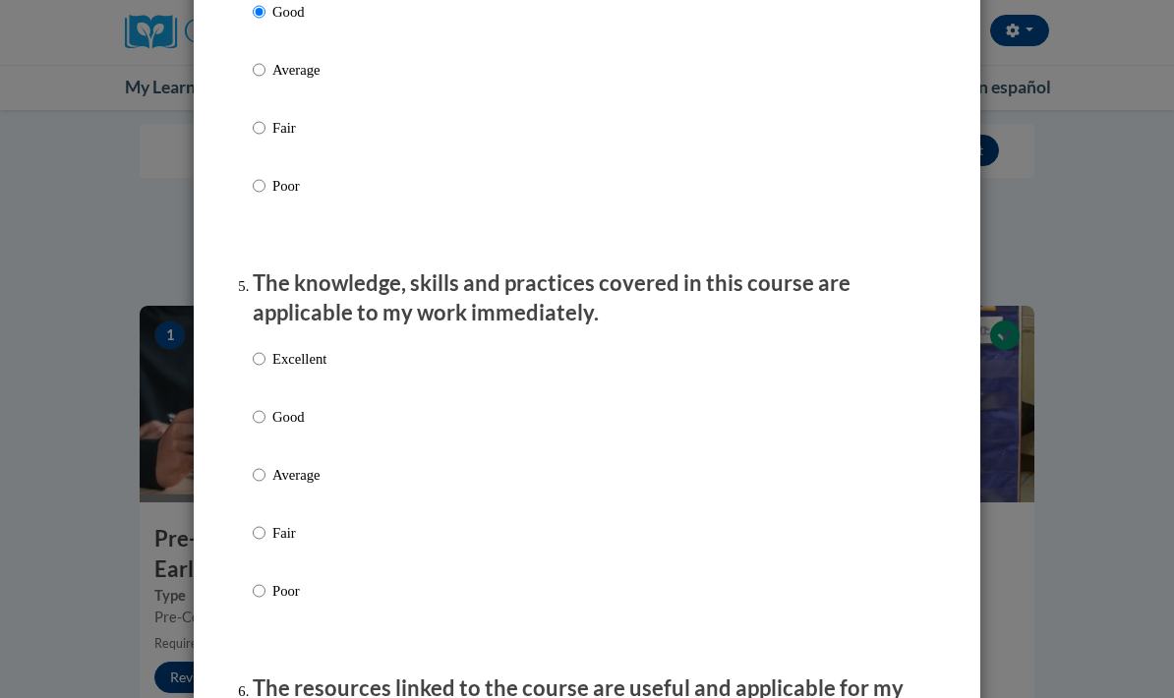
click at [306, 391] on label "Excellent" at bounding box center [290, 374] width 74 height 53
click at [266, 370] on input "Excellent" at bounding box center [259, 359] width 13 height 22
radio input "true"
click at [304, 420] on p "Good" at bounding box center [299, 417] width 54 height 22
click at [266, 420] on input "Good" at bounding box center [259, 417] width 13 height 22
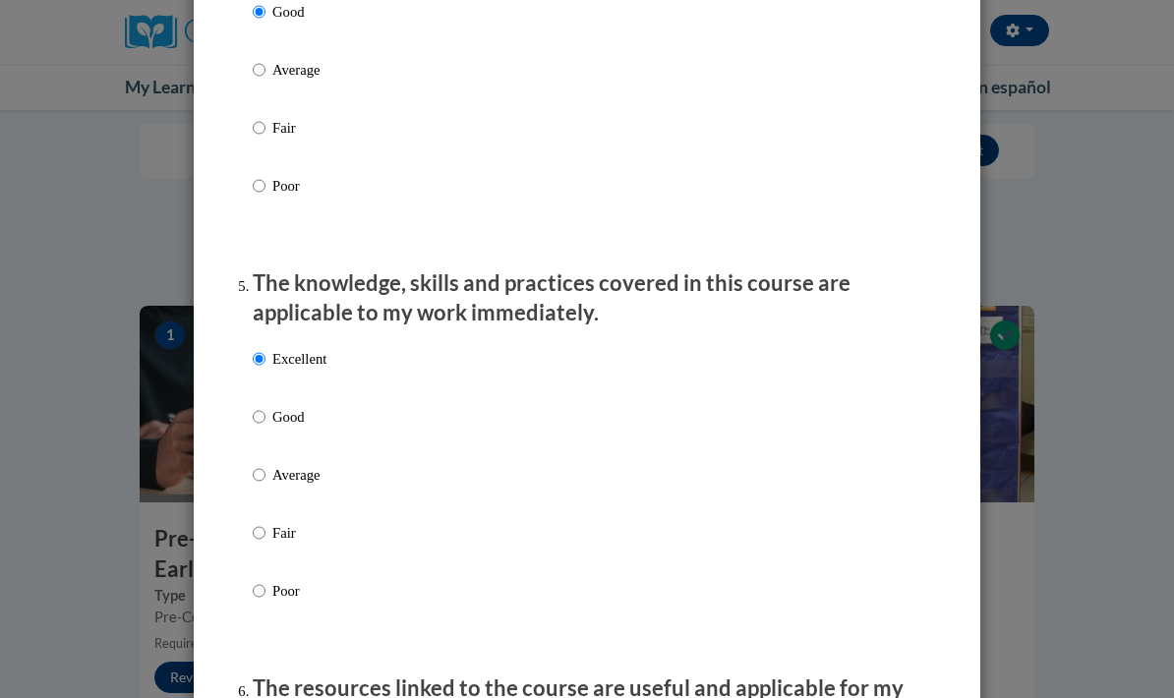
radio input "true"
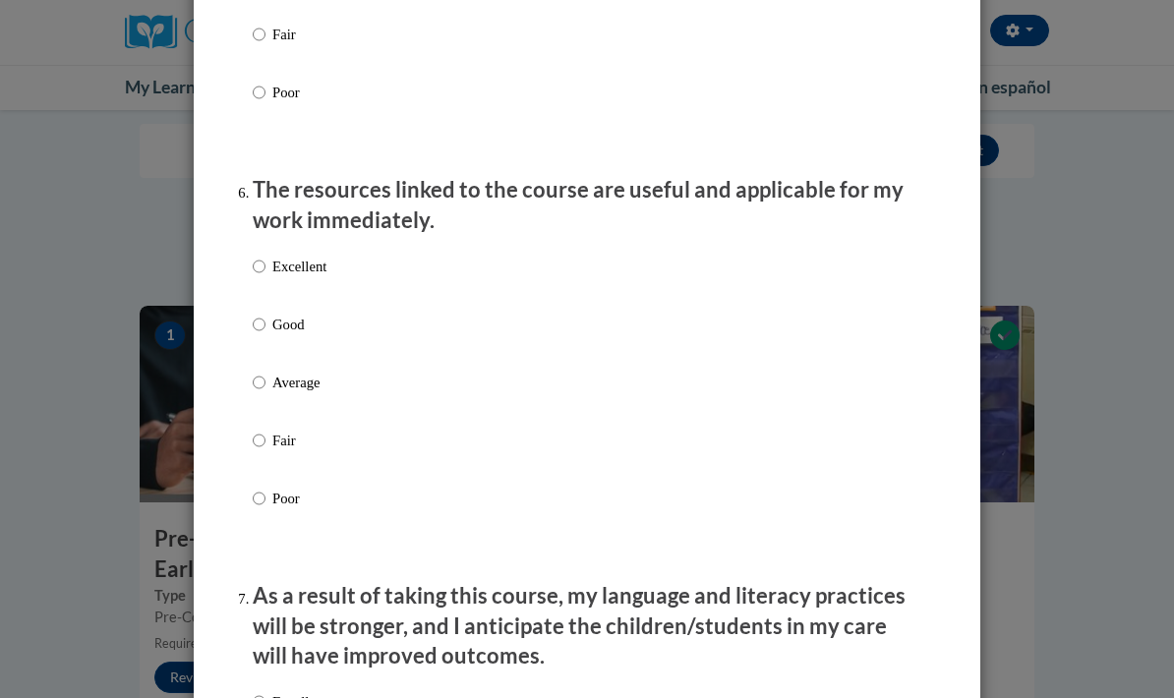
scroll to position [2079, 0]
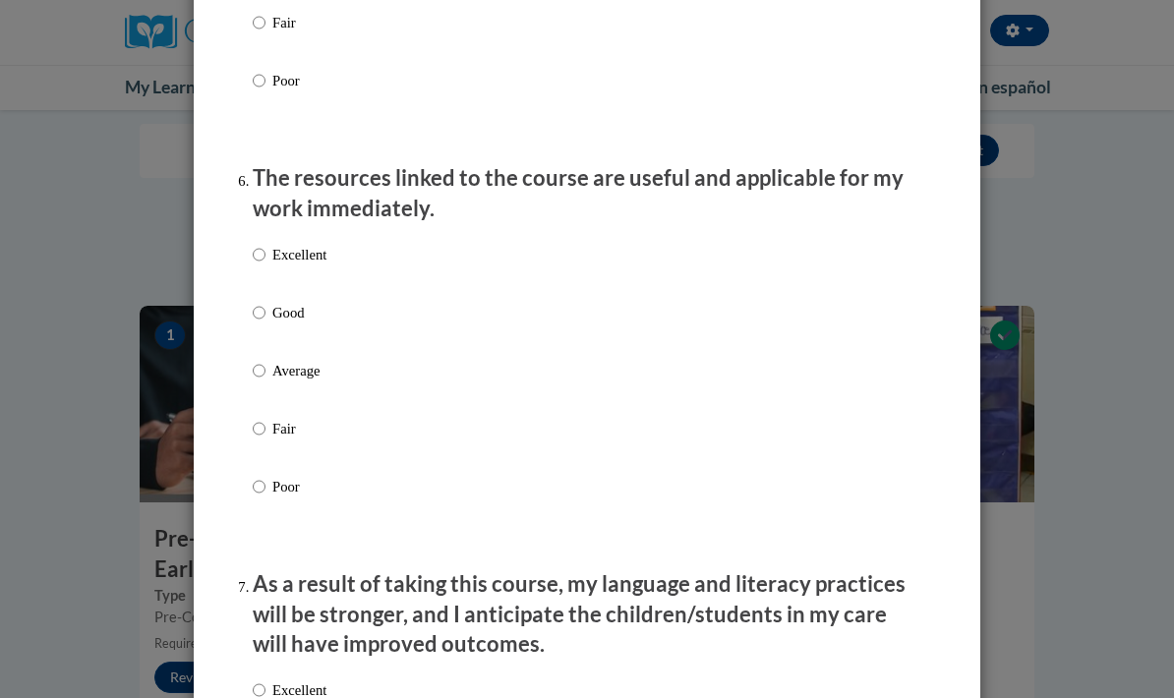
click at [306, 305] on p "Good" at bounding box center [299, 313] width 54 height 22
click at [266, 305] on input "Good" at bounding box center [259, 313] width 13 height 22
radio input "true"
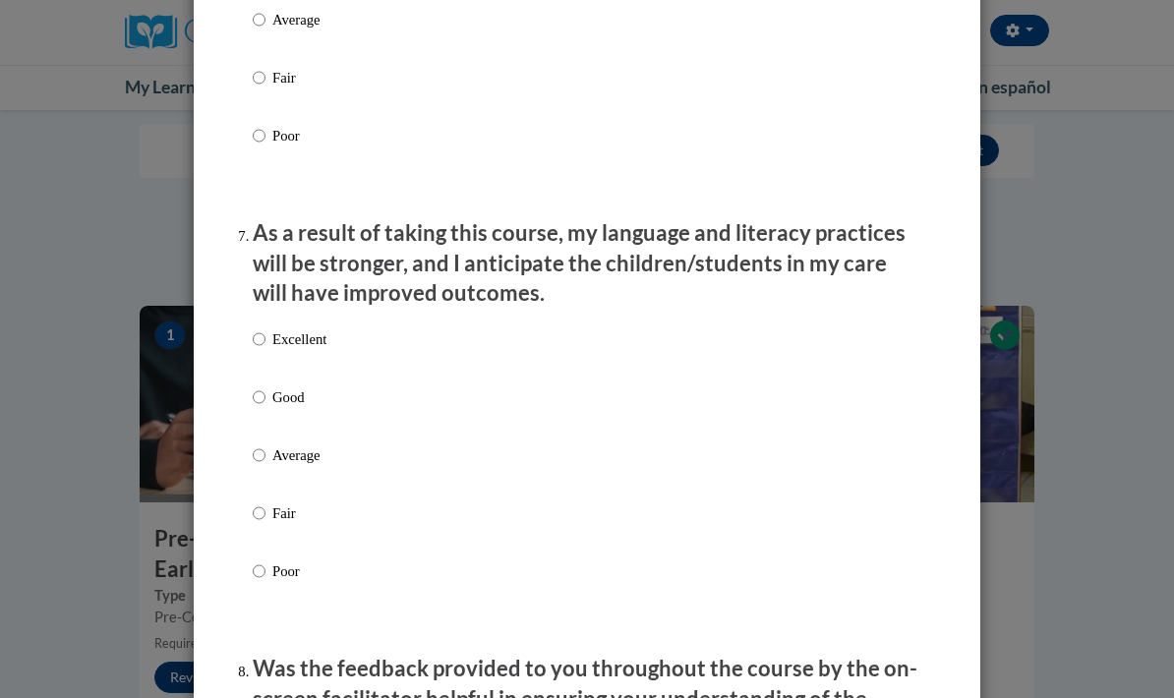
scroll to position [2437, 0]
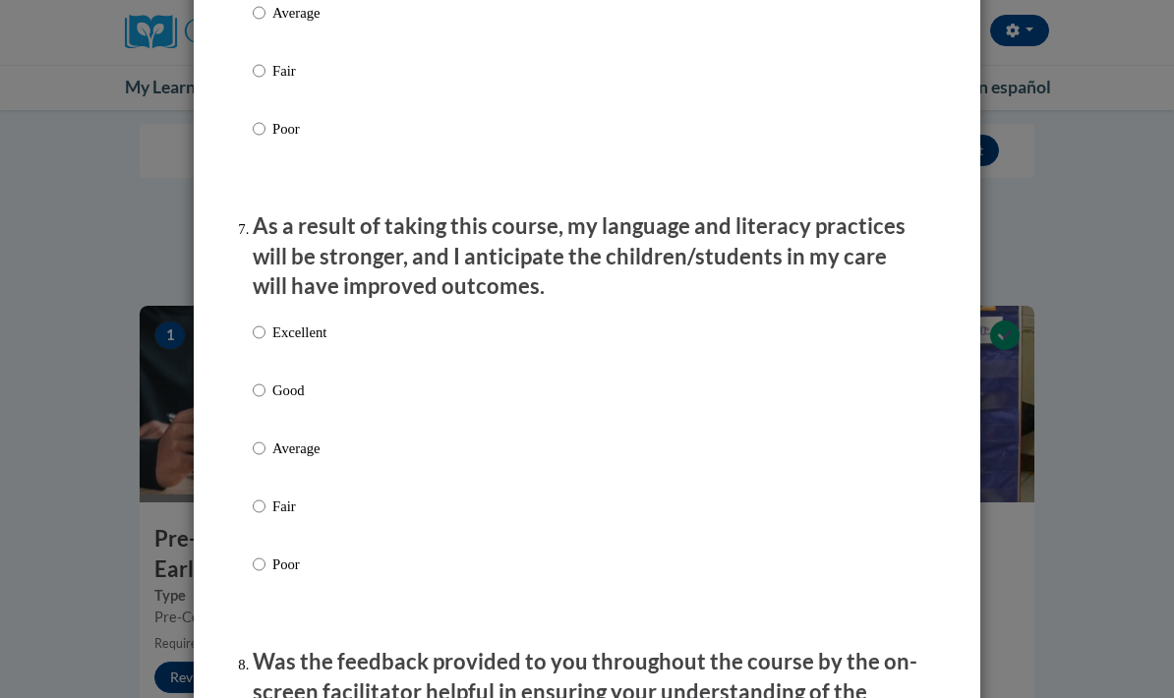
click at [300, 406] on label "Good" at bounding box center [290, 406] width 74 height 53
click at [266, 401] on input "Good" at bounding box center [259, 391] width 13 height 22
radio input "true"
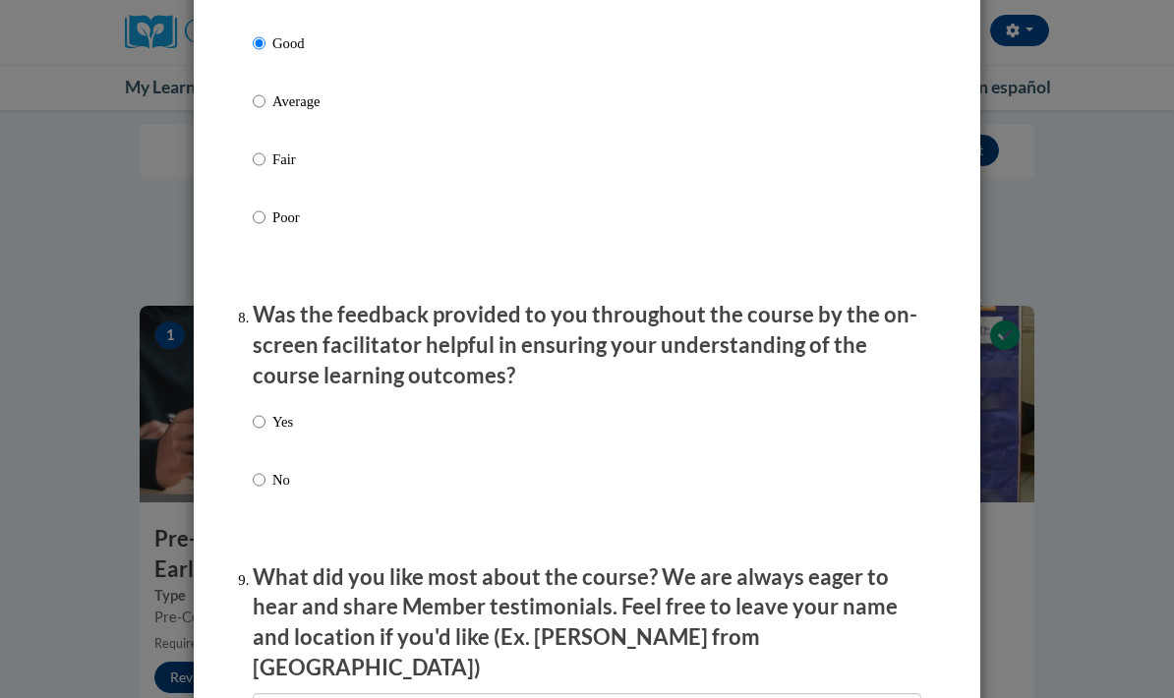
scroll to position [2797, 0]
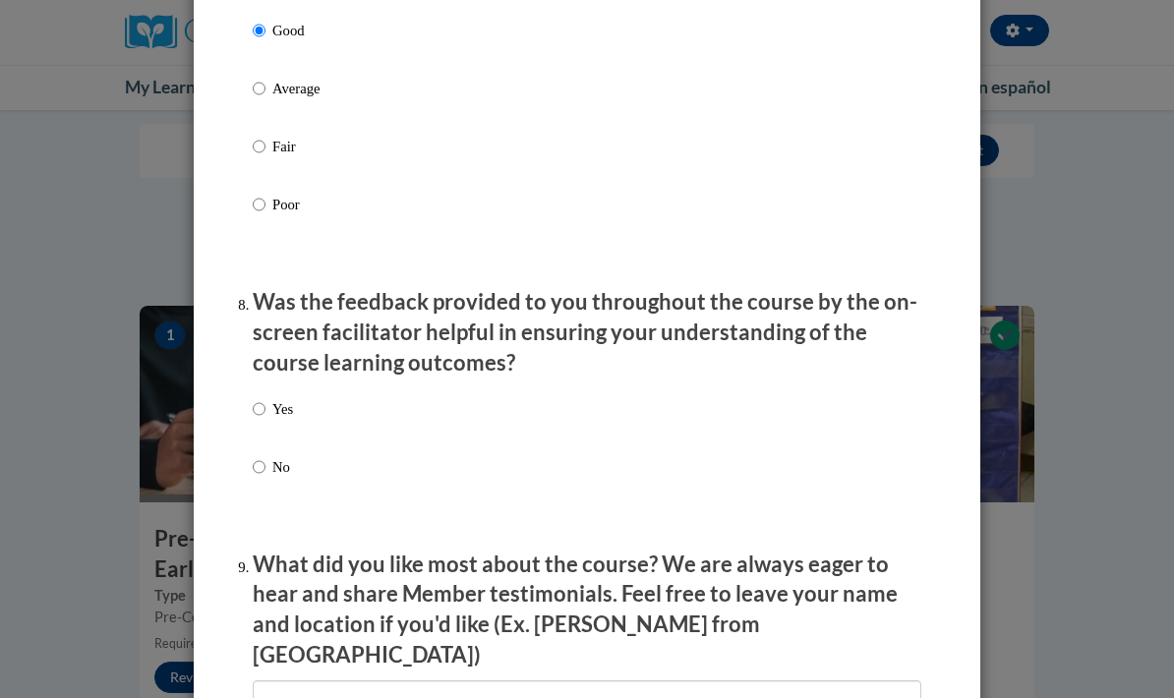
click at [287, 398] on p "Yes" at bounding box center [282, 409] width 21 height 22
click at [266, 398] on input "Yes" at bounding box center [259, 409] width 13 height 22
radio input "true"
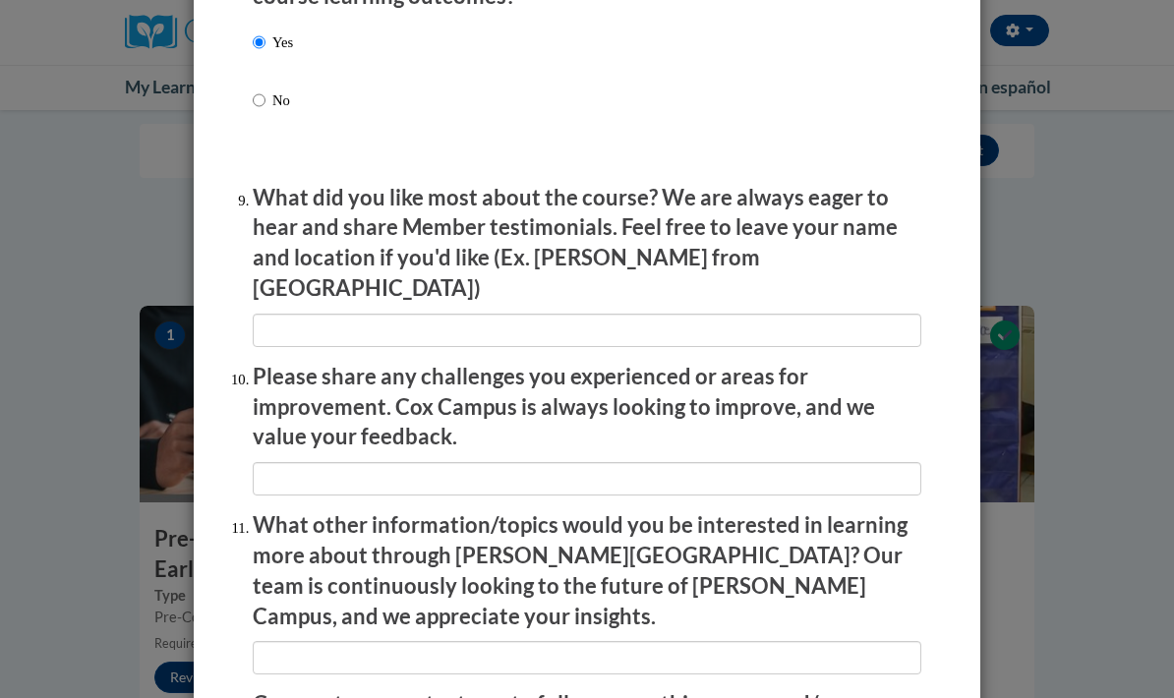
scroll to position [3184, 0]
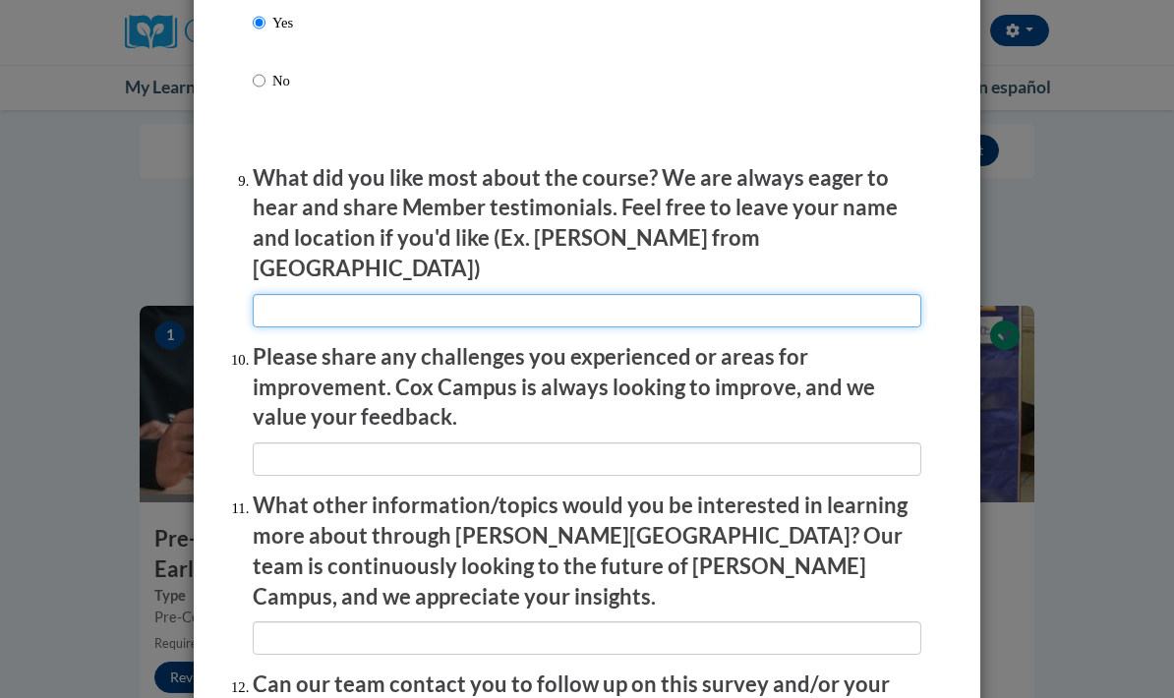
click at [521, 294] on input "textbox" at bounding box center [587, 310] width 669 height 33
type input "N/a"
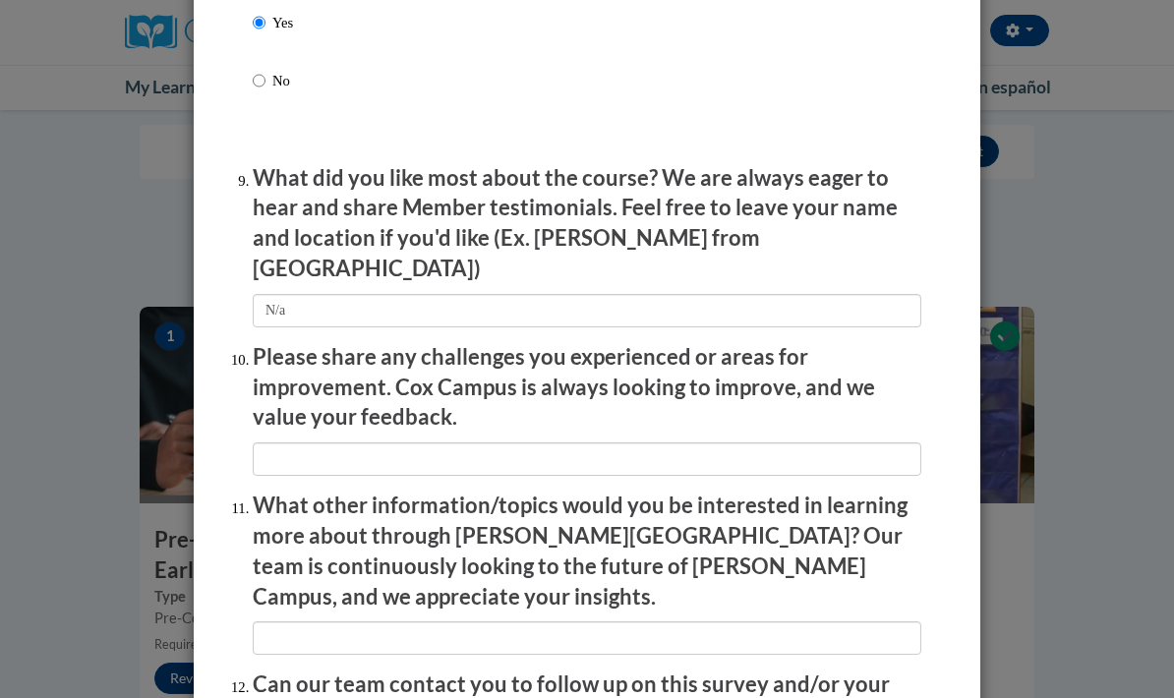
click at [764, 443] on input "textbox" at bounding box center [587, 459] width 669 height 33
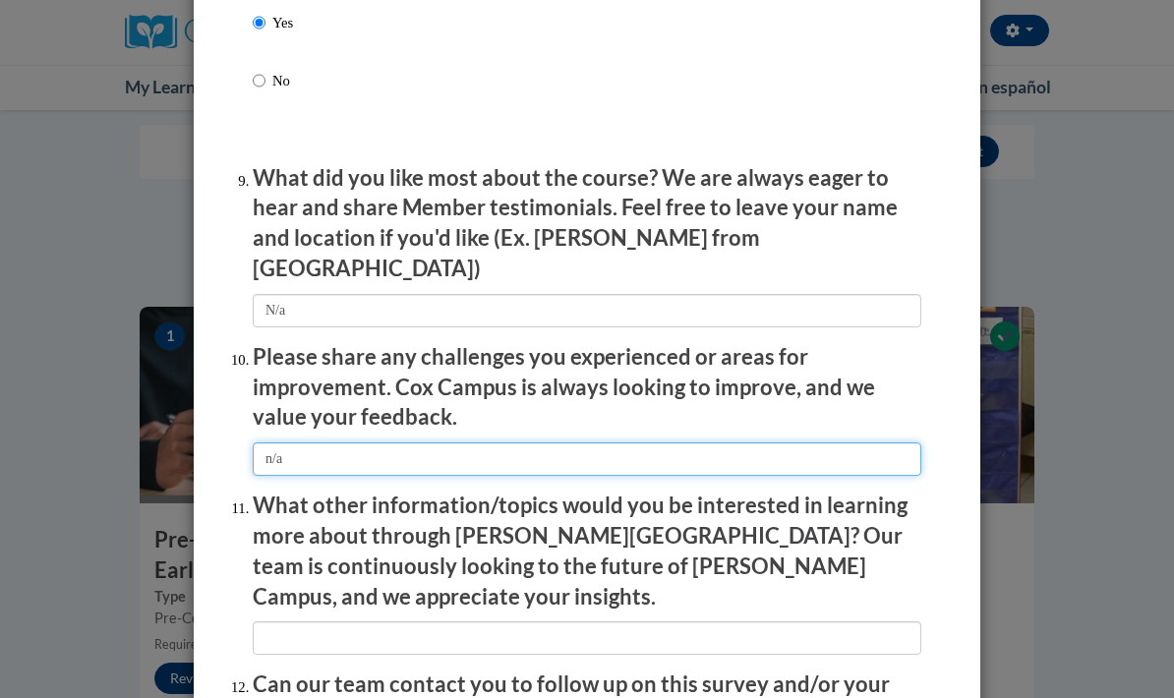
type input "n/a"
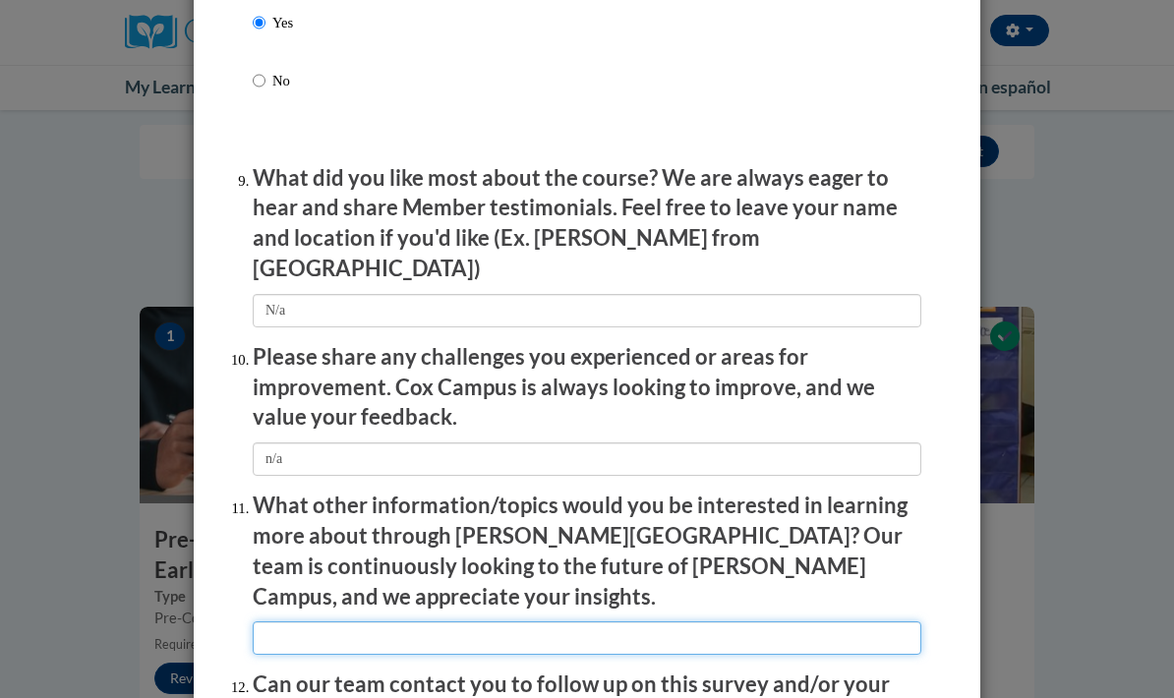
click at [644, 622] on input "textbox" at bounding box center [587, 638] width 669 height 33
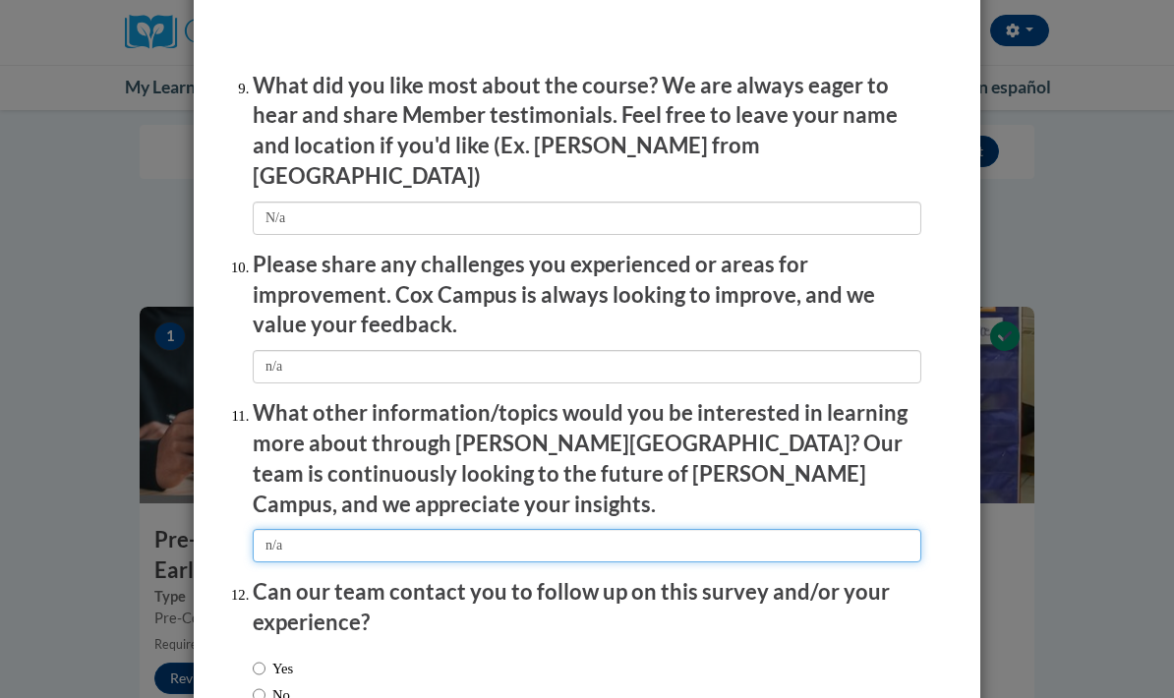
scroll to position [3275, 0]
type input "n/a"
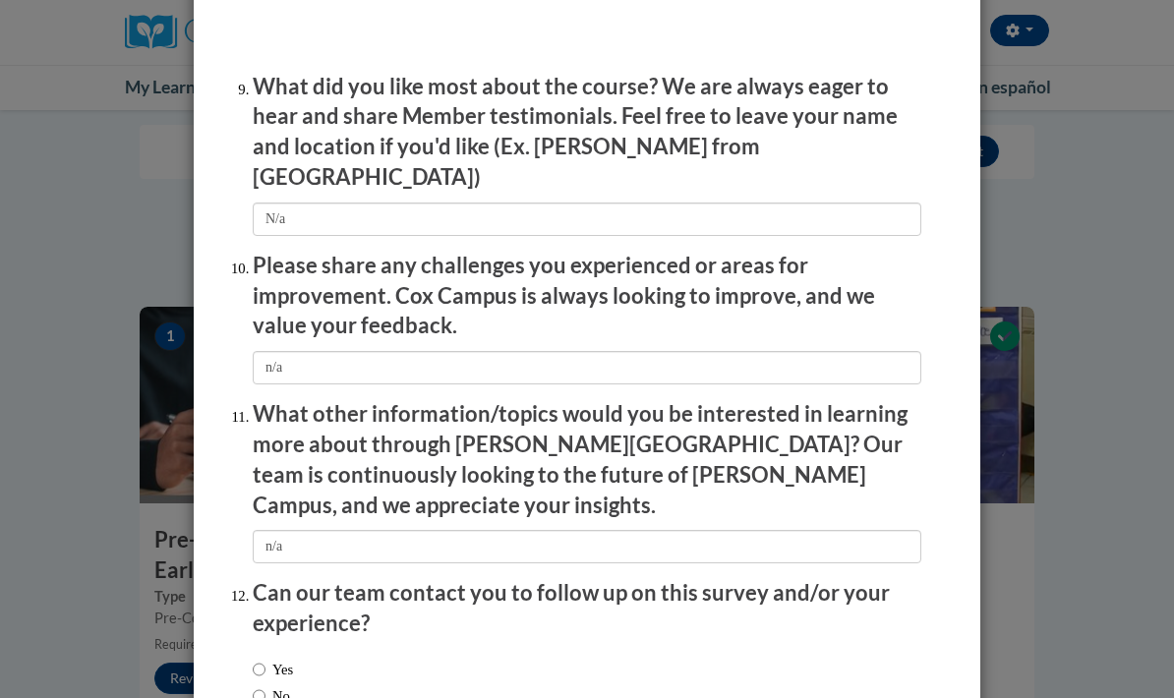
click at [262, 659] on input "Yes" at bounding box center [259, 670] width 13 height 22
radio input "true"
click at [276, 686] on label "No" at bounding box center [271, 697] width 37 height 22
click at [266, 686] on input "No" at bounding box center [259, 697] width 13 height 22
radio input "true"
